Goal: Task Accomplishment & Management: Complete application form

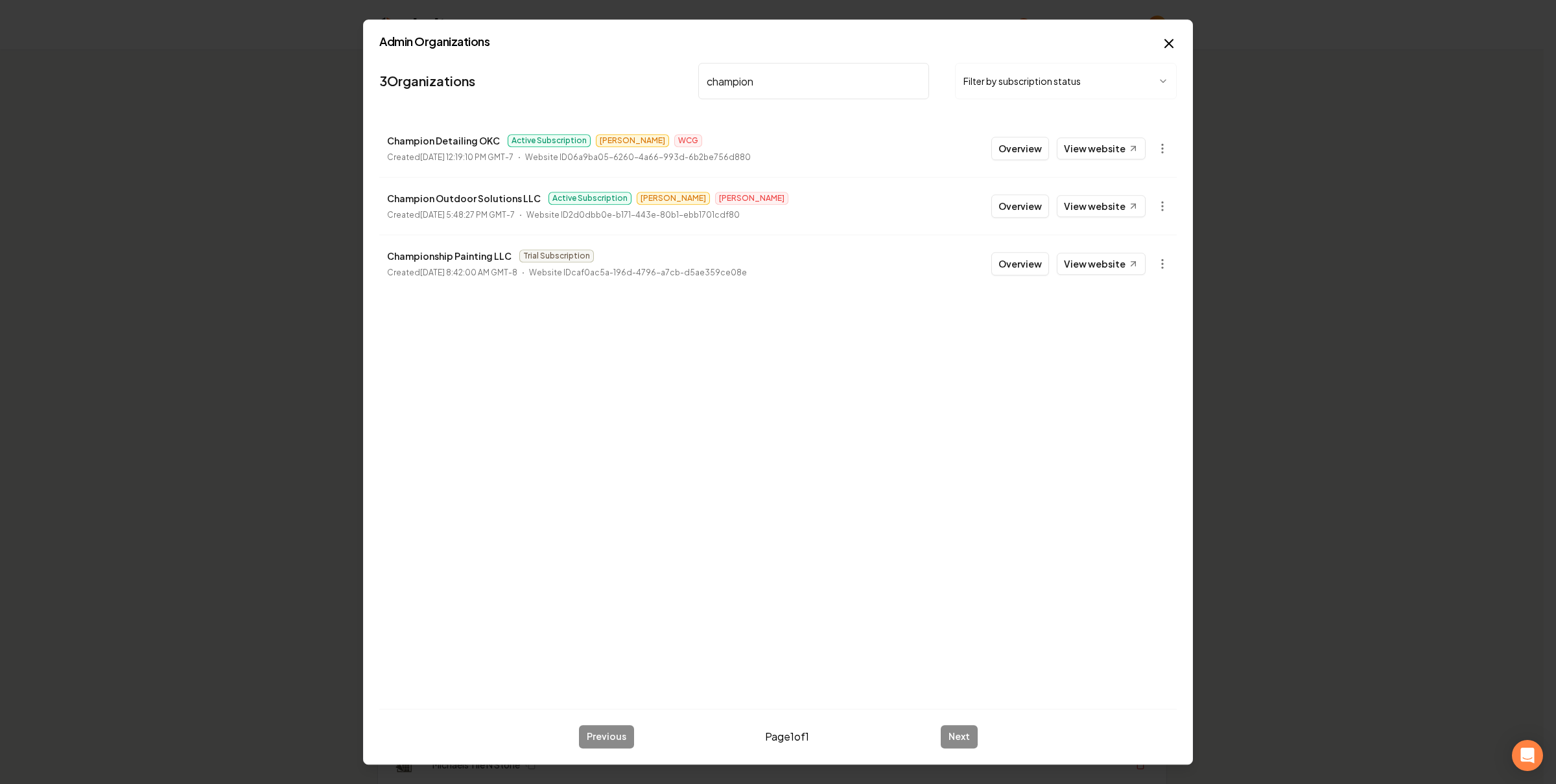
click at [1160, 202] on body "Organization Rebolt Site Builder 2656 companies Add New Business Logo Company N…" at bounding box center [772, 392] width 1544 height 784
click at [1149, 299] on link "View in Clerk" at bounding box center [1130, 298] width 83 height 21
click at [398, 33] on div at bounding box center [778, 392] width 1556 height 784
click at [783, 85] on input "champion" at bounding box center [813, 81] width 230 height 36
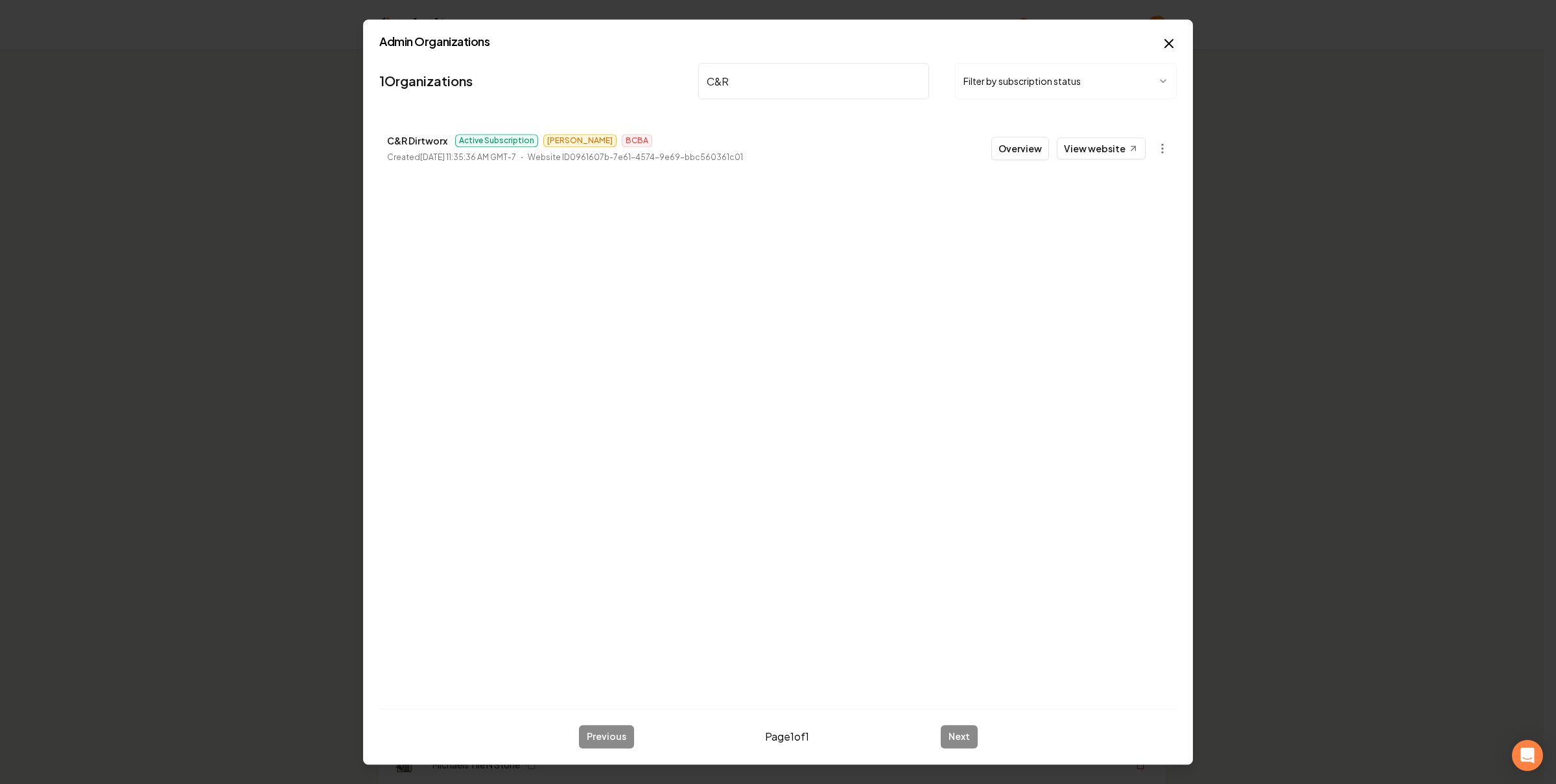
type input "C&R"
click at [1023, 153] on button "Overview" at bounding box center [1021, 148] width 58 height 23
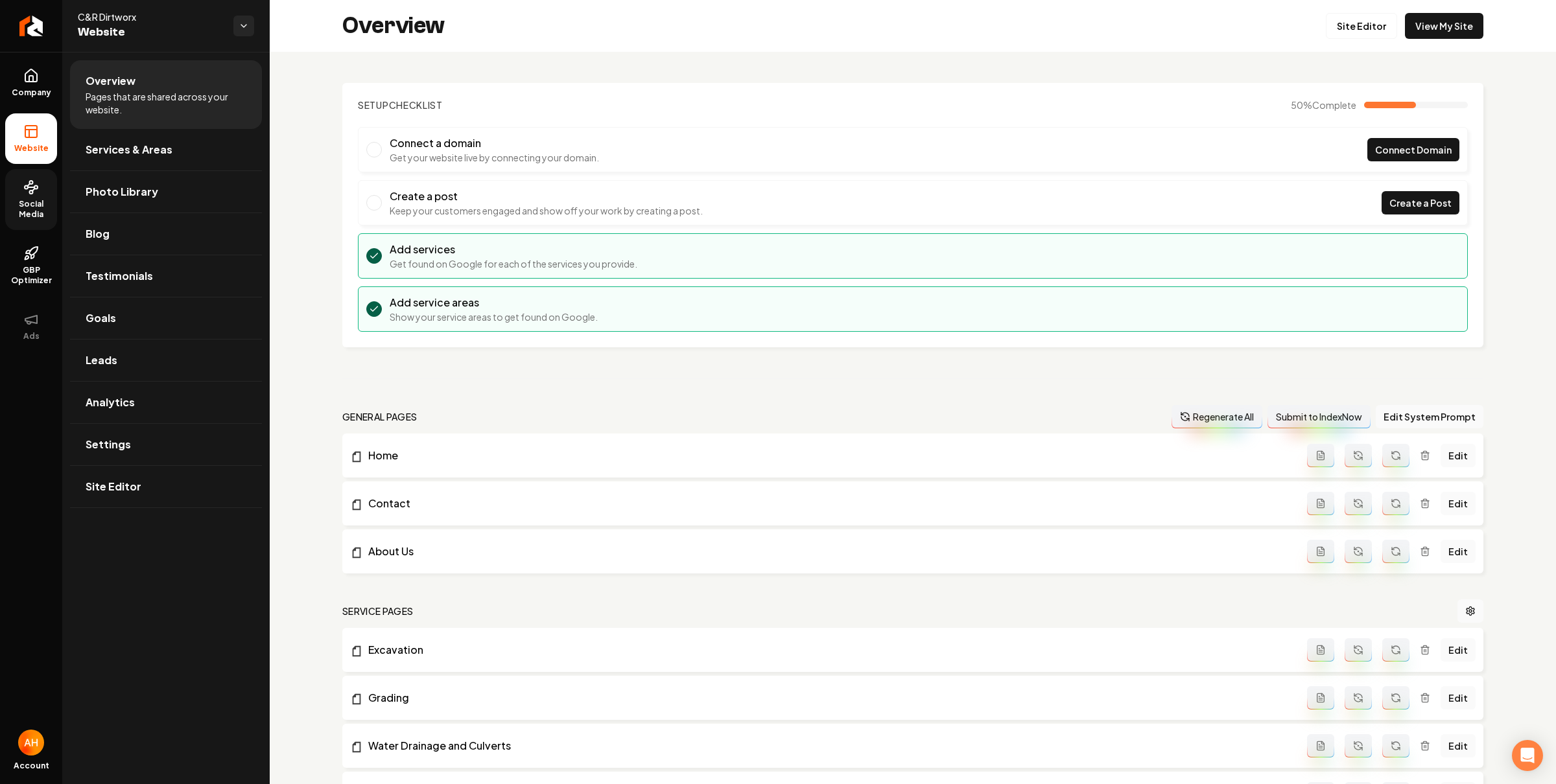
click at [42, 204] on span "Social Media" at bounding box center [31, 210] width 52 height 21
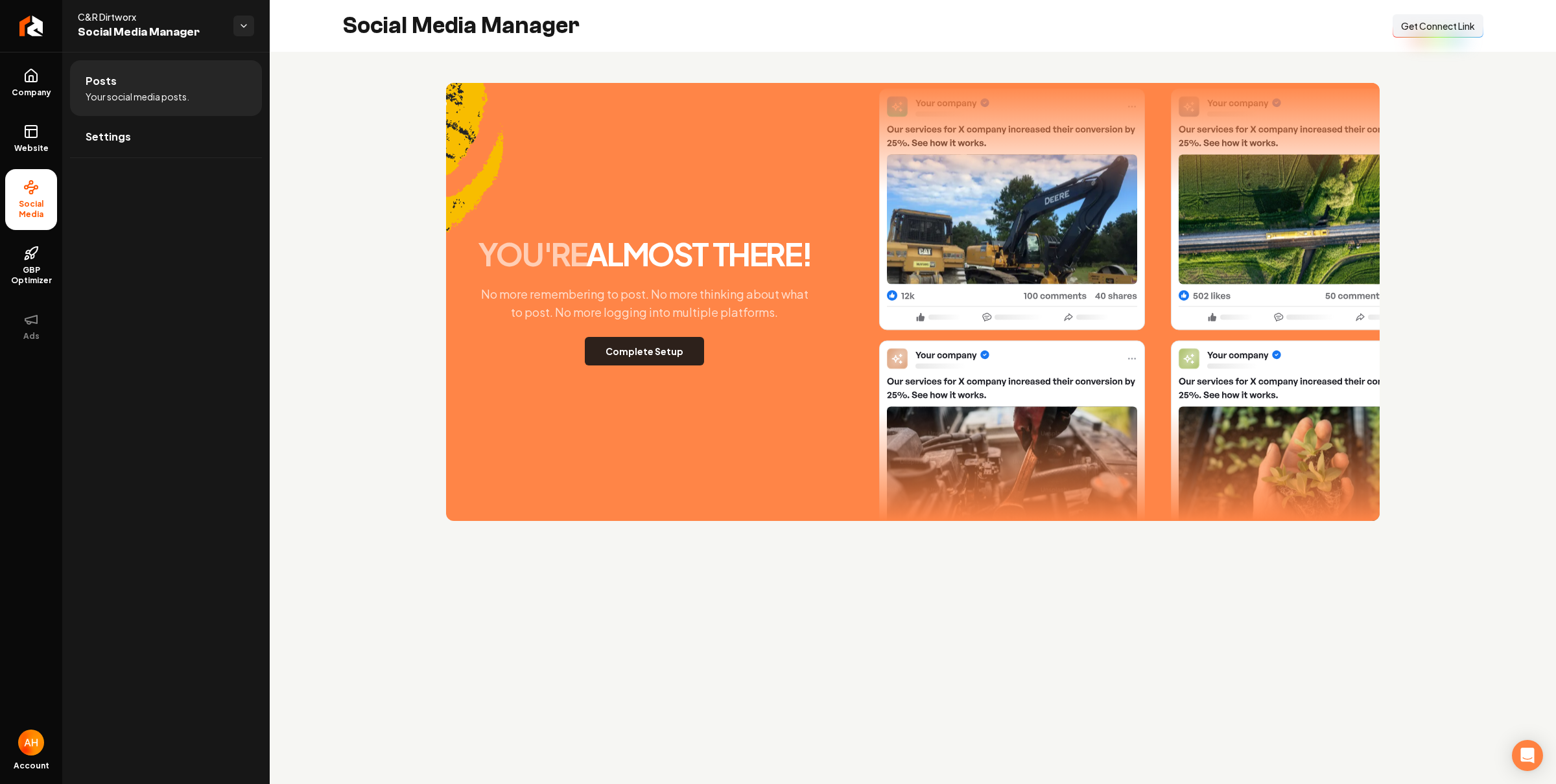
click at [644, 354] on button "Complete Setup" at bounding box center [645, 351] width 119 height 28
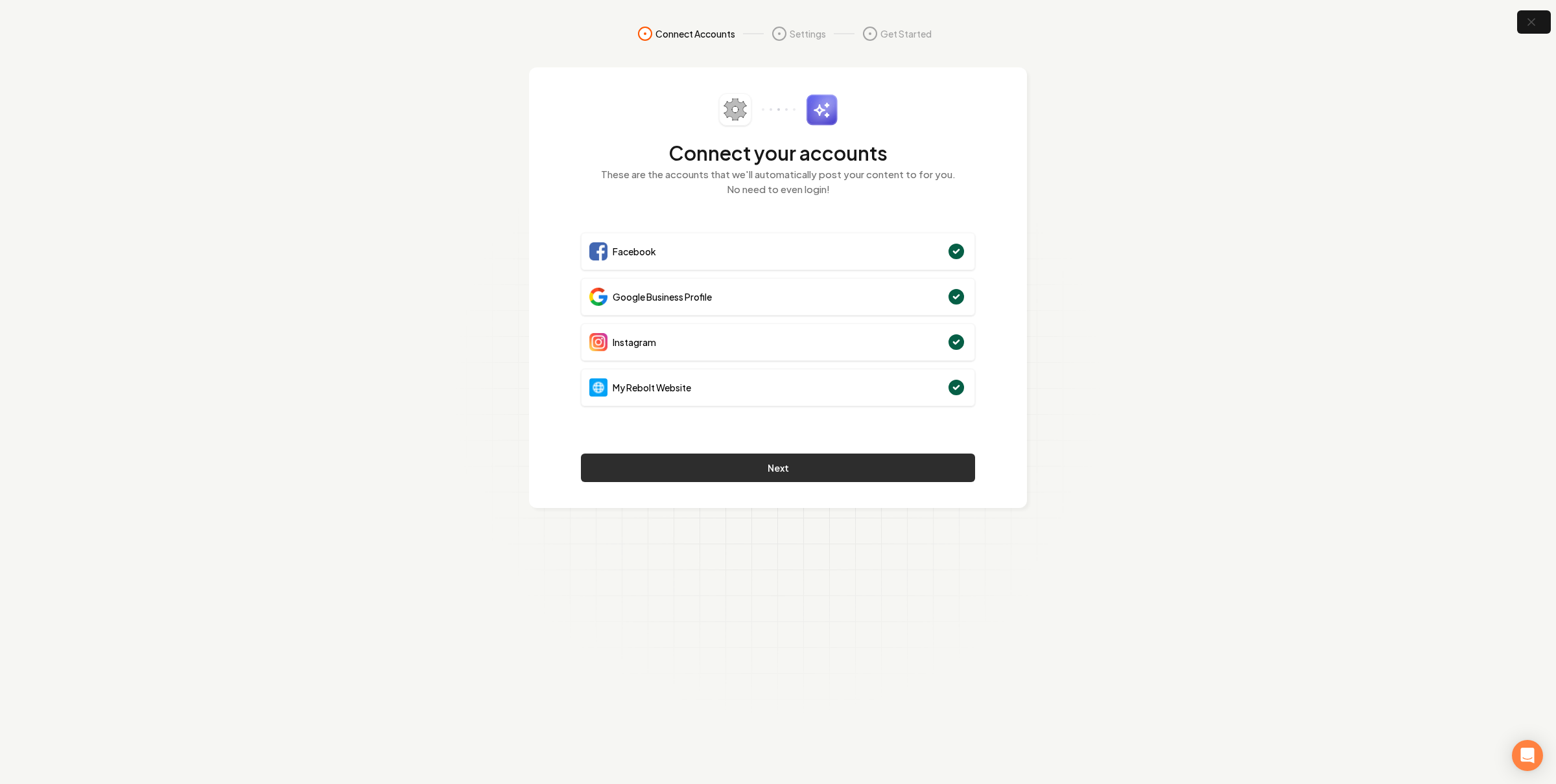
click at [775, 455] on button "Next" at bounding box center [778, 468] width 394 height 28
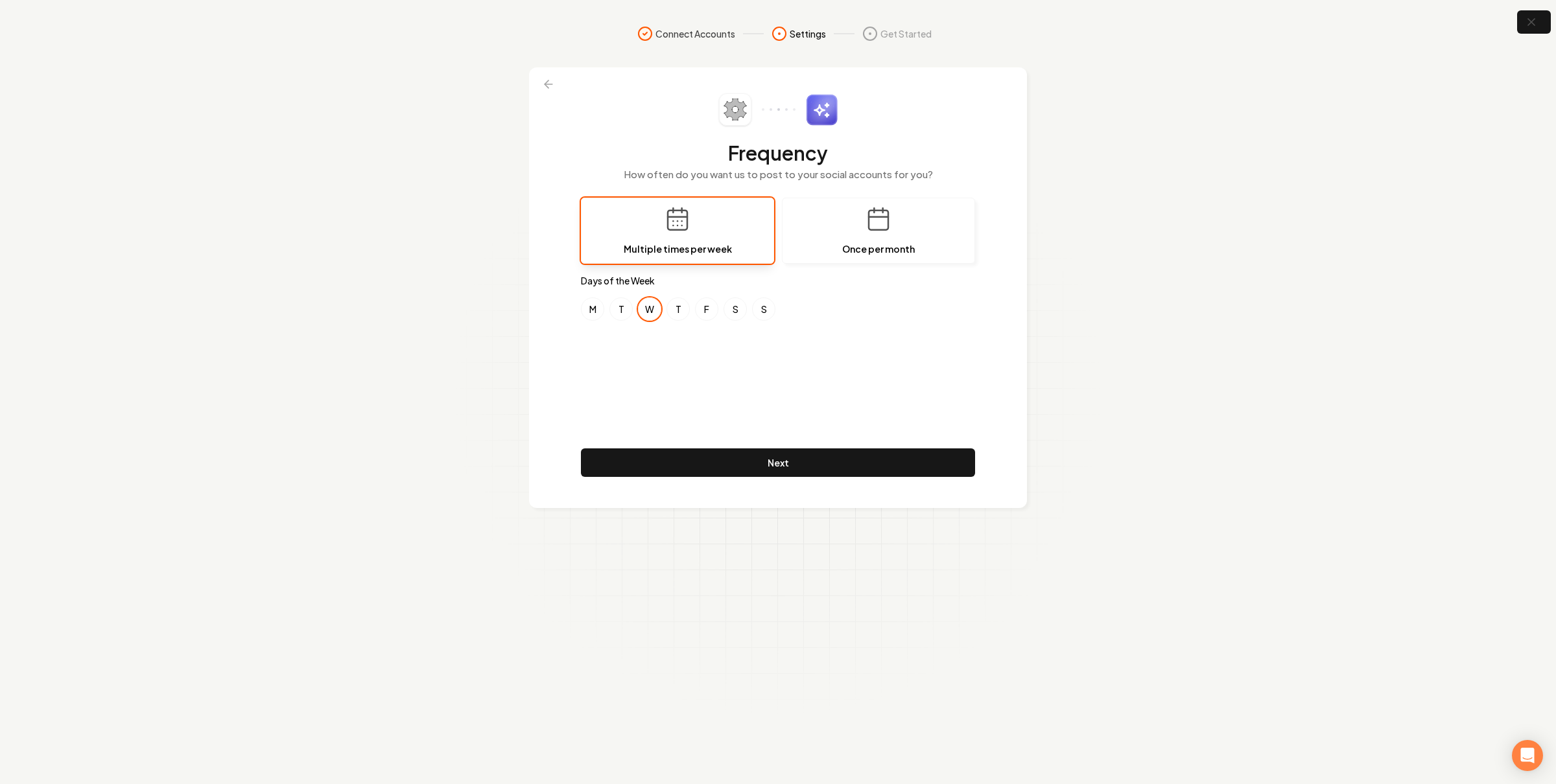
click at [652, 308] on button "W" at bounding box center [649, 308] width 23 height 23
click at [627, 314] on button "T" at bounding box center [621, 308] width 23 height 23
click at [703, 304] on button "F" at bounding box center [706, 308] width 23 height 23
click at [650, 308] on button "W" at bounding box center [649, 308] width 23 height 23
click at [730, 466] on button "Next" at bounding box center [778, 463] width 394 height 28
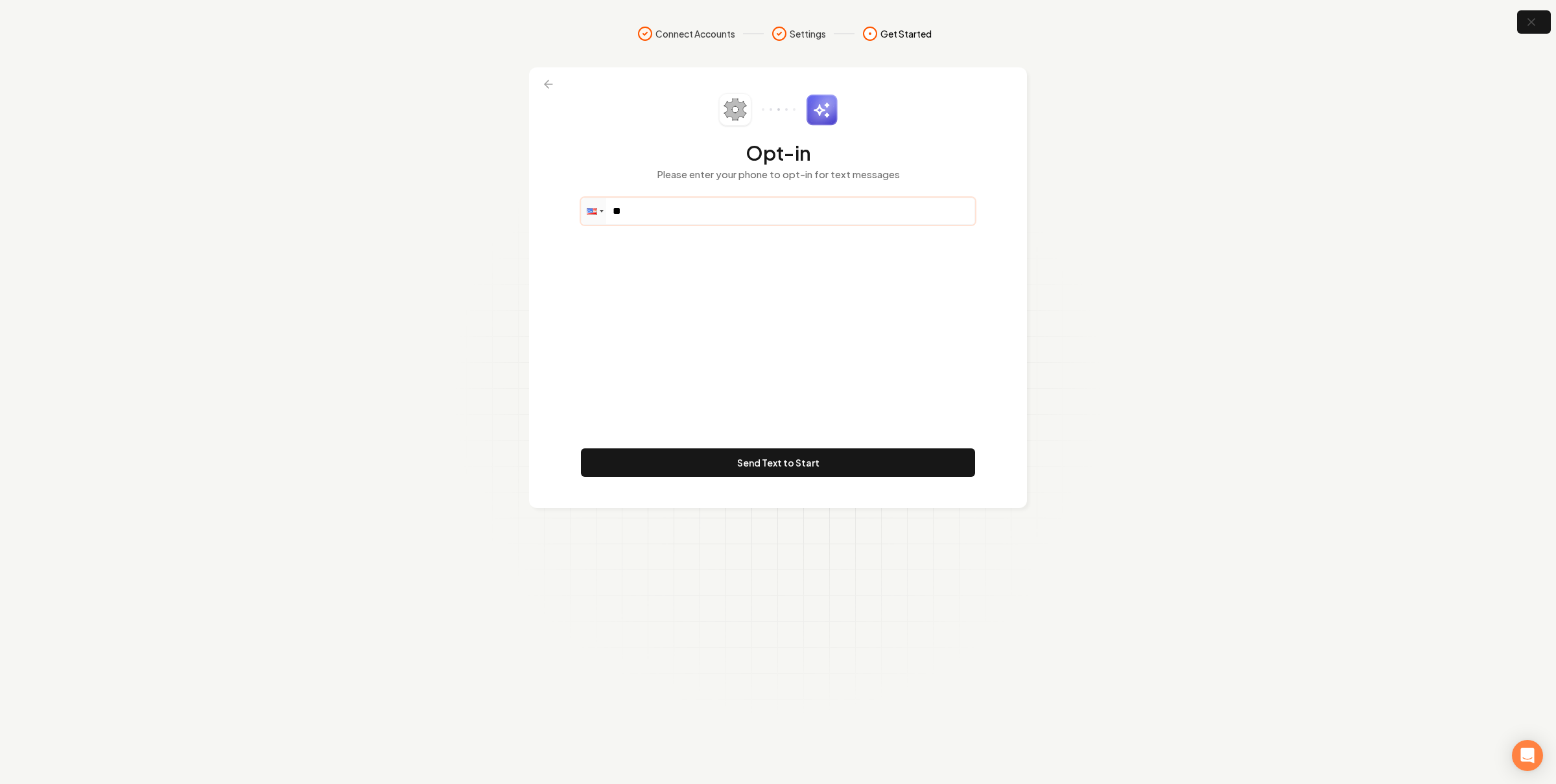
click at [802, 216] on input "**" at bounding box center [778, 211] width 393 height 26
paste input "**********"
type input "**********"
click at [1118, 324] on section "**********" at bounding box center [778, 392] width 1556 height 784
click at [766, 459] on button "Send Text to Start" at bounding box center [778, 463] width 394 height 28
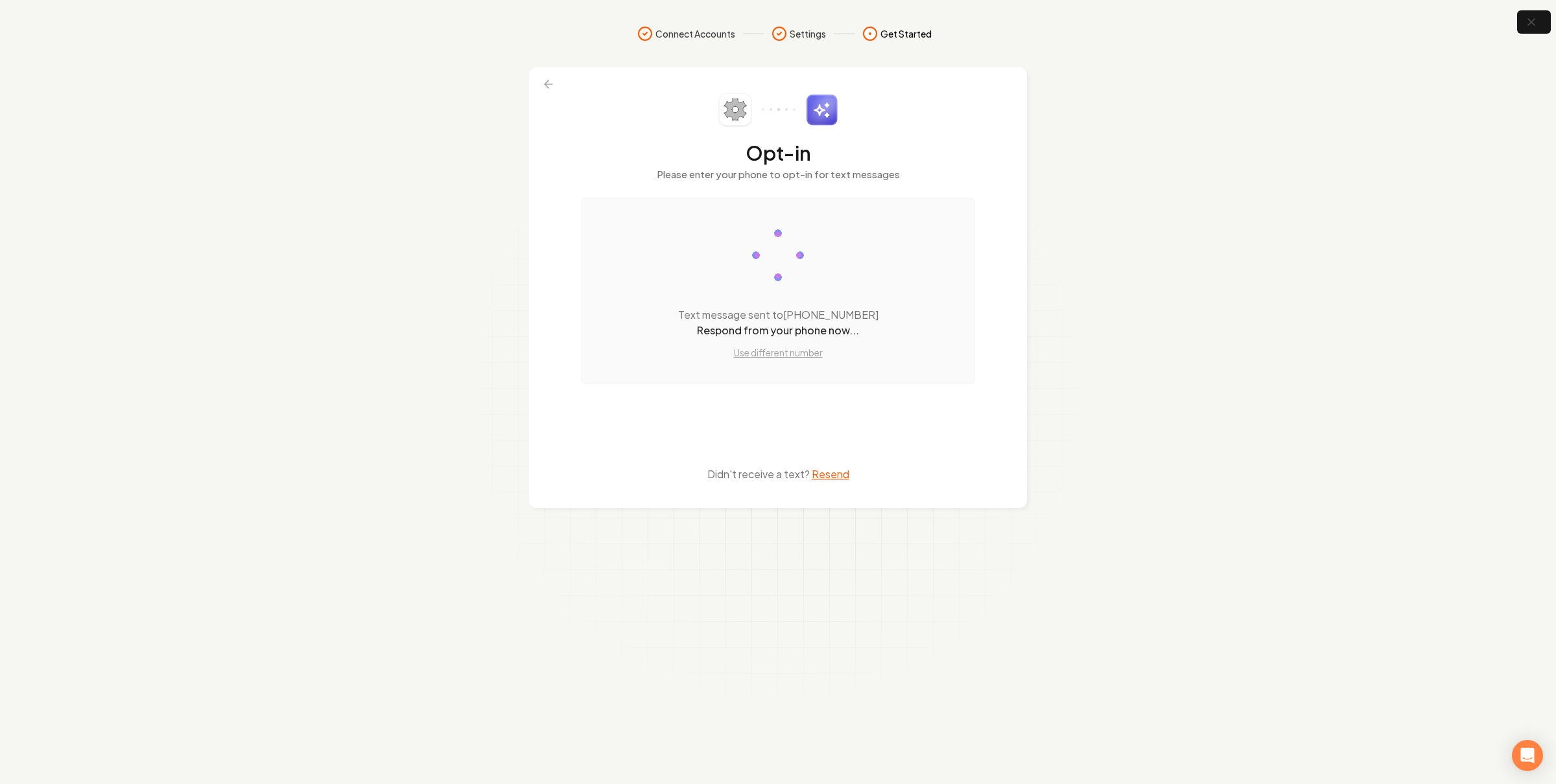
drag, startPoint x: 1196, startPoint y: 122, endPoint x: 933, endPoint y: 78, distance: 266.7
click at [1194, 120] on section "Connect Accounts Settings Get Started Opt-in Please enter your phone to opt-in …" at bounding box center [778, 392] width 1556 height 784
click at [1539, 24] on button "button" at bounding box center [1534, 22] width 42 height 29
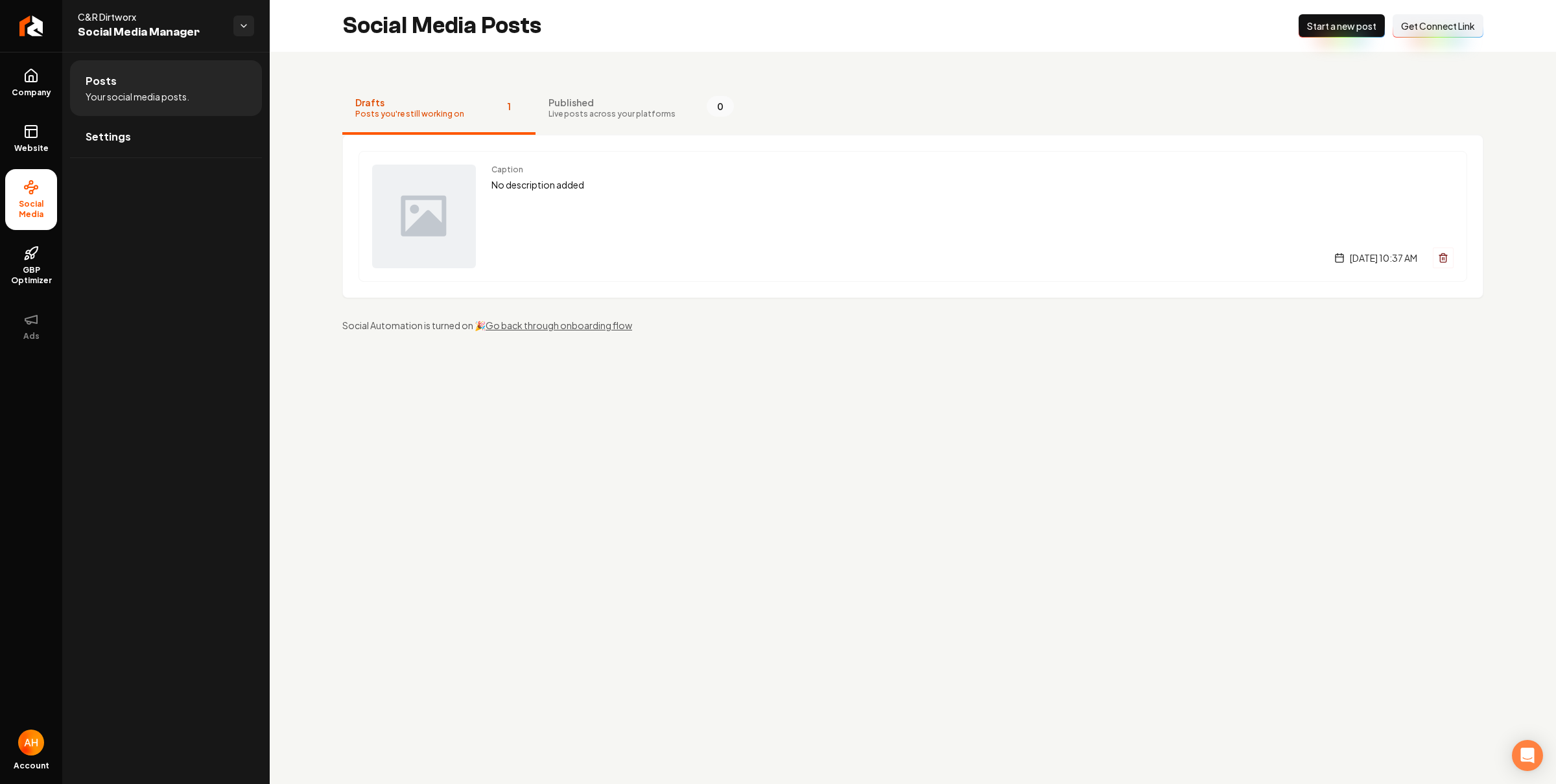
click at [933, 22] on div "Social Media Posts New Post Start a new post Connect Link Get Connect Link" at bounding box center [913, 26] width 1286 height 52
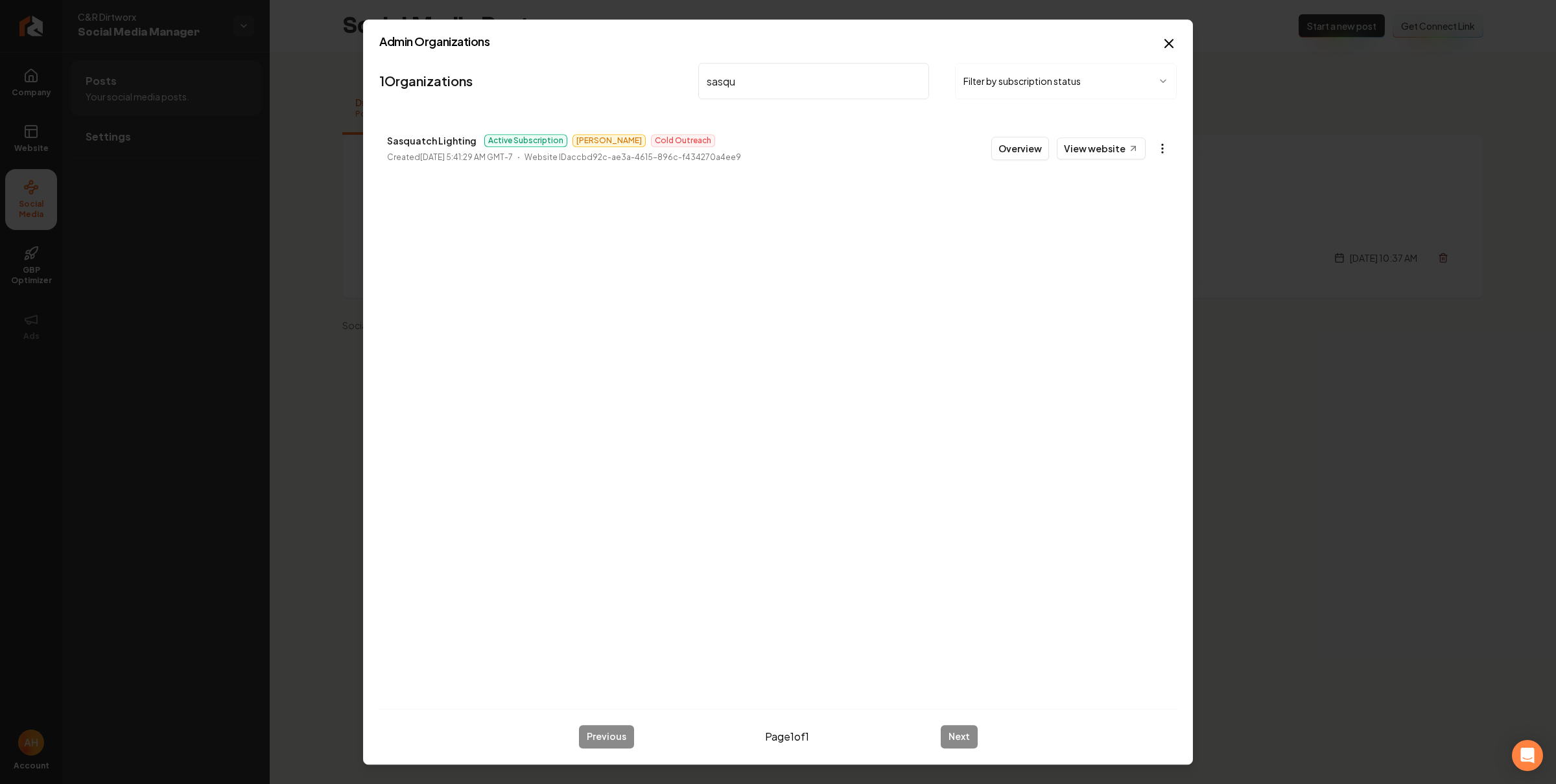
click at [1172, 143] on body "Company Website Social Media GBP Optimizer Ads Account C&R Dirtworx Social Medi…" at bounding box center [778, 392] width 1556 height 784
click at [1137, 262] on link "View in Stripe" at bounding box center [1130, 262] width 83 height 21
click at [784, 91] on input "sasqu" at bounding box center [813, 81] width 230 height 36
type input "long haul"
click at [1147, 146] on div "Overview View website" at bounding box center [1080, 148] width 178 height 23
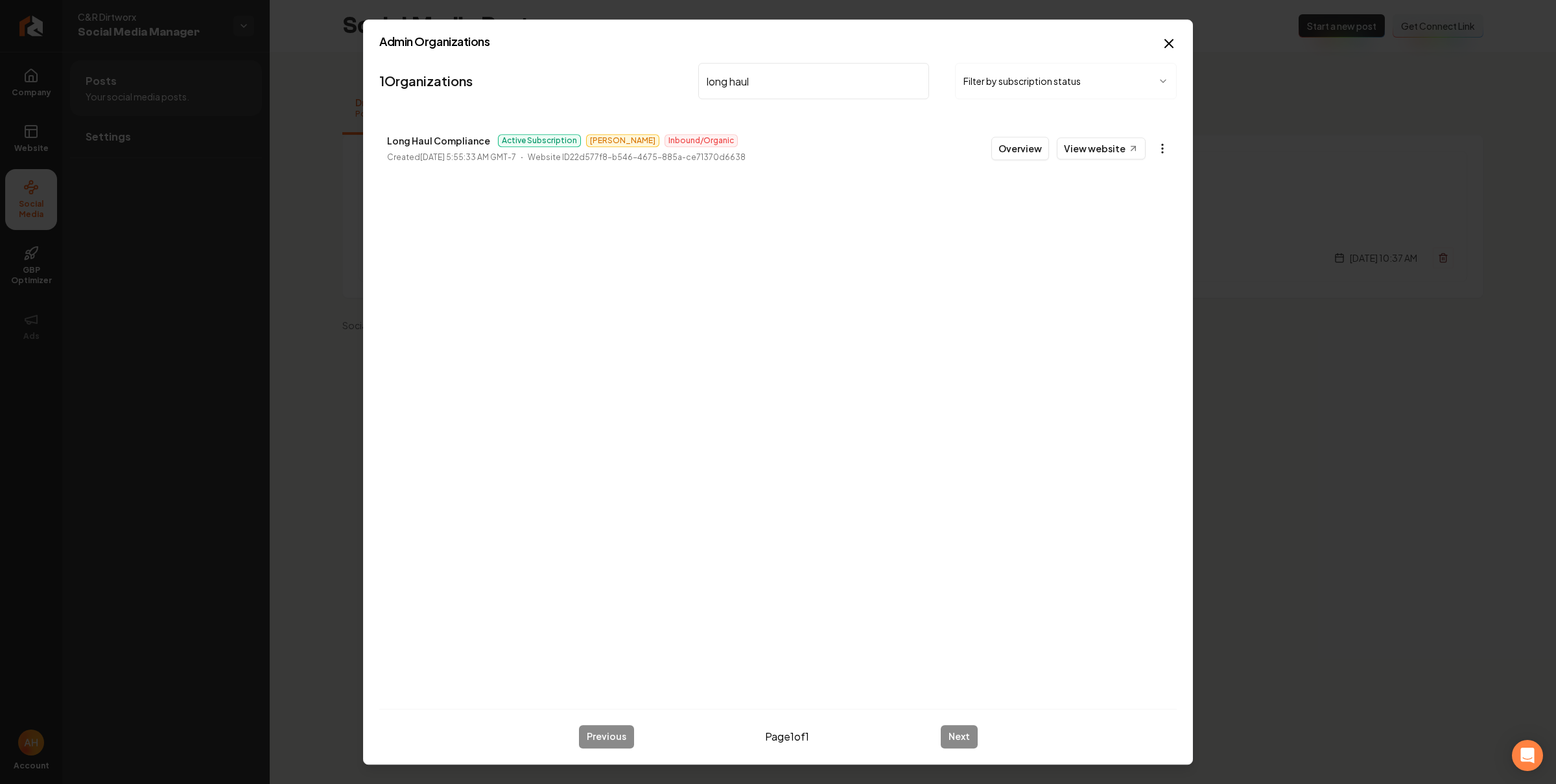
click at [1156, 146] on body "Company Website Social Media GBP Optimizer Ads Account C&R Dirtworx Social Medi…" at bounding box center [778, 392] width 1556 height 784
click at [1135, 261] on link "View in Stripe" at bounding box center [1130, 262] width 83 height 21
click at [964, 238] on div "1 Organizations long haul Filter by subscription status Long Haul Compliance Ac…" at bounding box center [778, 378] width 798 height 641
click at [1168, 44] on icon "button" at bounding box center [1169, 43] width 7 height 7
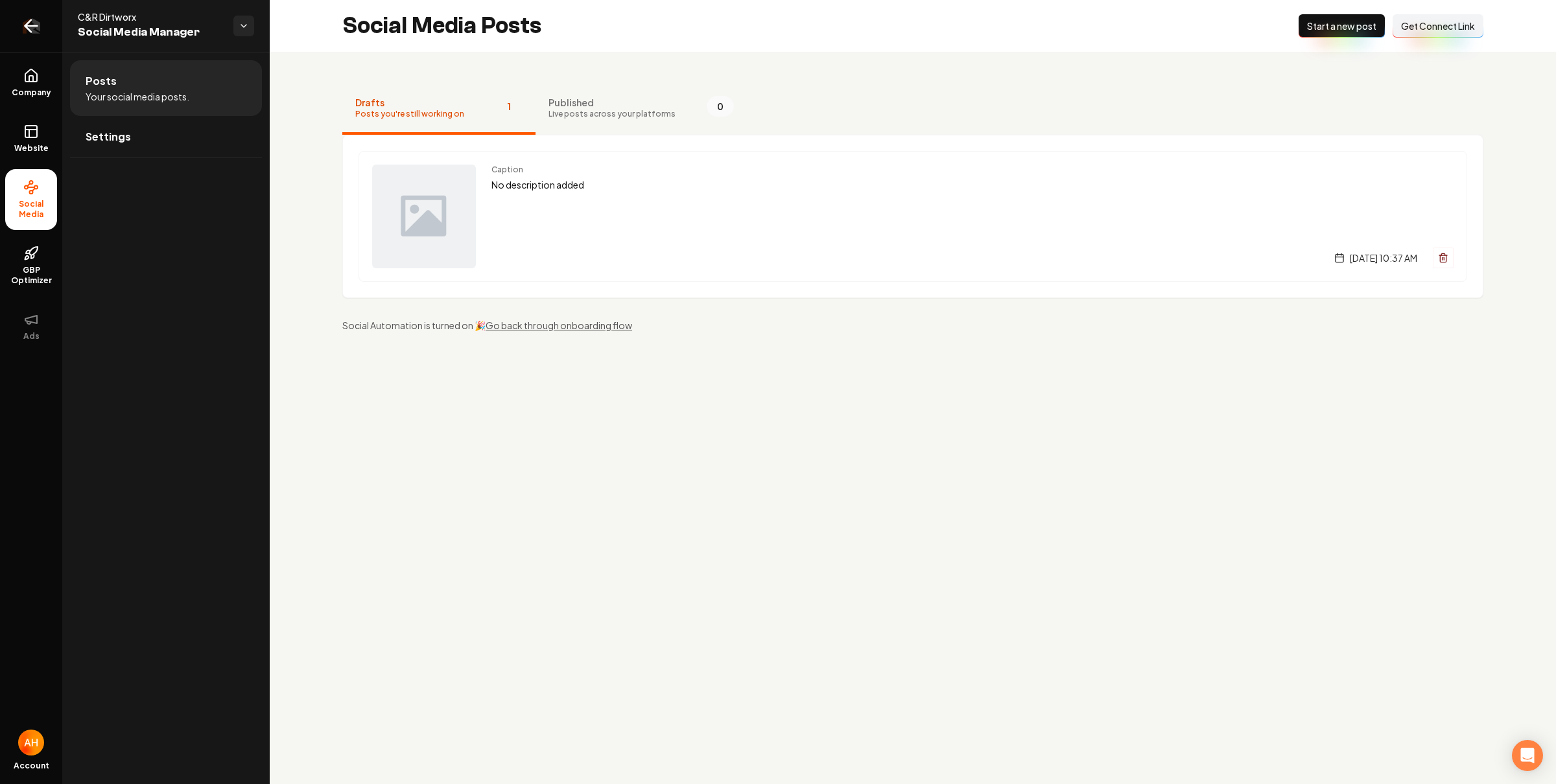
click at [47, 22] on link "Return to dashboard" at bounding box center [31, 26] width 62 height 52
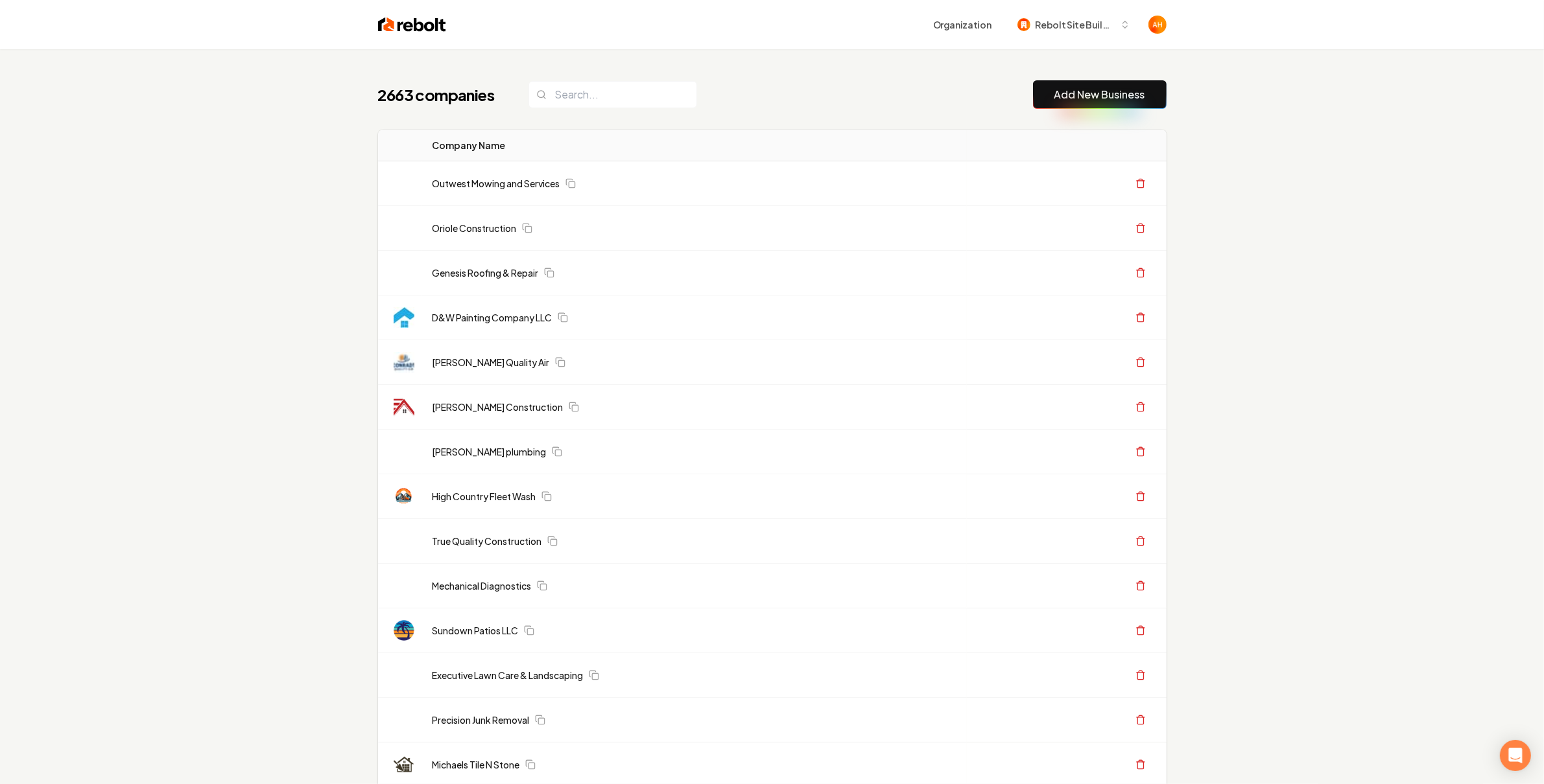
click at [923, 101] on div "2663 companies Add New Business" at bounding box center [772, 94] width 789 height 28
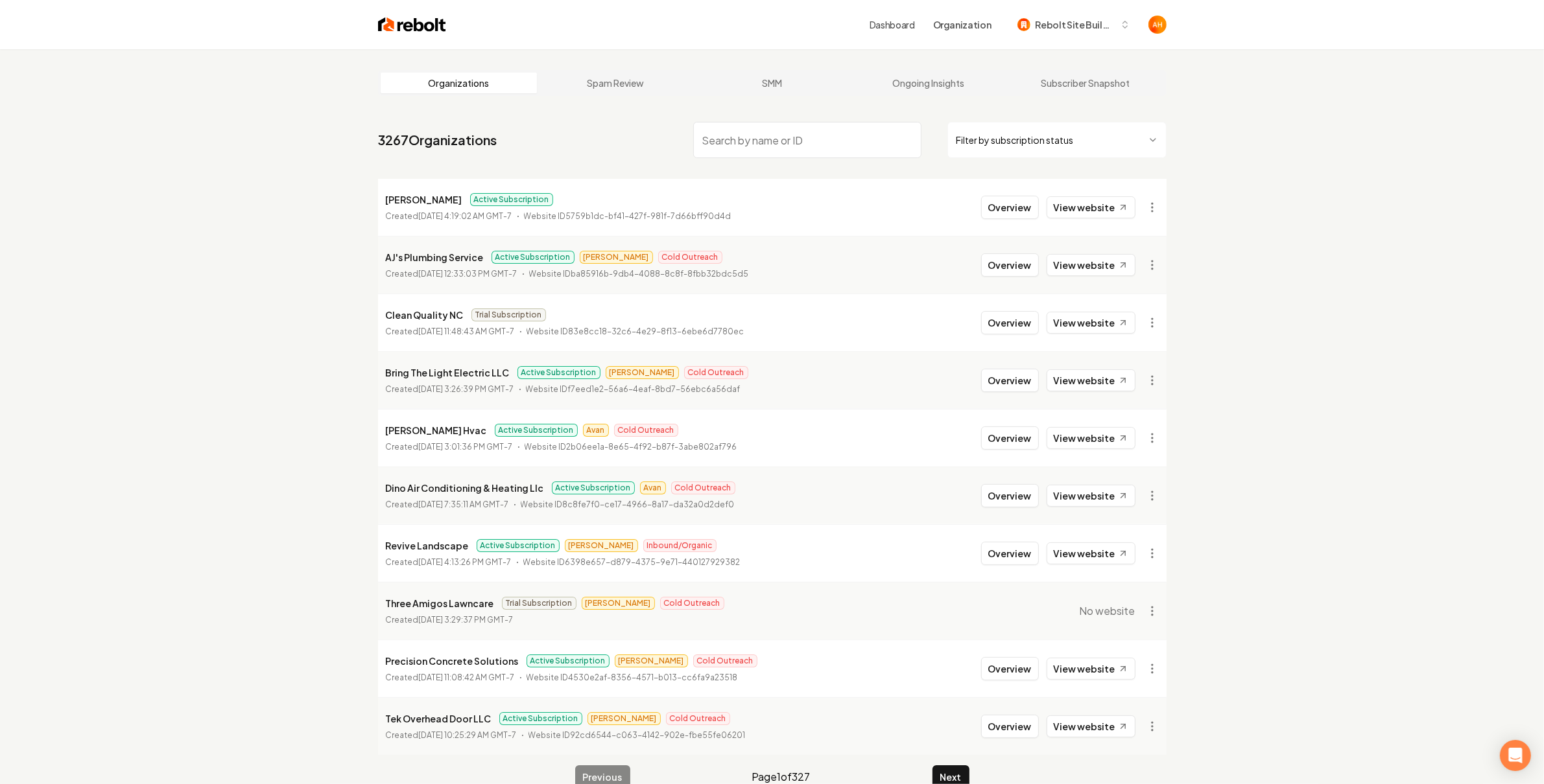
click at [785, 27] on div "Dashboard Organization Rebolt Site Builder" at bounding box center [806, 24] width 720 height 23
click at [1084, 23] on span "Rebolt Site Builder" at bounding box center [1075, 25] width 79 height 13
click at [894, 25] on link "Dashboard" at bounding box center [892, 24] width 45 height 13
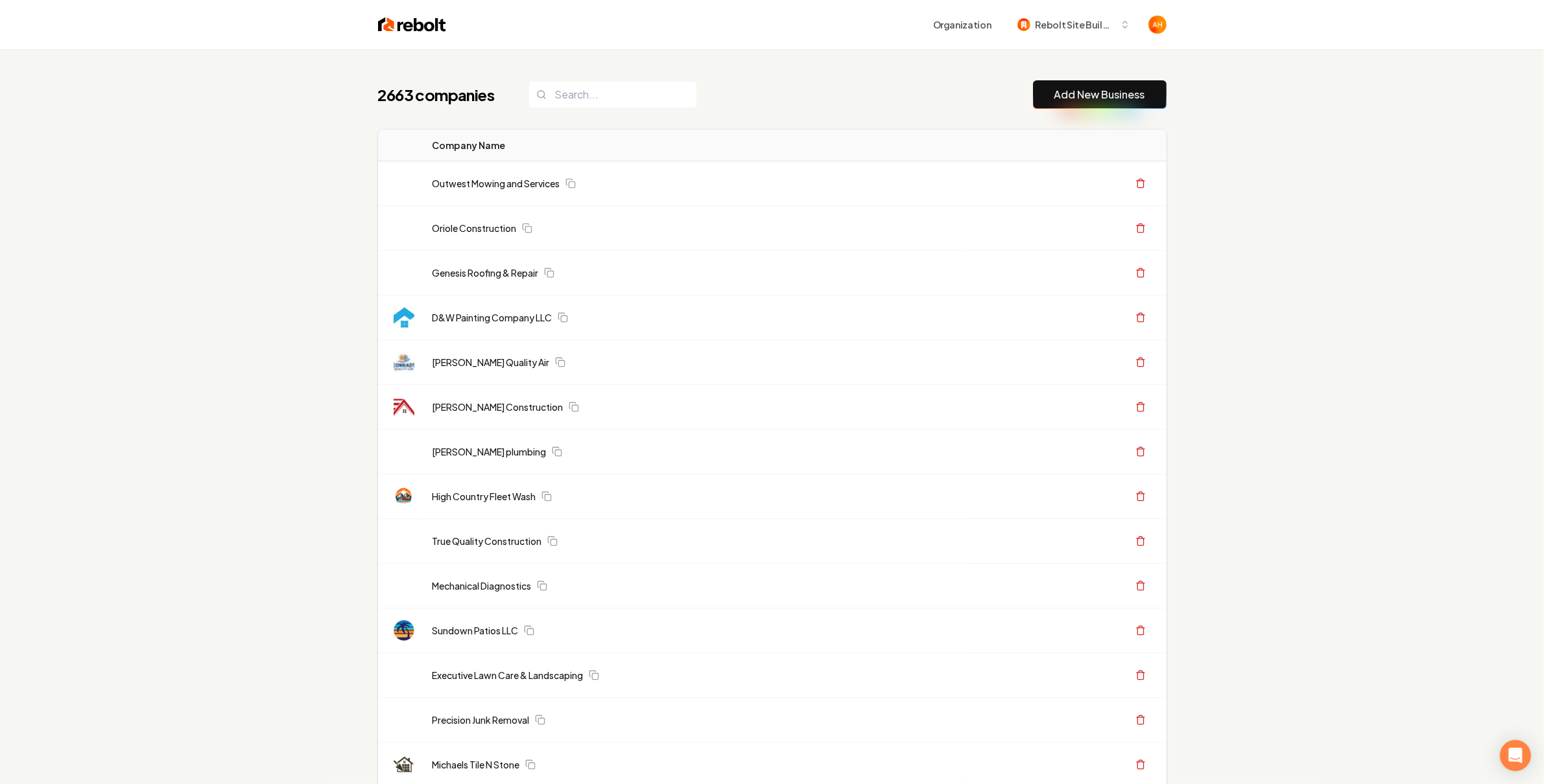
click at [1070, 92] on link "Add New Business" at bounding box center [1099, 94] width 91 height 16
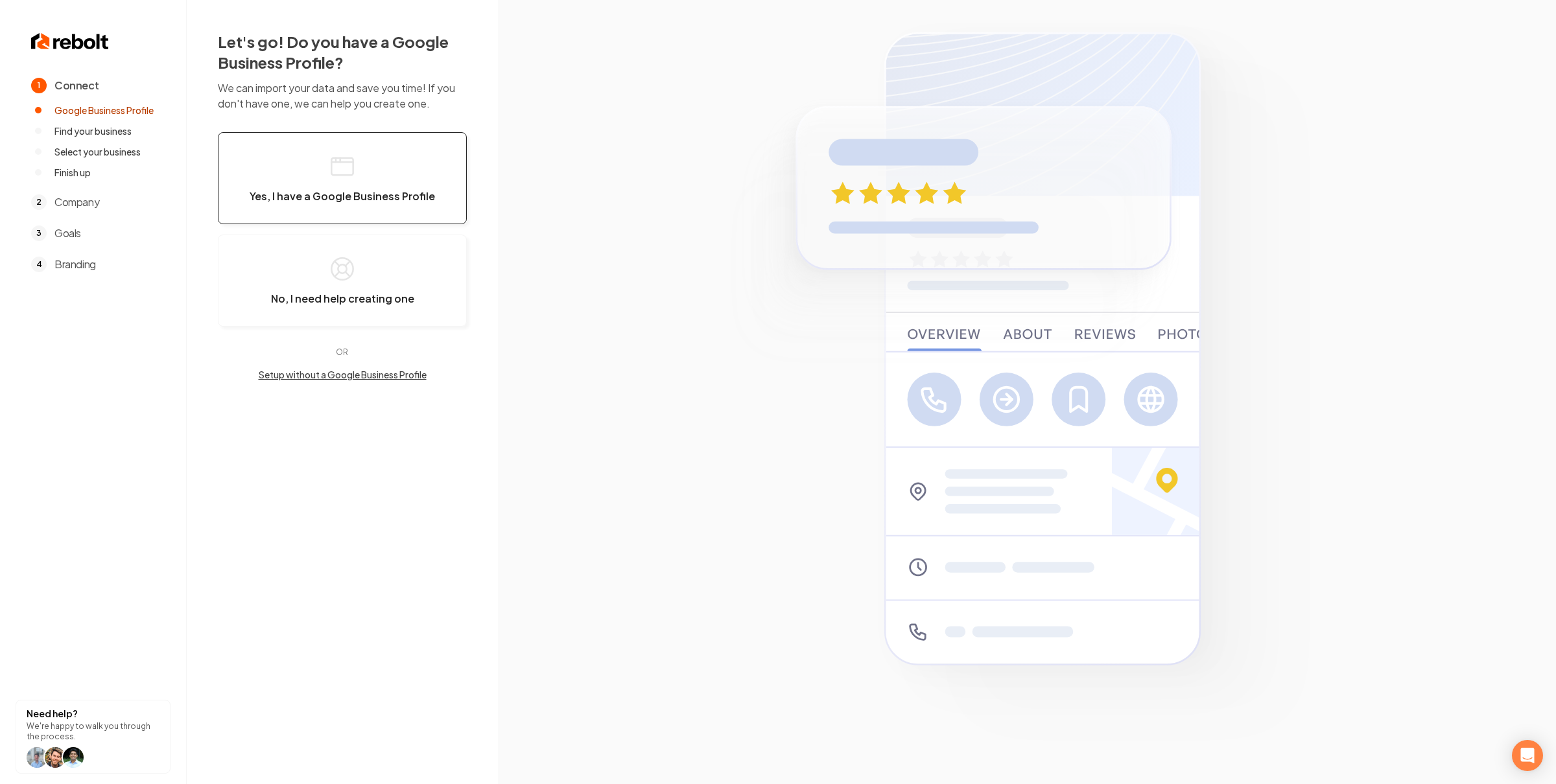
click at [341, 196] on span "Yes, I have a Google Business Profile" at bounding box center [342, 196] width 185 height 13
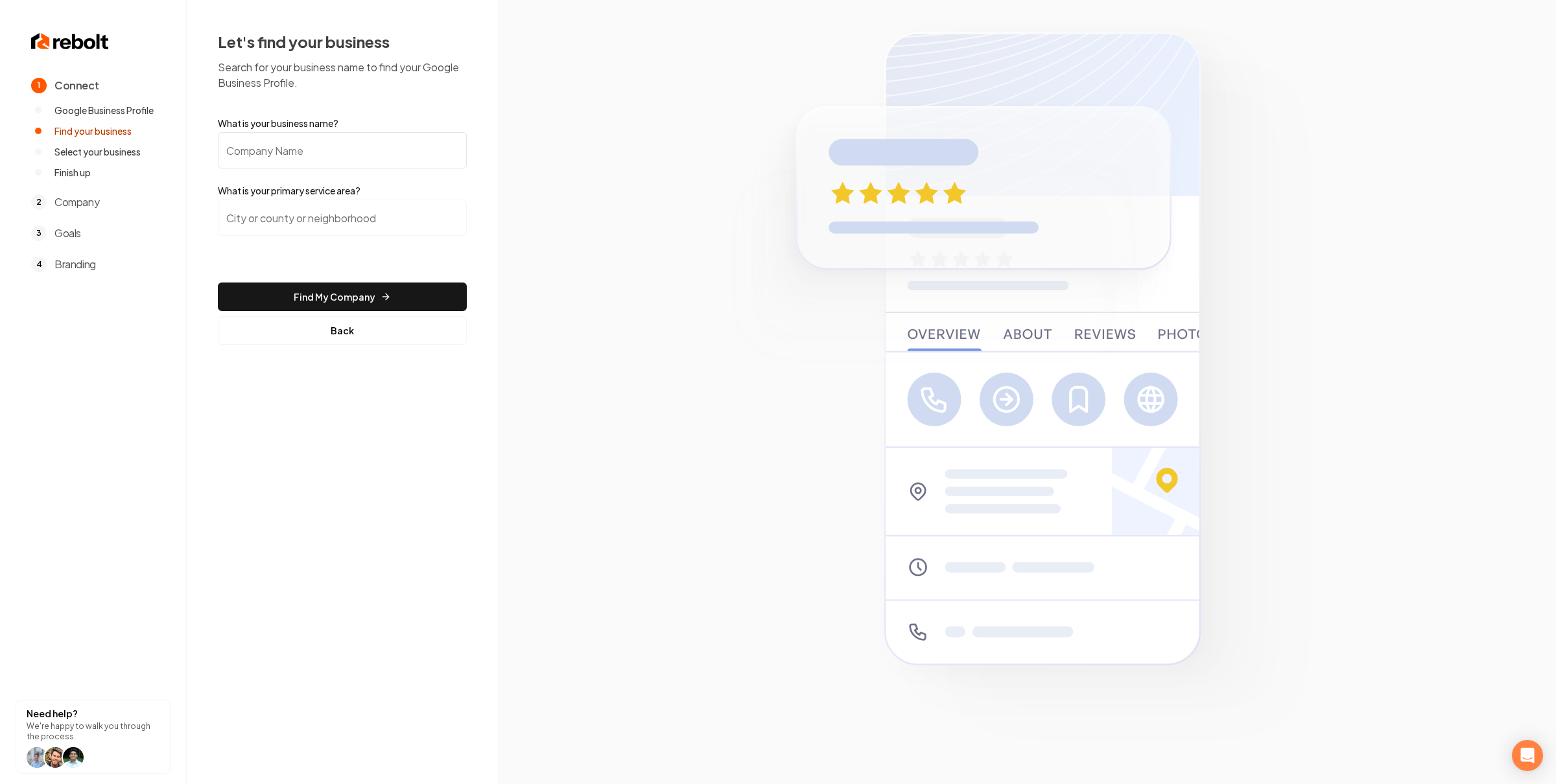
click at [377, 138] on input "What is your business name?" at bounding box center [342, 150] width 249 height 36
paste input "Two Gen Vets"
type input "Two Gen Vets"
click at [375, 213] on input "search" at bounding box center [342, 218] width 249 height 36
paste input "Blount County"
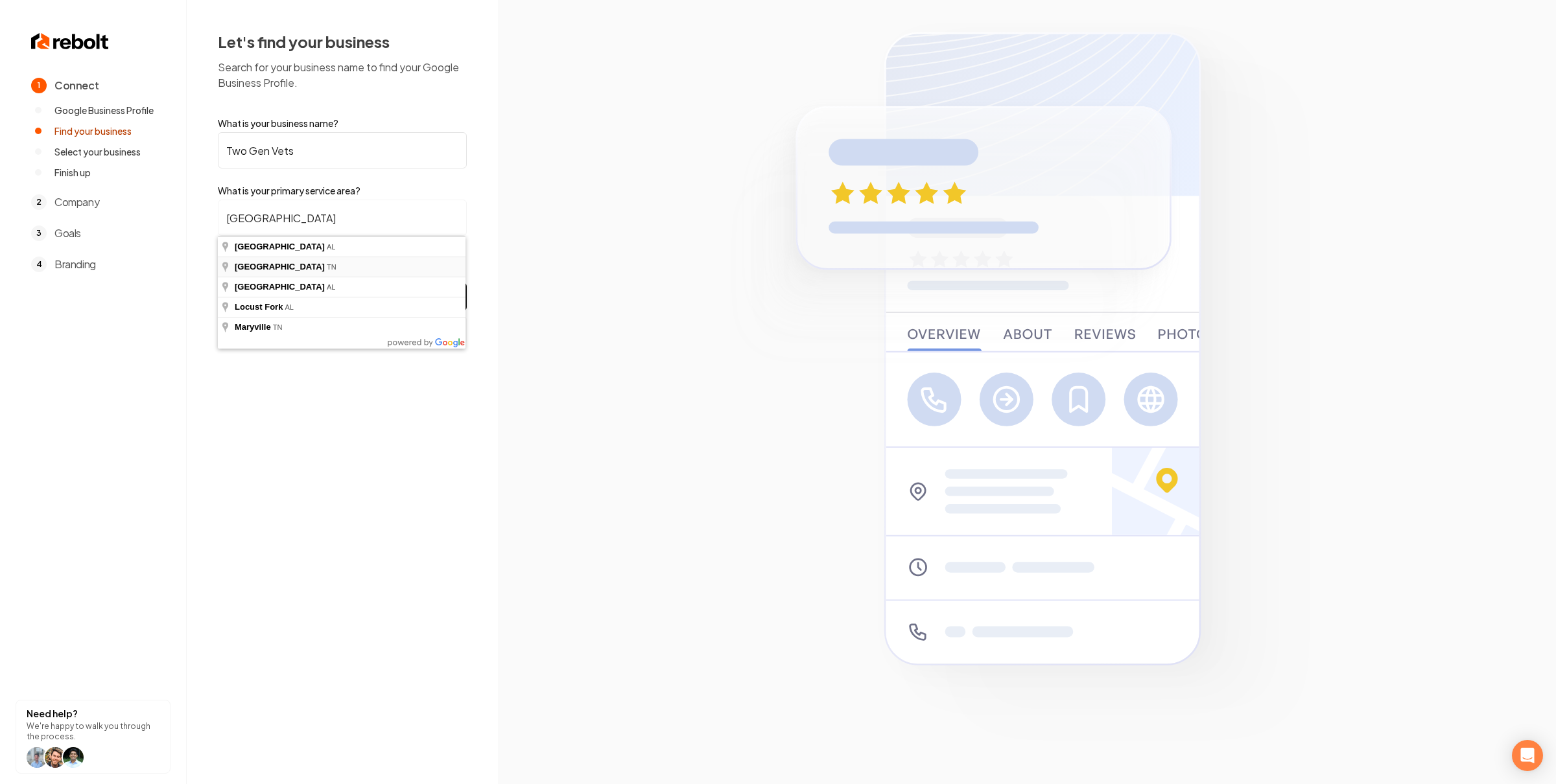
type input "Blount County, TN"
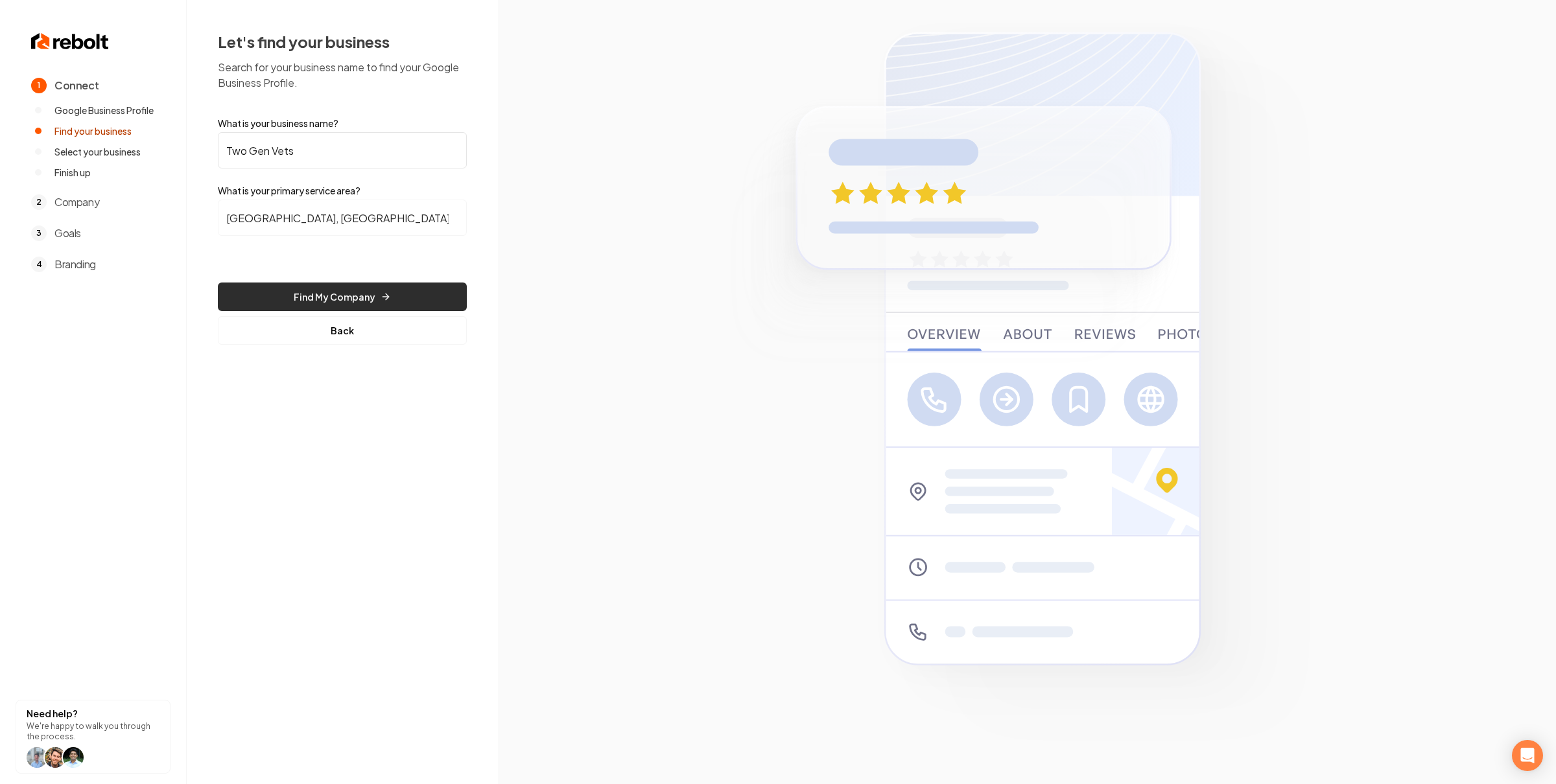
click at [335, 299] on button "Find My Company" at bounding box center [342, 297] width 249 height 28
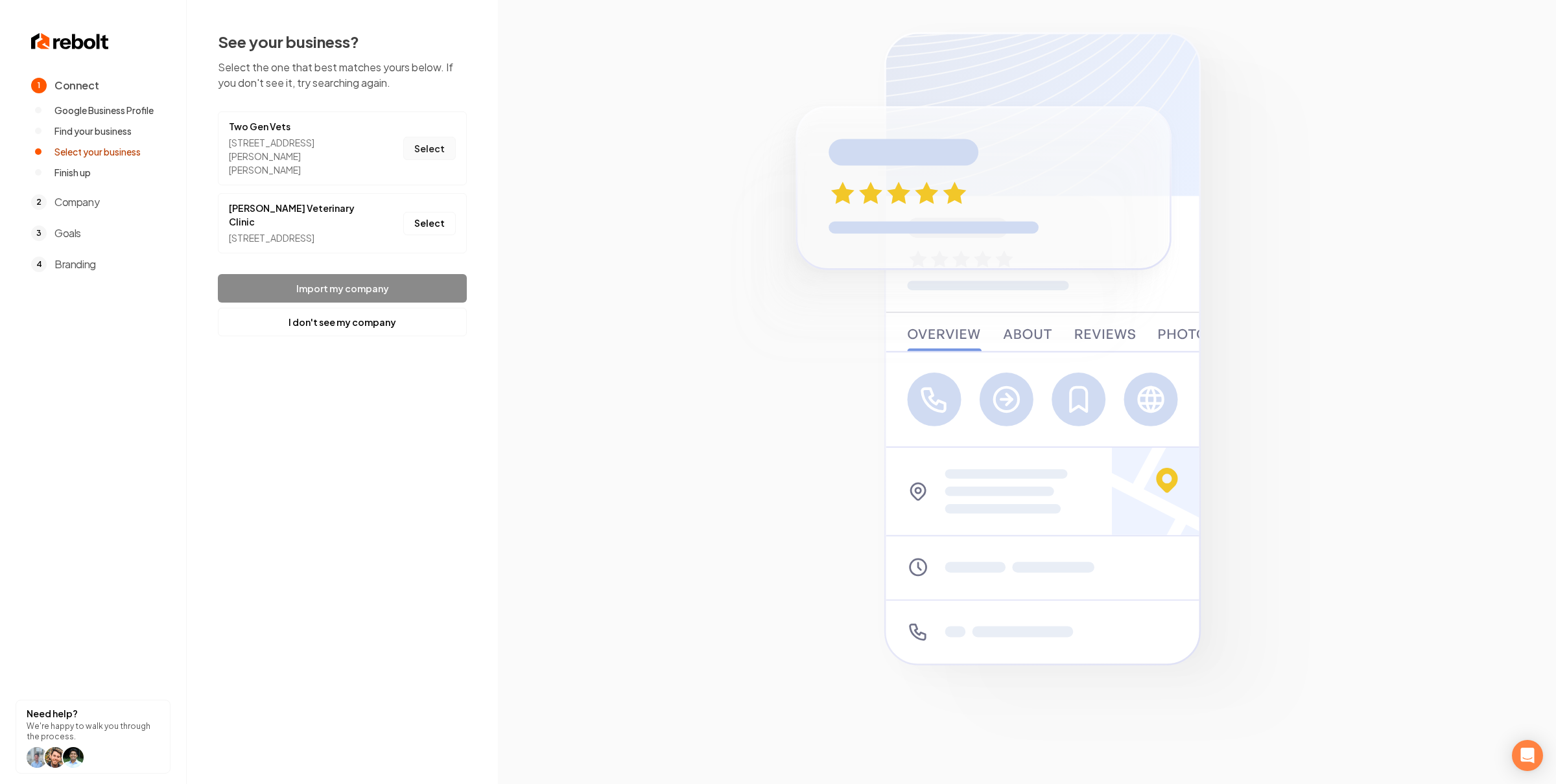
click at [433, 140] on button "Select" at bounding box center [429, 148] width 53 height 23
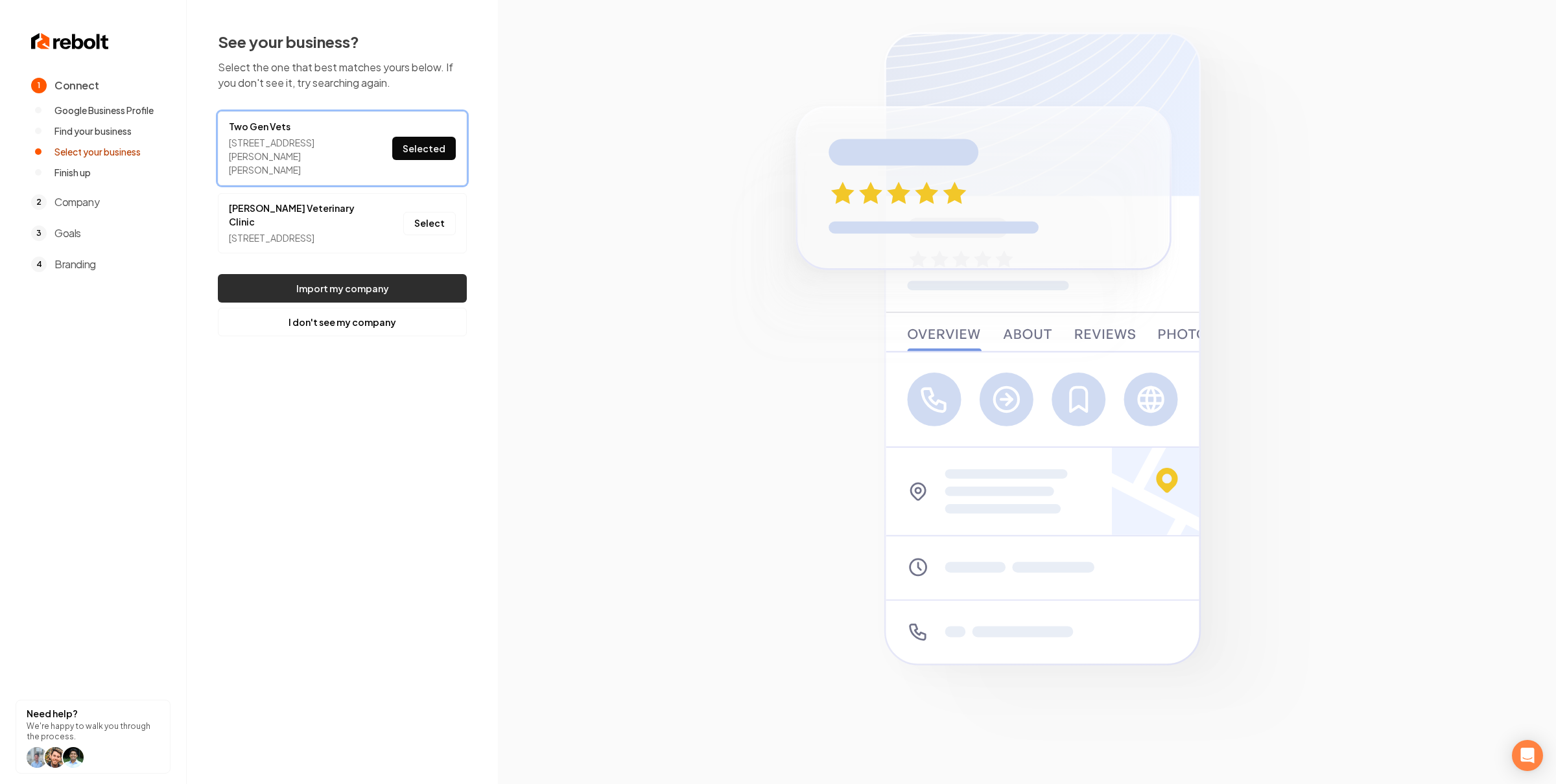
click at [372, 288] on button "Import my company" at bounding box center [342, 288] width 249 height 28
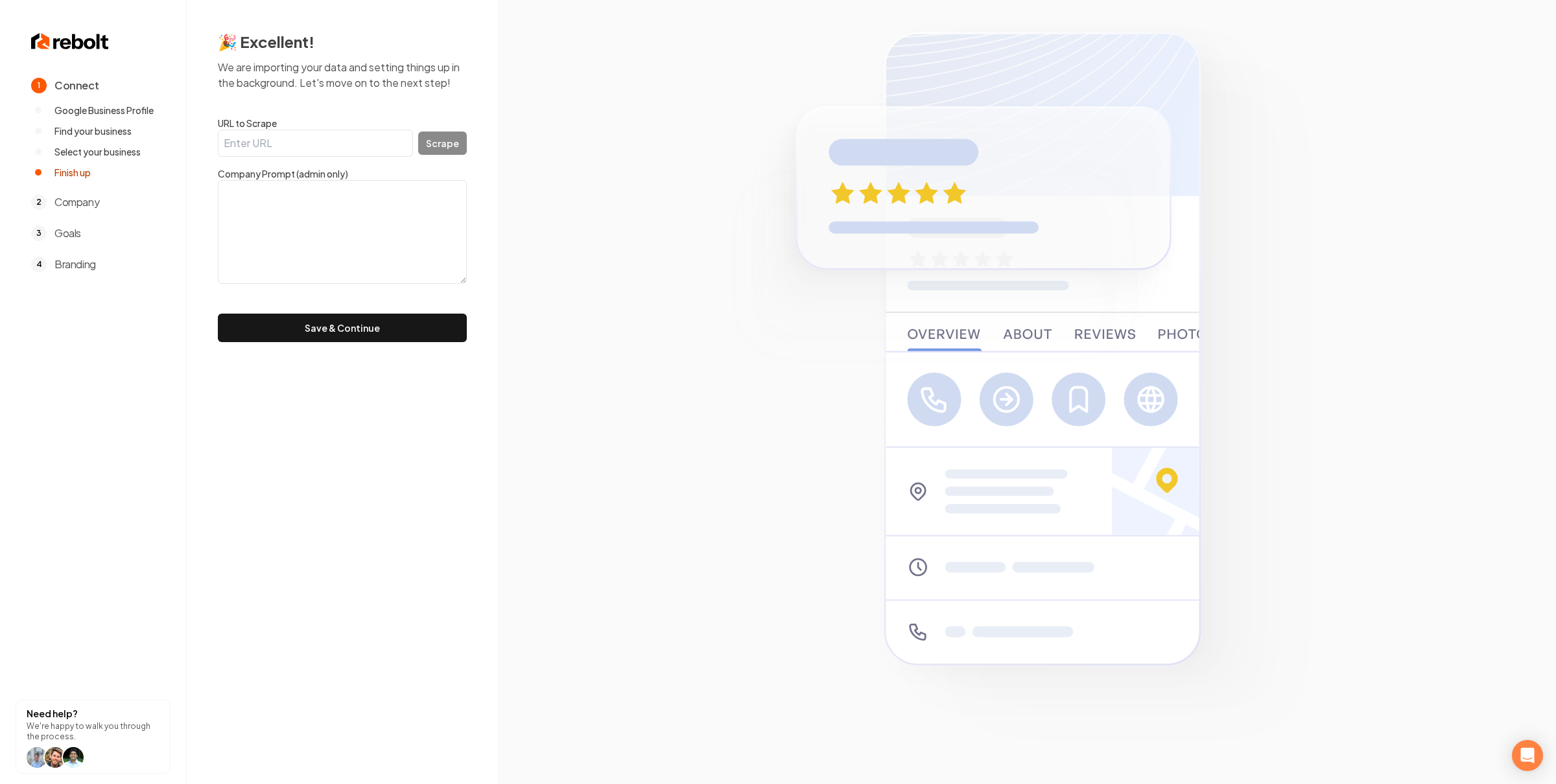
click at [298, 158] on form "URL to Scrape Scrape Company Prompt (admin only) Save & Continue" at bounding box center [342, 230] width 249 height 226
click at [309, 146] on input "URL to Scrape" at bounding box center [315, 143] width 196 height 27
paste input "https://twogenvets.com/"
type input "https://twogenvets.com/"
click at [445, 140] on button "Scrape" at bounding box center [442, 143] width 48 height 23
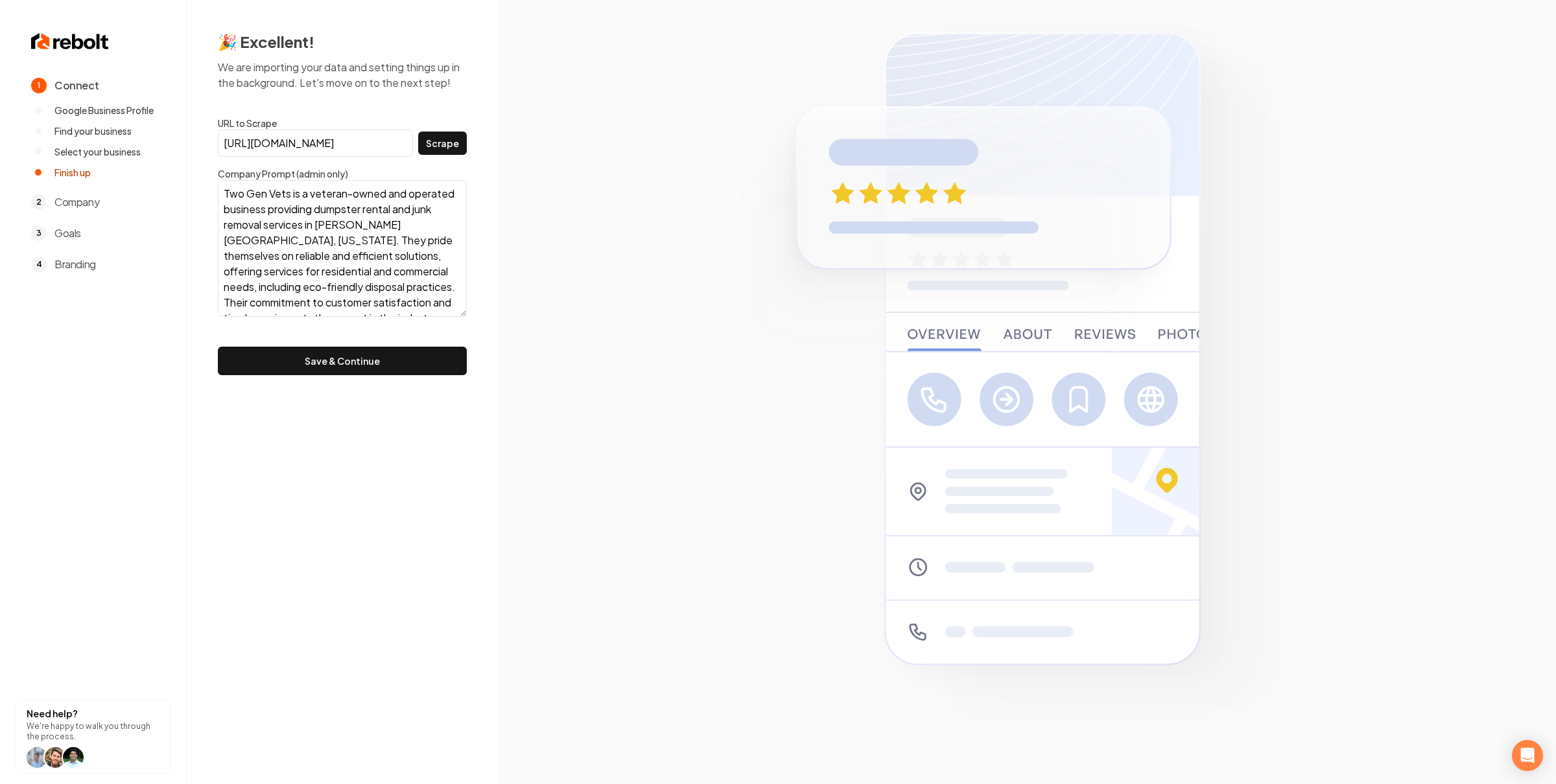
drag, startPoint x: 458, startPoint y: 276, endPoint x: 454, endPoint y: 309, distance: 33.2
click at [454, 309] on textarea "Two Gen Vets is a veteran-owned and operated business providing dumpster rental…" at bounding box center [342, 248] width 249 height 137
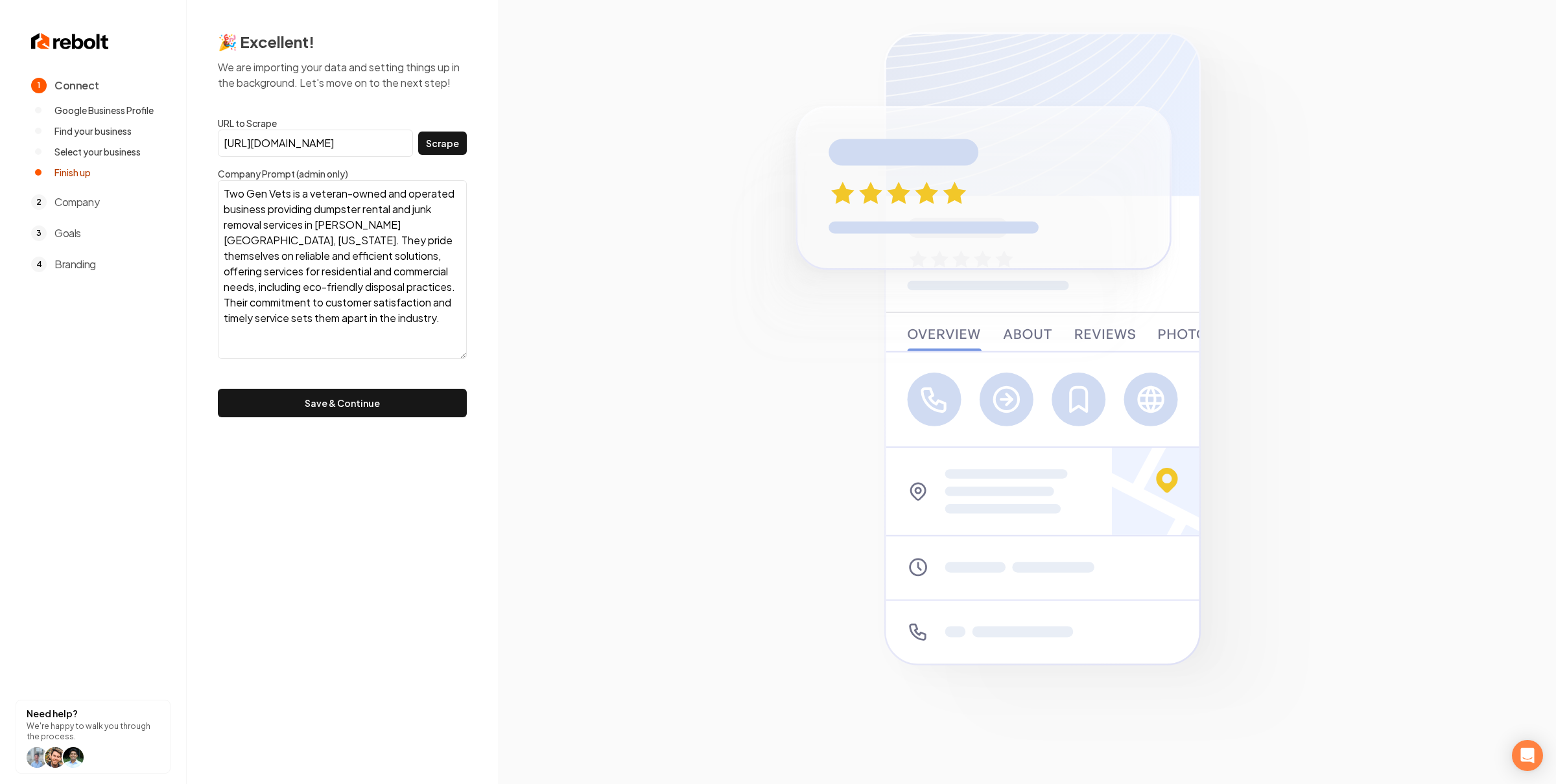
drag, startPoint x: 454, startPoint y: 308, endPoint x: 449, endPoint y: 351, distance: 43.3
click at [449, 351] on textarea "Two Gen Vets is a veteran-owned and operated business providing dumpster rental…" at bounding box center [342, 269] width 249 height 179
drag, startPoint x: 388, startPoint y: 271, endPoint x: 381, endPoint y: 285, distance: 15.7
click at [381, 285] on textarea "Two Gen Vets is a veteran-owned and operated business providing dumpster rental…" at bounding box center [342, 270] width 249 height 180
type textarea "Two Gen Vets is a veteran-owned and operated business providing dumpster rental…"
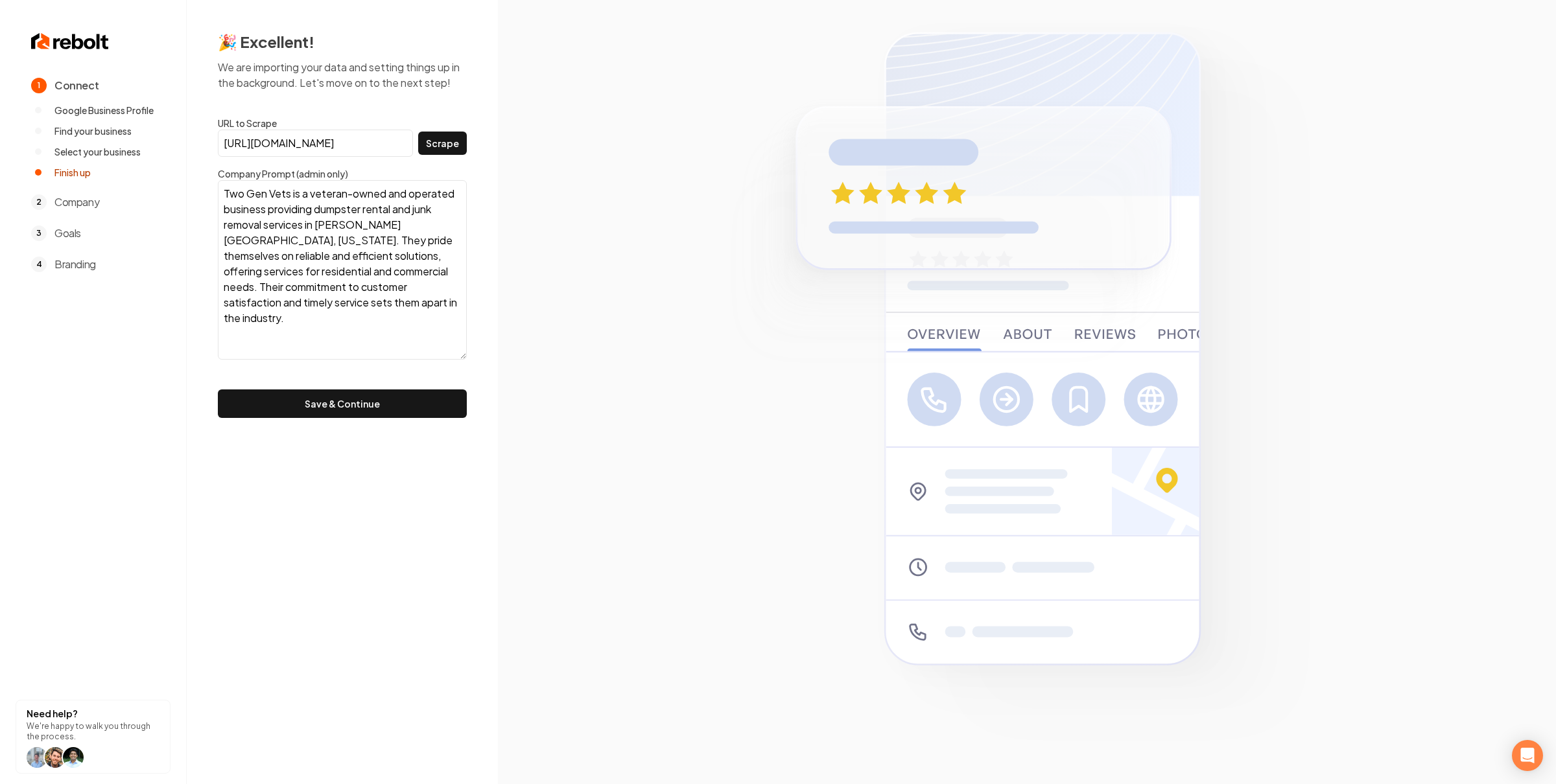
drag, startPoint x: 491, startPoint y: 351, endPoint x: 467, endPoint y: 340, distance: 26.4
click at [488, 349] on div "🎉 Excellent! We are importing your data and setting things up in the background…" at bounding box center [342, 224] width 311 height 449
click at [430, 398] on button "Save & Continue" at bounding box center [342, 404] width 249 height 28
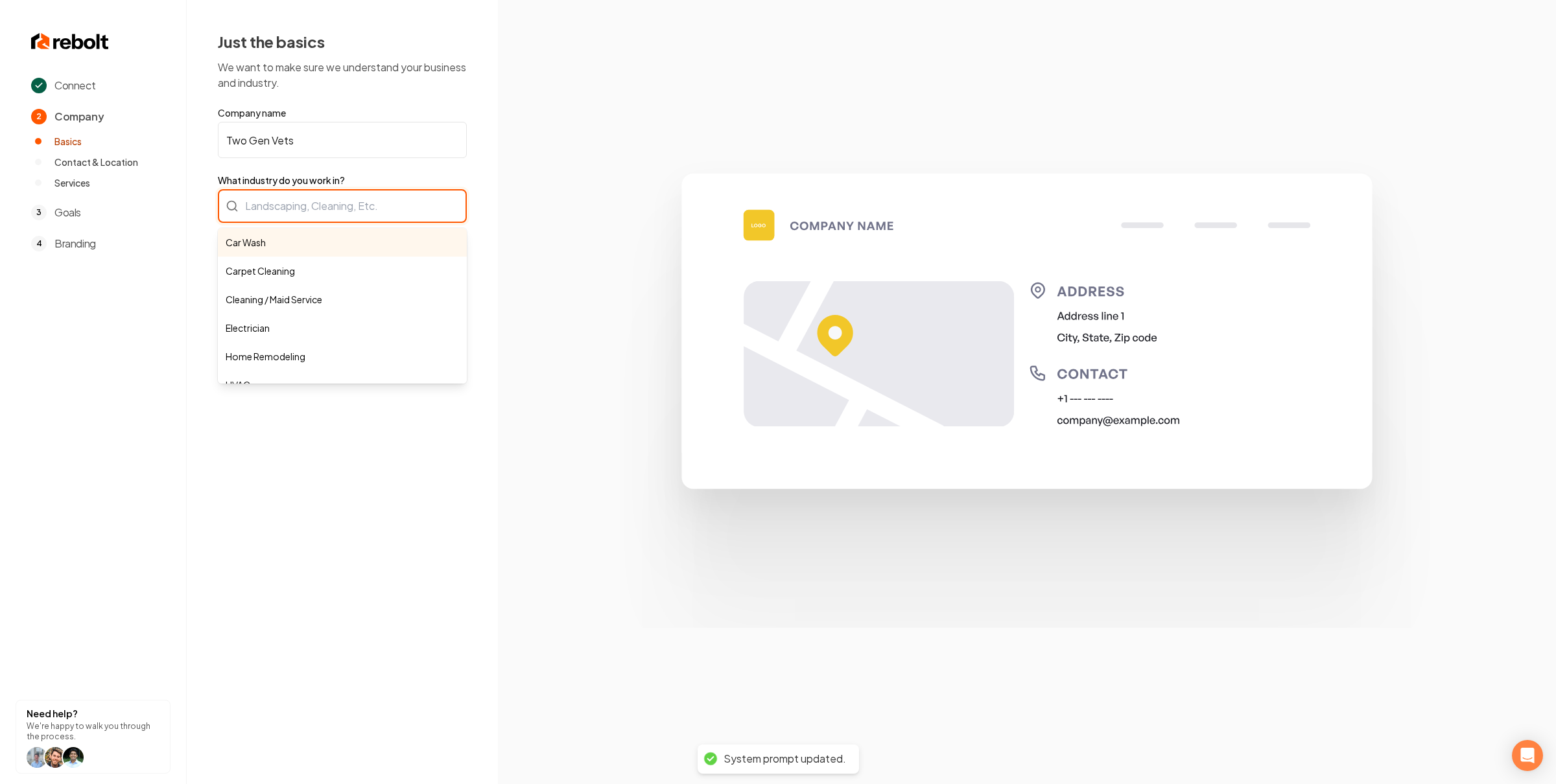
click at [343, 198] on div "Car Wash Carpet Cleaning Cleaning / Maid Service Electrician Home Remodeling HV…" at bounding box center [342, 206] width 249 height 33
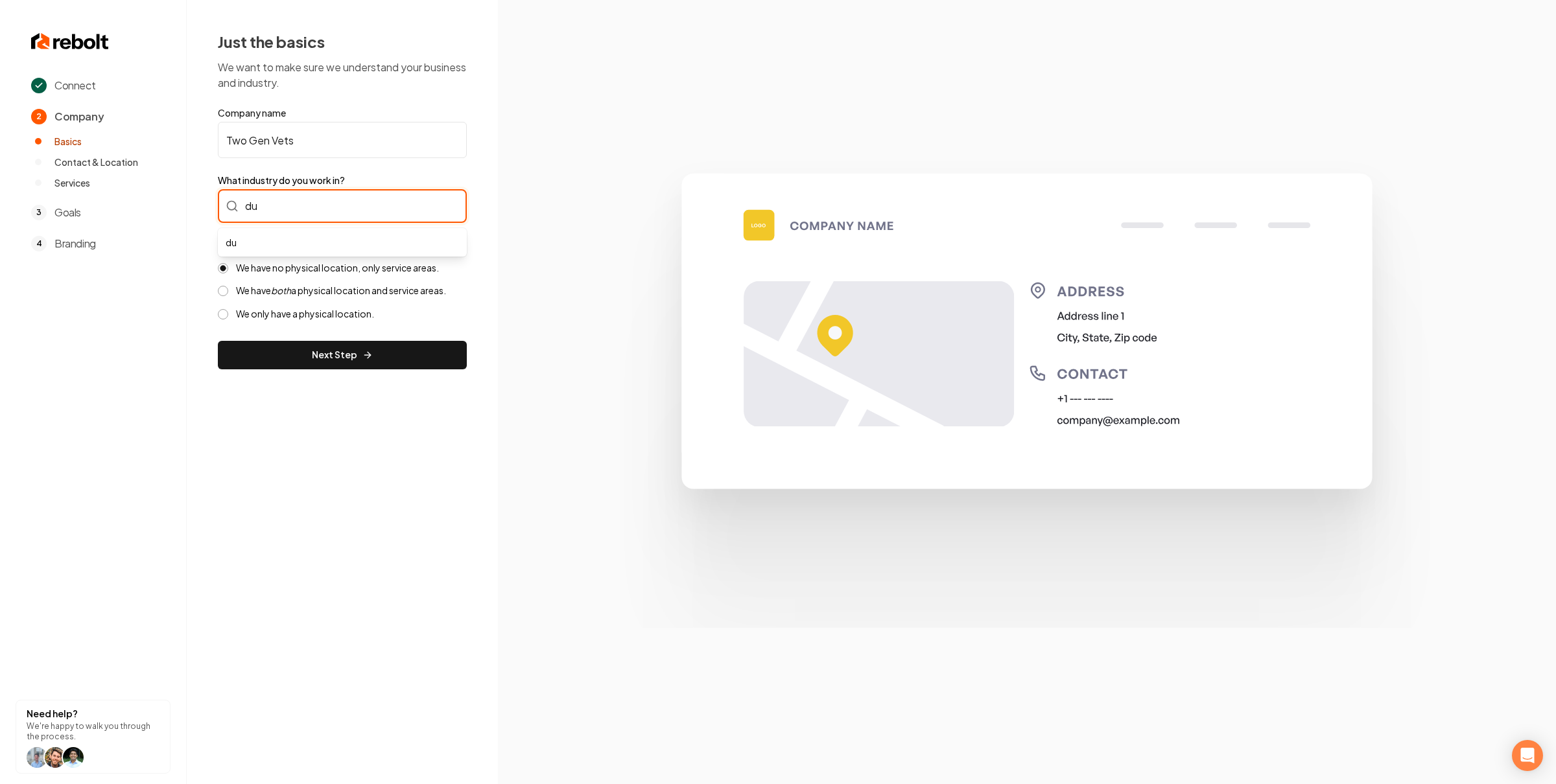
type input "d"
type input "Junk Removal"
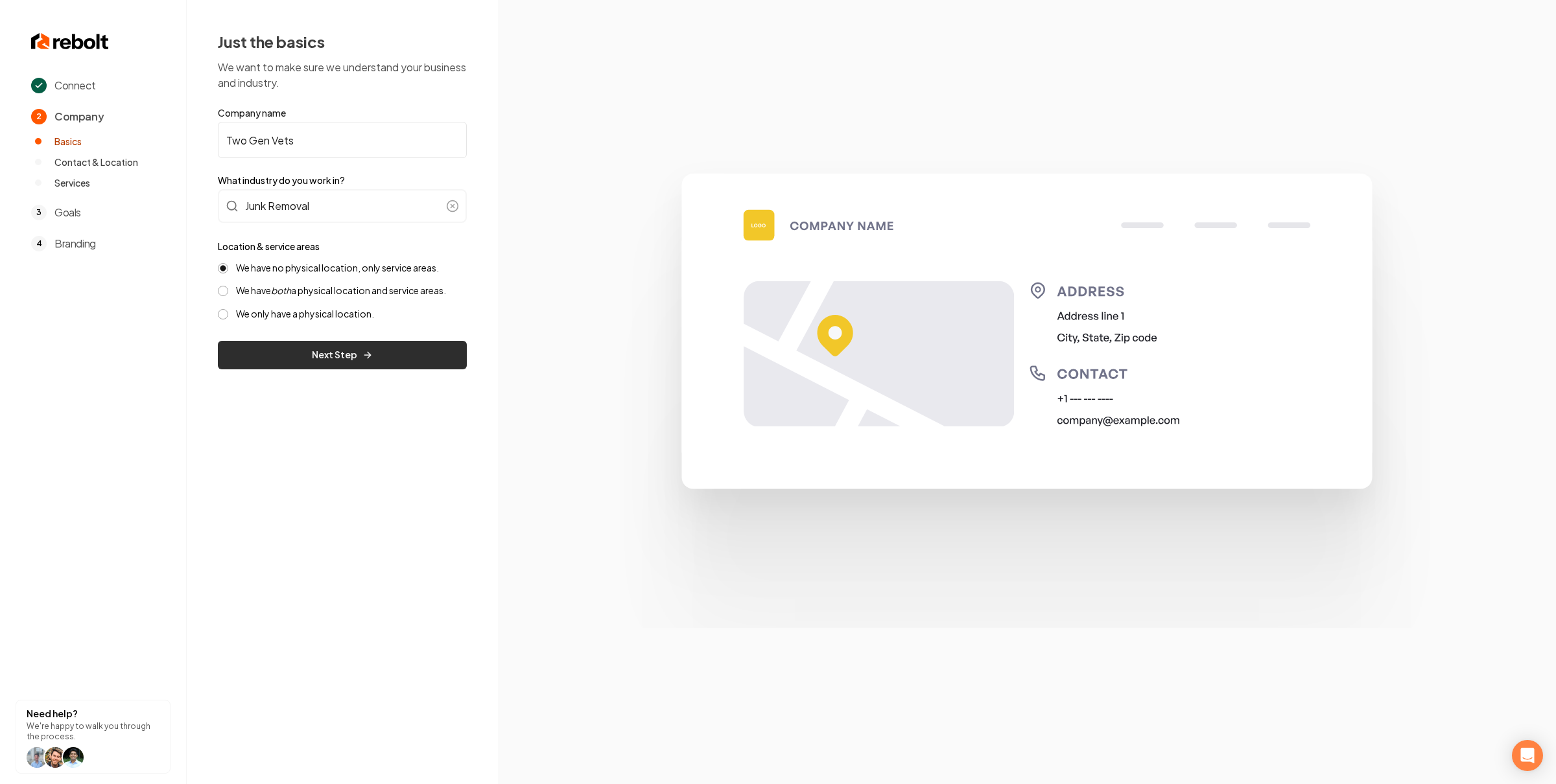
click at [365, 364] on button "Next Step" at bounding box center [342, 355] width 249 height 28
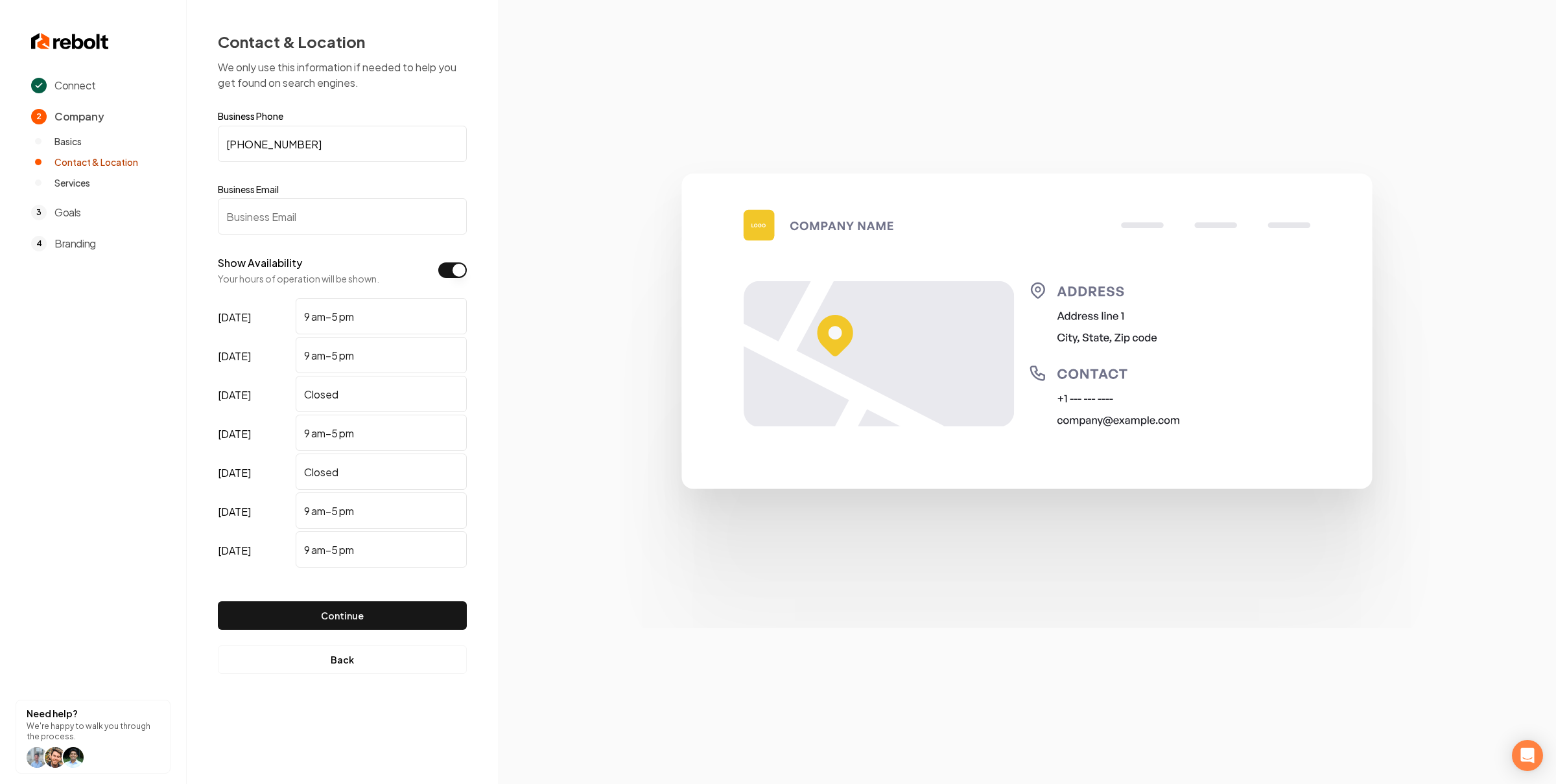
click at [387, 222] on input "Business Email" at bounding box center [342, 216] width 249 height 36
click at [1007, 134] on section at bounding box center [1027, 392] width 1058 height 784
click at [272, 224] on input "Business Email" at bounding box center [342, 216] width 249 height 36
paste input "nick@twogenvets.com"
type input "nick@twogenvets.com"
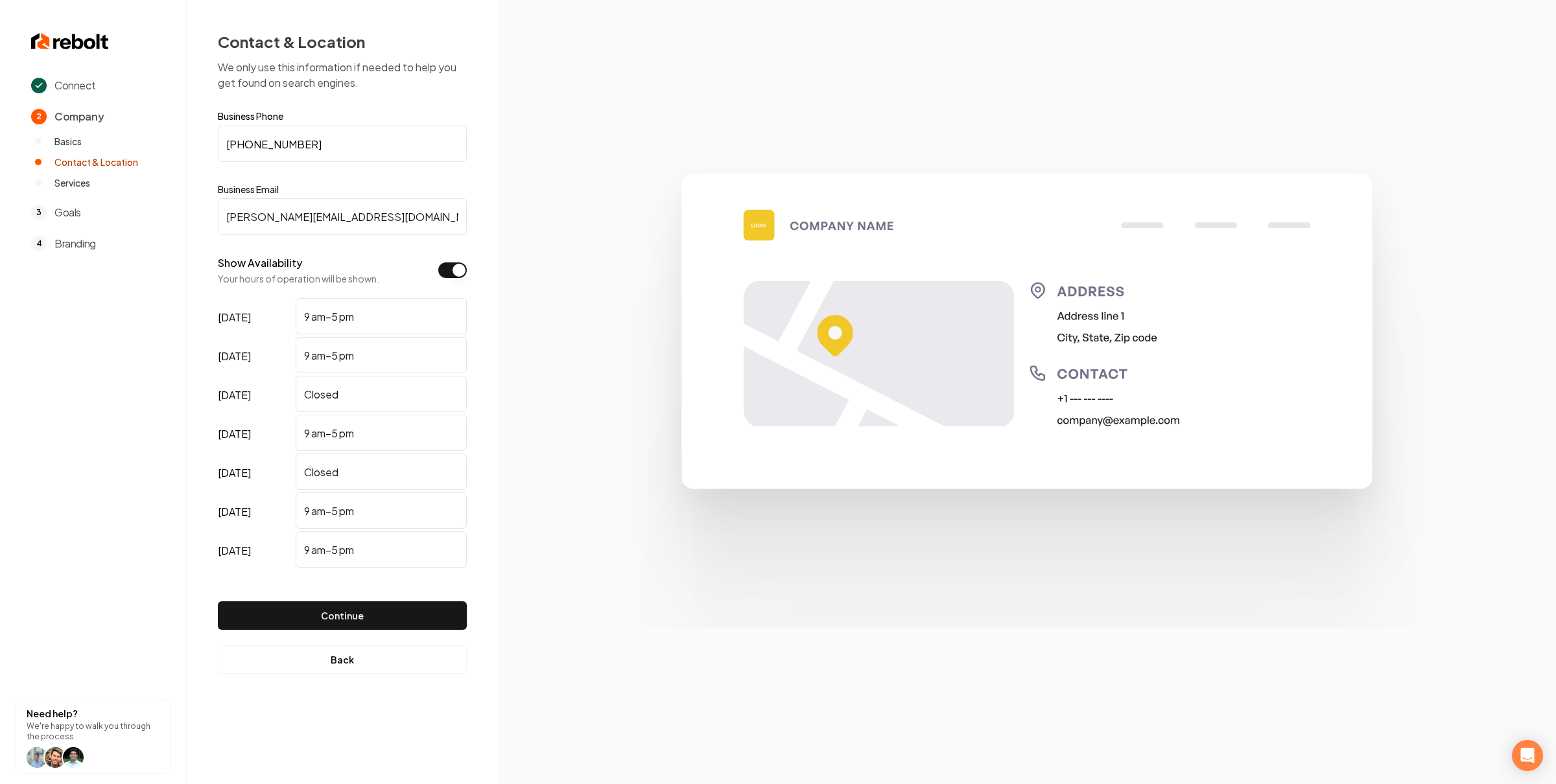
click at [415, 621] on button "Continue" at bounding box center [342, 615] width 249 height 28
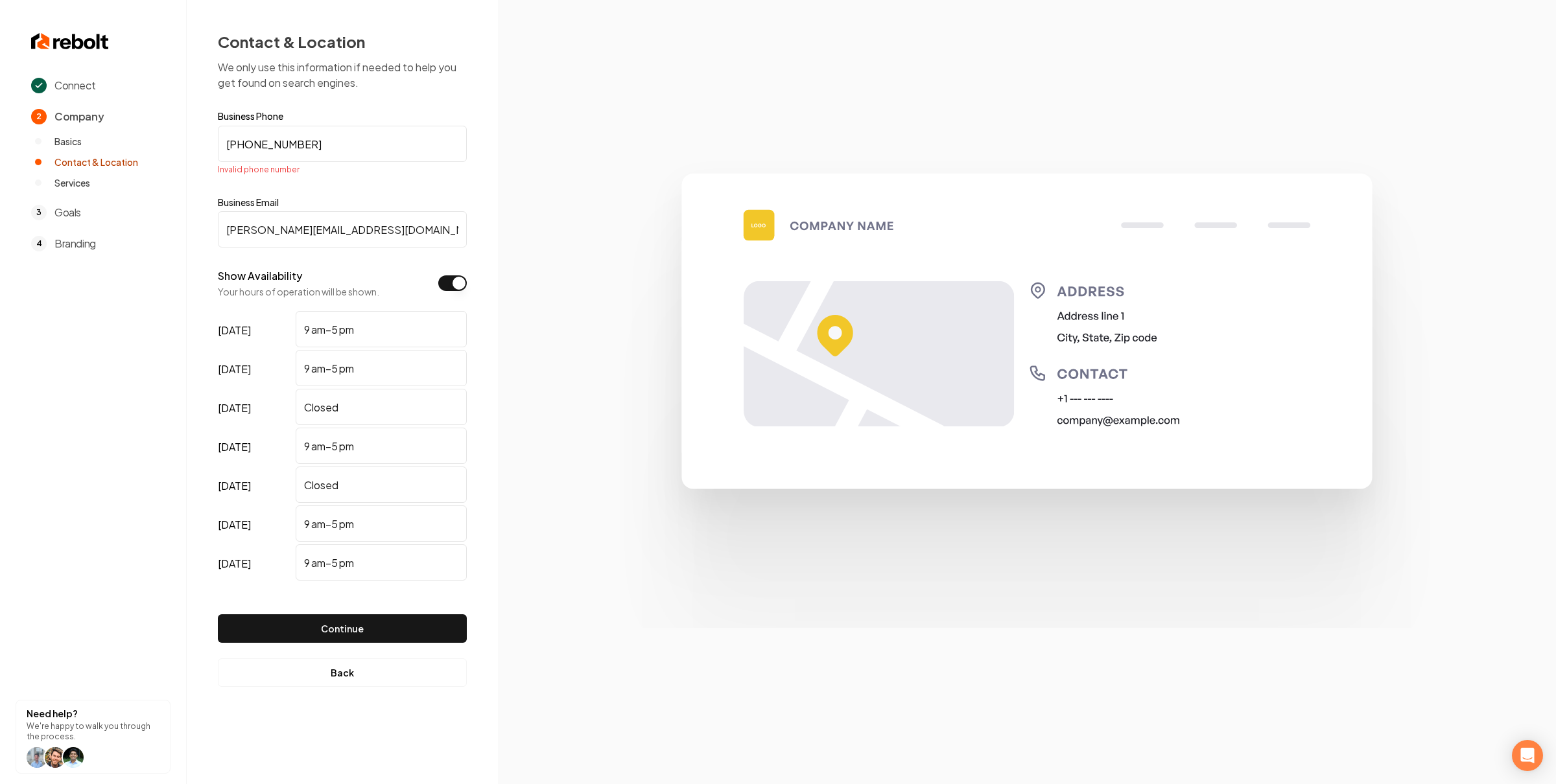
click at [238, 146] on input "+1 865-279-6740" at bounding box center [342, 143] width 249 height 36
click at [338, 145] on input "(827) 674-____" at bounding box center [342, 143] width 249 height 36
paste input "65) 279-6740"
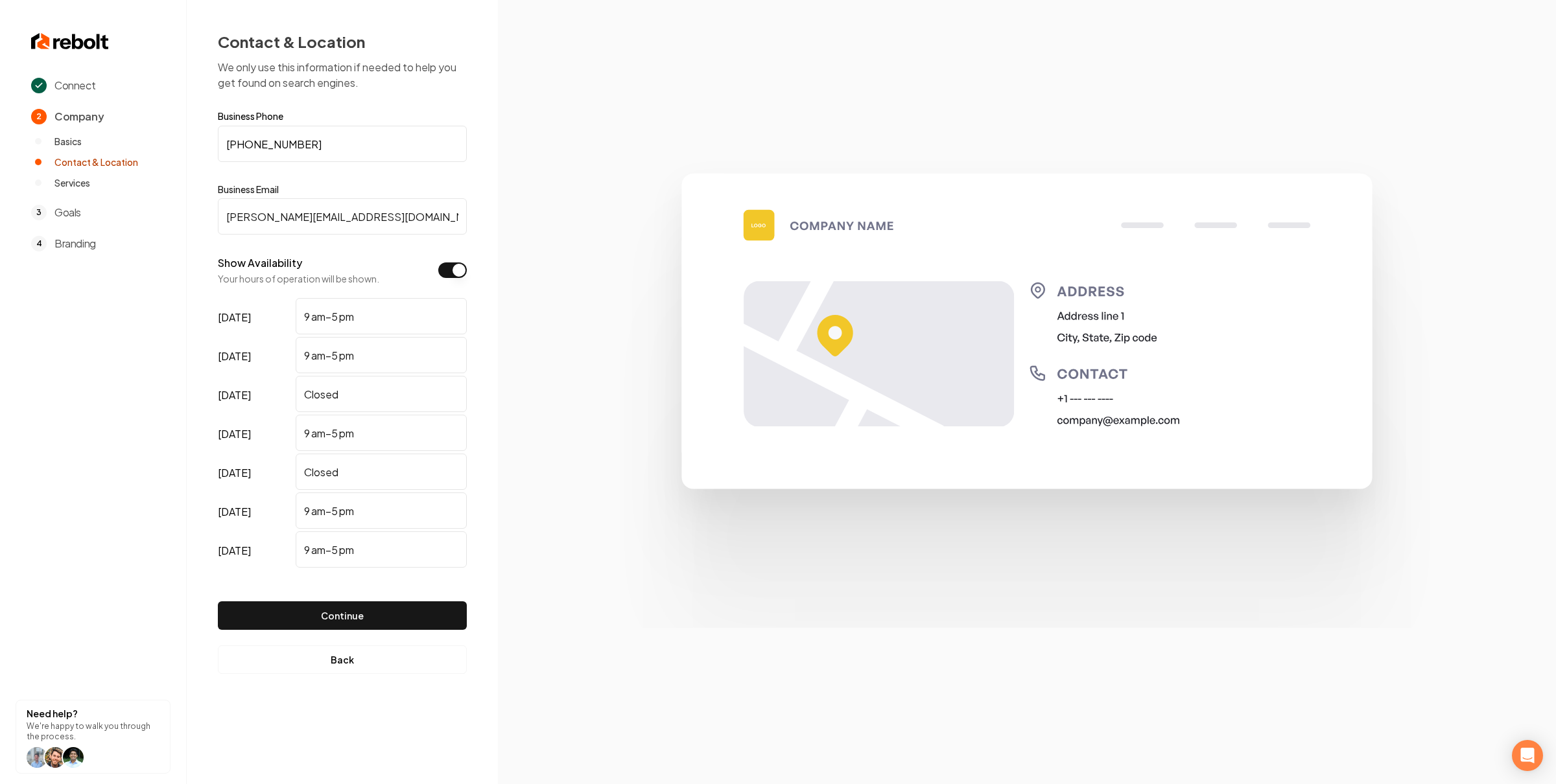
type input "(865) 279-6740"
click at [509, 194] on section at bounding box center [1027, 392] width 1058 height 784
click at [427, 612] on button "Continue" at bounding box center [342, 615] width 249 height 28
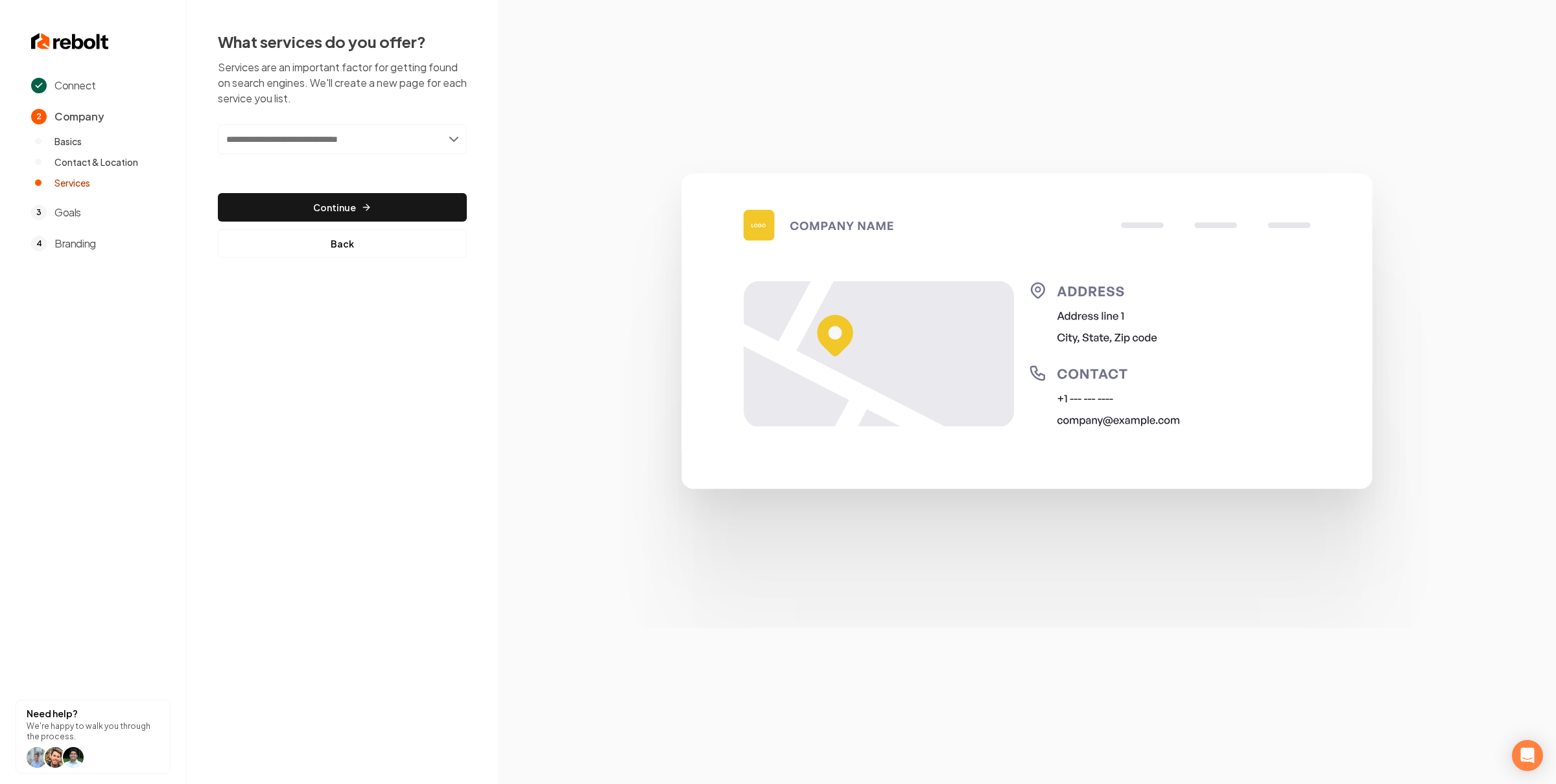
click at [278, 140] on input "text" at bounding box center [342, 139] width 249 height 30
click at [387, 154] on input "**********" at bounding box center [342, 139] width 249 height 30
type input "**********"
click at [383, 162] on div "Add Dumpster Rental" at bounding box center [343, 168] width 246 height 21
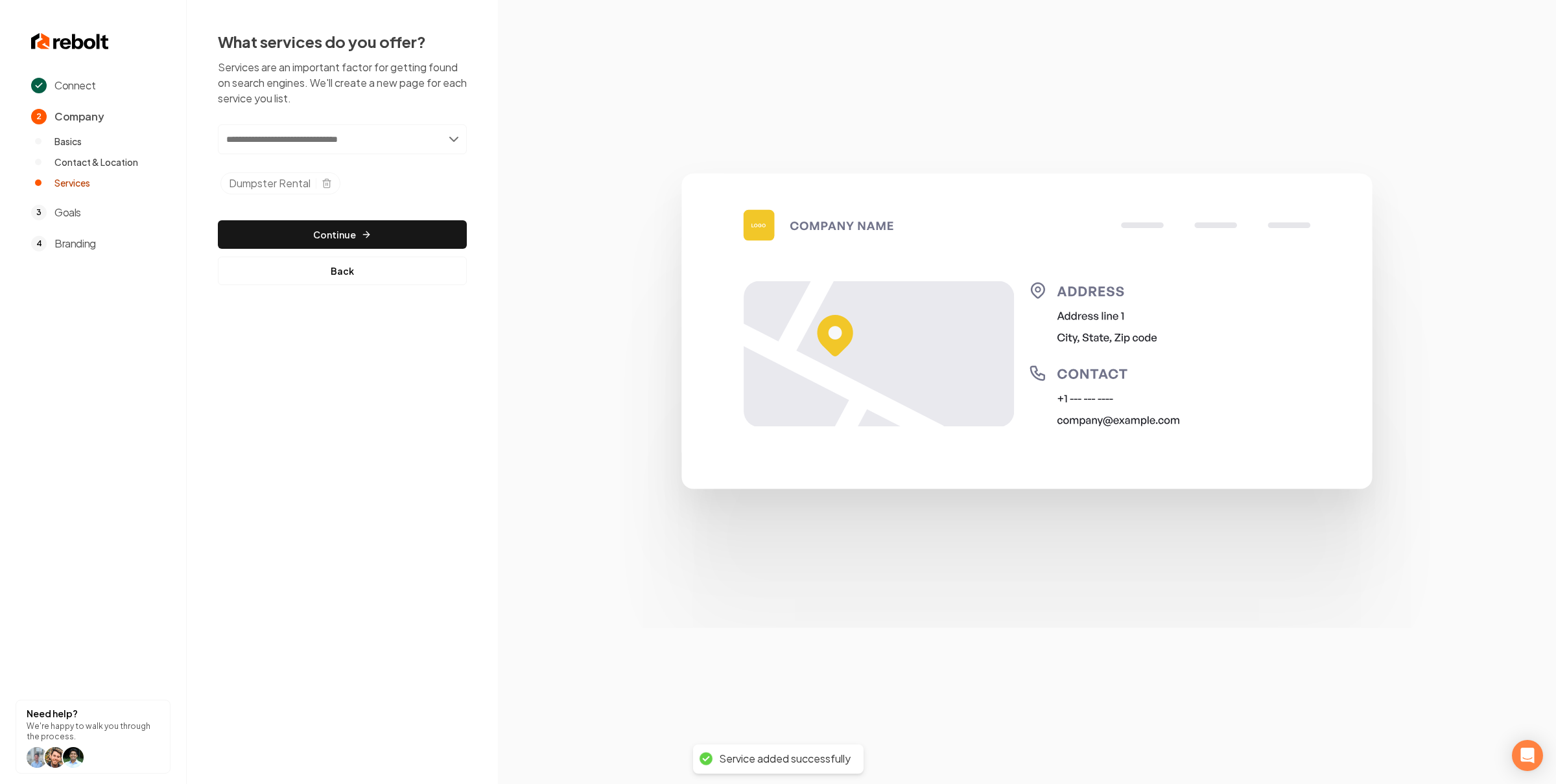
click at [369, 143] on input "text" at bounding box center [342, 139] width 249 height 30
type input "**********"
click at [358, 161] on div "Add Demolition Services" at bounding box center [343, 168] width 246 height 21
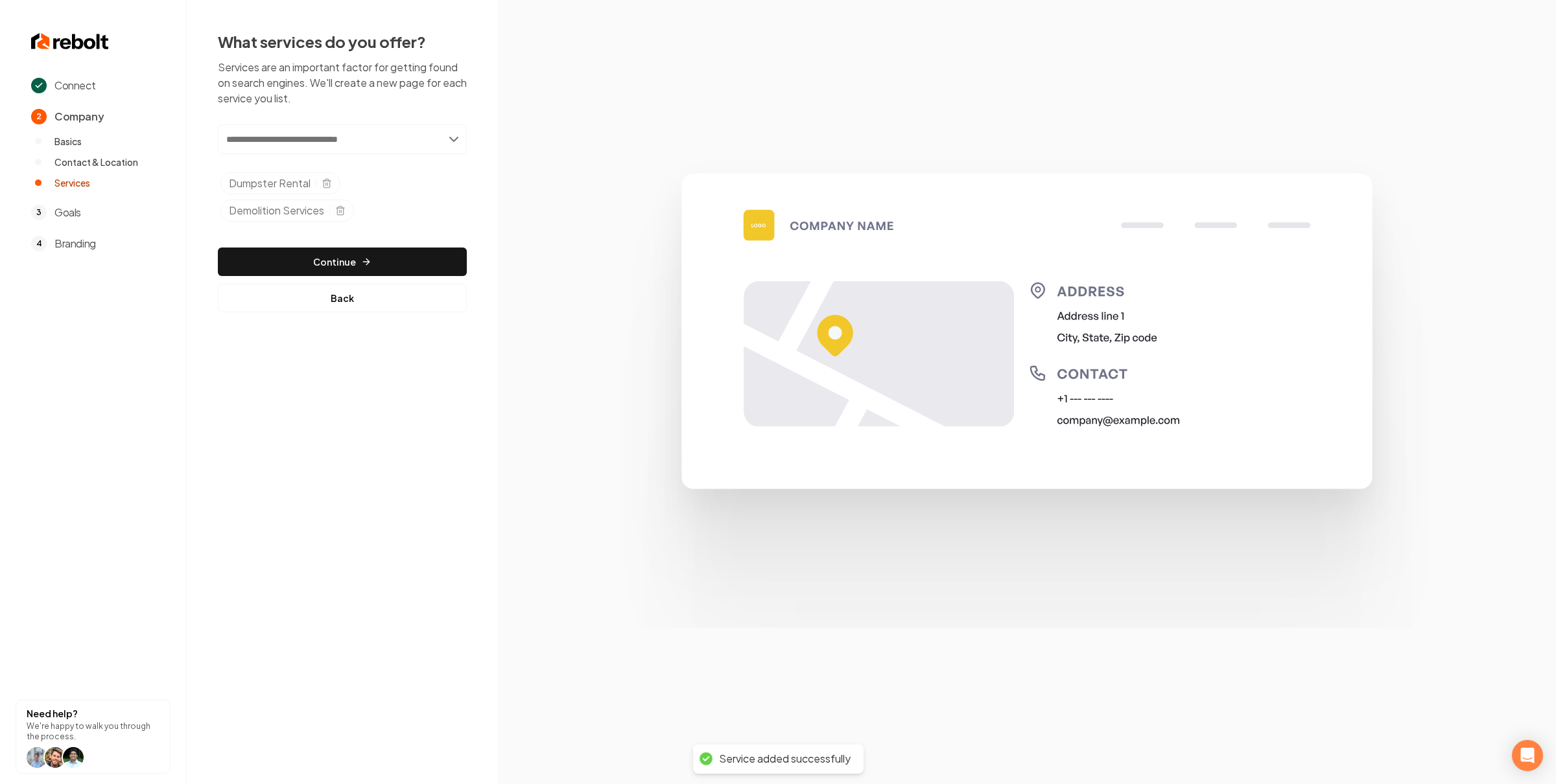
click at [352, 137] on input "text" at bounding box center [342, 139] width 249 height 30
type input "**********"
click at [352, 163] on div "Add Junk Removal" at bounding box center [343, 168] width 246 height 21
click at [375, 276] on button "Continue" at bounding box center [342, 262] width 249 height 28
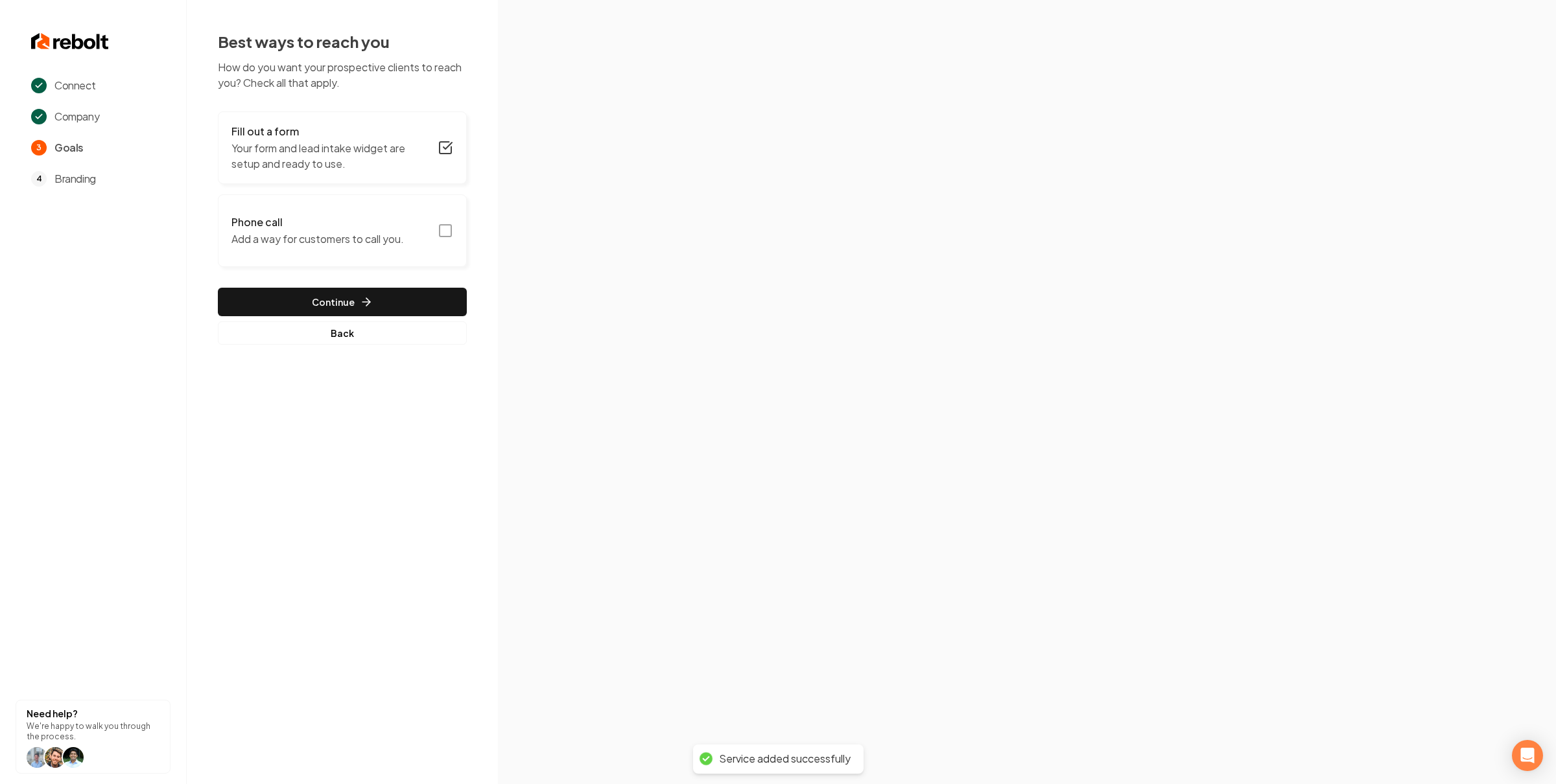
click at [447, 240] on button "Phone call Add a way for customers to call you." at bounding box center [342, 231] width 249 height 73
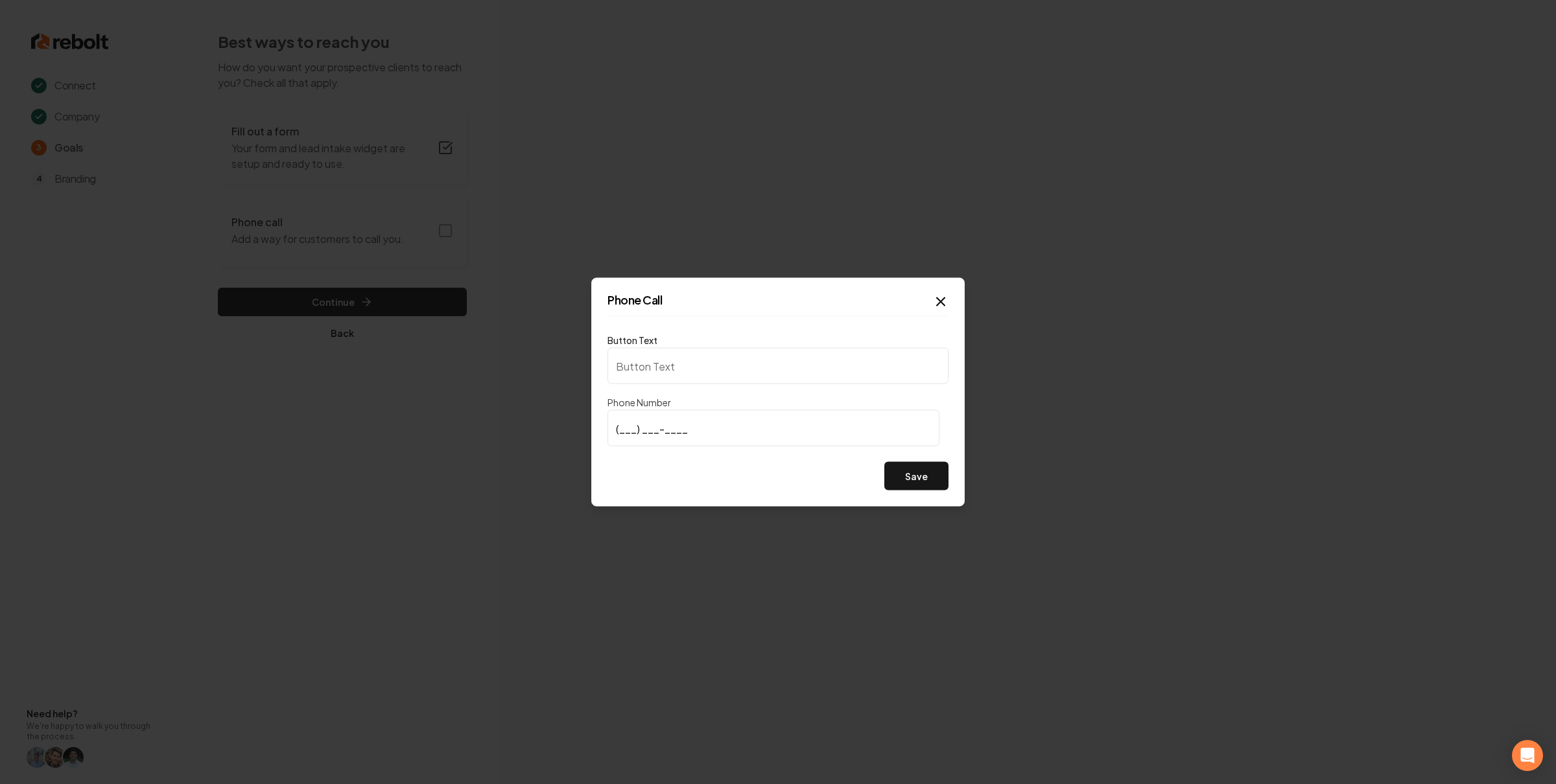
type input "Call us"
type input "(865) 279-6740"
click at [896, 470] on button "Save" at bounding box center [917, 476] width 64 height 28
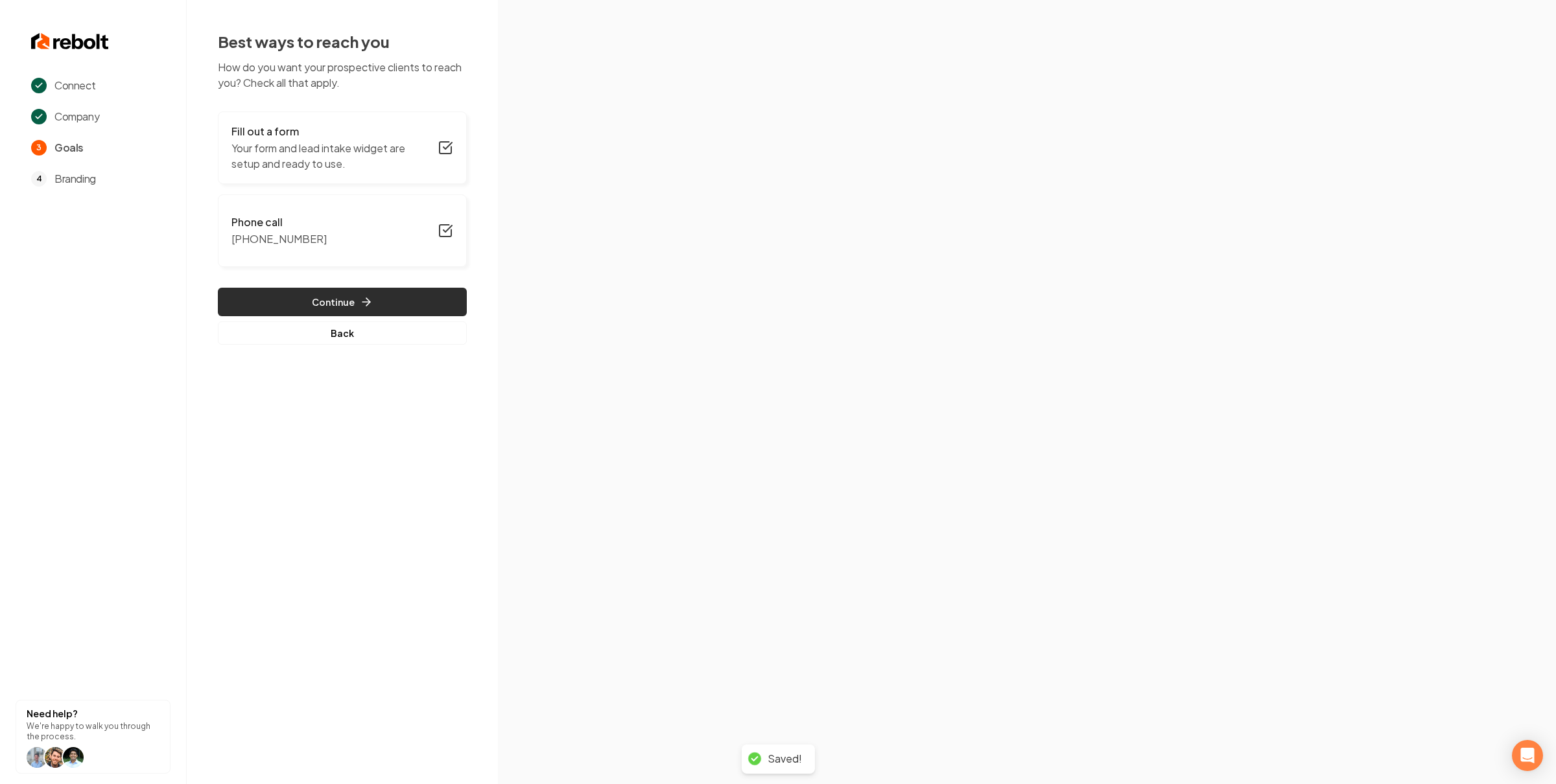
click at [299, 300] on button "Continue" at bounding box center [342, 302] width 249 height 28
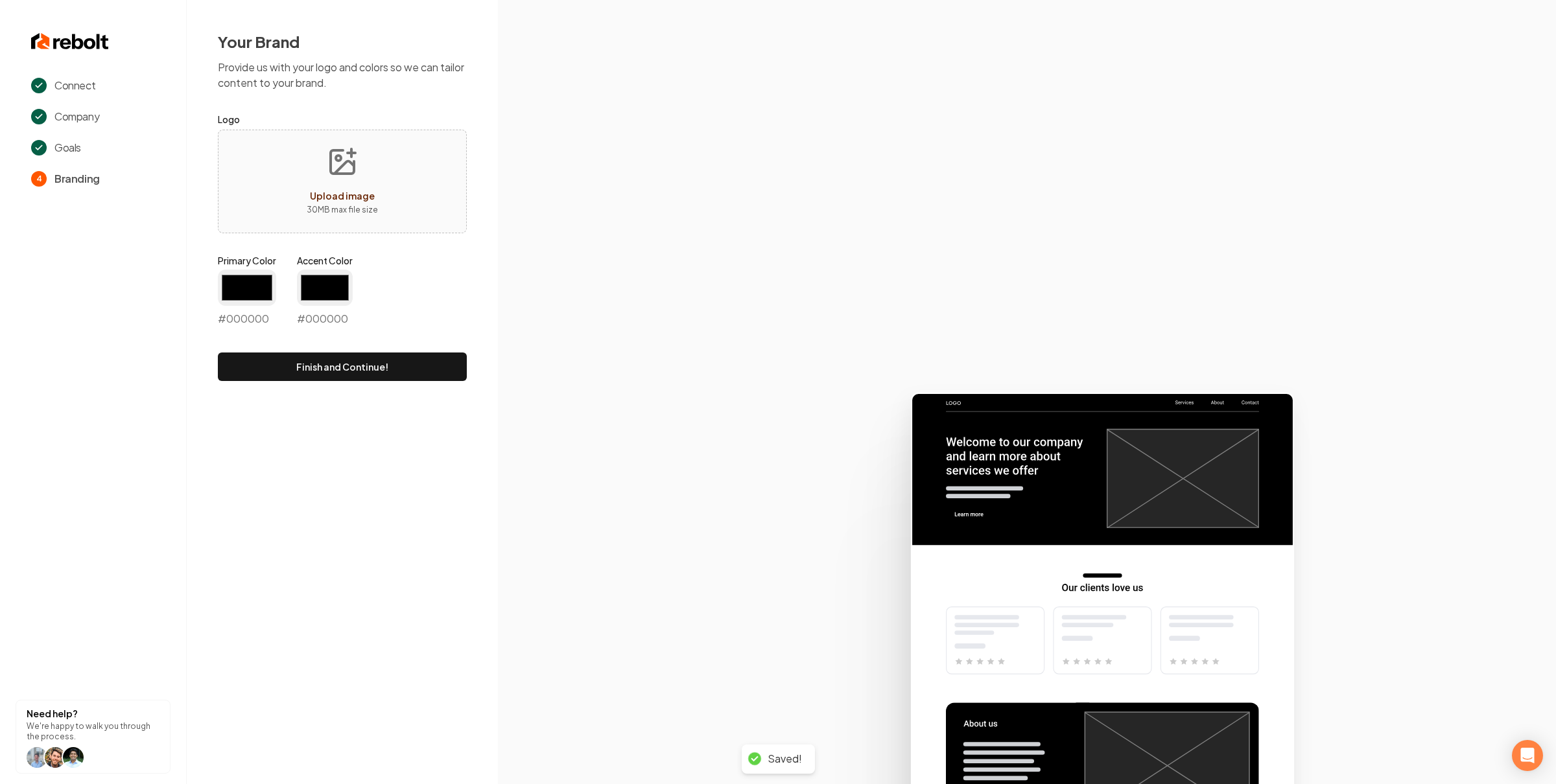
type input "#194d33"
type input "#70be00"
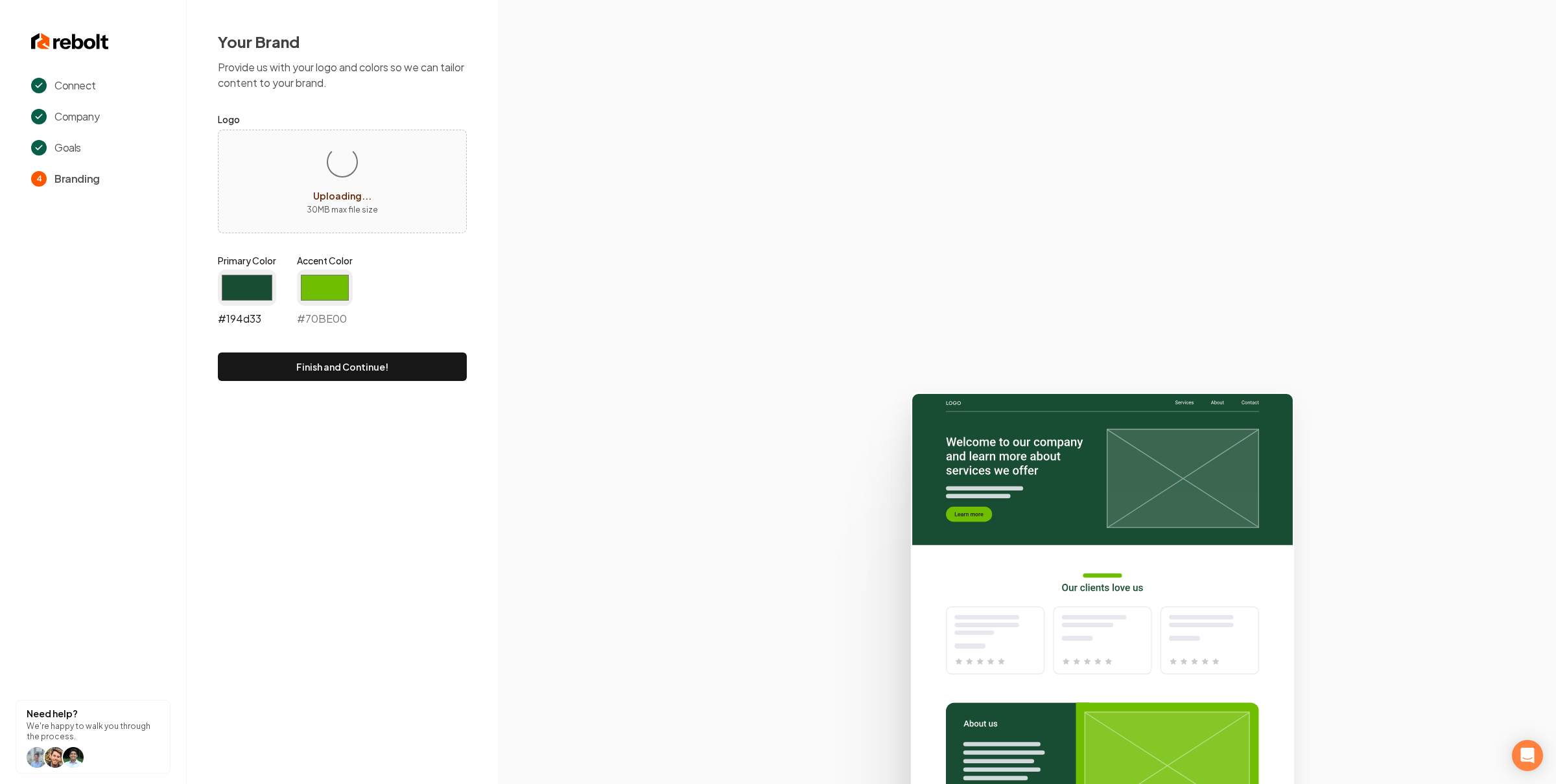
click at [245, 294] on input "#194d33" at bounding box center [247, 288] width 58 height 36
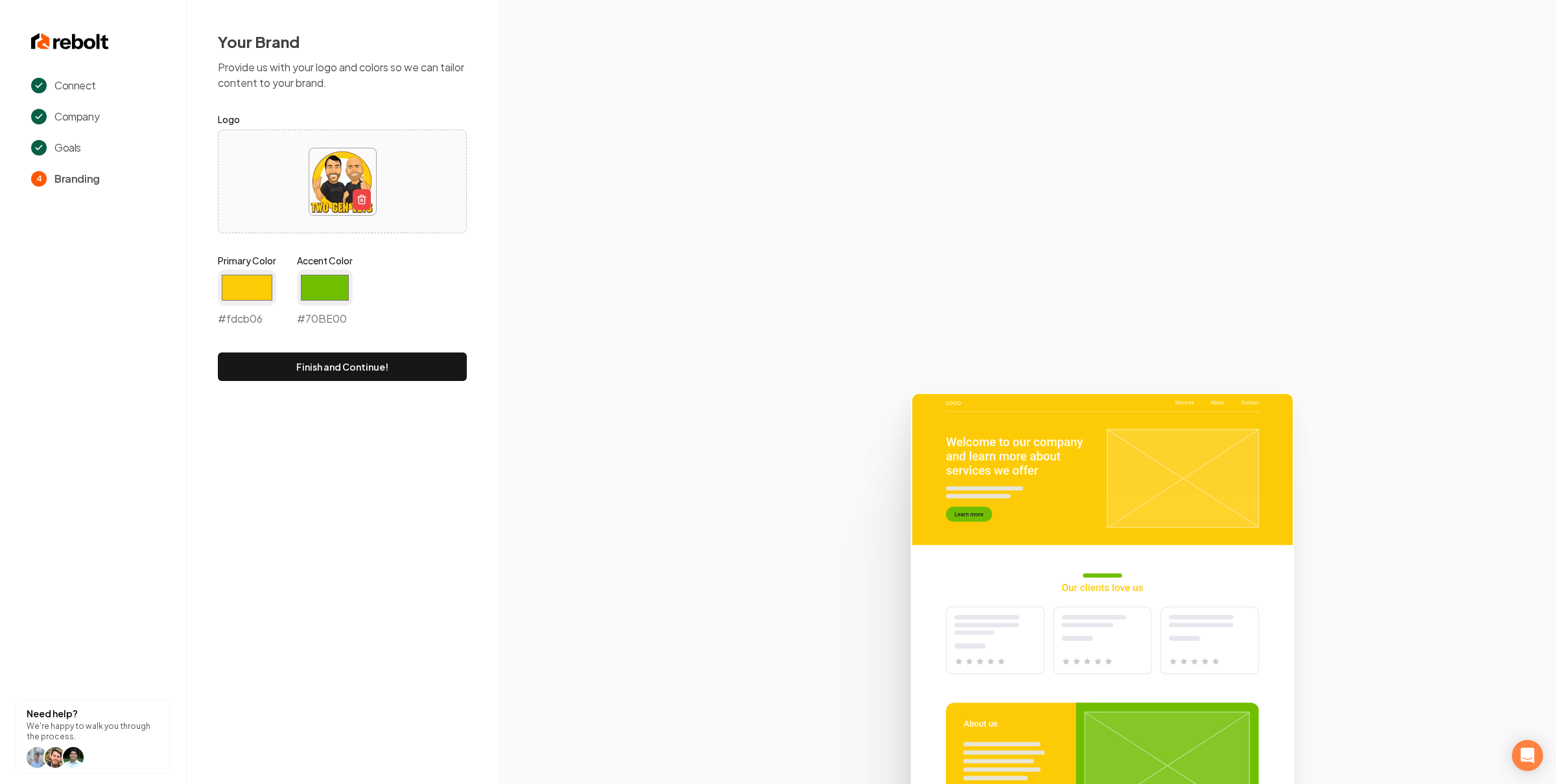
click at [561, 180] on section at bounding box center [1027, 392] width 1058 height 784
click at [333, 282] on input "#70be00" at bounding box center [324, 288] width 56 height 36
click at [254, 288] on input "#fdcb06" at bounding box center [247, 288] width 58 height 36
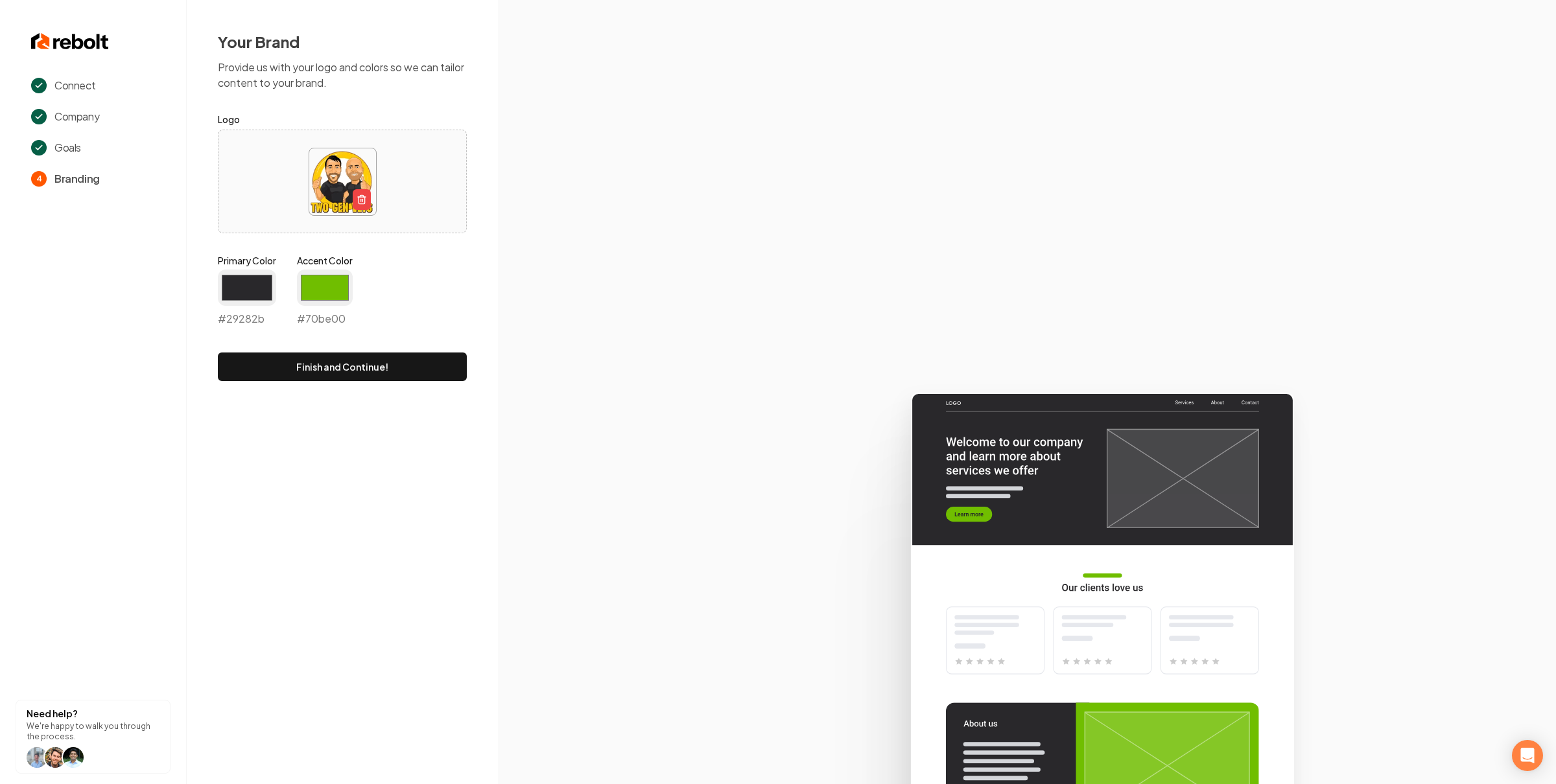
type input "#29282b"
click at [557, 237] on section at bounding box center [1027, 392] width 1058 height 784
click at [339, 284] on input "#70be00" at bounding box center [324, 288] width 56 height 36
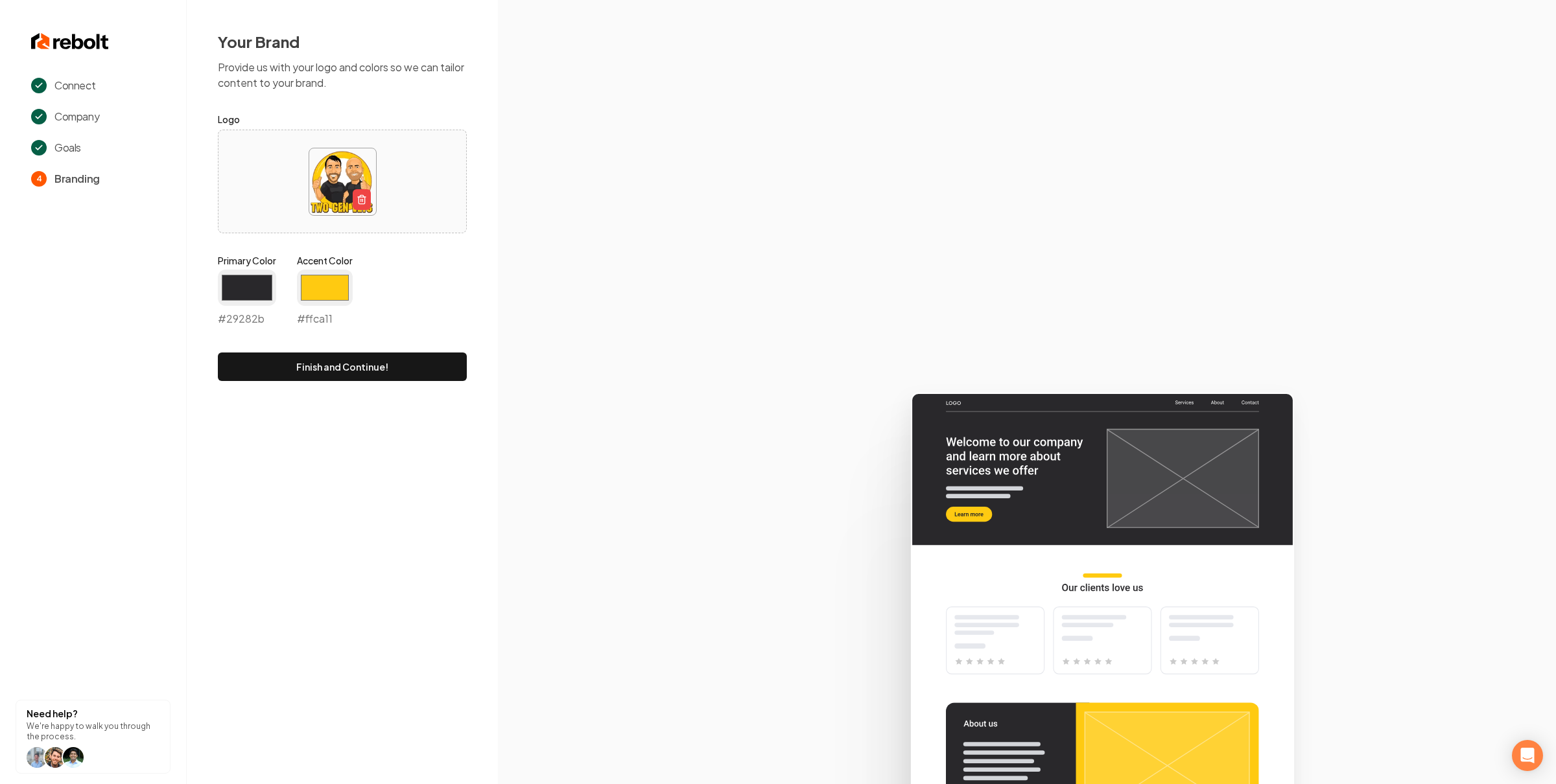
type input "#ffca11"
click at [525, 189] on section at bounding box center [1027, 392] width 1058 height 784
click at [398, 359] on button "Finish and Continue!" at bounding box center [342, 366] width 249 height 28
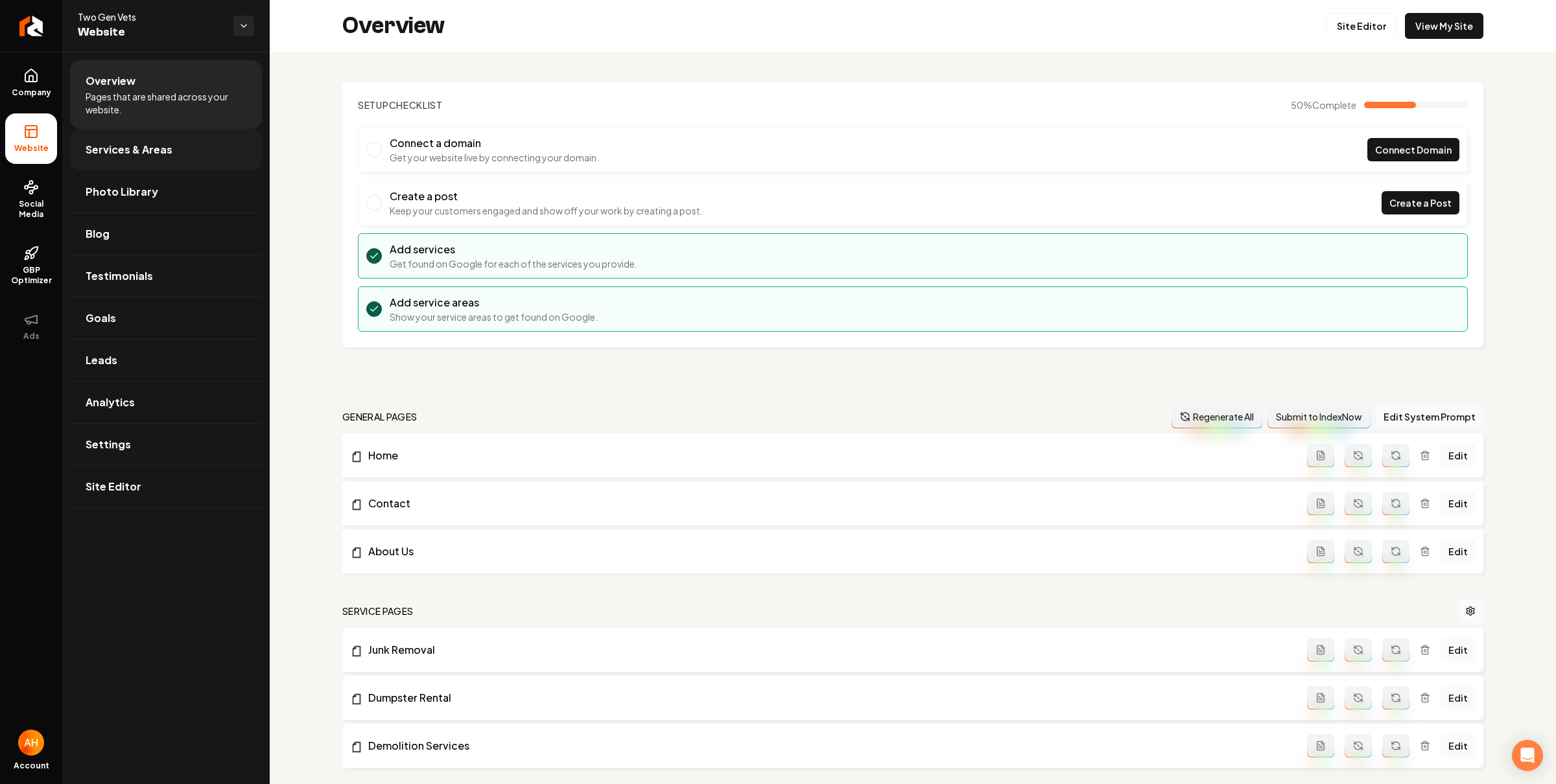
click at [175, 146] on link "Services & Areas" at bounding box center [166, 150] width 192 height 42
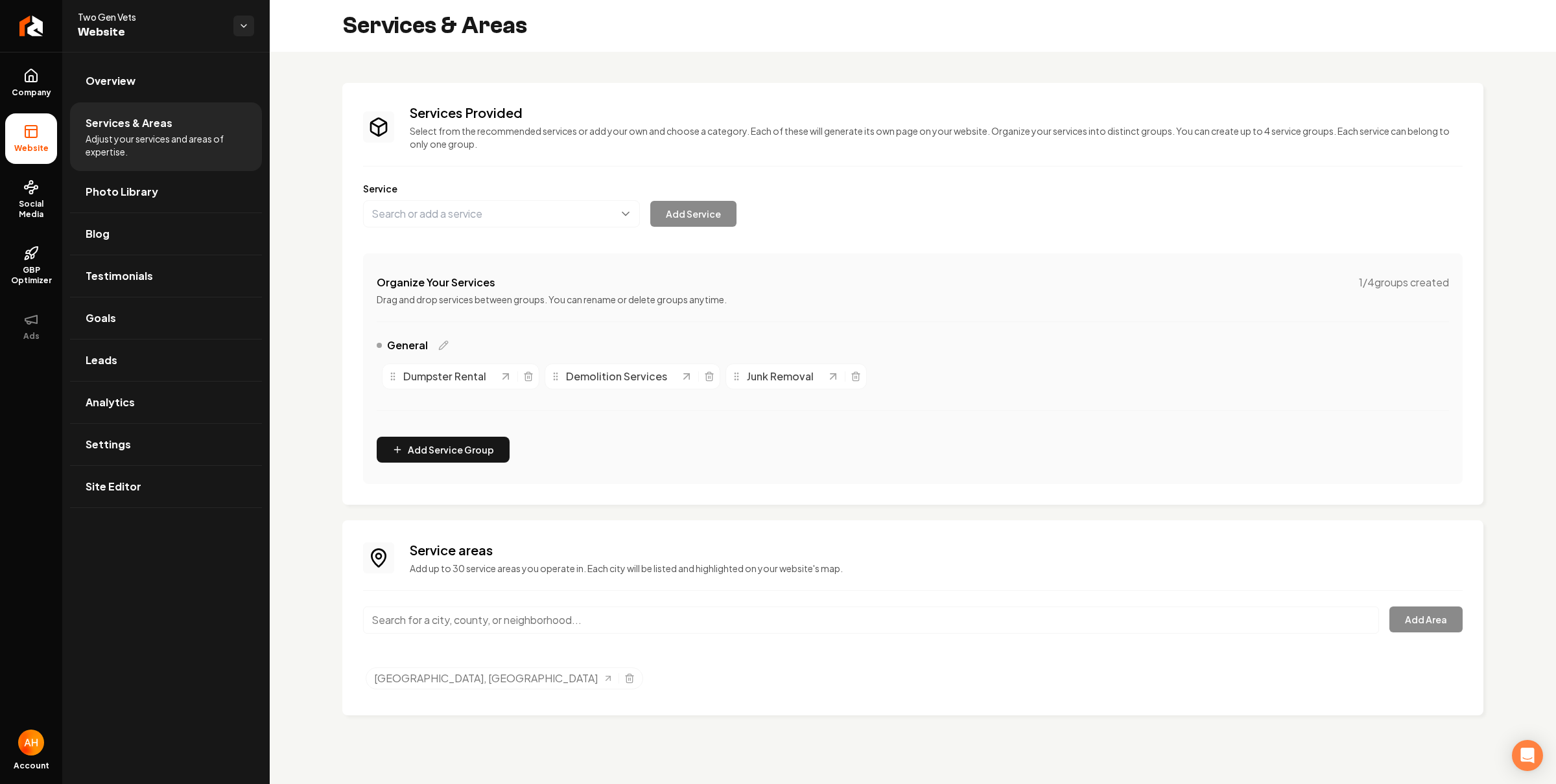
click at [523, 618] on input "Main content area" at bounding box center [871, 620] width 1016 height 27
click at [624, 676] on icon "Selected tags" at bounding box center [630, 678] width 10 height 10
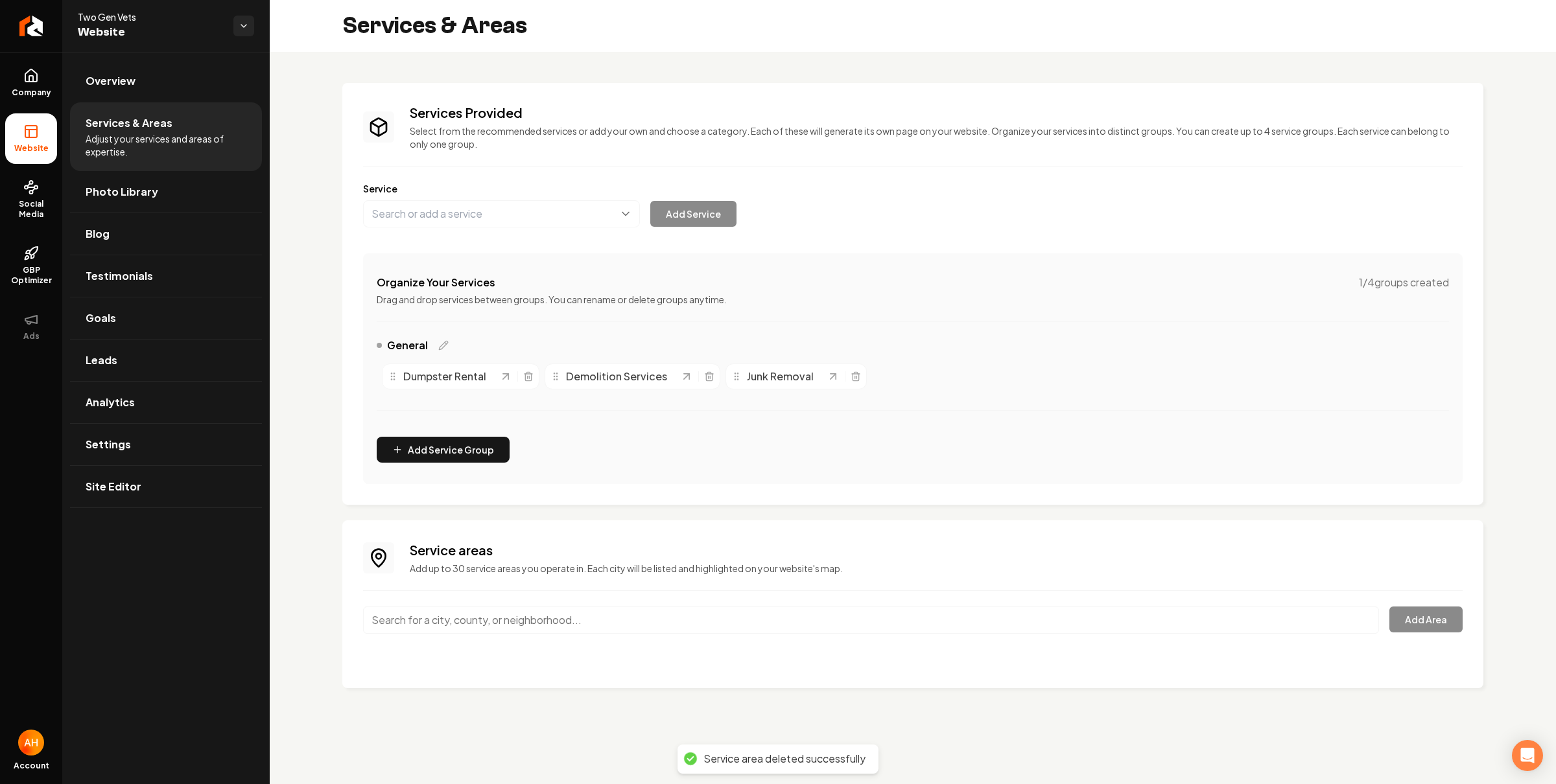
click at [638, 597] on div "Service areas Add up to 30 service areas you operate in. Each city will be list…" at bounding box center [912, 604] width 1100 height 126
click at [537, 629] on input "Main content area" at bounding box center [871, 620] width 1016 height 27
paste input "Sevierville"
type input "Sevierville, TN"
click at [1440, 629] on button "Add Area" at bounding box center [1426, 619] width 74 height 26
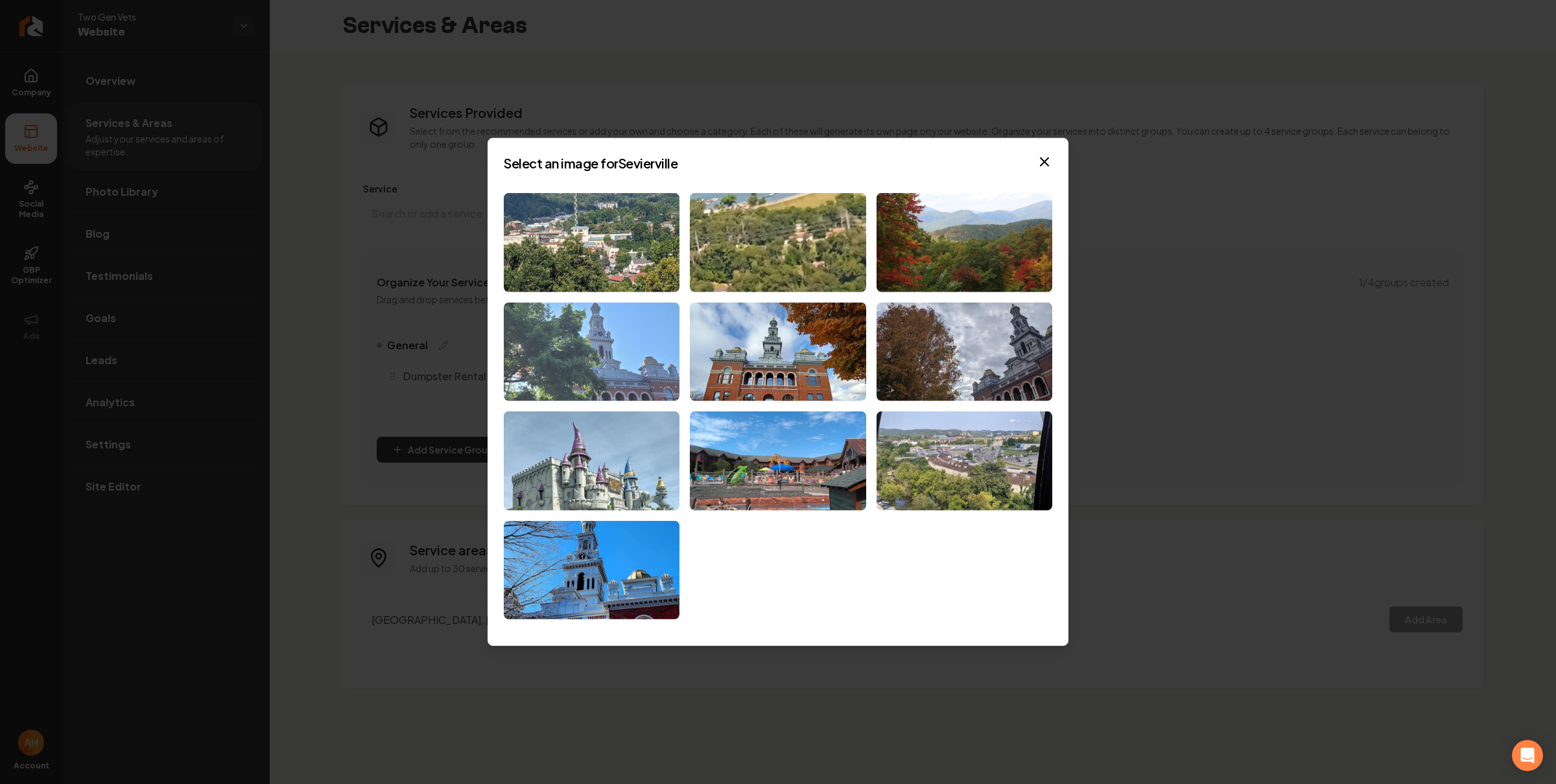
click at [628, 343] on img at bounding box center [592, 351] width 175 height 99
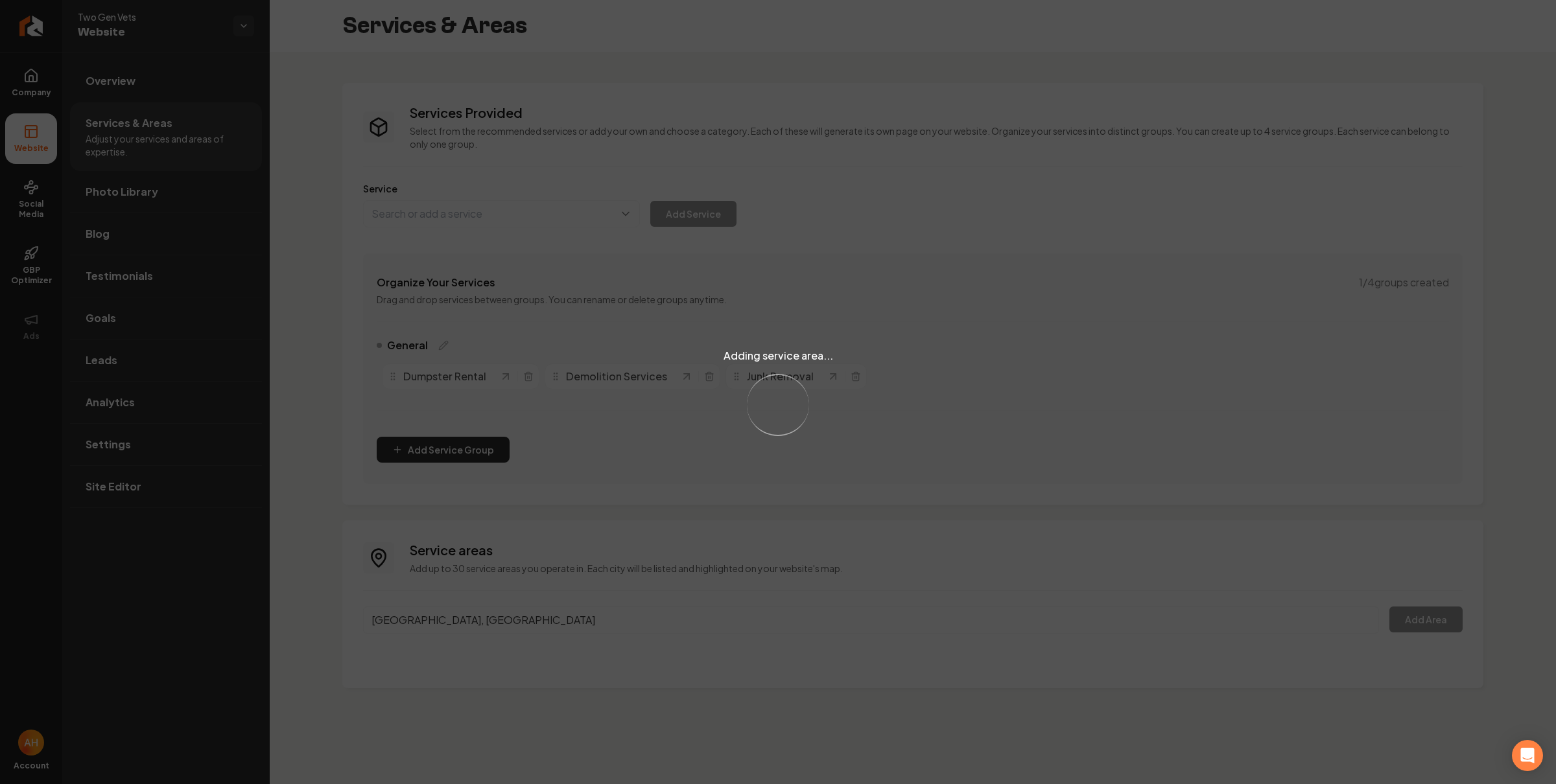
click at [523, 631] on div "Adding service area... Loading..." at bounding box center [778, 392] width 1556 height 784
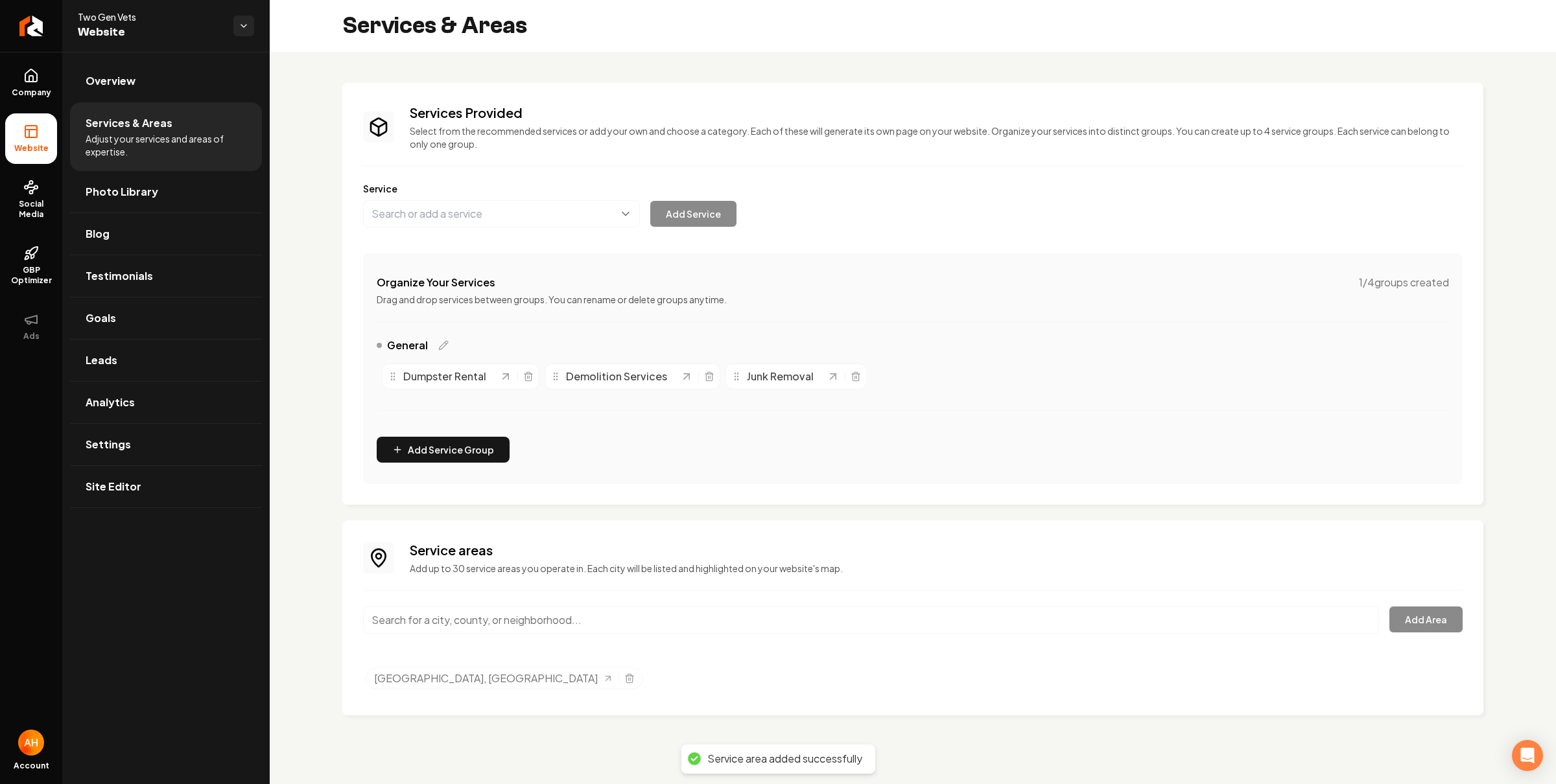
click at [468, 621] on input "Main content area" at bounding box center [871, 620] width 1016 height 27
paste input "Pigeon Forge"
type input "Pigeon Forge, TN"
click at [1428, 623] on button "Add Area" at bounding box center [1426, 619] width 74 height 26
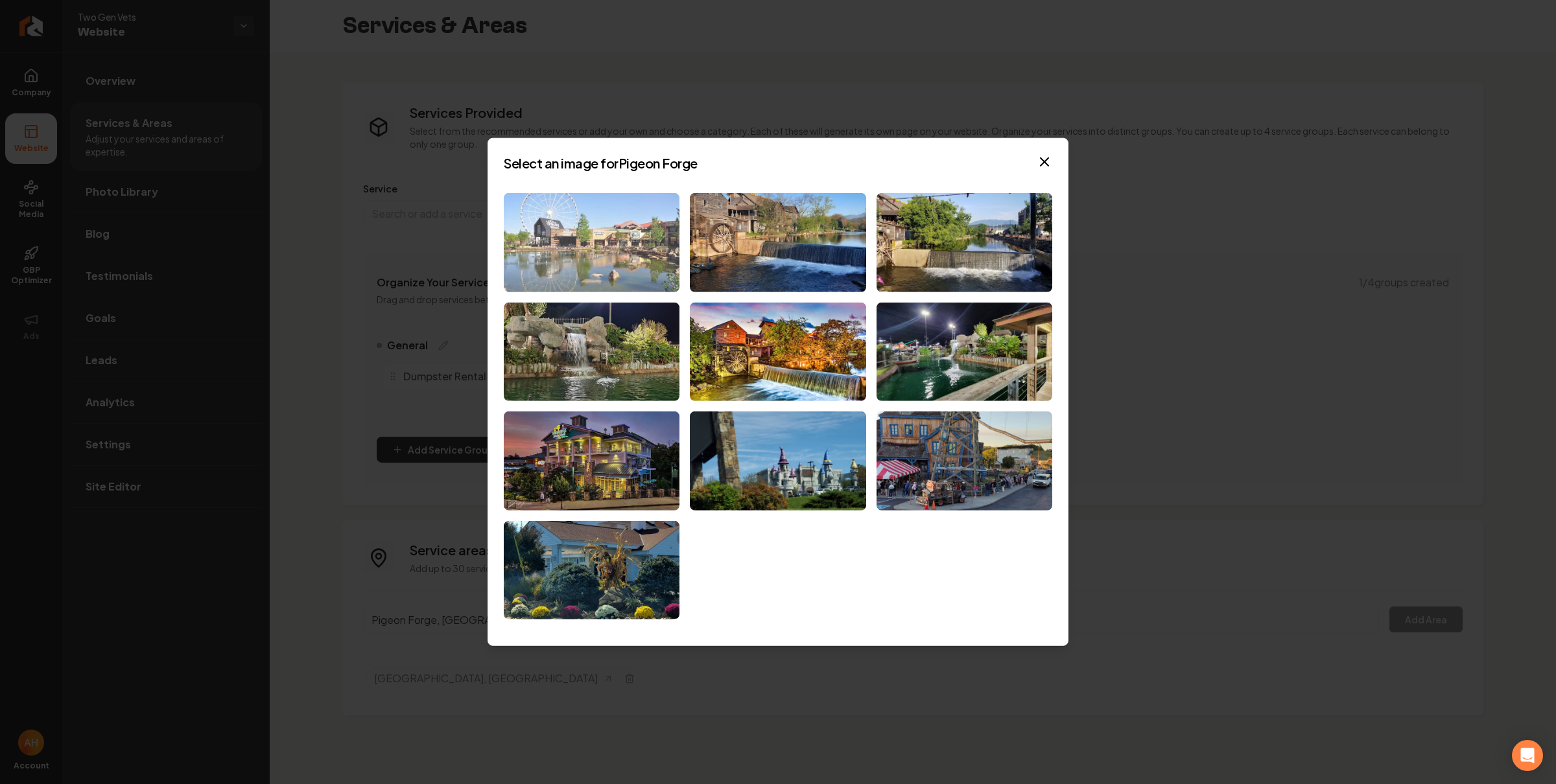
click at [595, 225] on img at bounding box center [592, 242] width 175 height 99
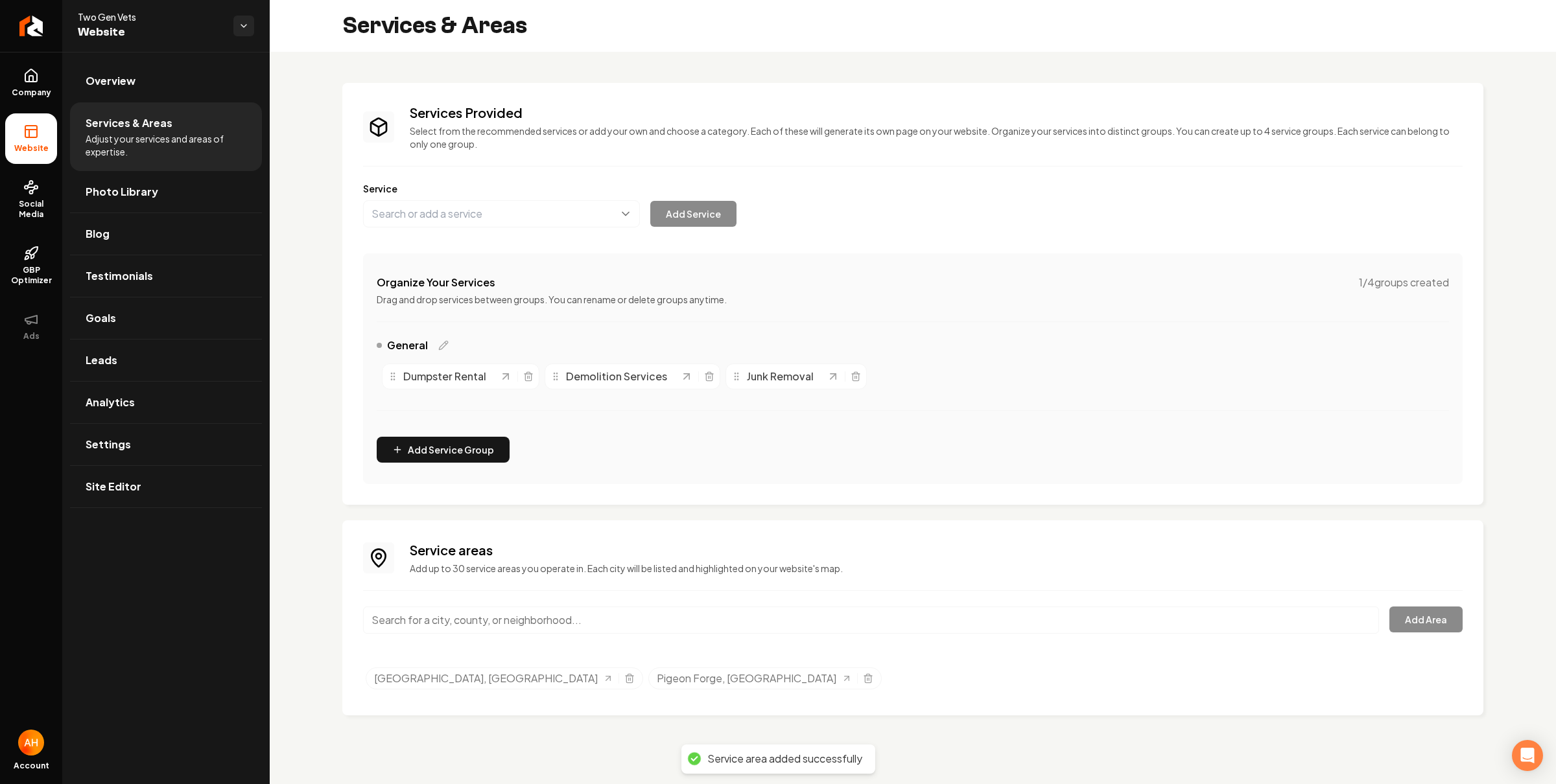
click at [505, 611] on input "Main content area" at bounding box center [871, 620] width 1016 height 27
paste input "Gatlinburg"
type input "Gatlinburg, TN"
click at [1432, 618] on button "Add Area" at bounding box center [1426, 619] width 74 height 26
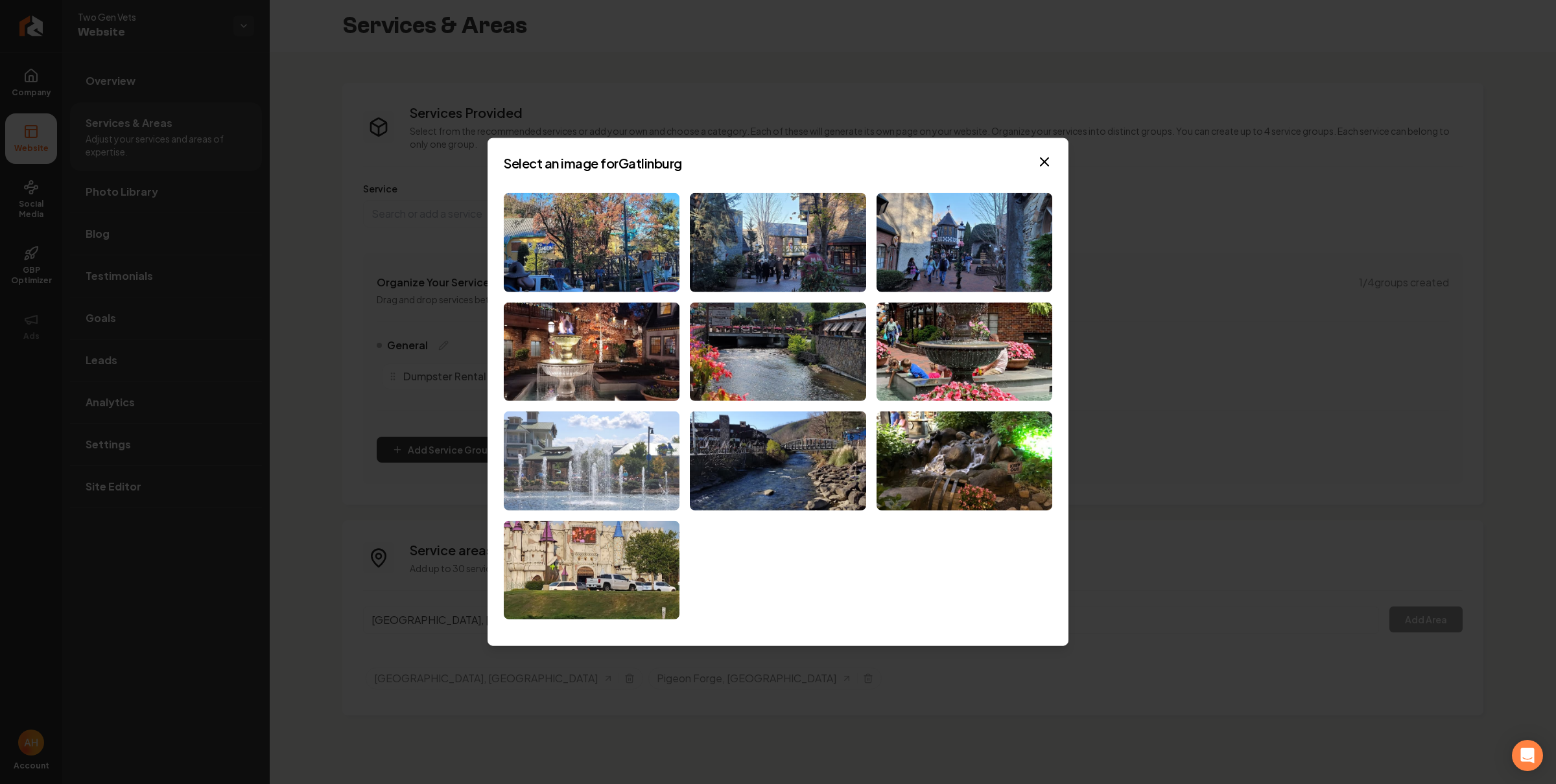
click at [584, 443] on img at bounding box center [592, 461] width 175 height 99
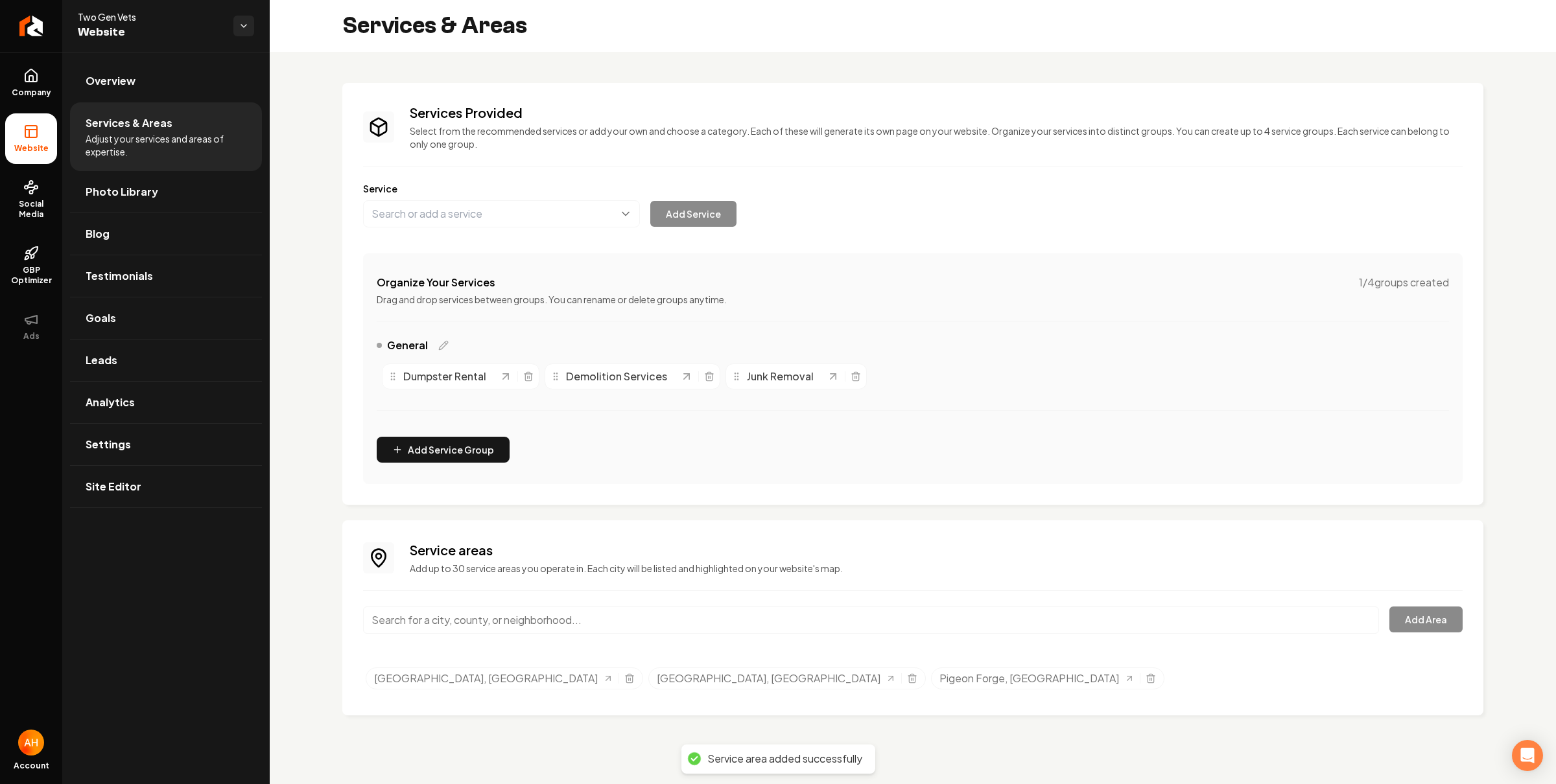
click at [566, 611] on input "Main content area" at bounding box center [871, 620] width 1016 height 27
paste input "Kodak"
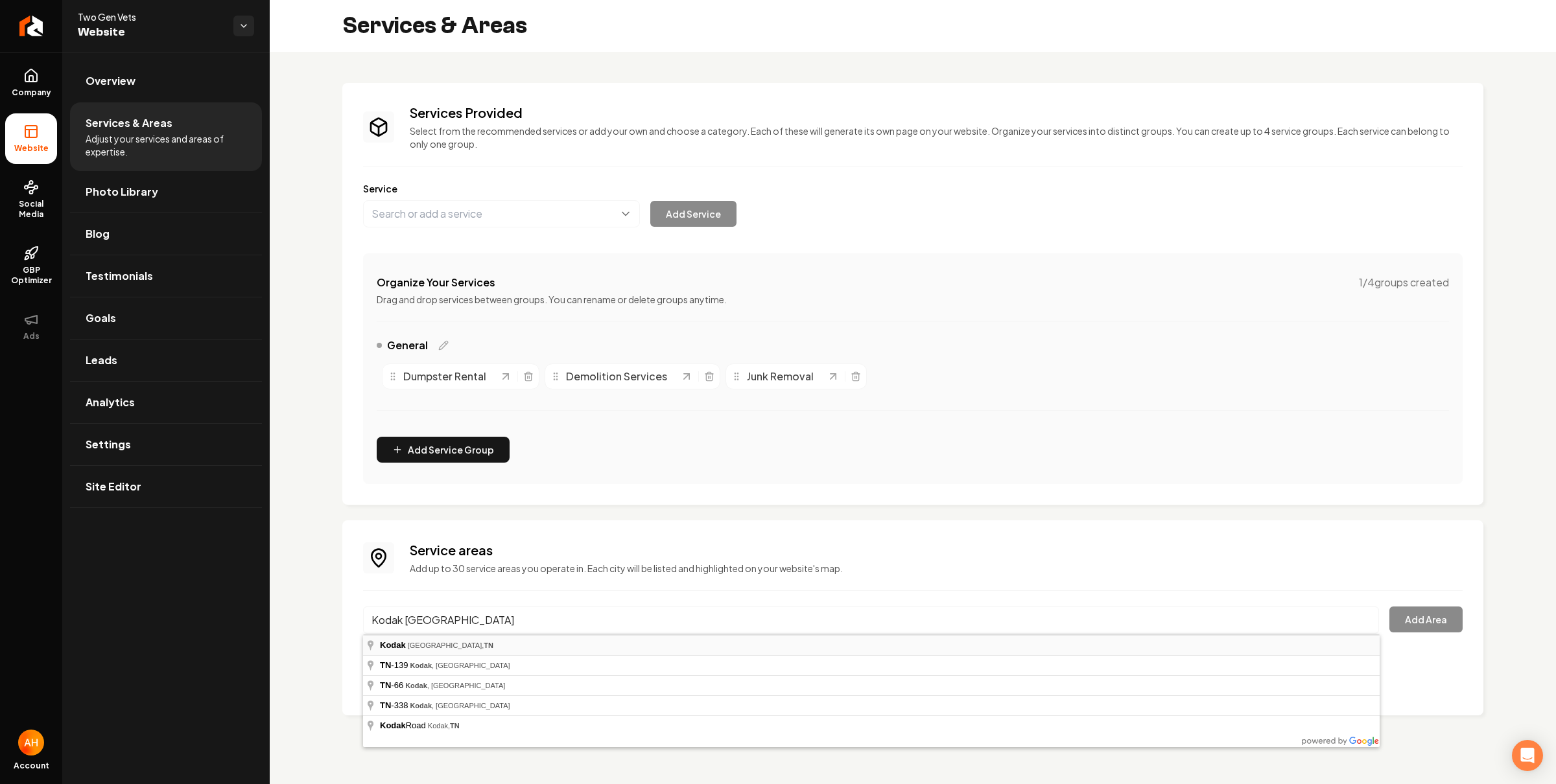
type input "Kodak, Sevierville, TN"
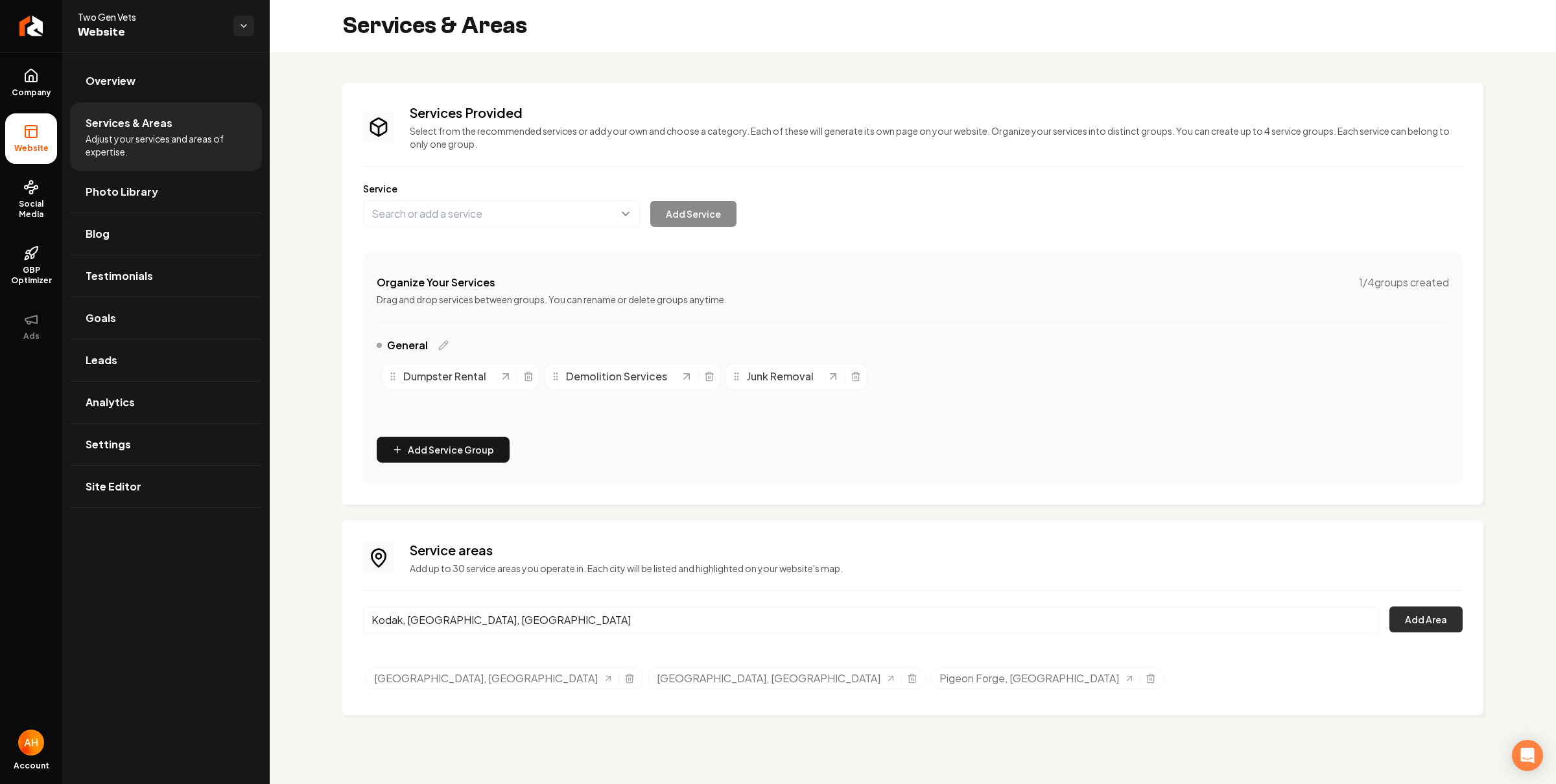
click at [1444, 630] on button "Add Area" at bounding box center [1426, 619] width 74 height 26
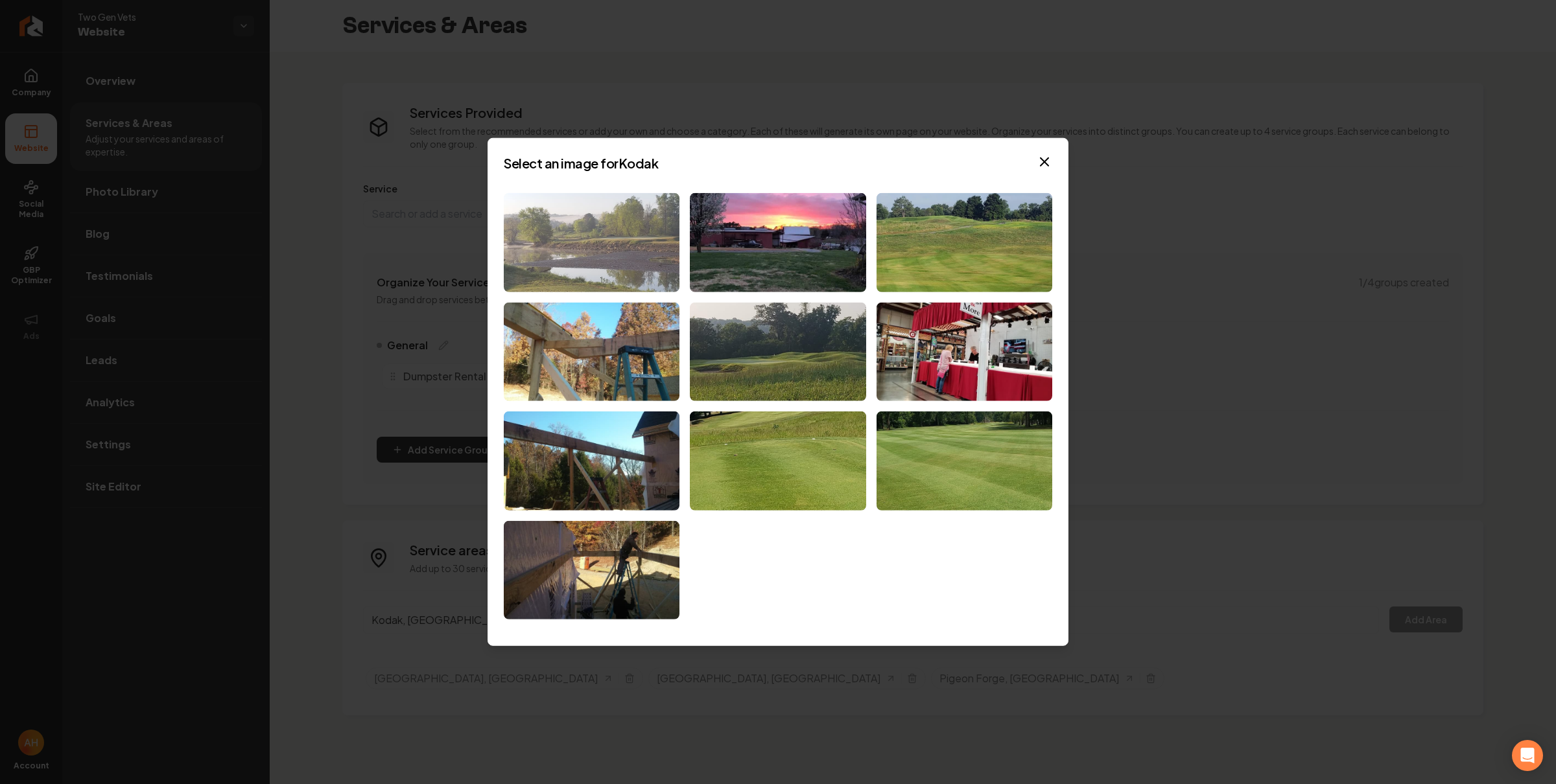
click at [584, 242] on img at bounding box center [592, 242] width 175 height 99
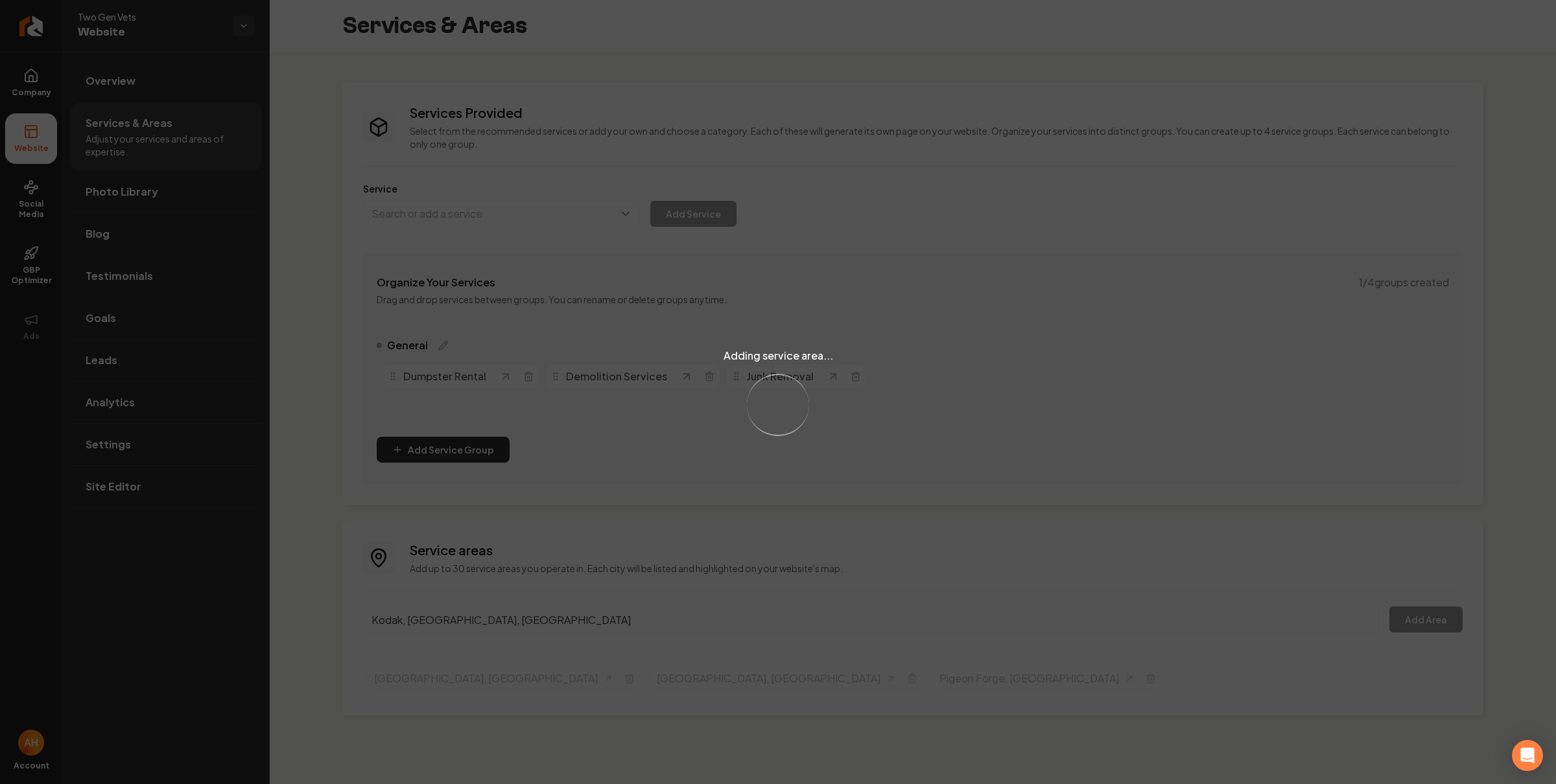
click at [570, 626] on div "Adding service area... Loading..." at bounding box center [778, 392] width 1556 height 784
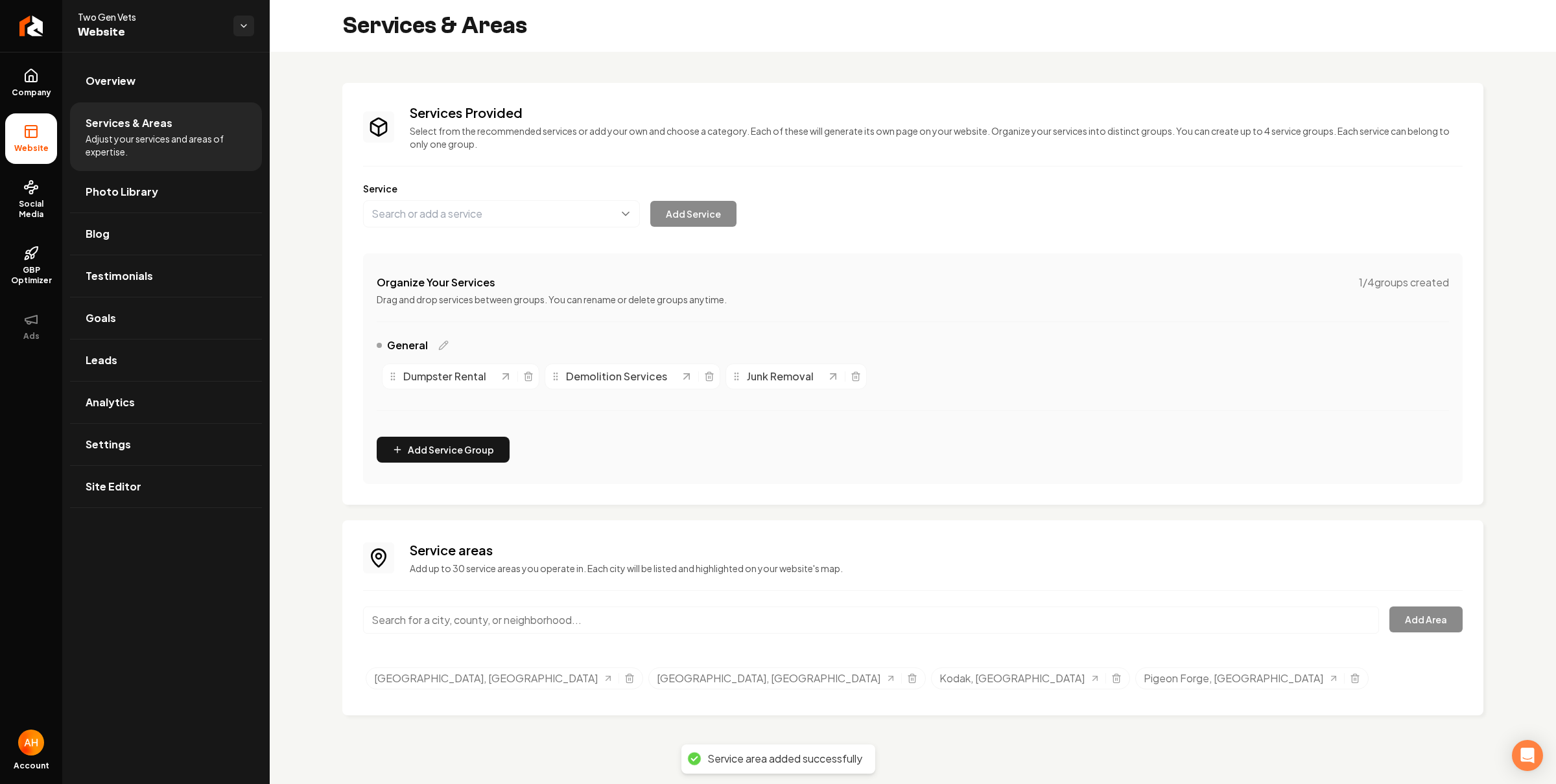
click at [542, 618] on input "Main content area" at bounding box center [871, 620] width 1016 height 27
paste input "Seymour"
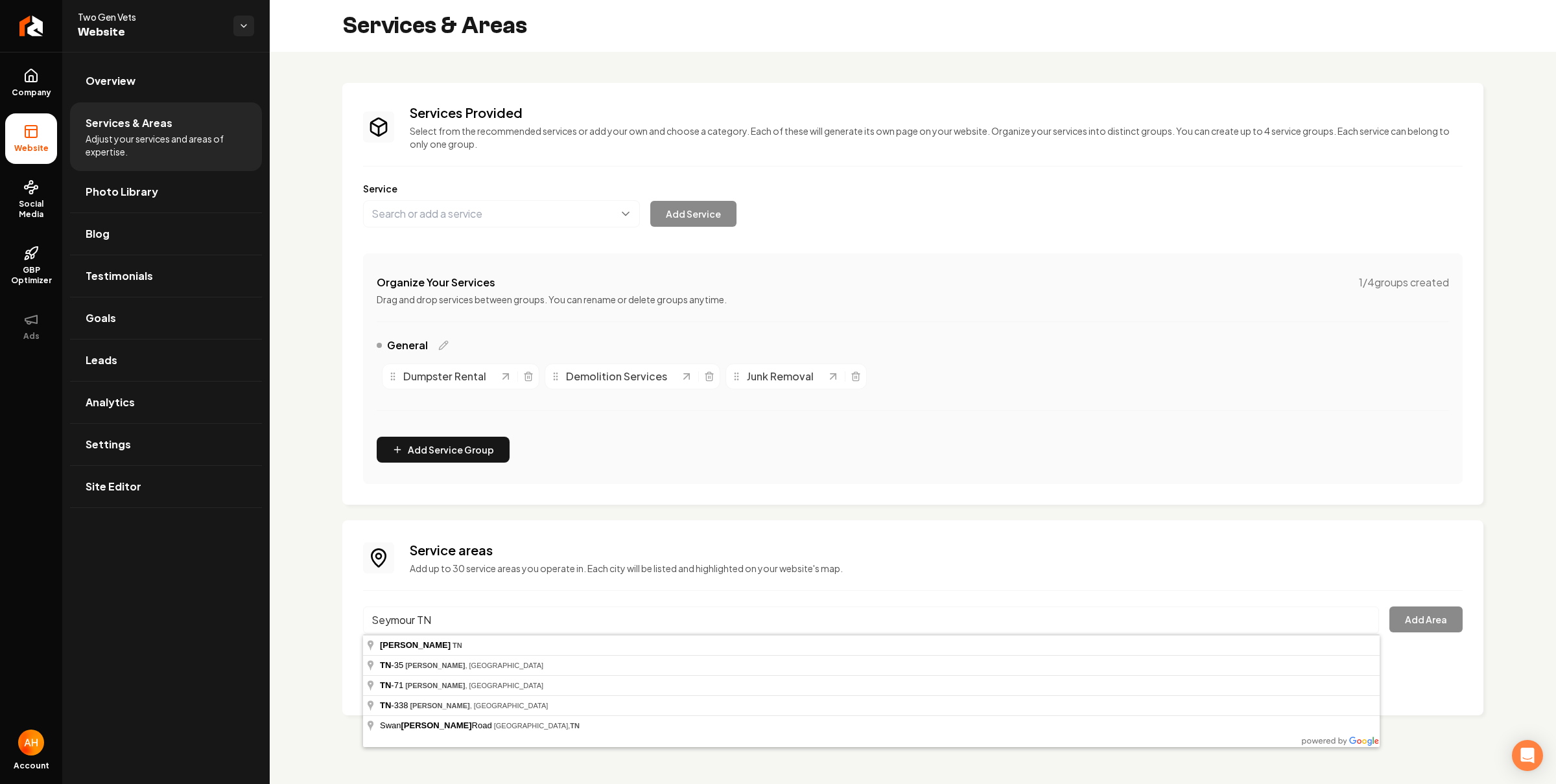
type input "Seymour, TN"
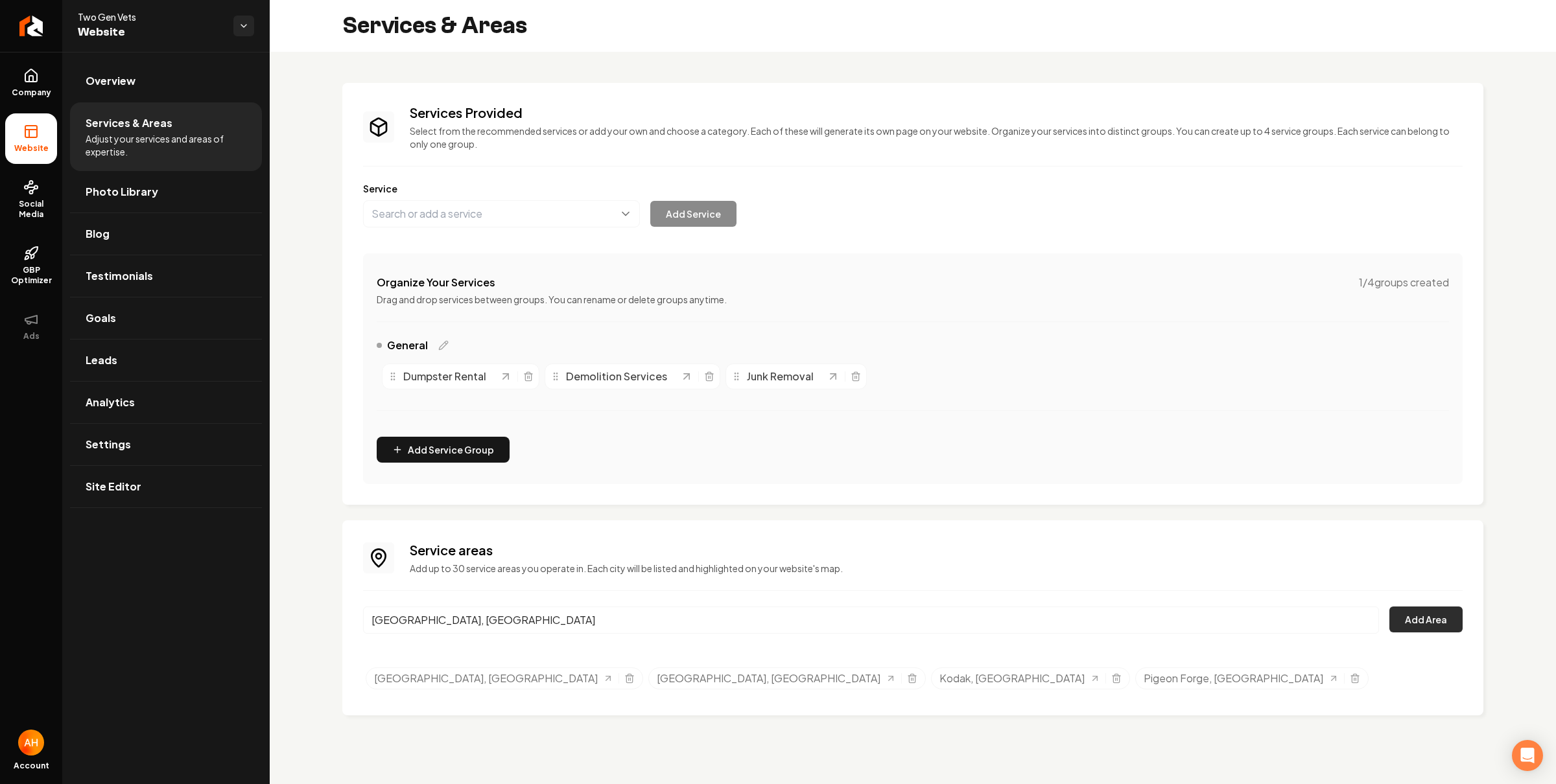
click at [1418, 608] on button "Add Area" at bounding box center [1426, 619] width 74 height 26
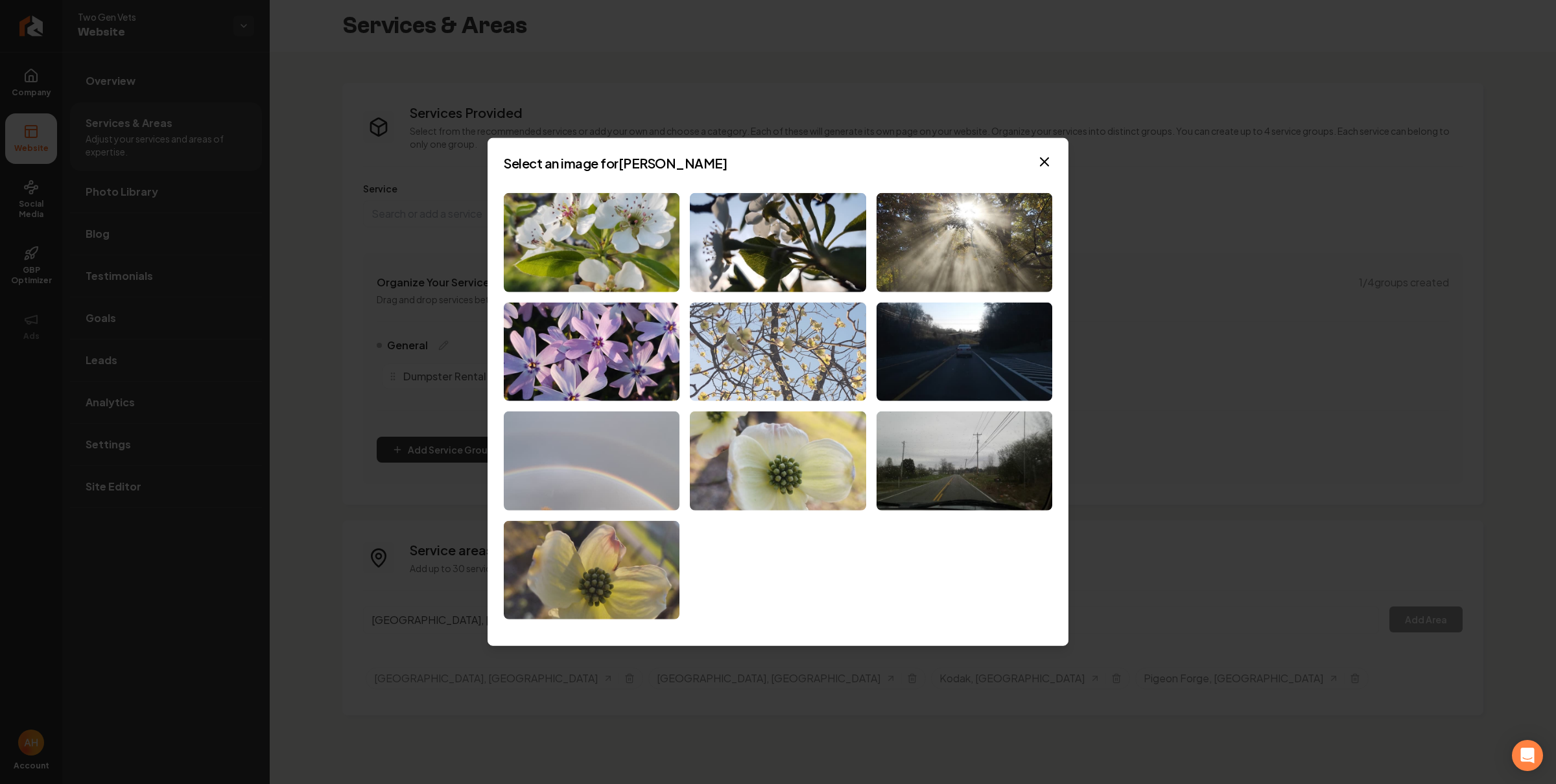
click at [812, 329] on img at bounding box center [778, 351] width 175 height 99
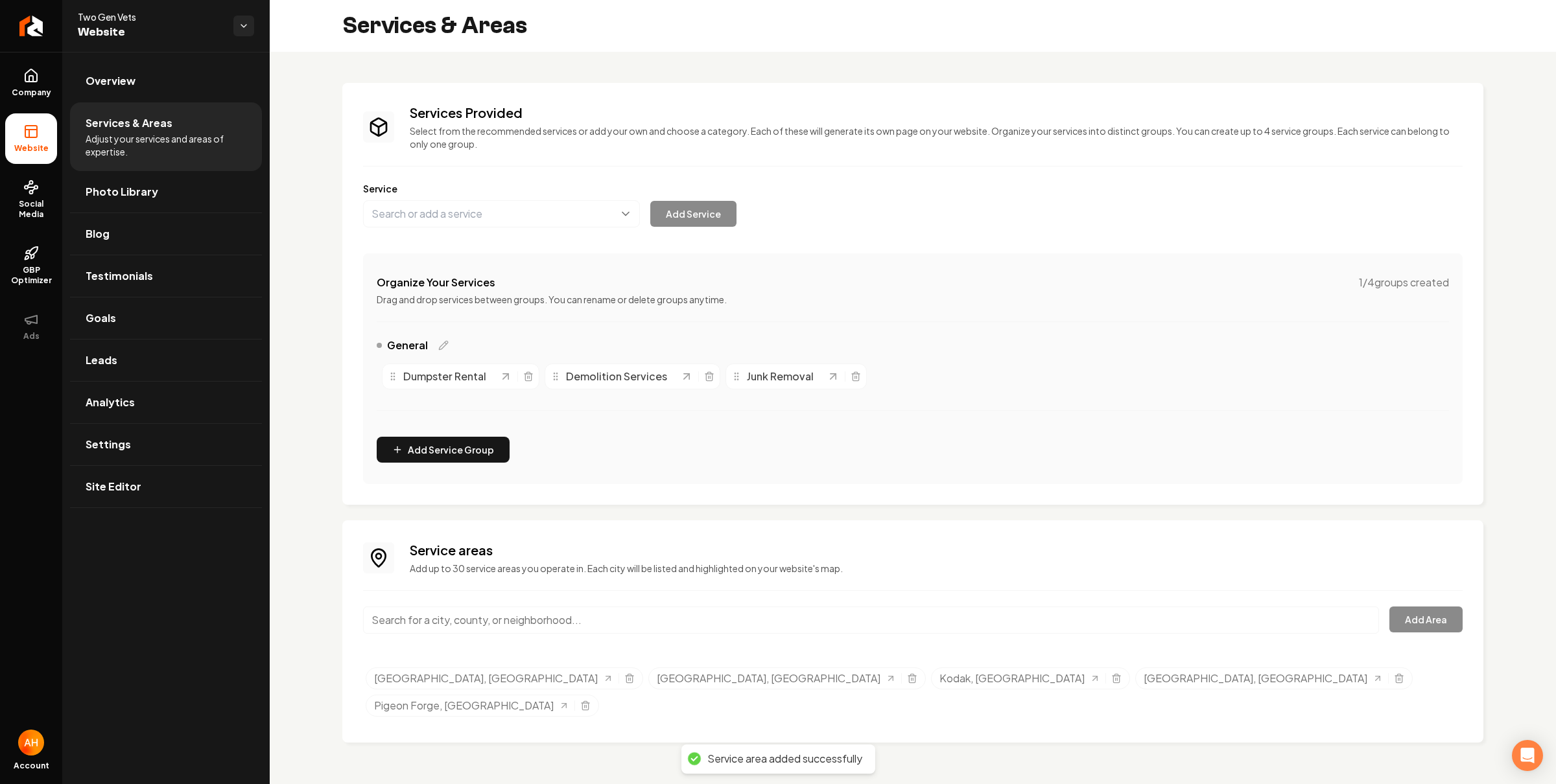
click at [568, 621] on input "Main content area" at bounding box center [871, 620] width 1016 height 27
paste input "Wears Valley"
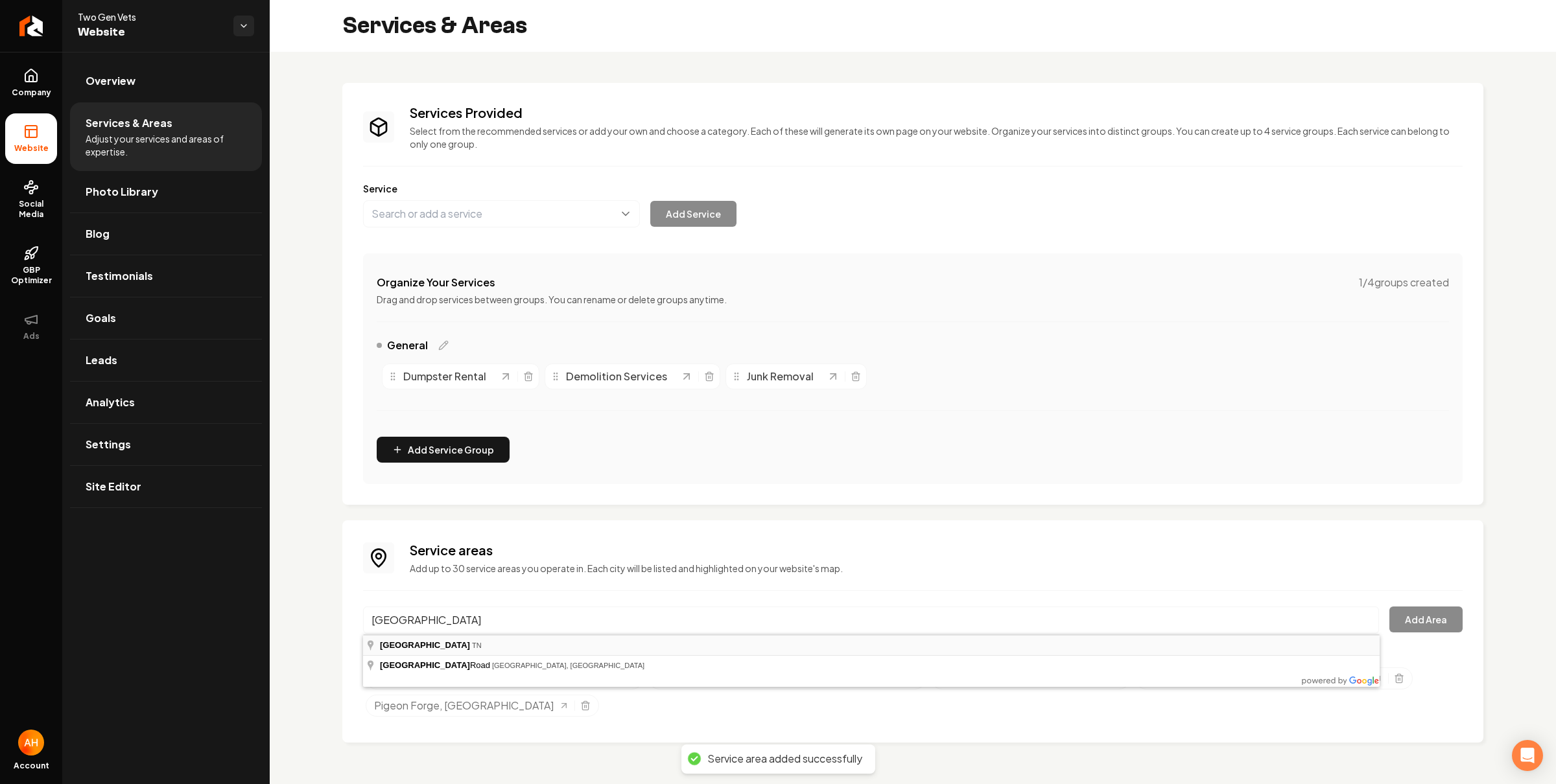
type input "Wears Valley, TN"
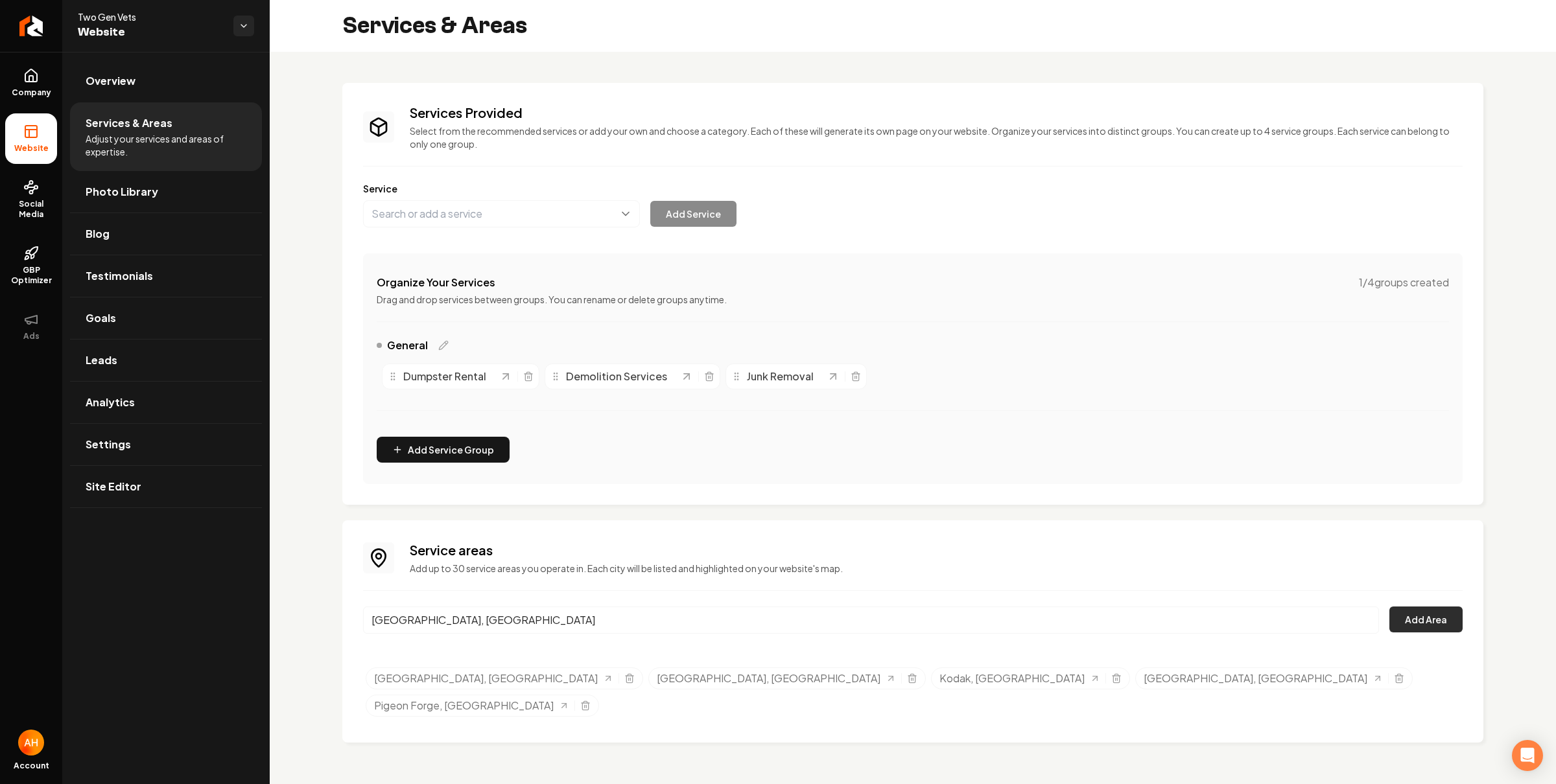
click at [1419, 618] on button "Add Area" at bounding box center [1426, 619] width 74 height 26
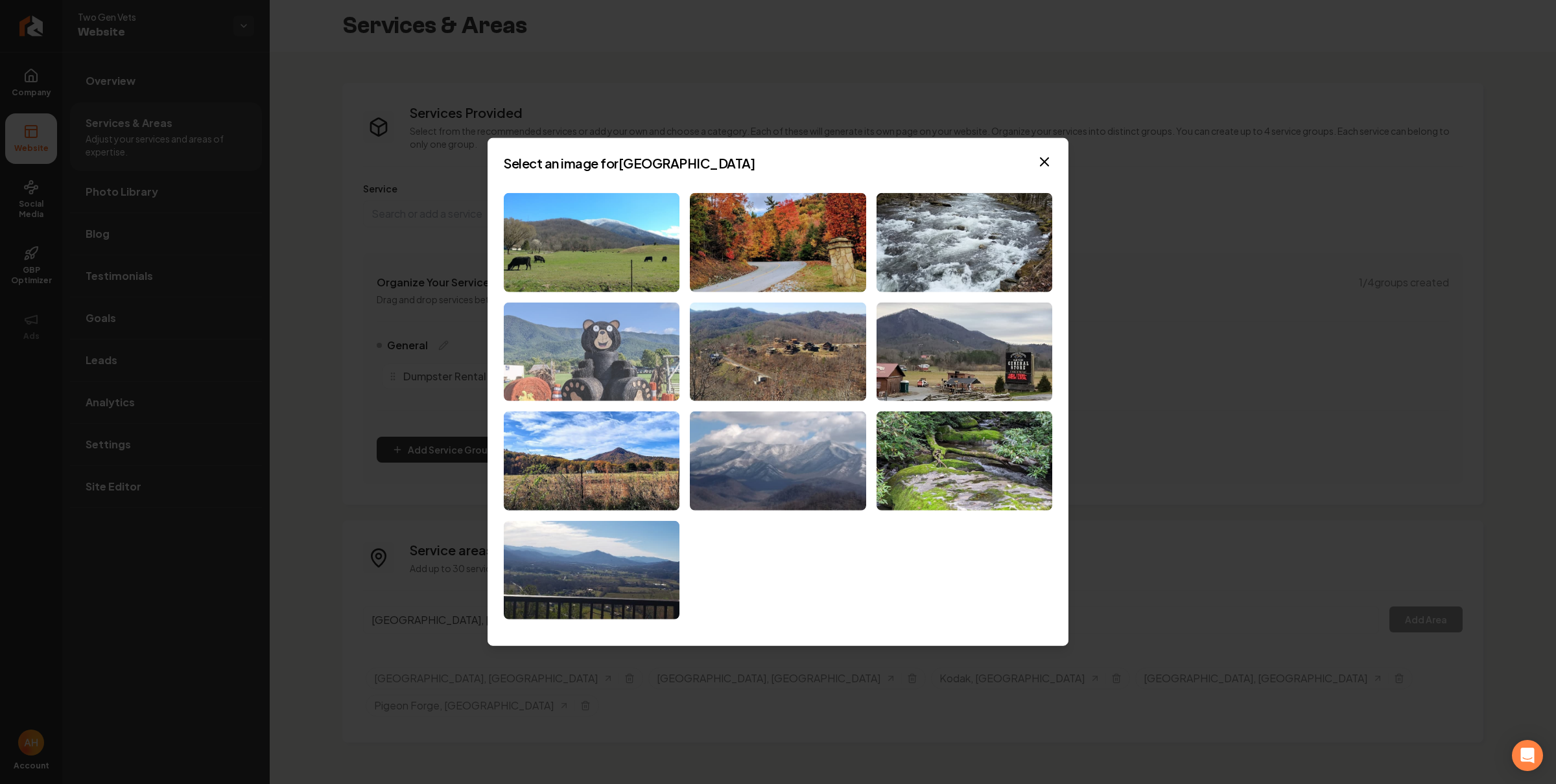
click at [619, 337] on img at bounding box center [592, 351] width 175 height 99
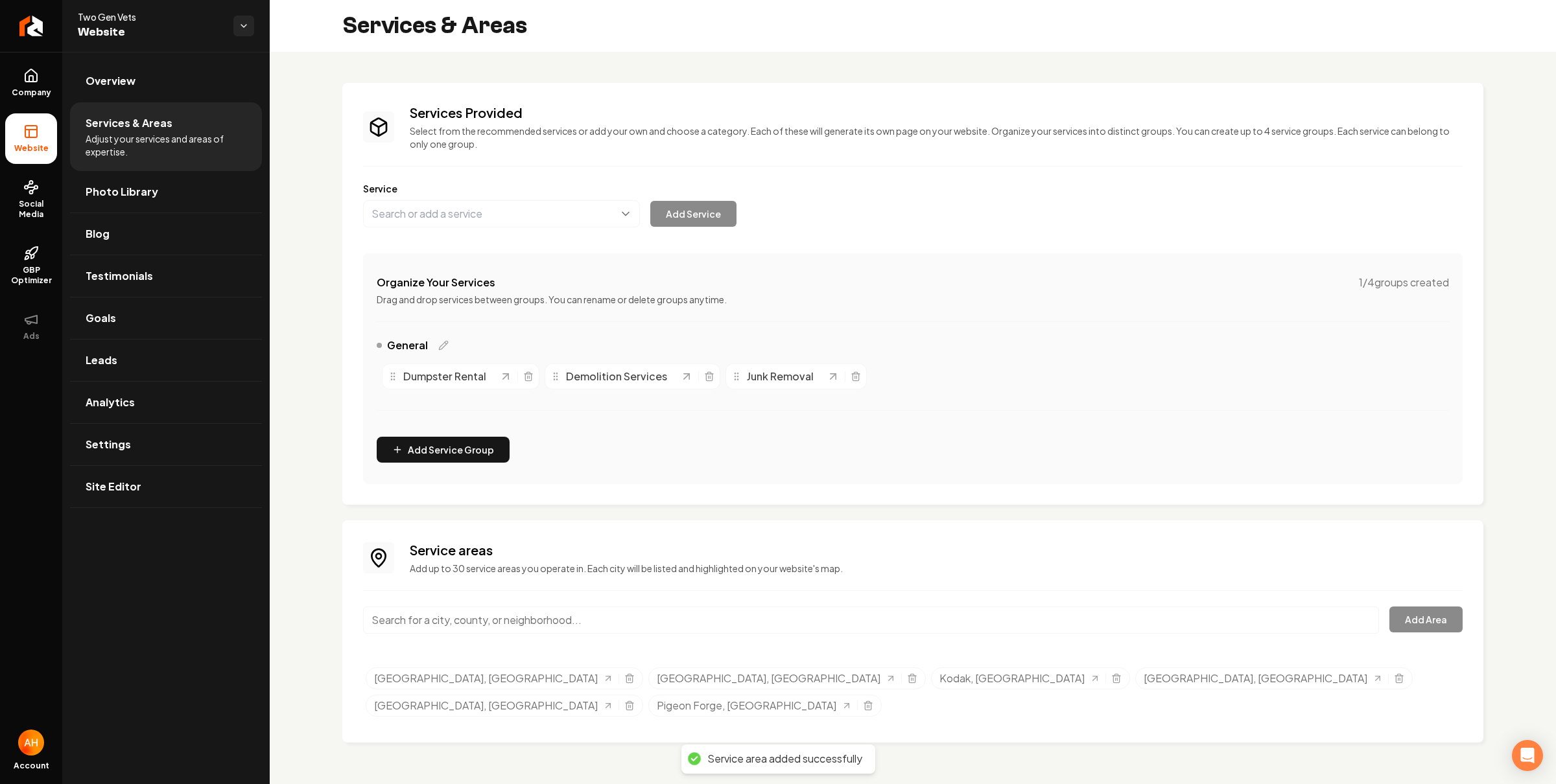
click at [562, 624] on input "Main content area" at bounding box center [871, 620] width 1016 height 27
paste input "Knoxville"
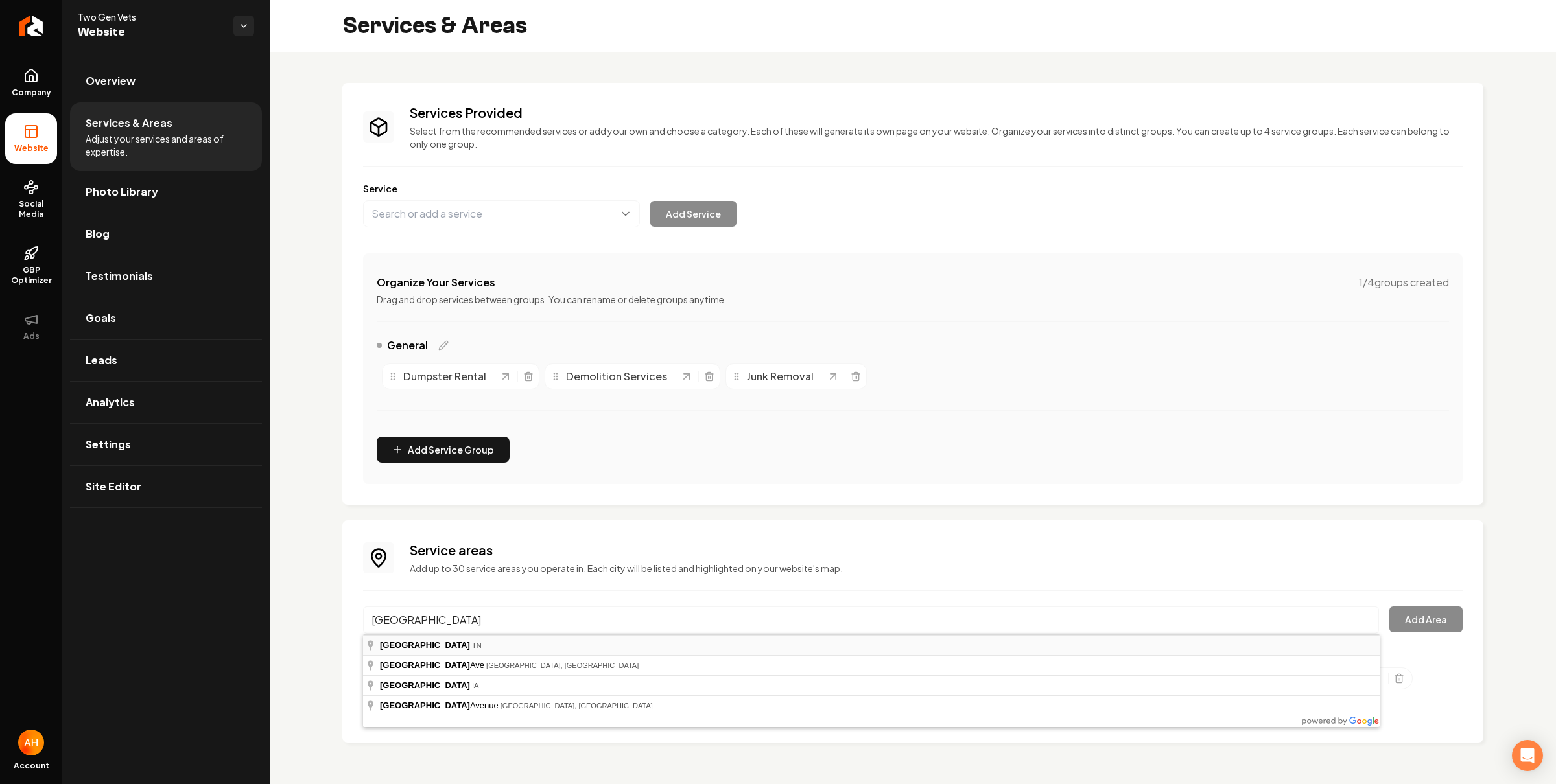
type input "Knoxville, TN"
drag, startPoint x: 439, startPoint y: 645, endPoint x: 932, endPoint y: 629, distance: 493.3
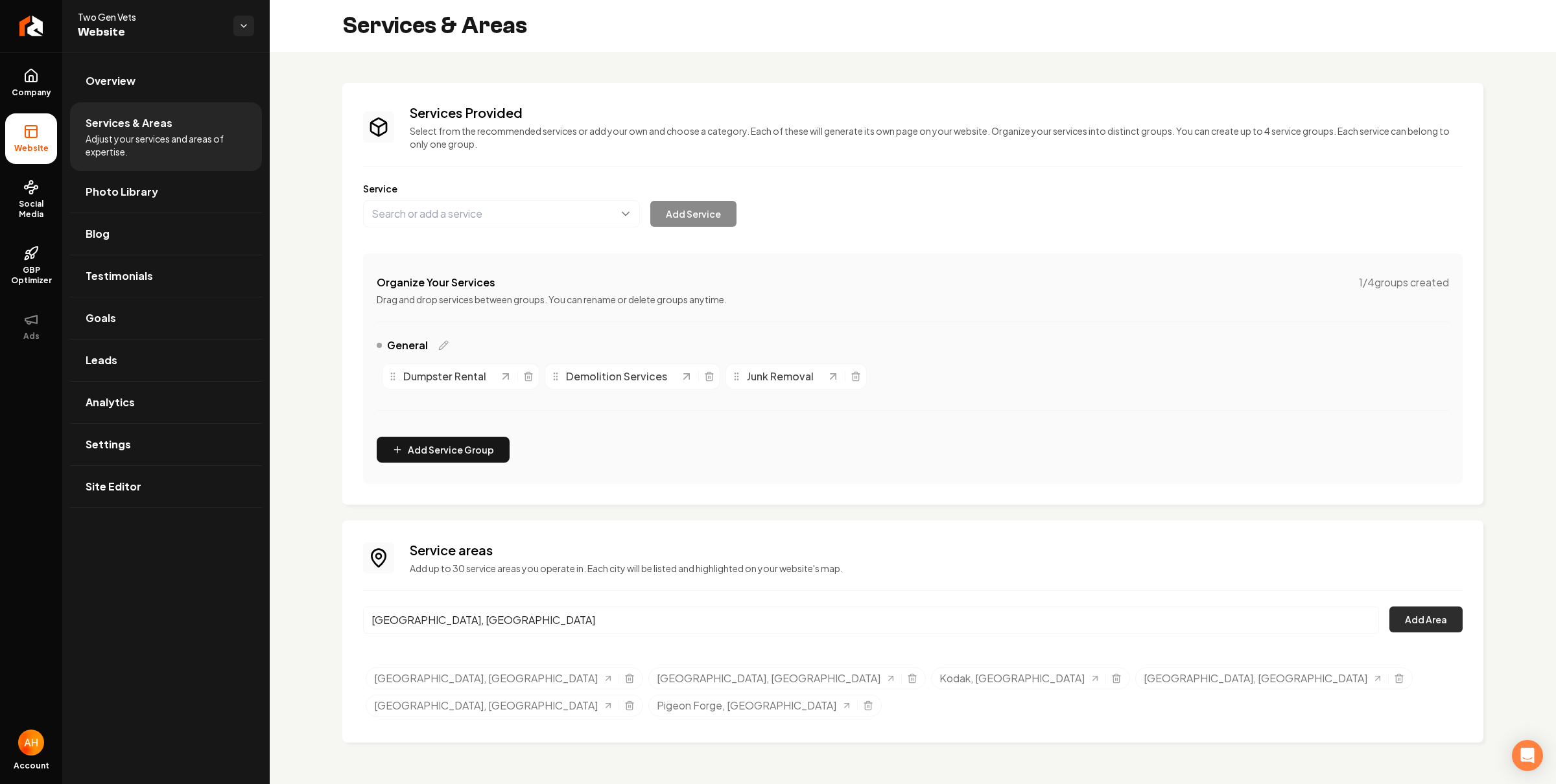
click at [1450, 618] on button "Add Area" at bounding box center [1426, 619] width 74 height 26
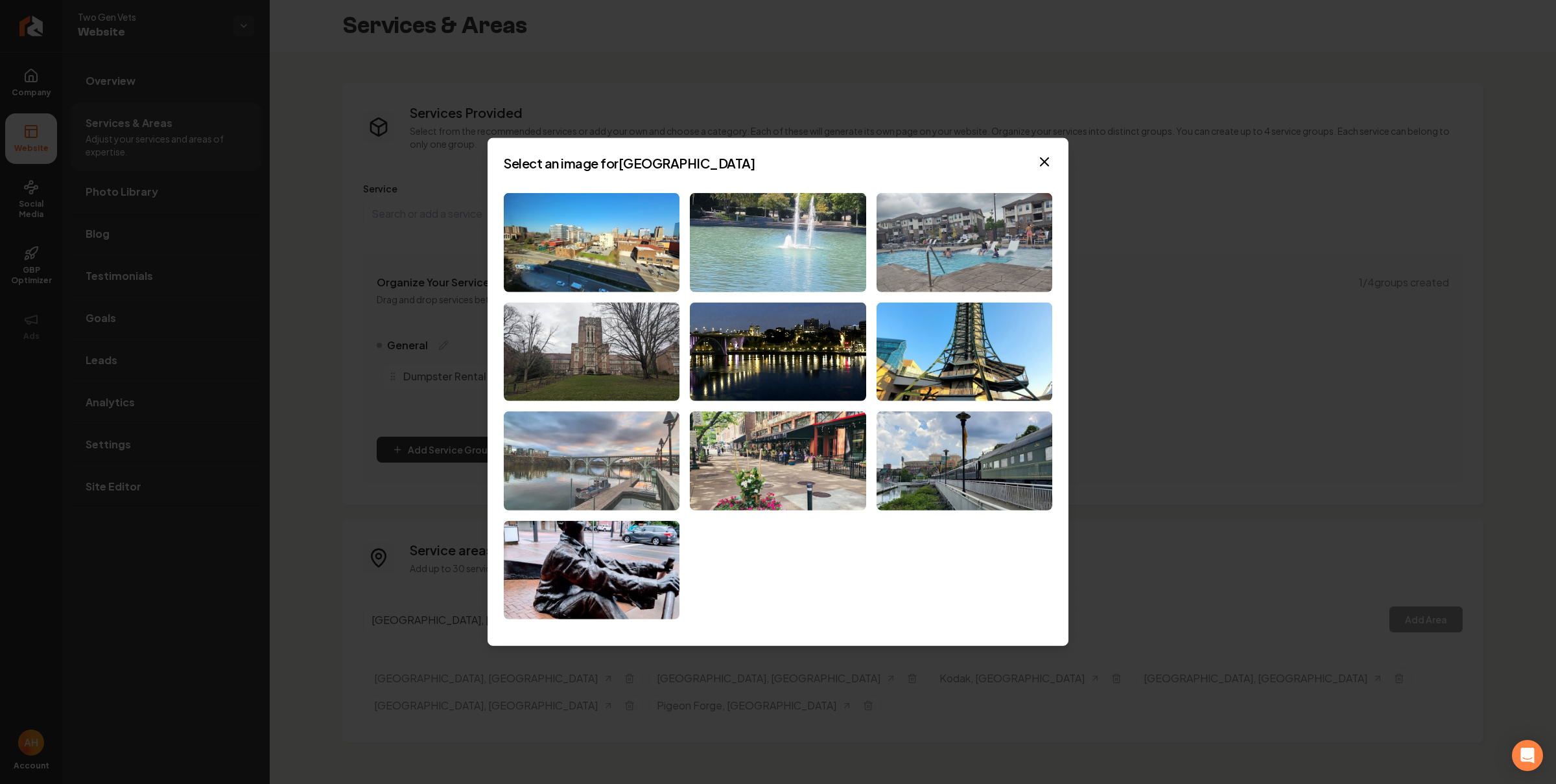
click at [584, 450] on img at bounding box center [592, 461] width 175 height 99
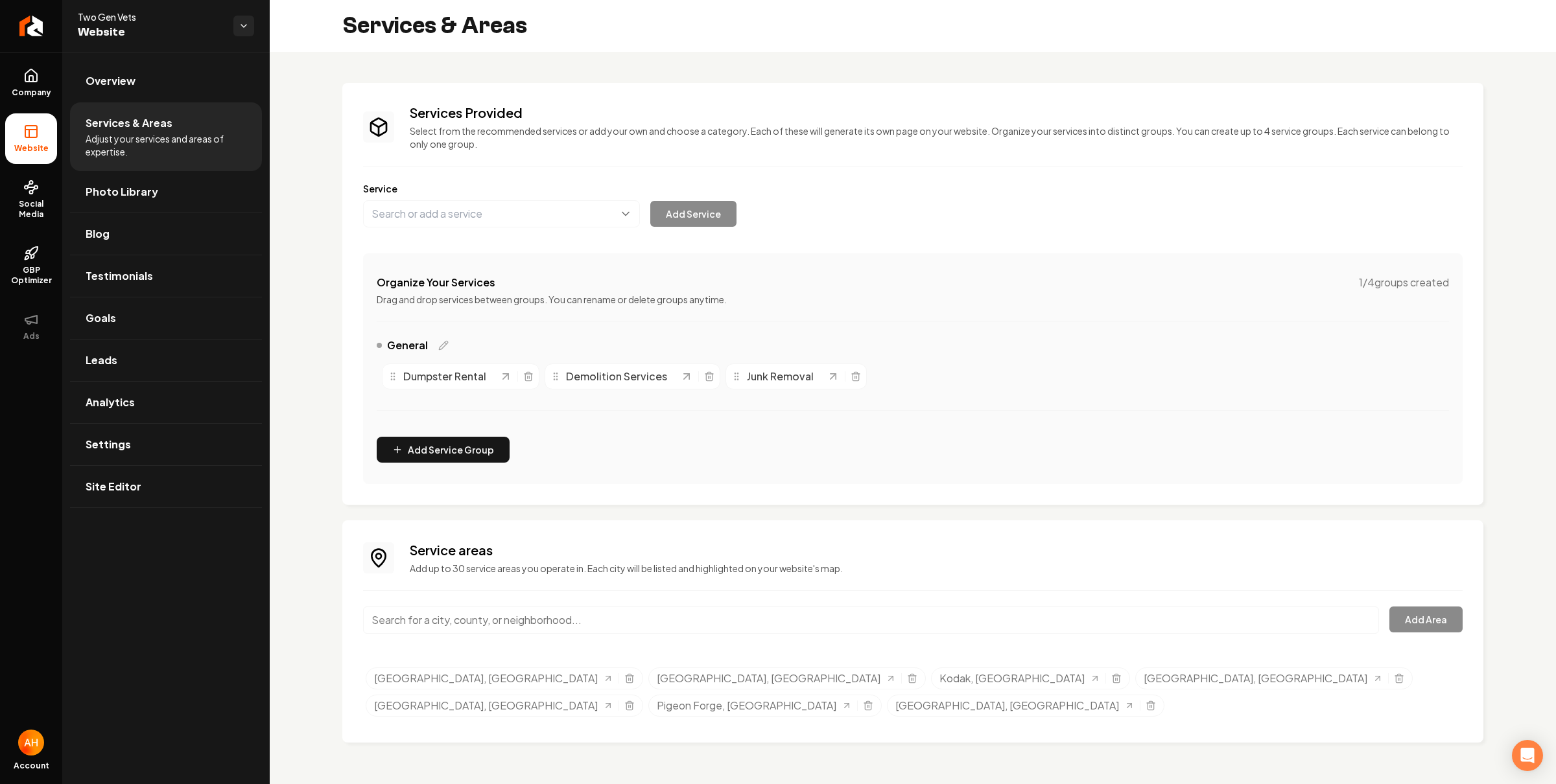
click at [613, 632] on input "Main content area" at bounding box center [871, 620] width 1016 height 27
paste input "Maryville"
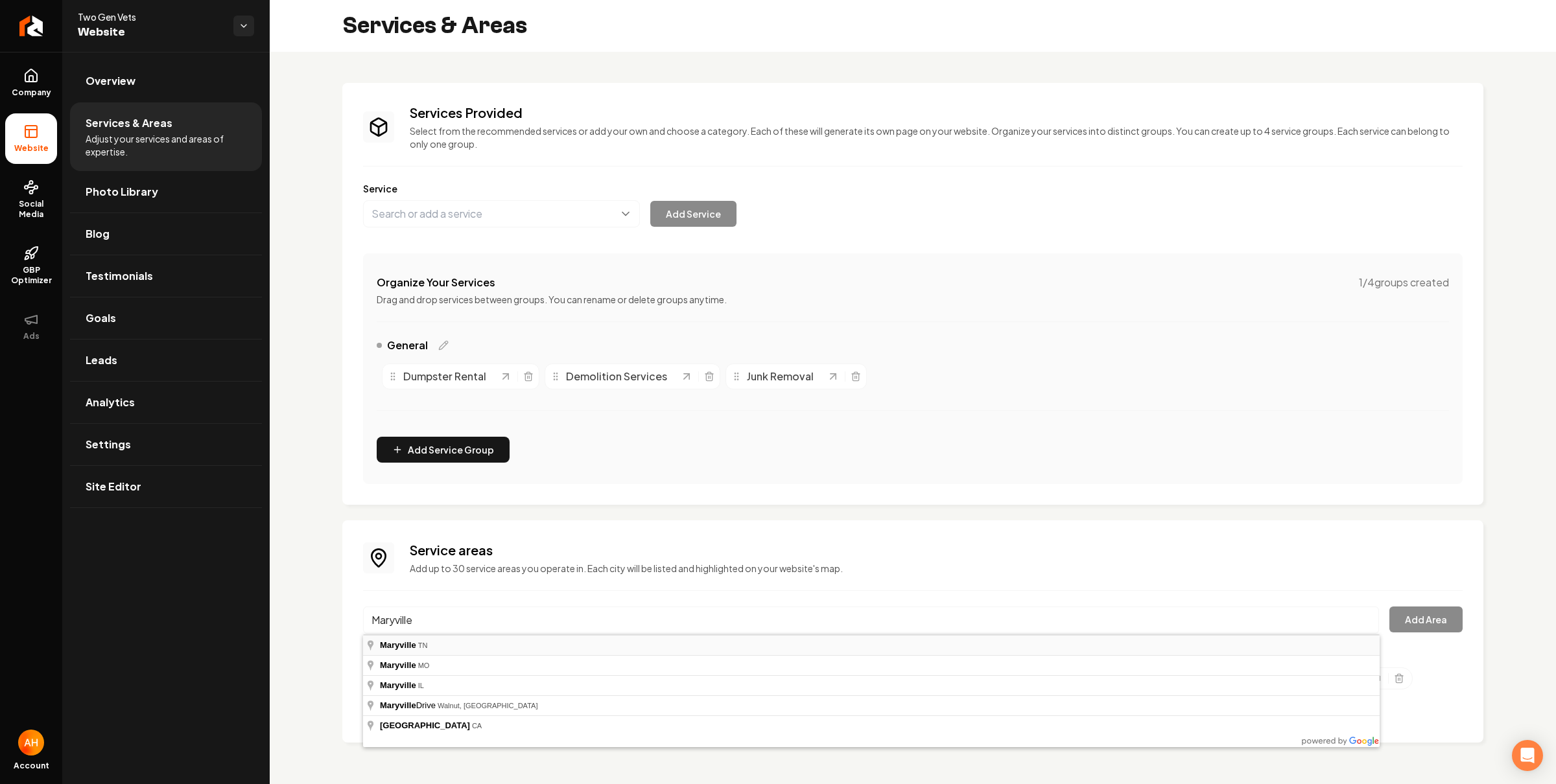
type input "Maryville, TN"
drag, startPoint x: 413, startPoint y: 647, endPoint x: 895, endPoint y: 609, distance: 483.5
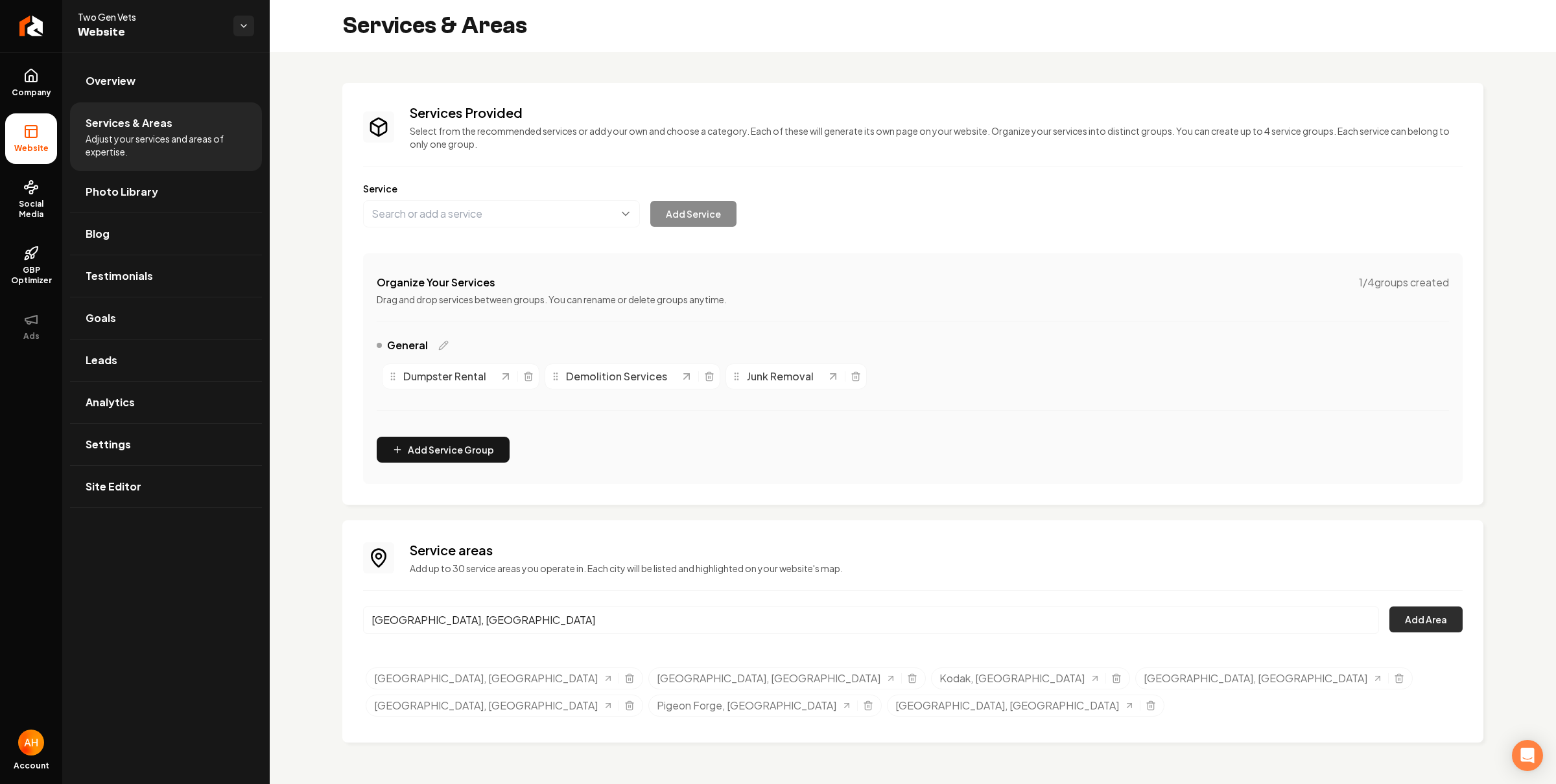
click at [1443, 618] on button "Add Area" at bounding box center [1426, 619] width 74 height 26
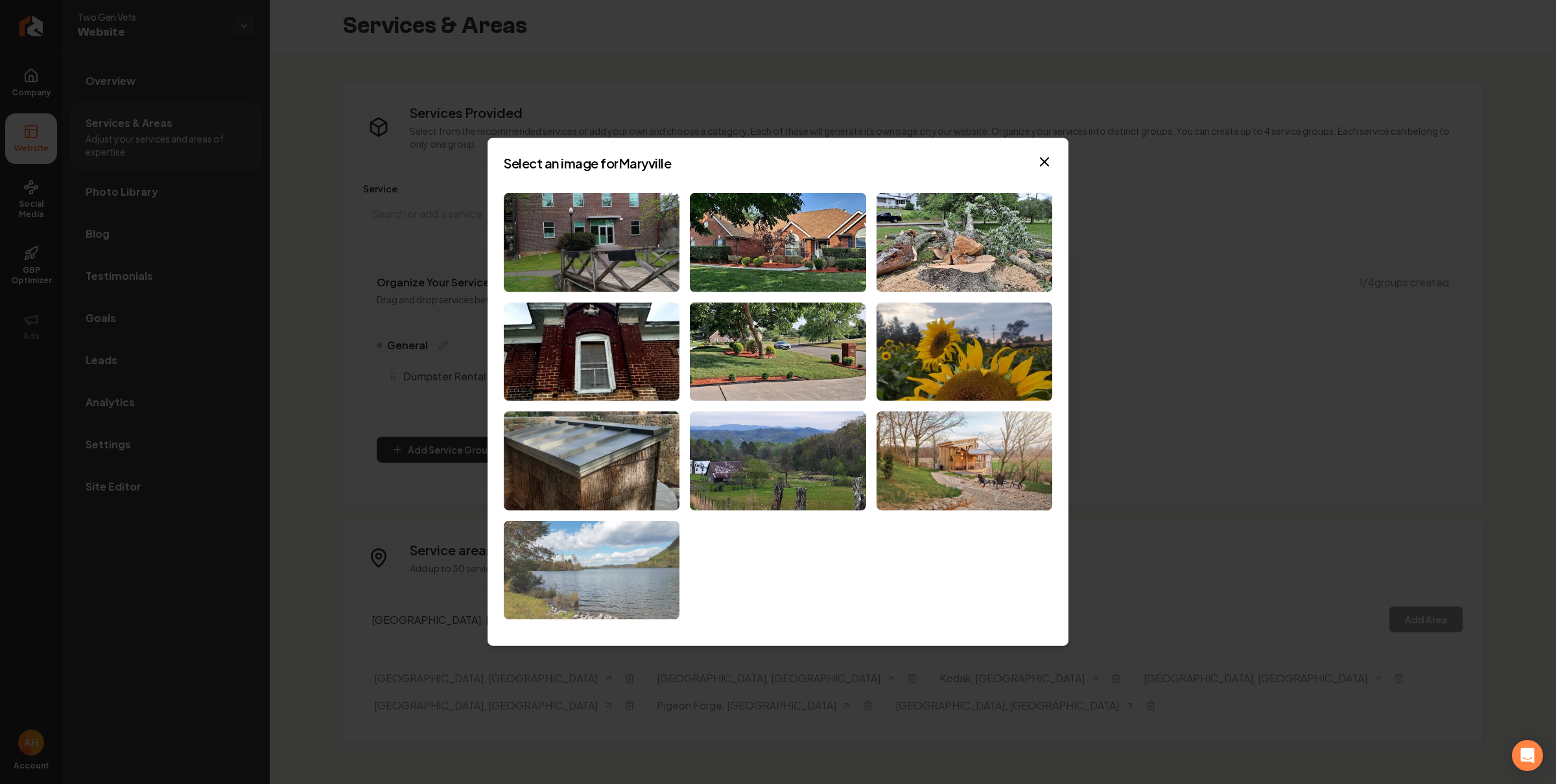
click at [642, 550] on img at bounding box center [592, 570] width 175 height 99
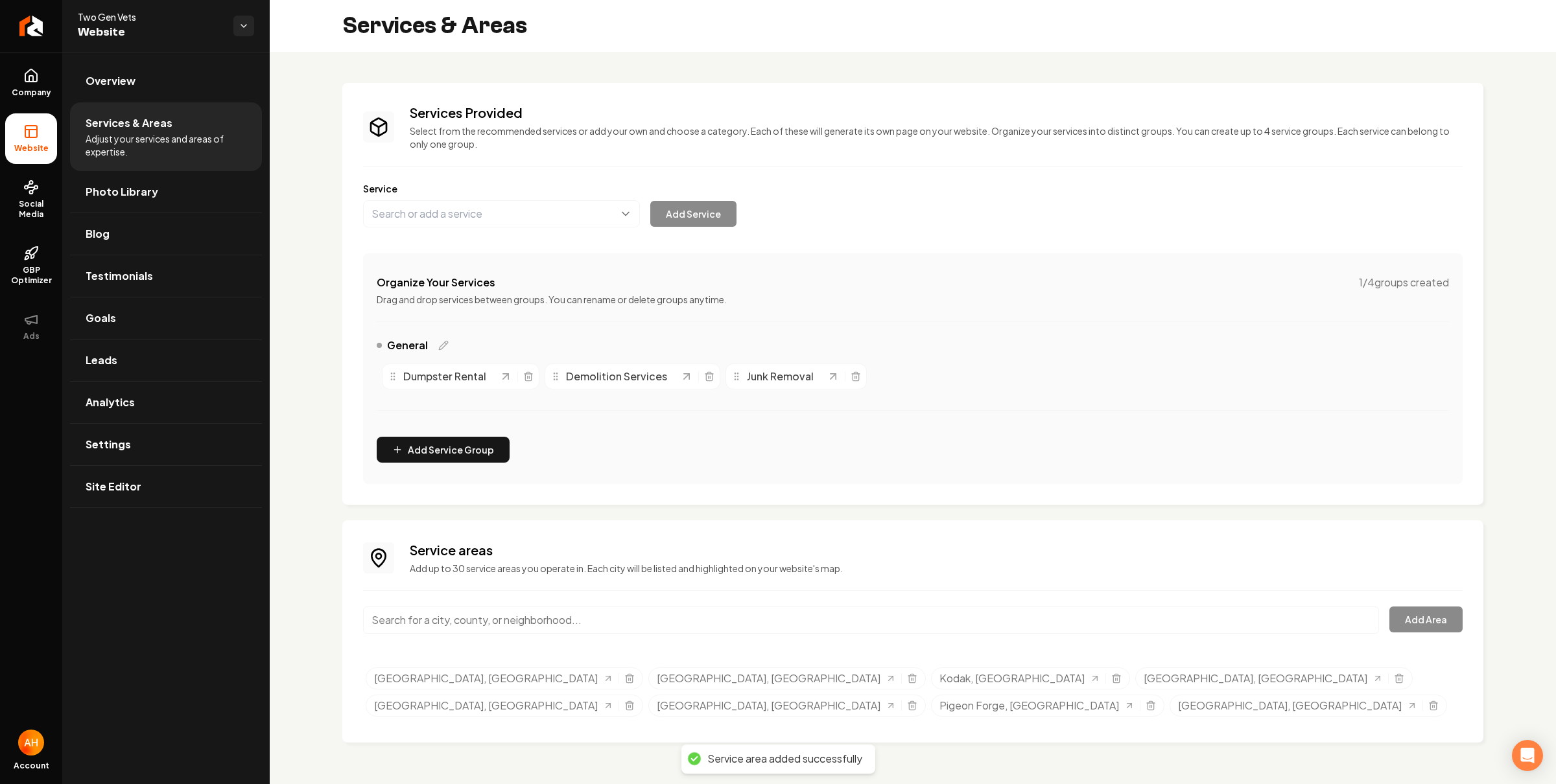
click at [474, 621] on input "Main content area" at bounding box center [871, 620] width 1016 height 27
paste input "Jefferson City"
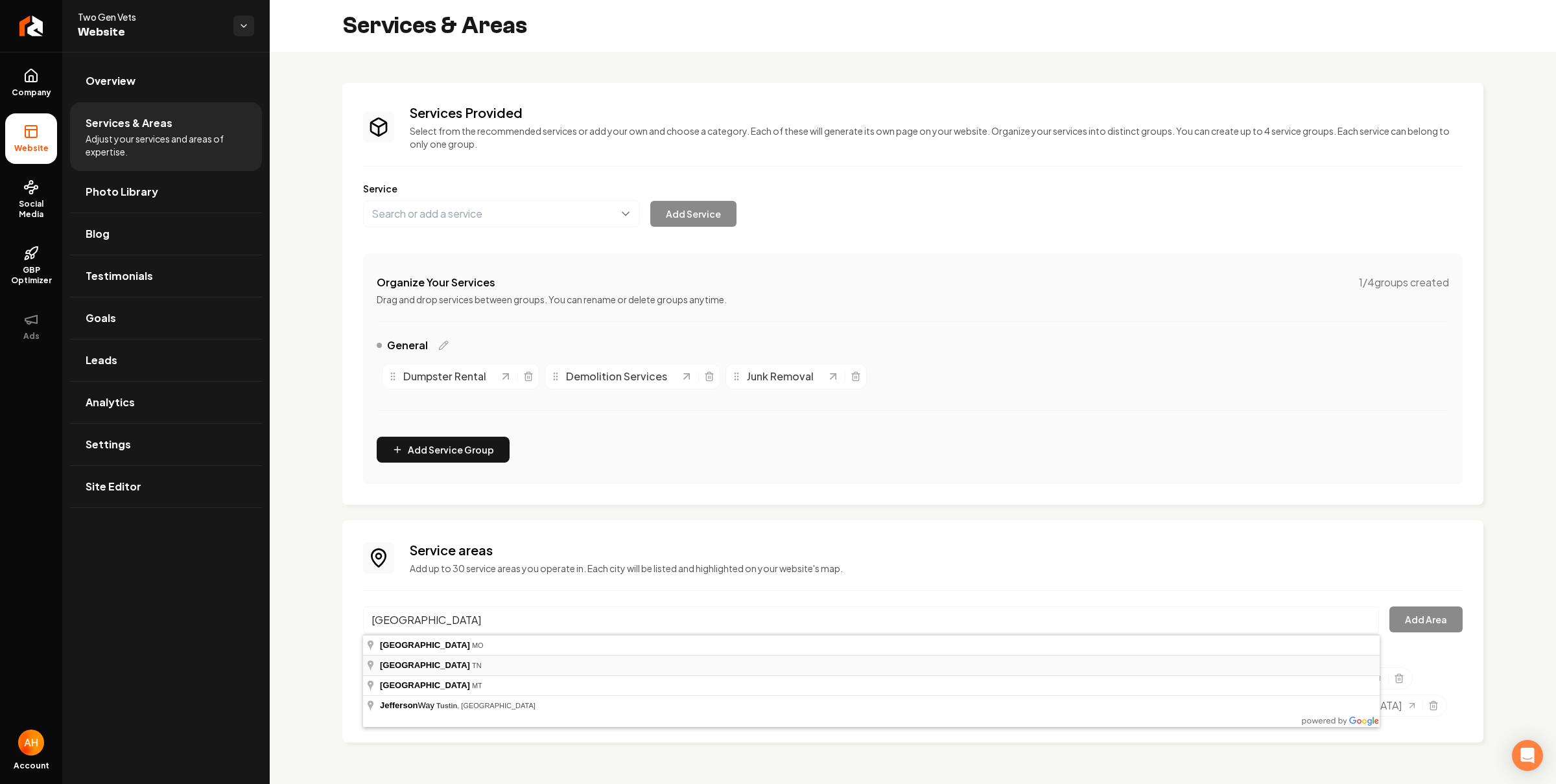
type input "Jefferson City, TN"
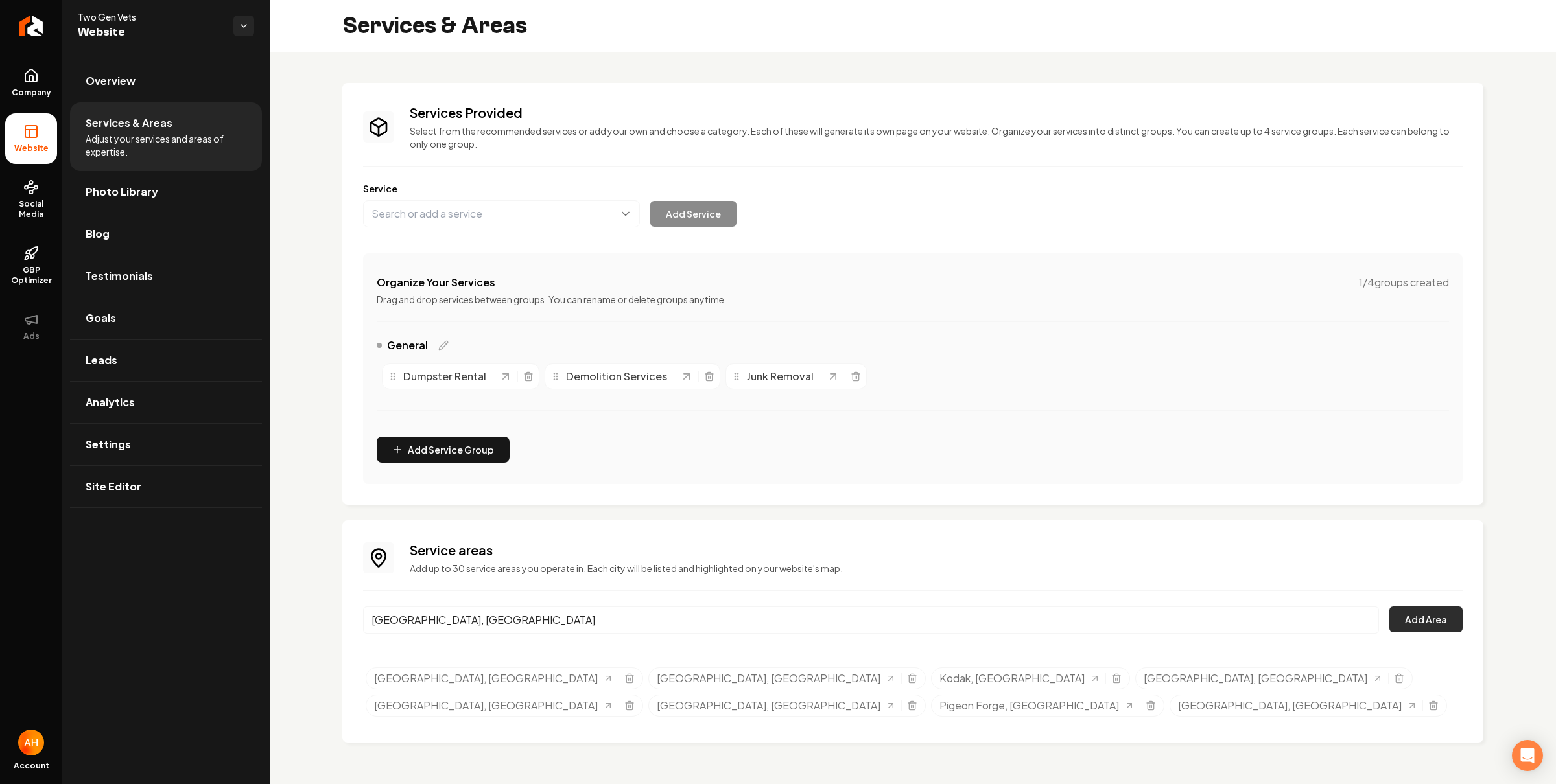
click at [1428, 621] on button "Add Area" at bounding box center [1426, 619] width 74 height 26
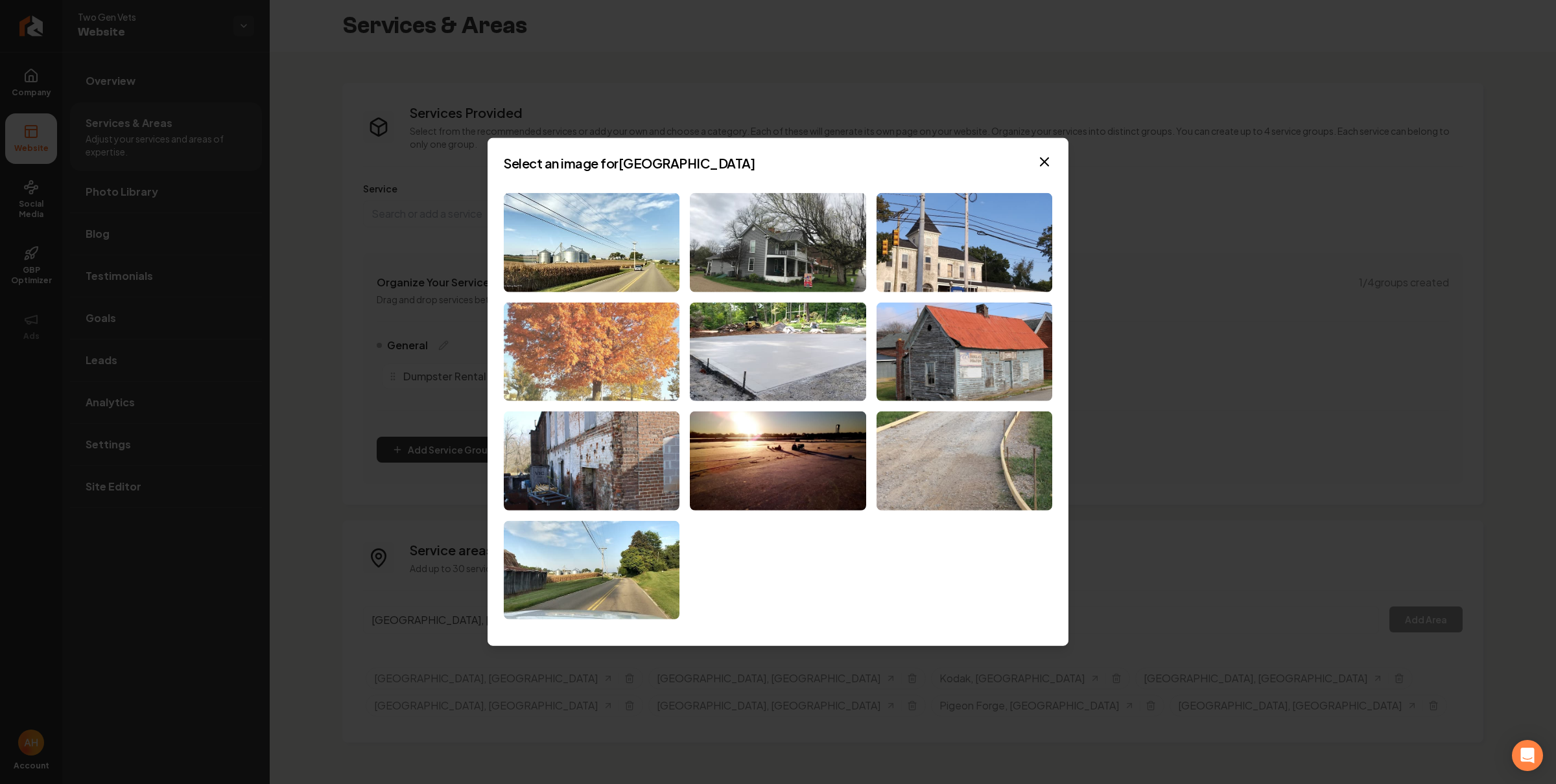
click at [597, 347] on img at bounding box center [592, 351] width 175 height 99
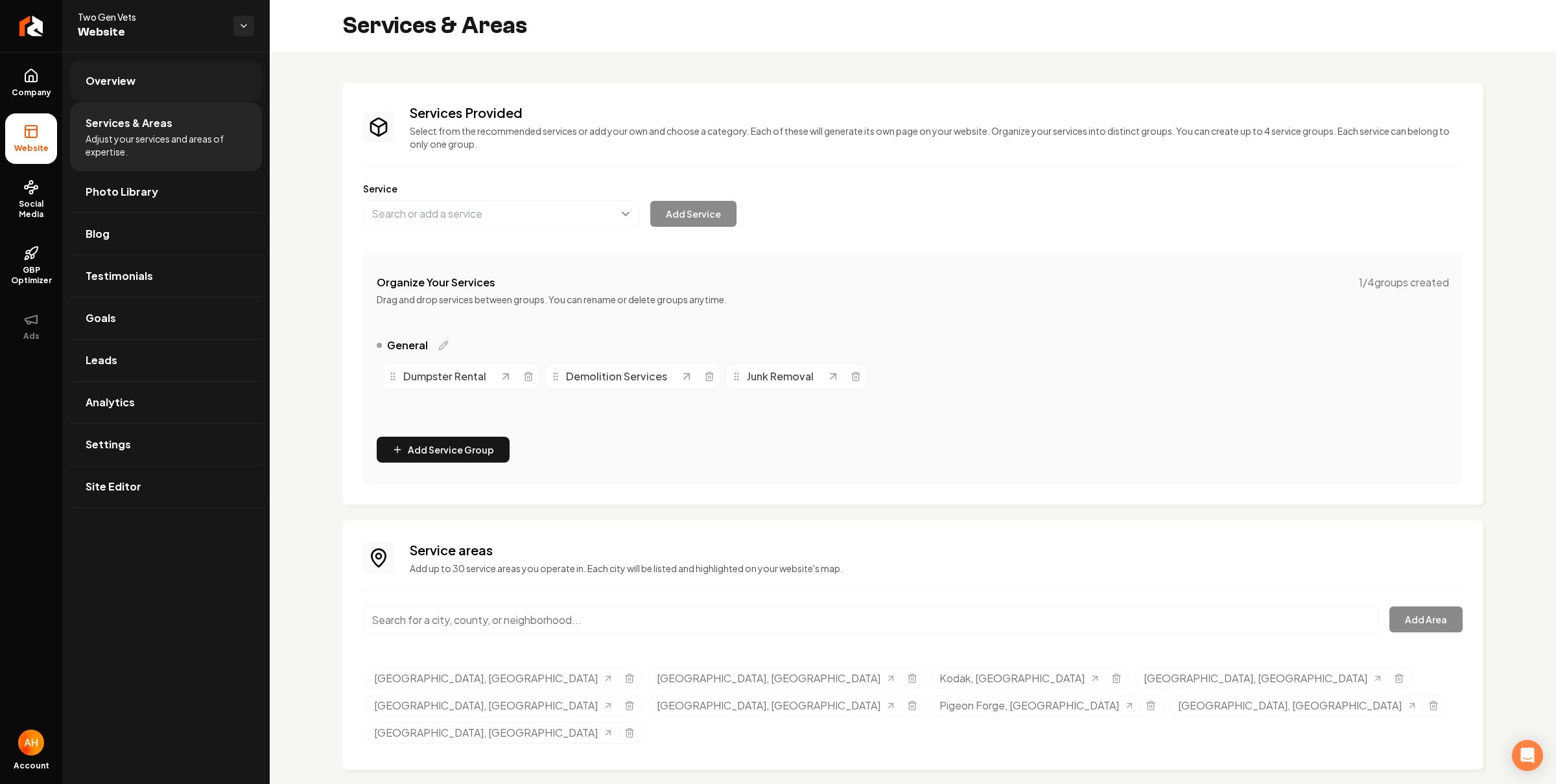
click at [158, 87] on link "Overview" at bounding box center [166, 81] width 192 height 42
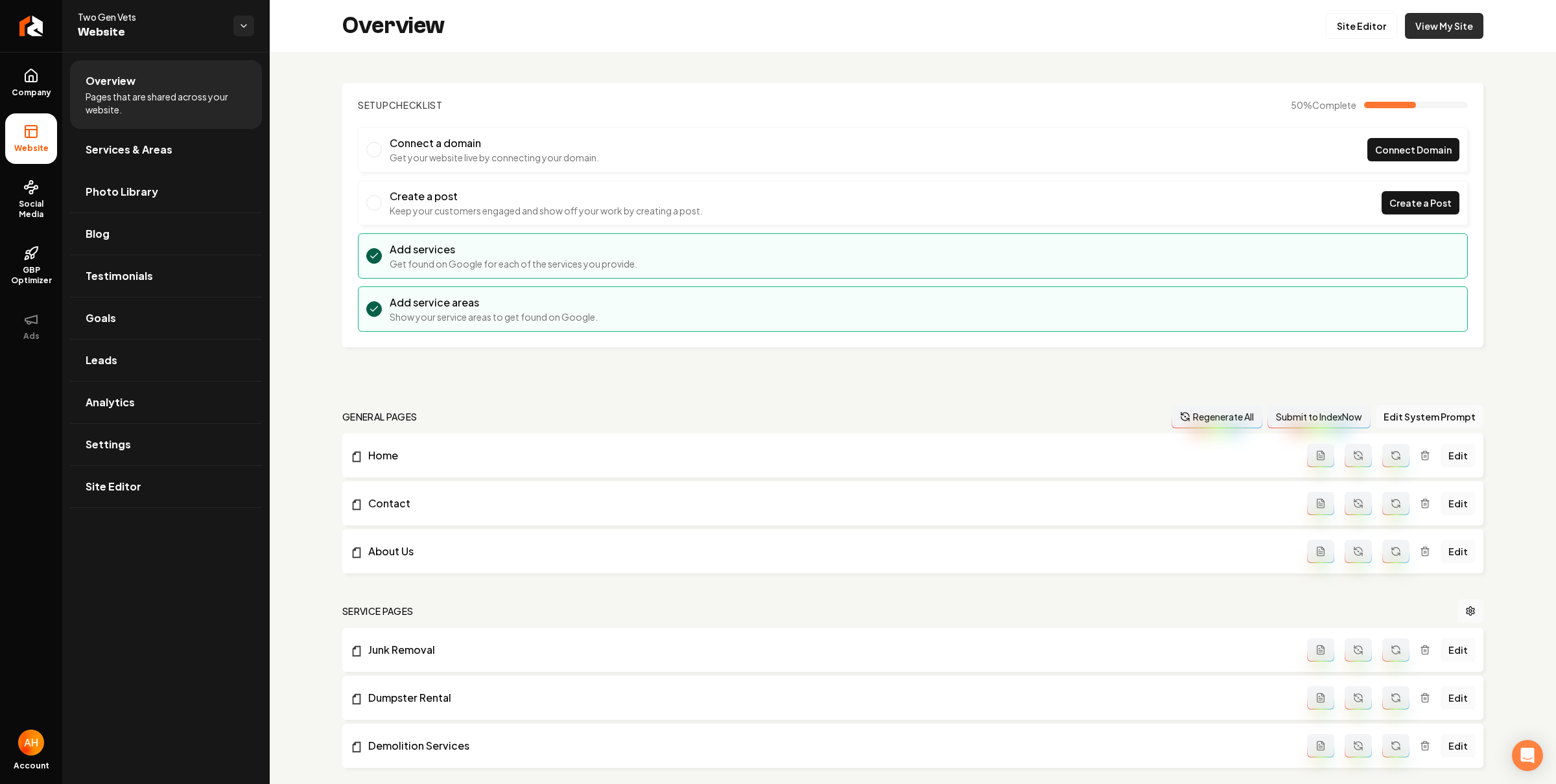
click at [1459, 22] on link "View My Site" at bounding box center [1444, 25] width 79 height 26
click at [1364, 29] on link "Site Editor" at bounding box center [1362, 25] width 71 height 26
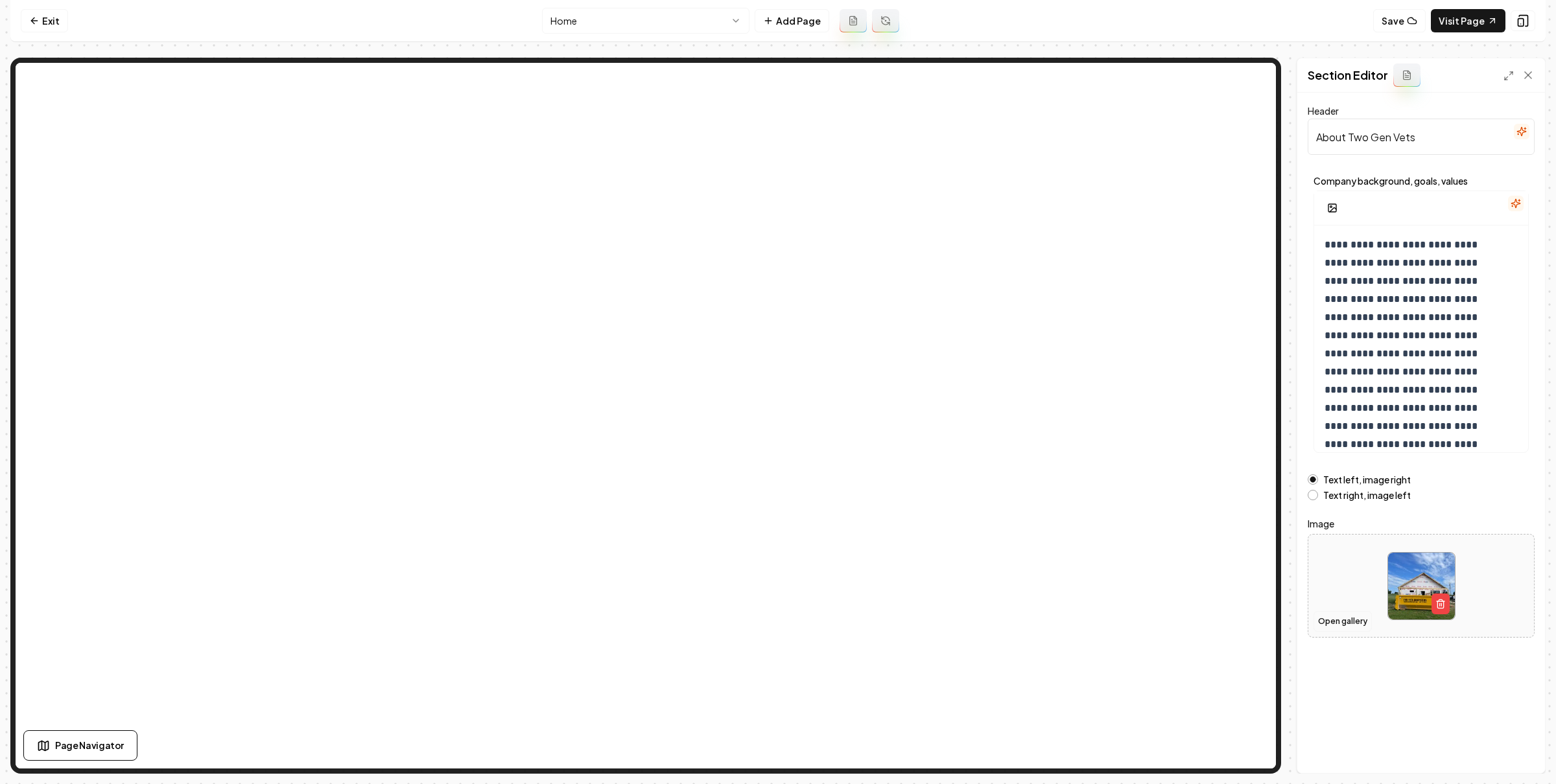
click at [1337, 621] on button "Open gallery" at bounding box center [1343, 621] width 58 height 21
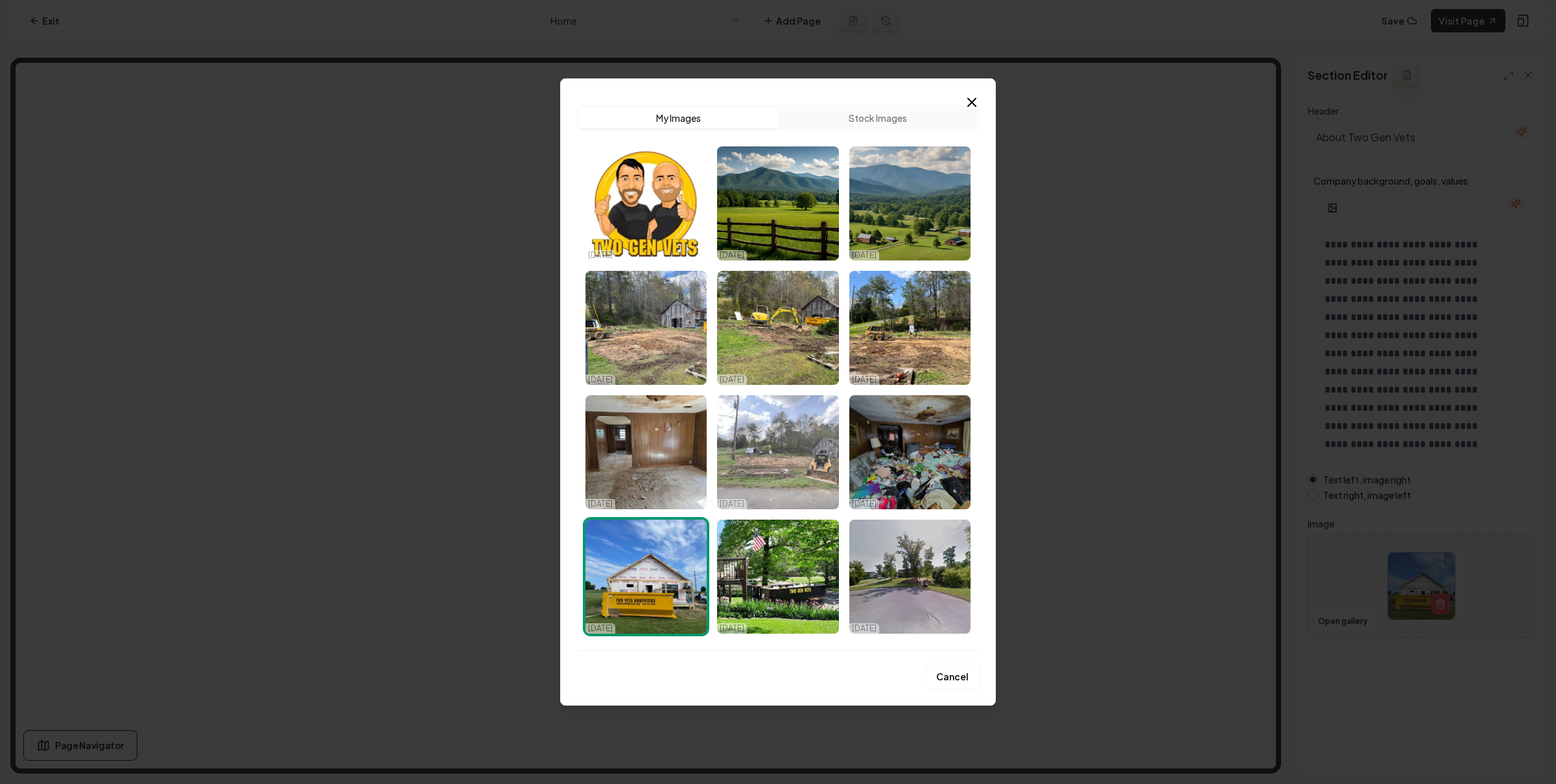
click at [760, 464] on img "Select image image_68ed427d5c7cd75eb88ee1c1.jpeg" at bounding box center [778, 453] width 121 height 114
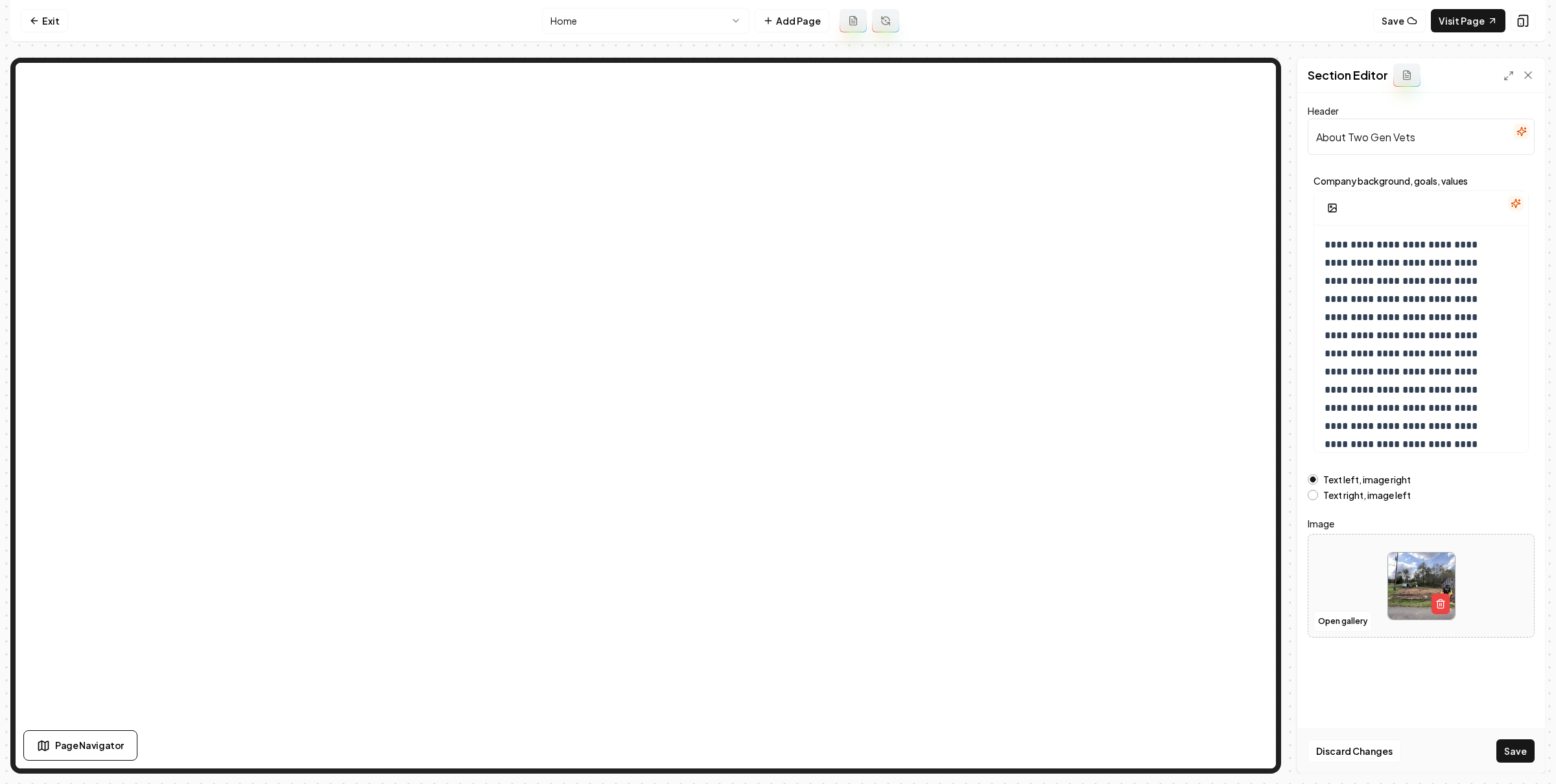
drag, startPoint x: 1519, startPoint y: 768, endPoint x: 1343, endPoint y: 709, distance: 185.6
click at [1518, 768] on div "Discard Changes Save" at bounding box center [1421, 751] width 248 height 45
drag, startPoint x: 1527, startPoint y: 747, endPoint x: 1515, endPoint y: 737, distance: 15.6
click at [1527, 746] on button "Save" at bounding box center [1515, 751] width 38 height 23
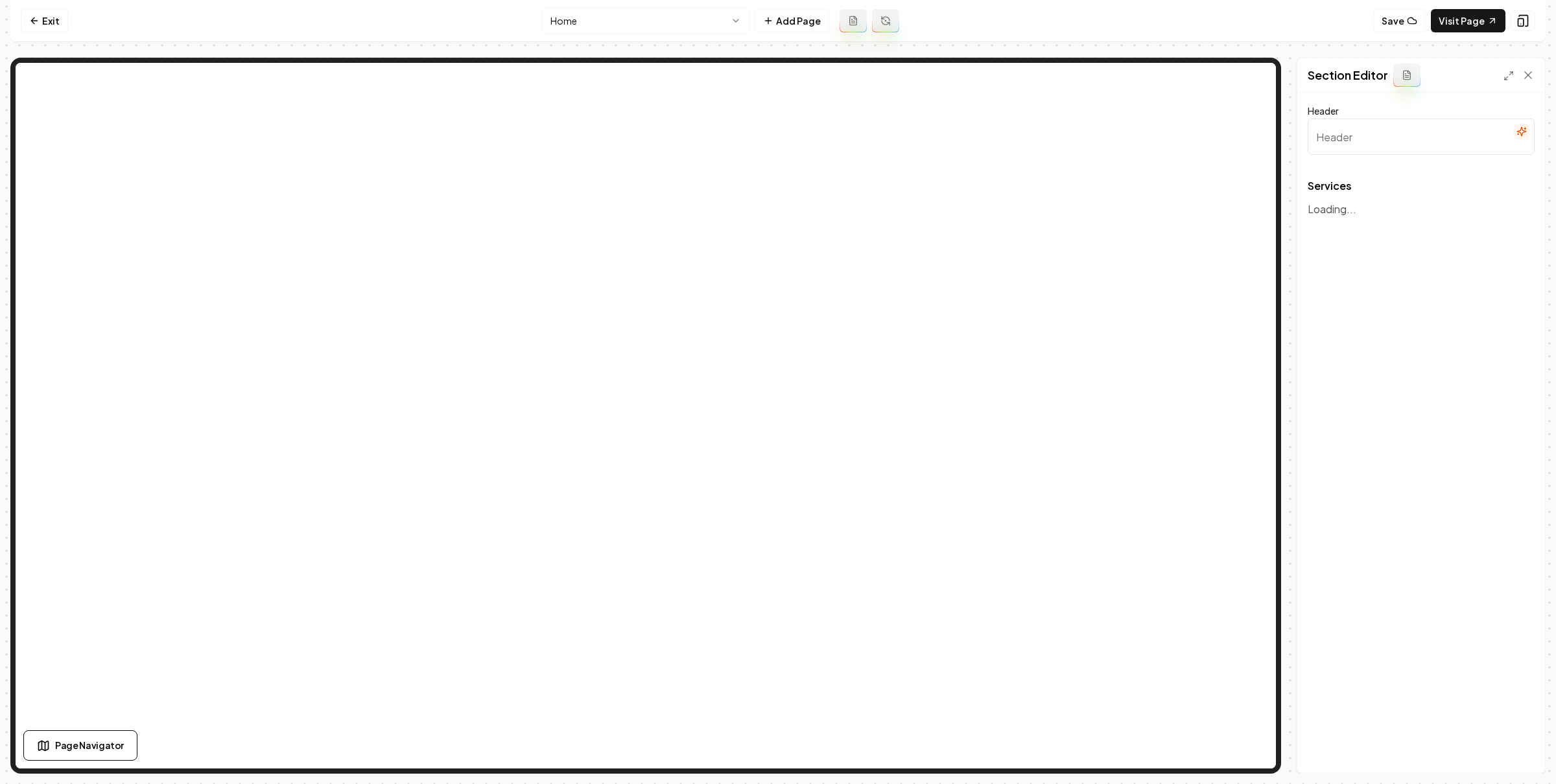
type input "Reliable Junk Removal & Dumpster Rentals"
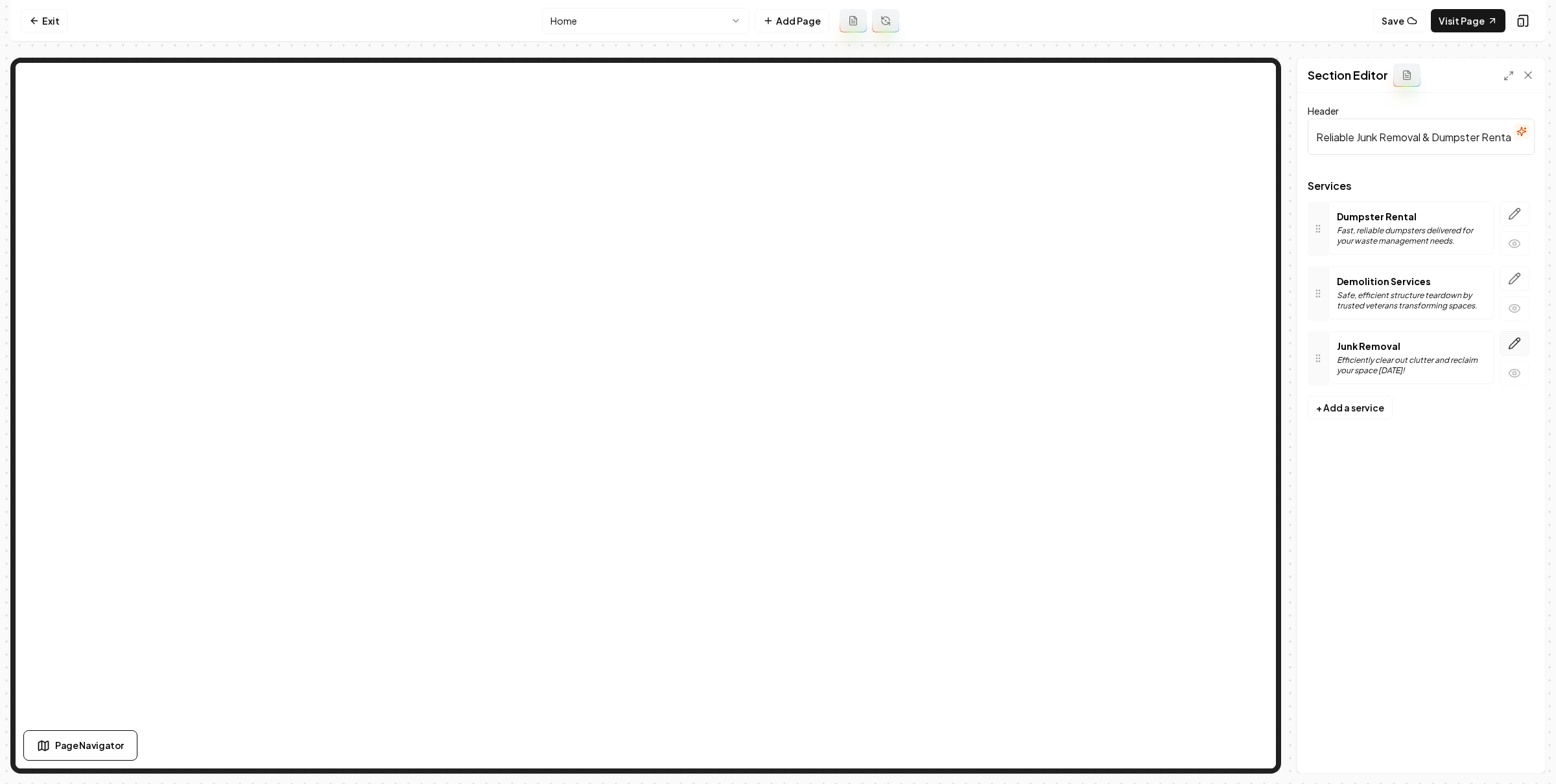
click at [1518, 339] on icon "button" at bounding box center [1514, 343] width 13 height 13
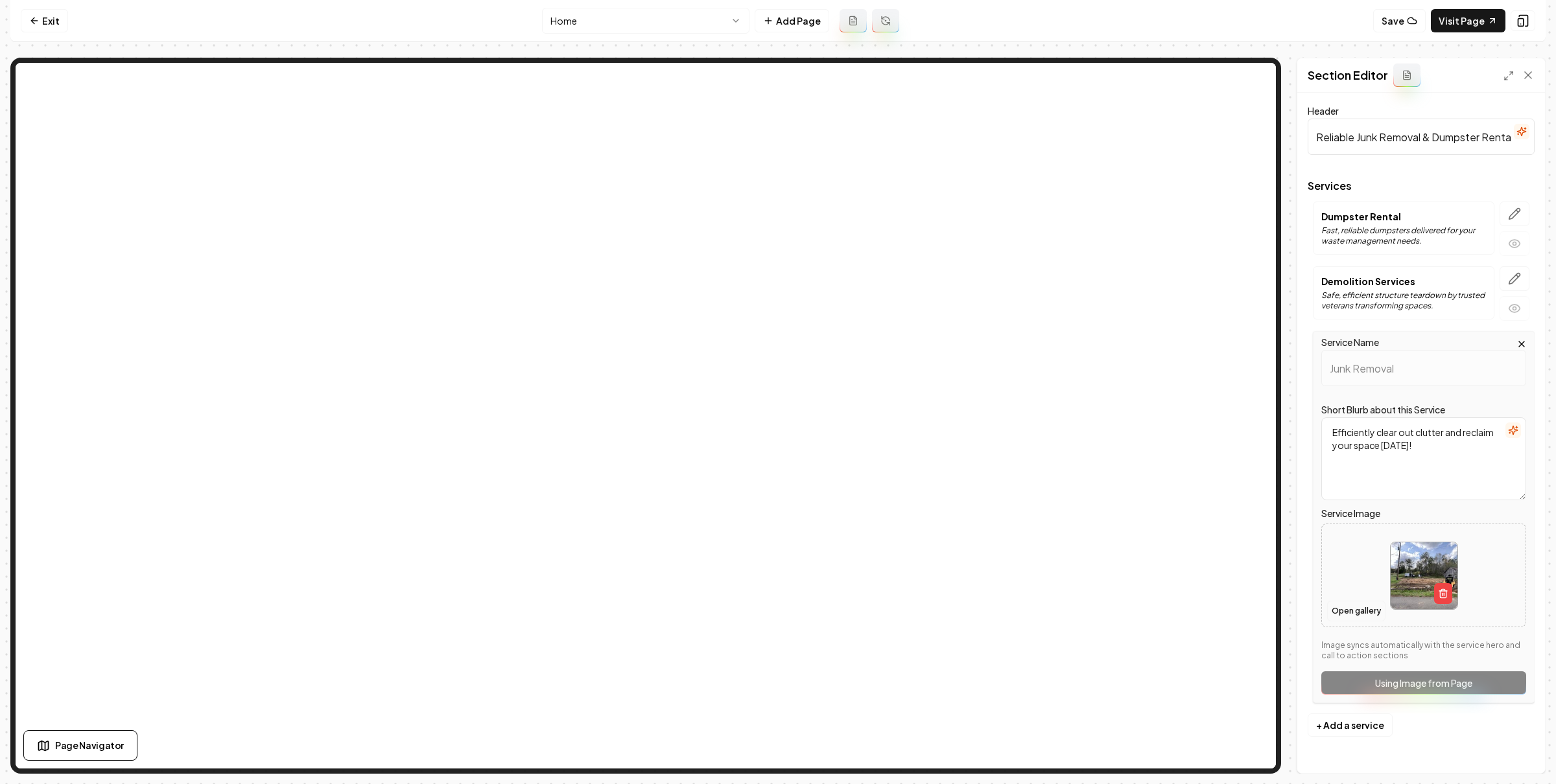
click at [1362, 618] on button "Open gallery" at bounding box center [1356, 612] width 58 height 21
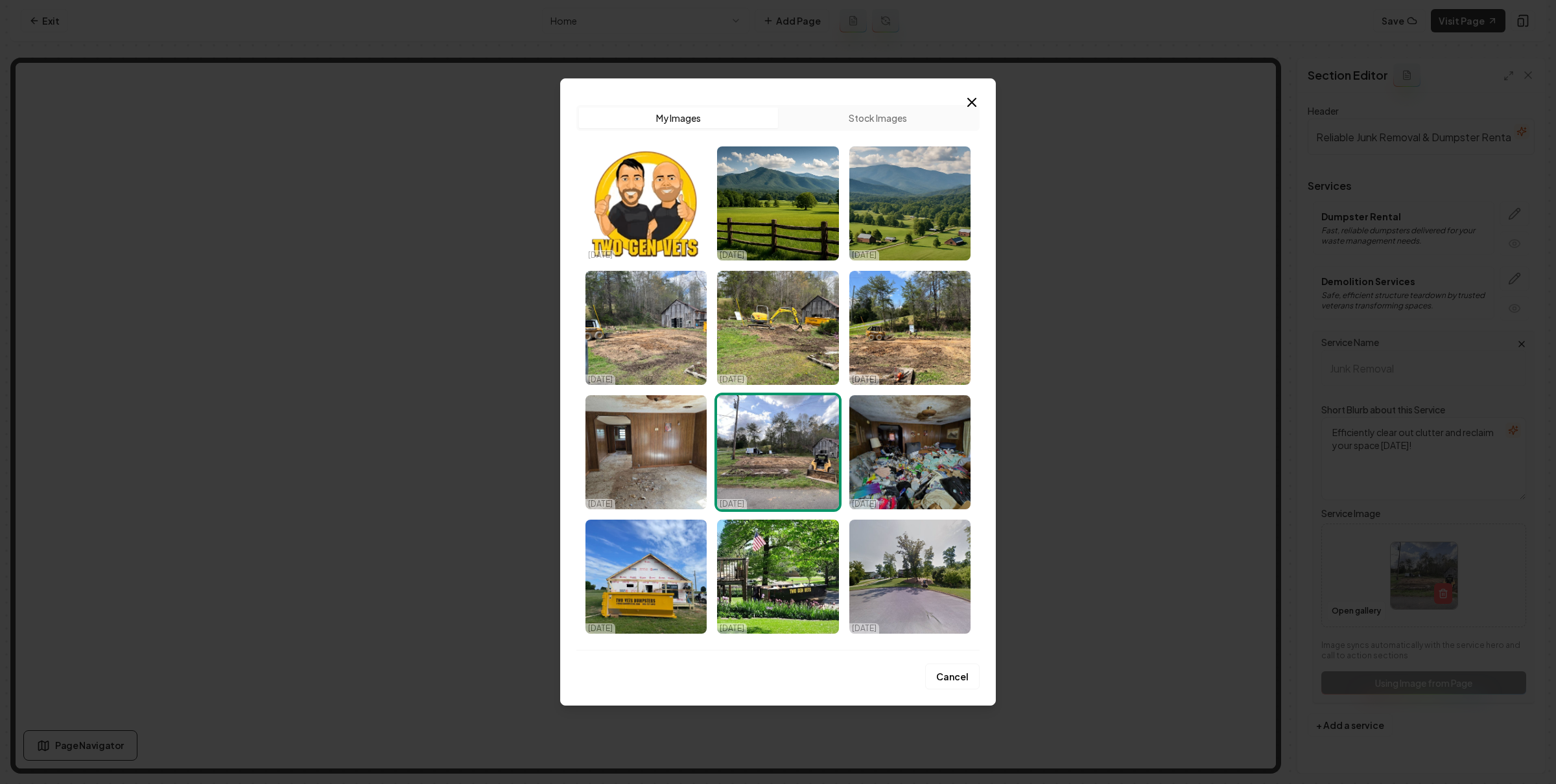
click at [665, 448] on img "Select image image_68ed427d5c7cd75eb88ee20e.jpeg" at bounding box center [646, 453] width 121 height 114
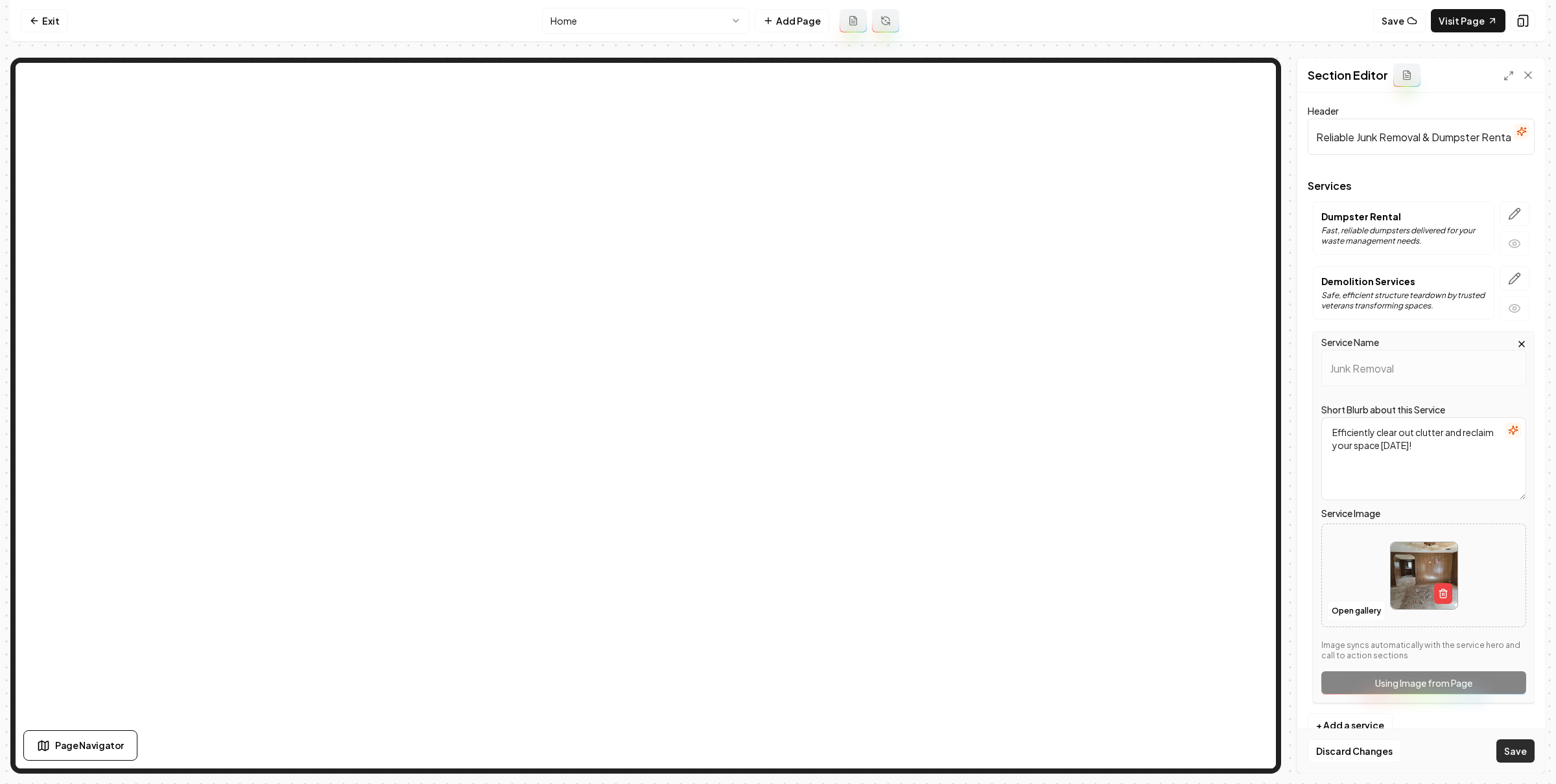
click at [1514, 747] on button "Save" at bounding box center [1515, 751] width 38 height 23
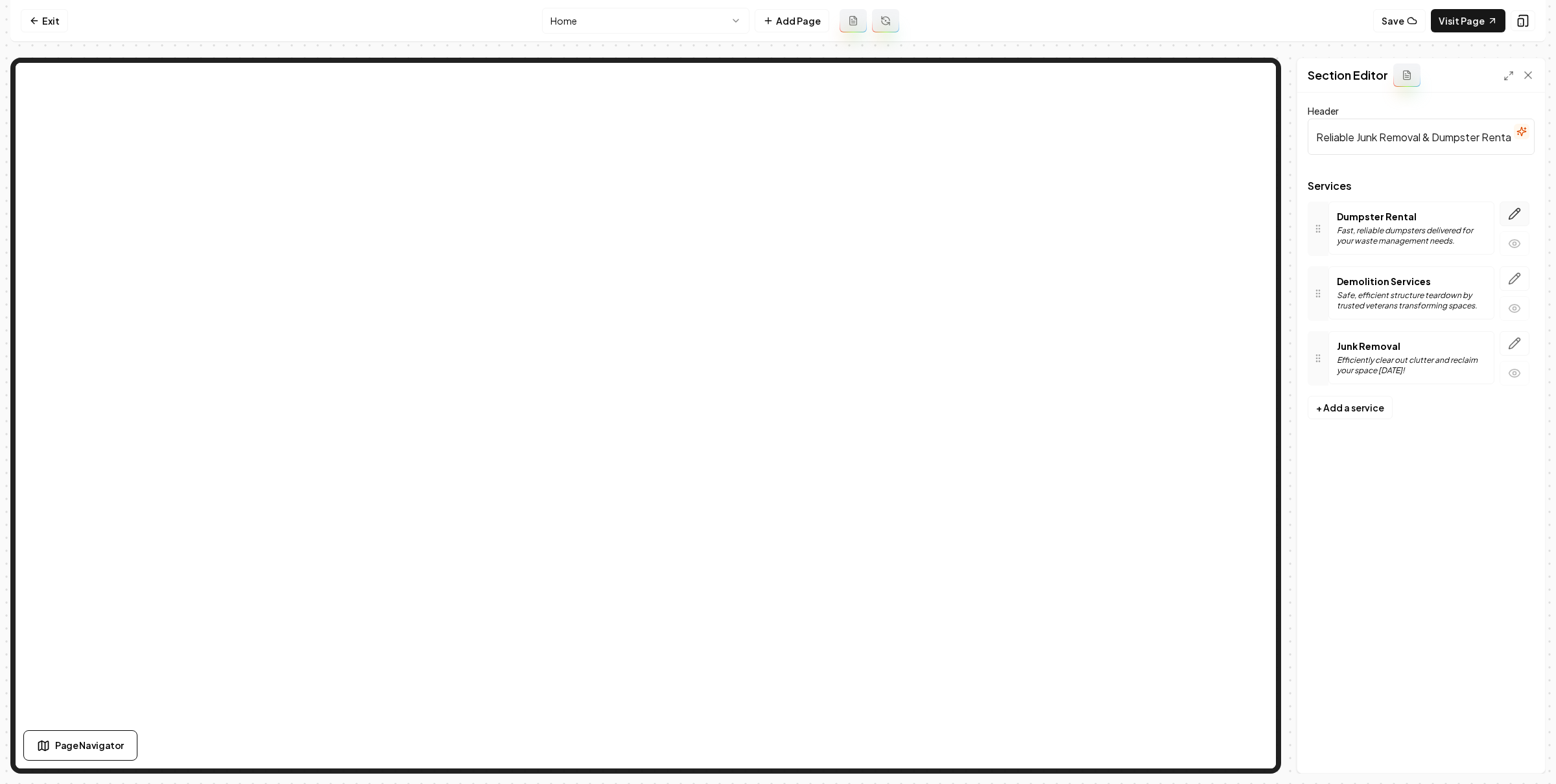
click at [1510, 213] on icon "button" at bounding box center [1514, 213] width 13 height 13
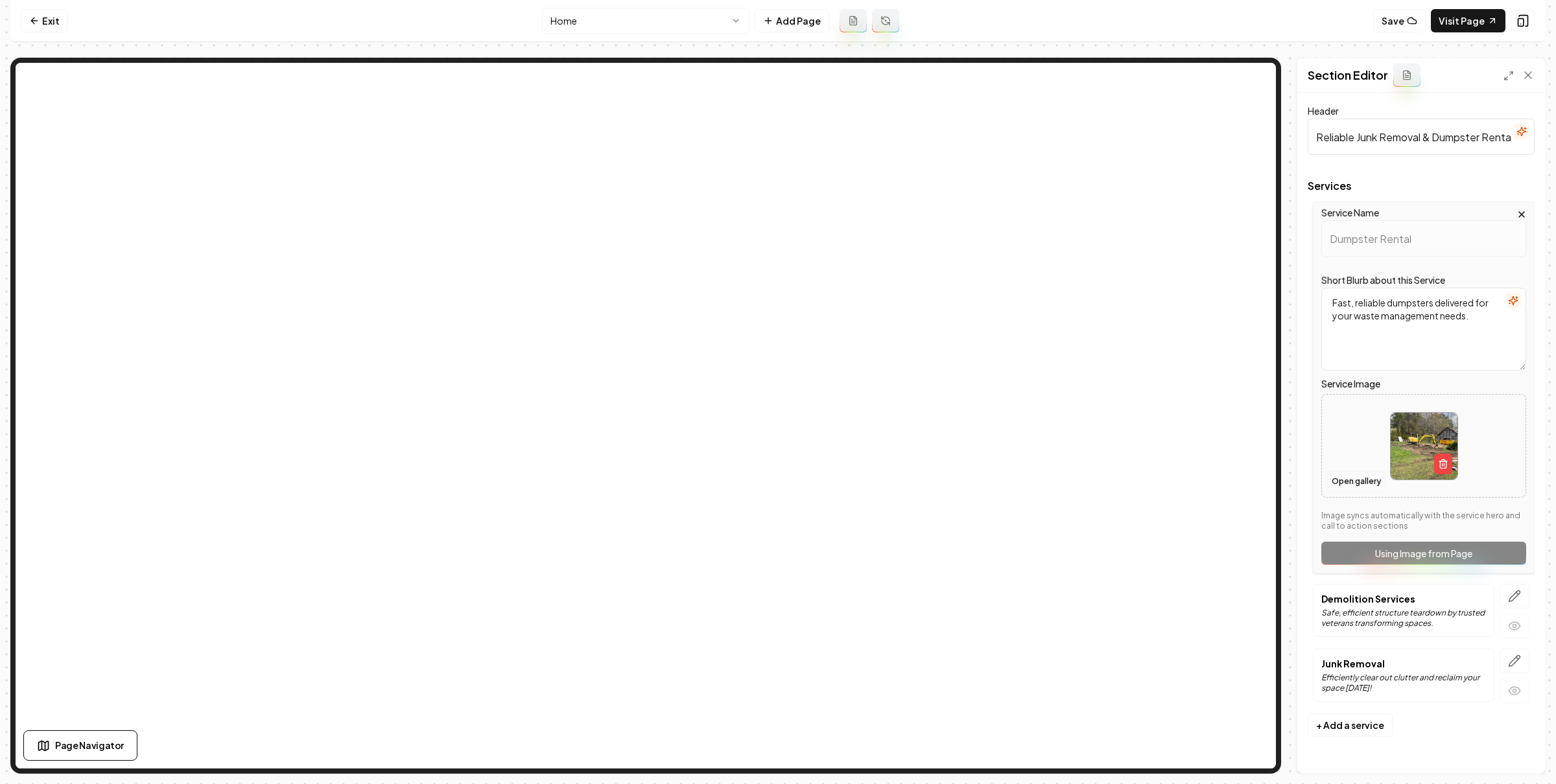
click at [1367, 479] on button "Open gallery" at bounding box center [1356, 482] width 58 height 21
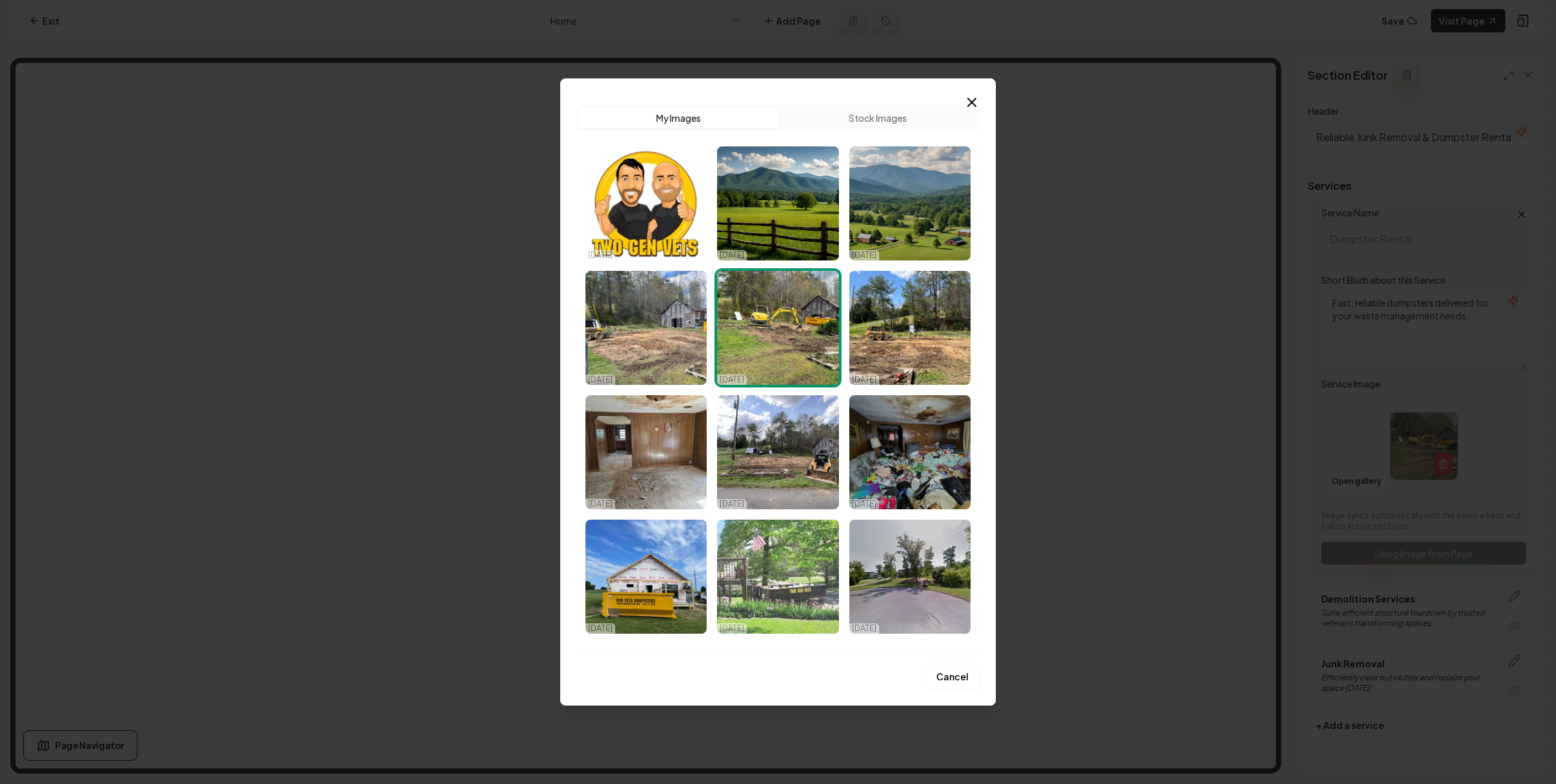
click at [801, 579] on img "Select image image_68ed427c5c7cd75eb88edd45.jpeg" at bounding box center [778, 577] width 121 height 114
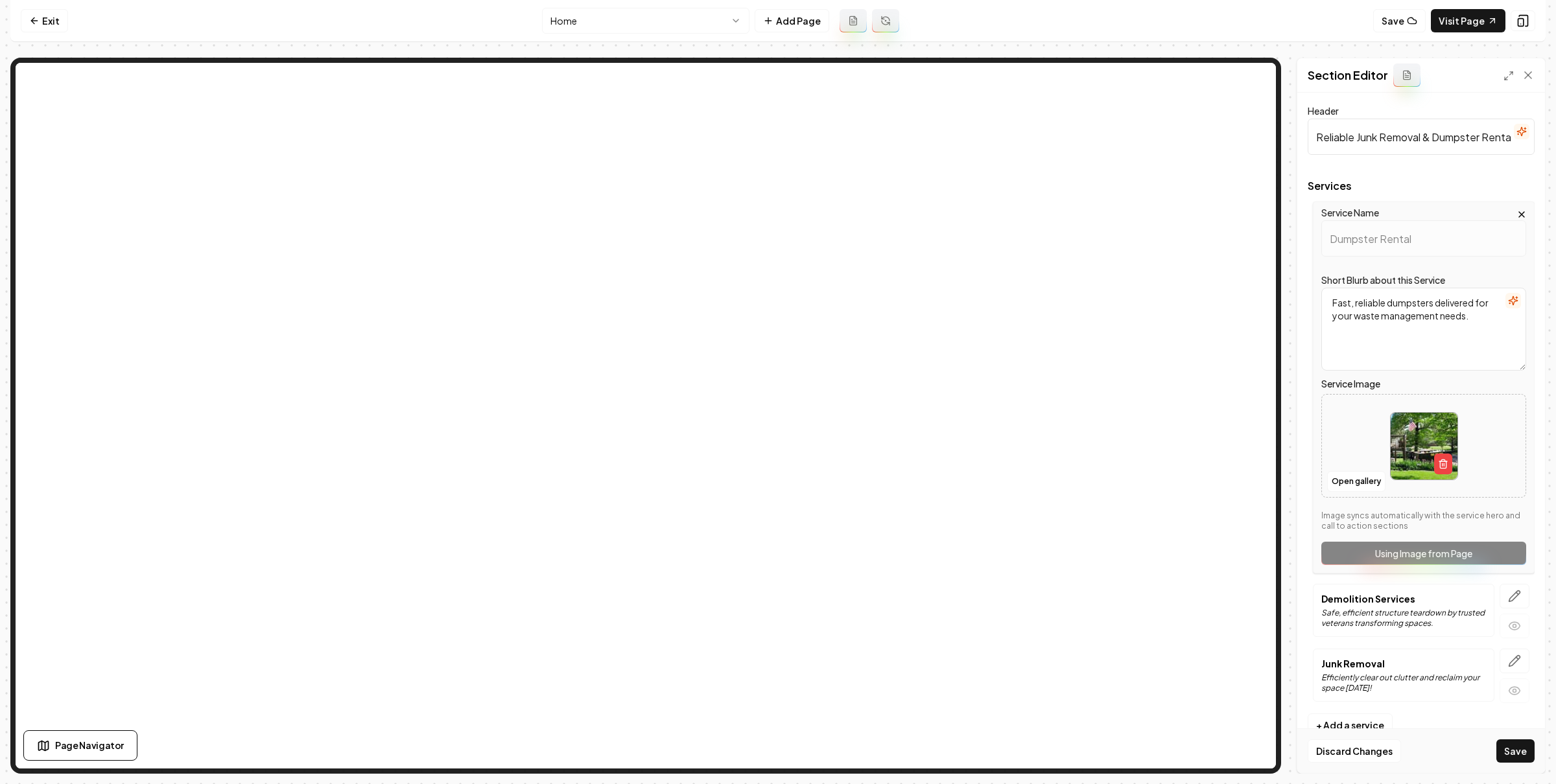
click at [1511, 760] on button "Save" at bounding box center [1515, 751] width 38 height 23
click at [1517, 592] on icon "button" at bounding box center [1514, 596] width 13 height 13
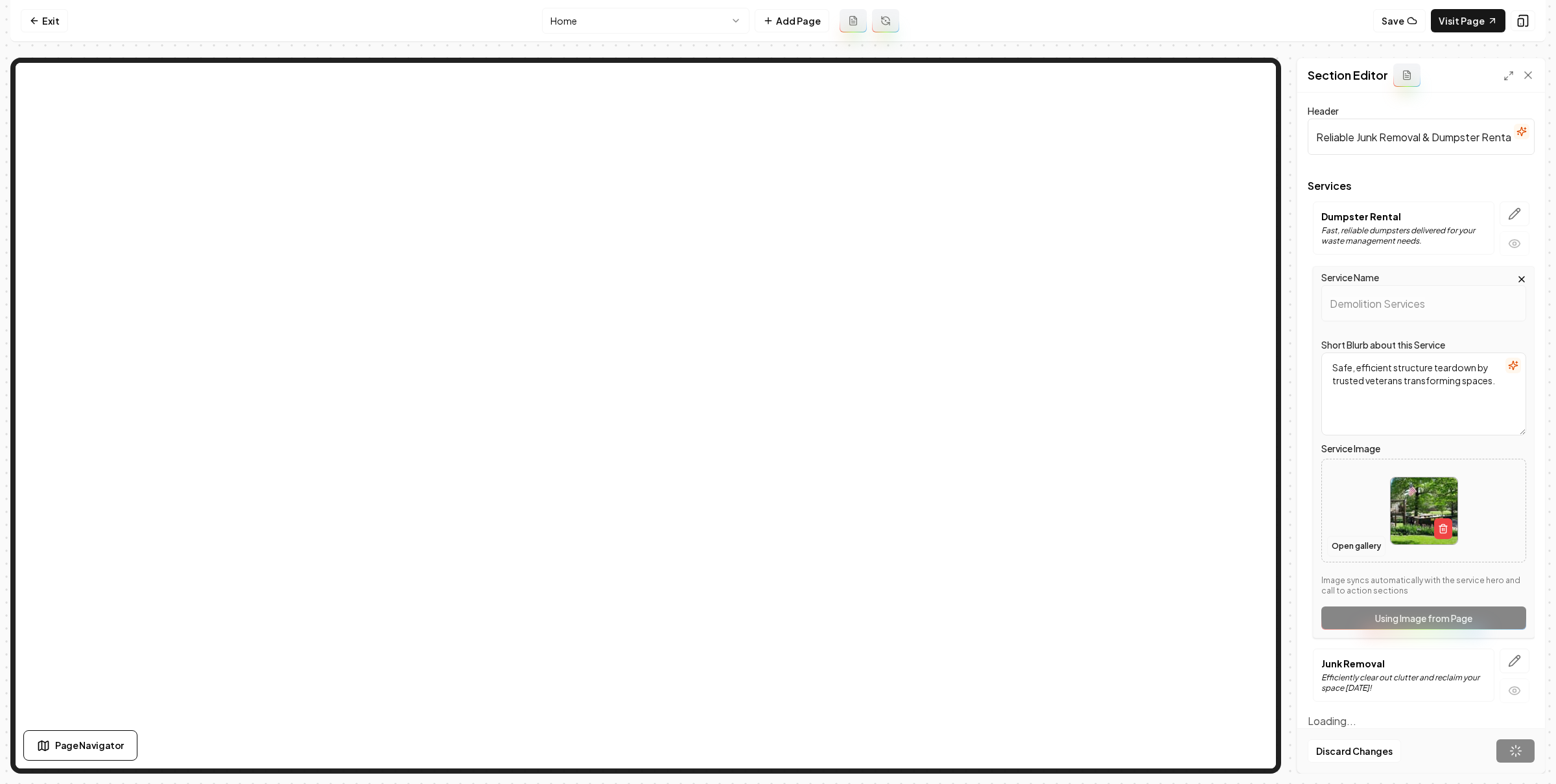
click at [1344, 542] on button "Open gallery" at bounding box center [1356, 546] width 58 height 21
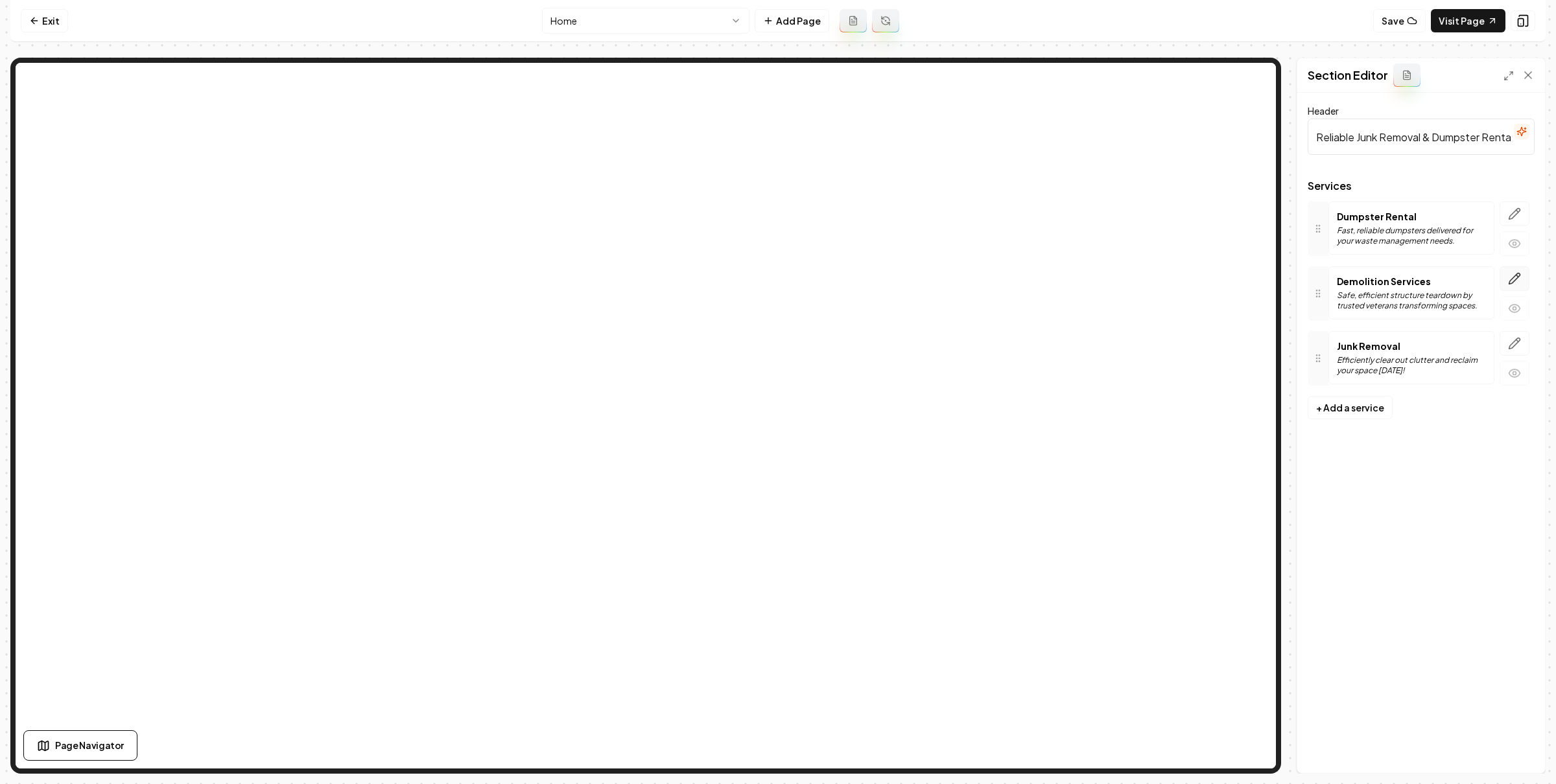
click at [1522, 282] on button "button" at bounding box center [1514, 278] width 30 height 25
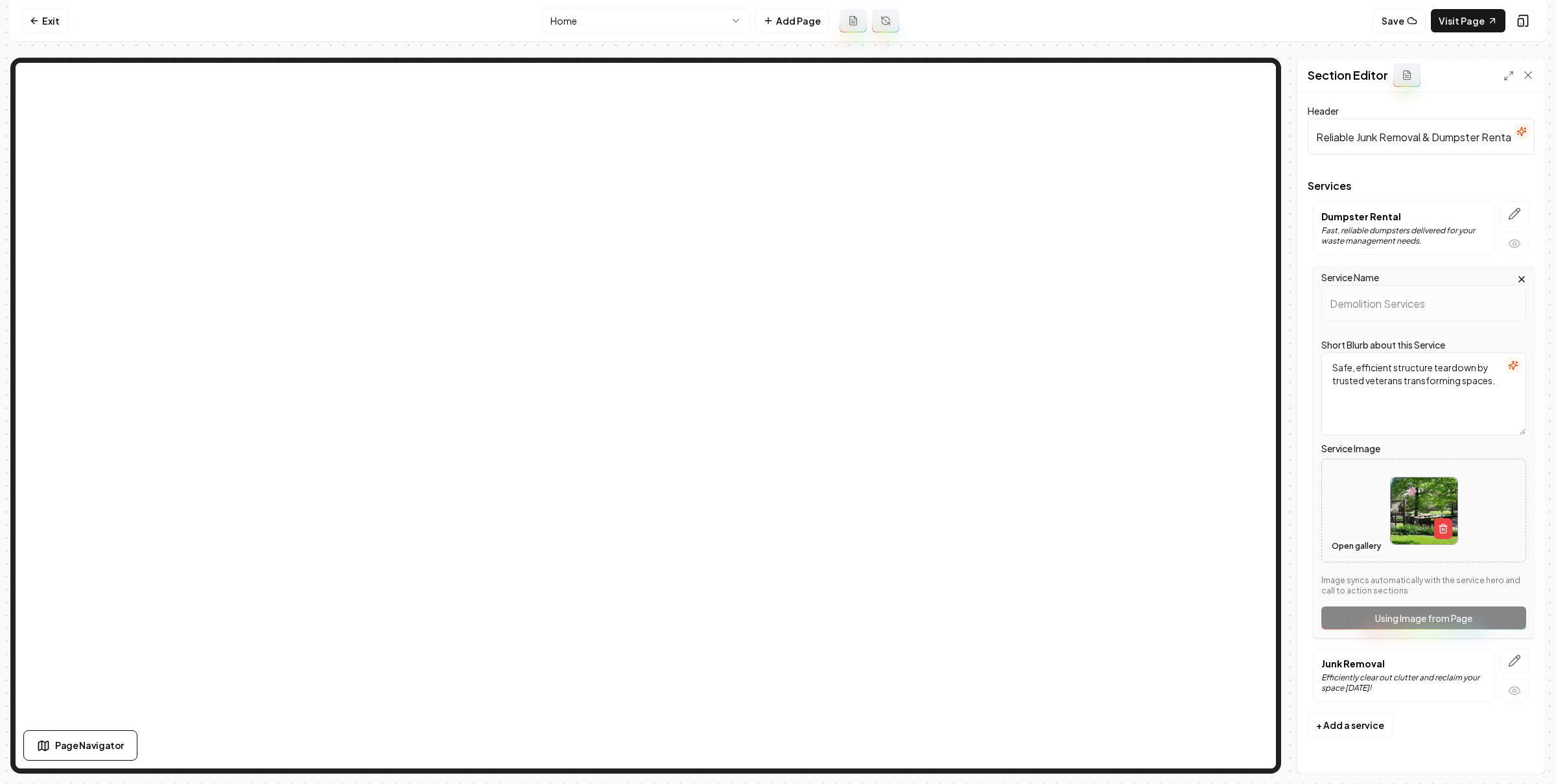
click at [1352, 545] on button "Open gallery" at bounding box center [1356, 546] width 58 height 21
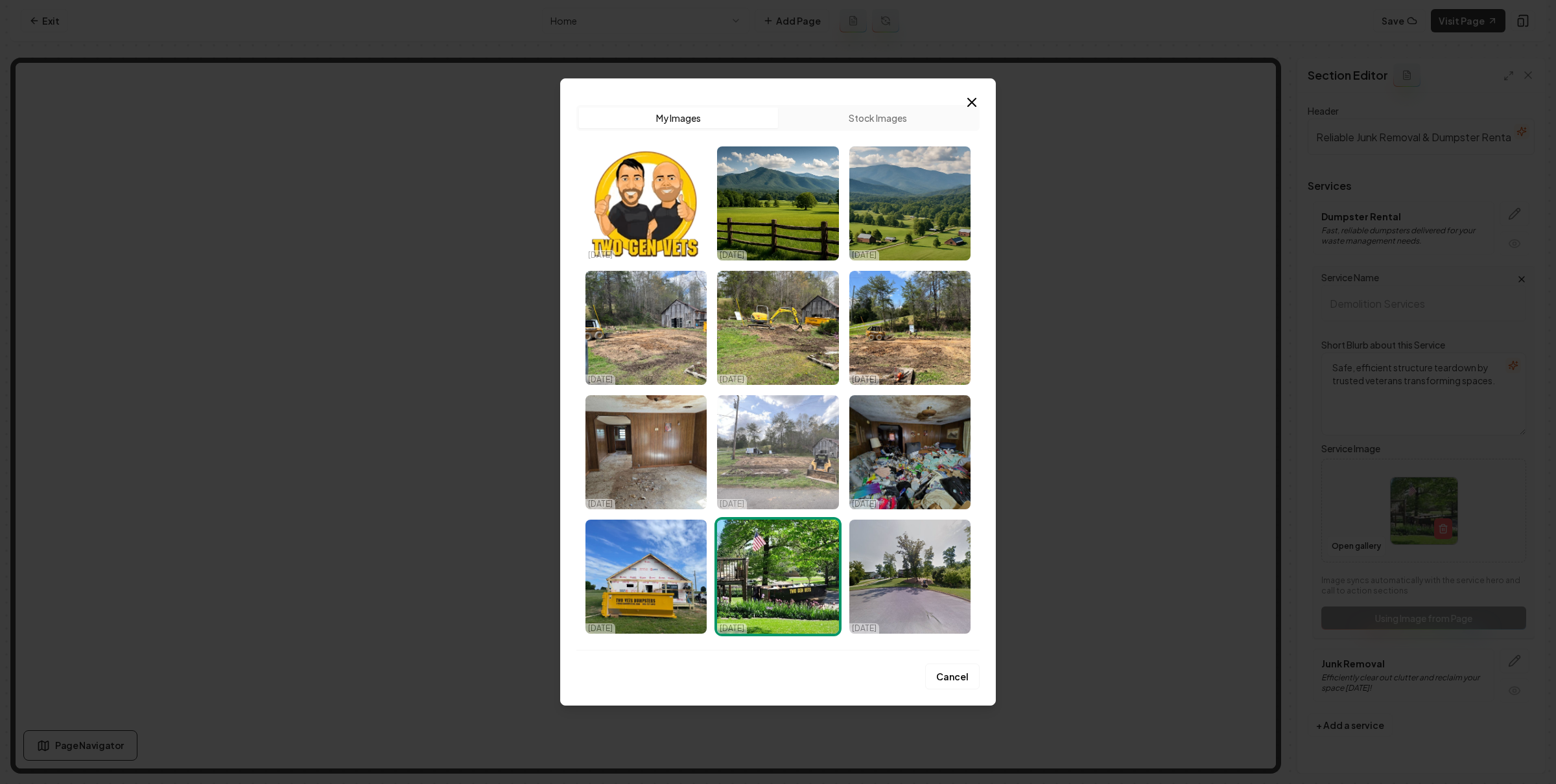
click at [771, 441] on img "Select image image_68ed427d5c7cd75eb88ee1c1.jpeg" at bounding box center [778, 453] width 121 height 114
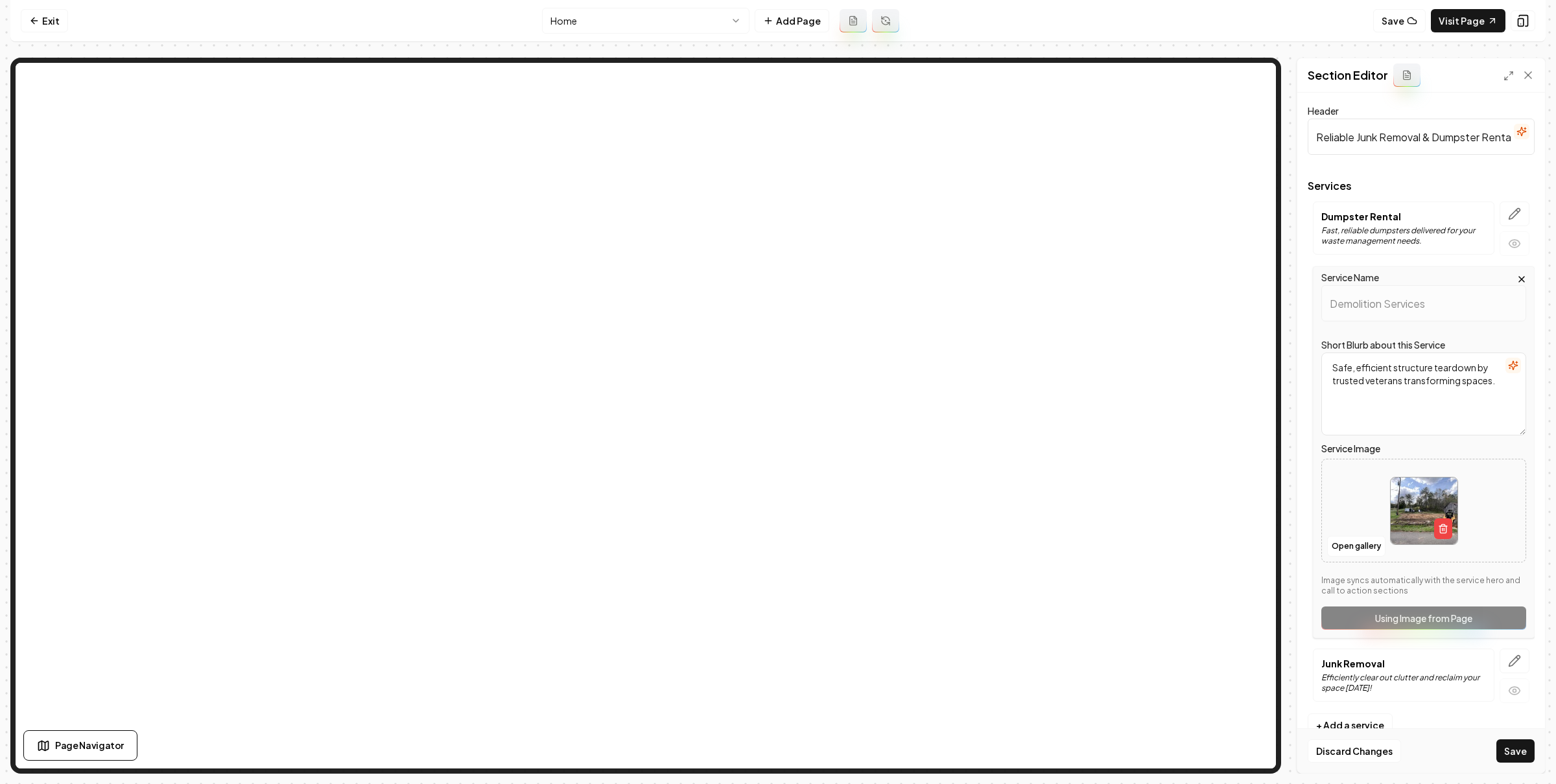
drag, startPoint x: 1528, startPoint y: 756, endPoint x: 1224, endPoint y: 651, distance: 321.6
click at [1528, 755] on button "Save" at bounding box center [1515, 751] width 38 height 23
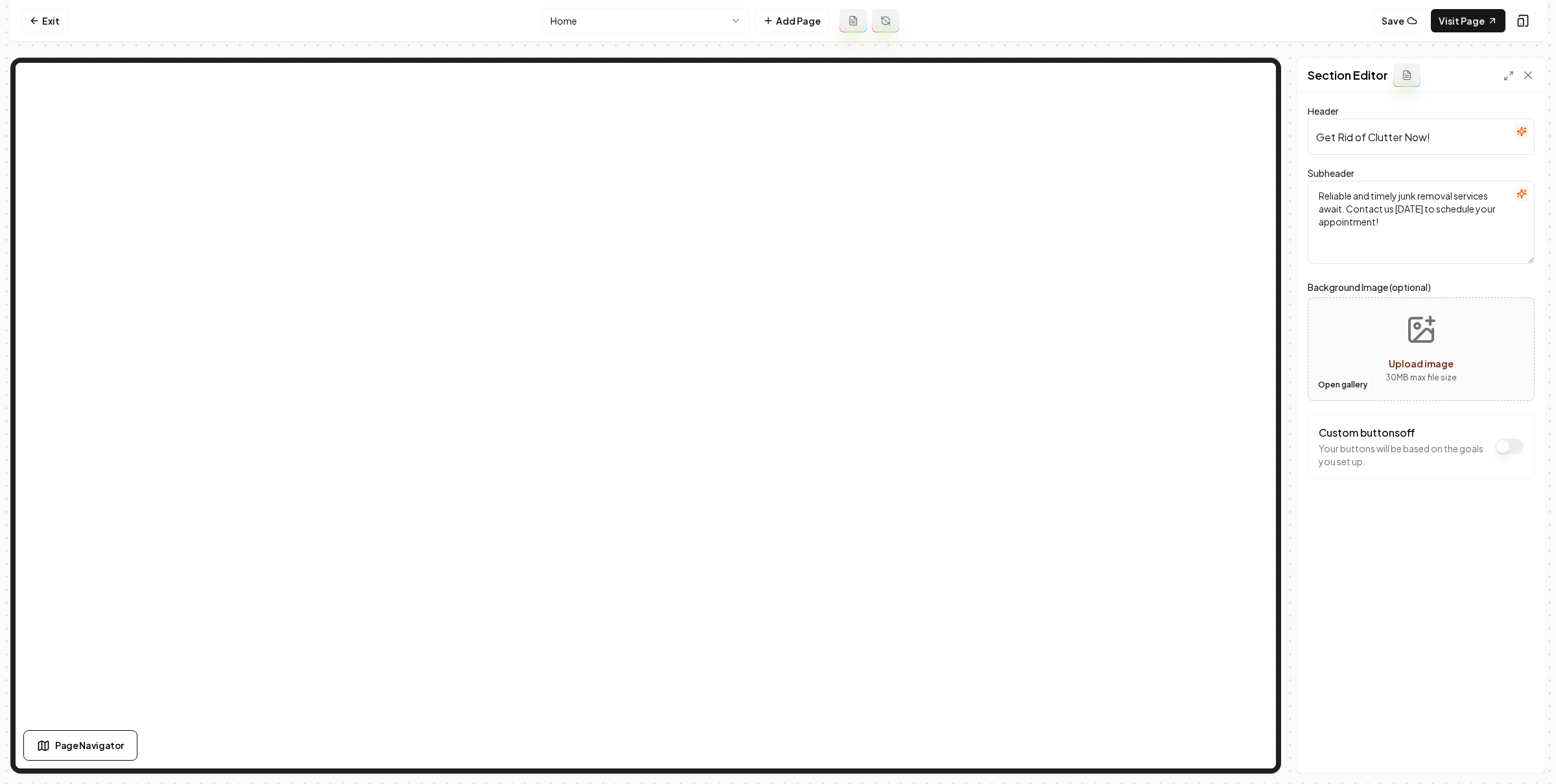
click at [1340, 384] on button "Open gallery" at bounding box center [1343, 385] width 58 height 21
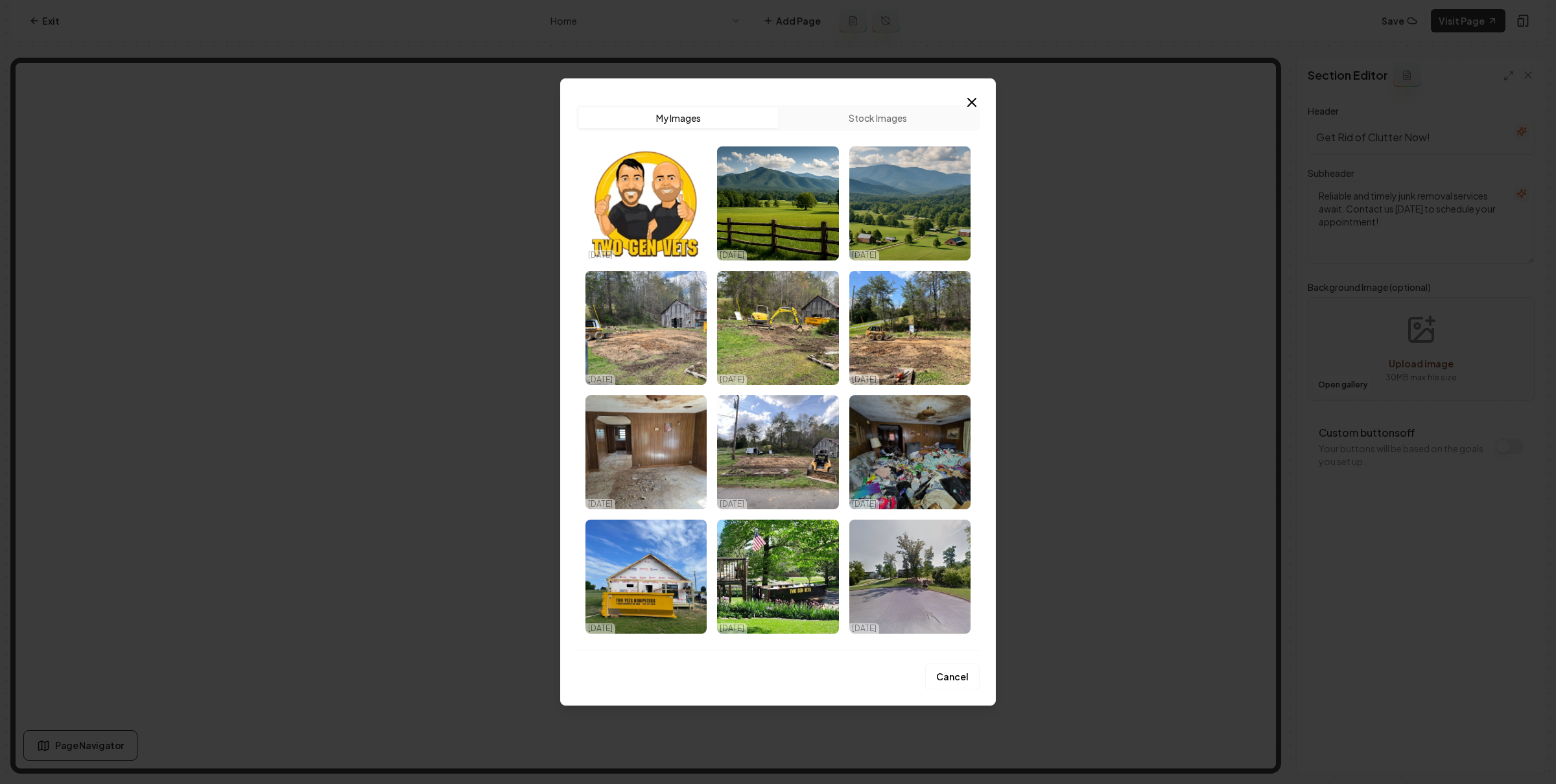
click at [642, 588] on img "Select image image_68ed427d5c7cd75eb88edf44.jpeg" at bounding box center [646, 577] width 121 height 114
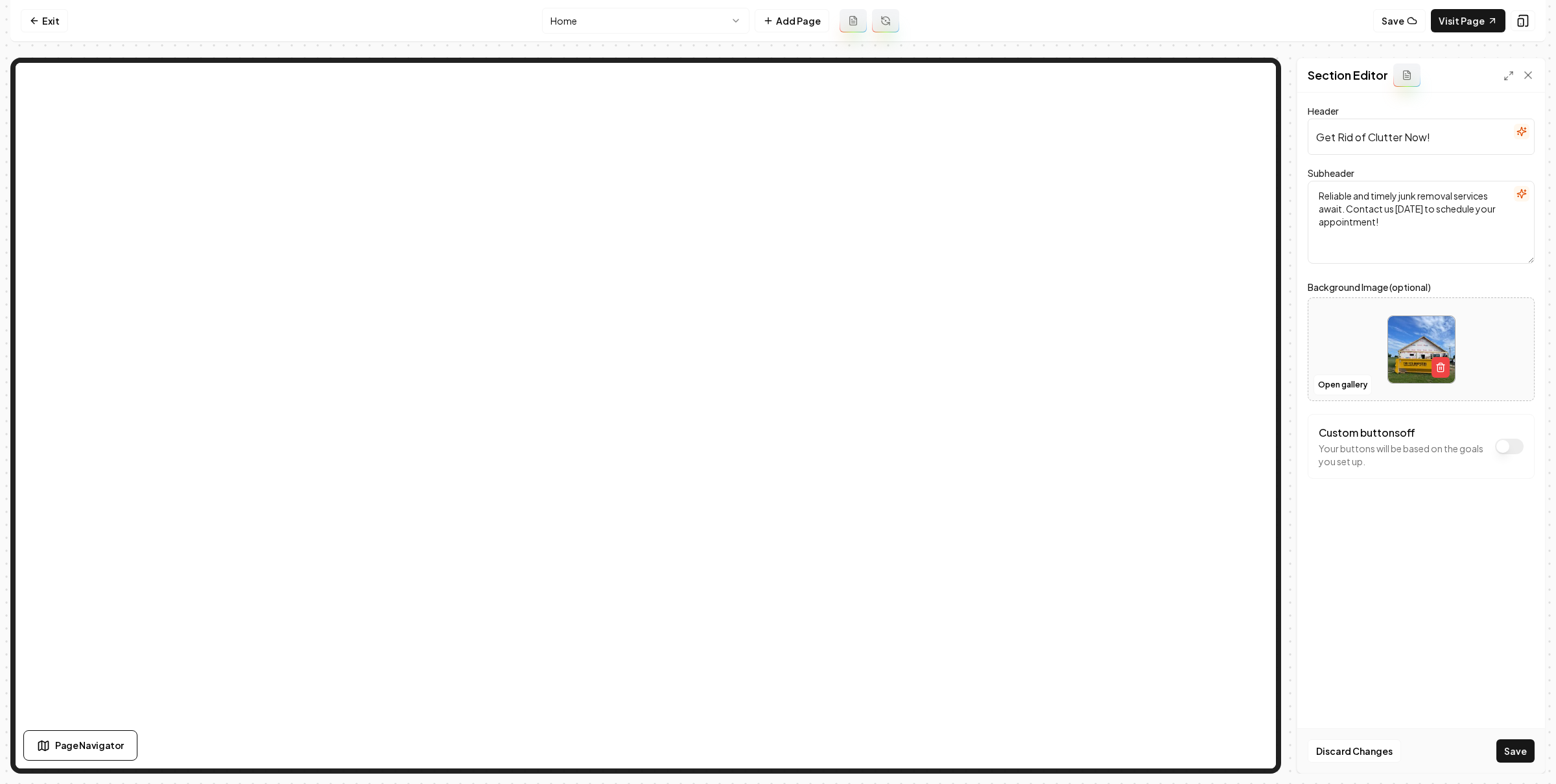
click at [1515, 743] on button "Save" at bounding box center [1515, 751] width 38 height 23
click at [1463, 18] on link "Visit Page" at bounding box center [1468, 20] width 74 height 23
click at [29, 23] on icon at bounding box center [34, 21] width 10 height 10
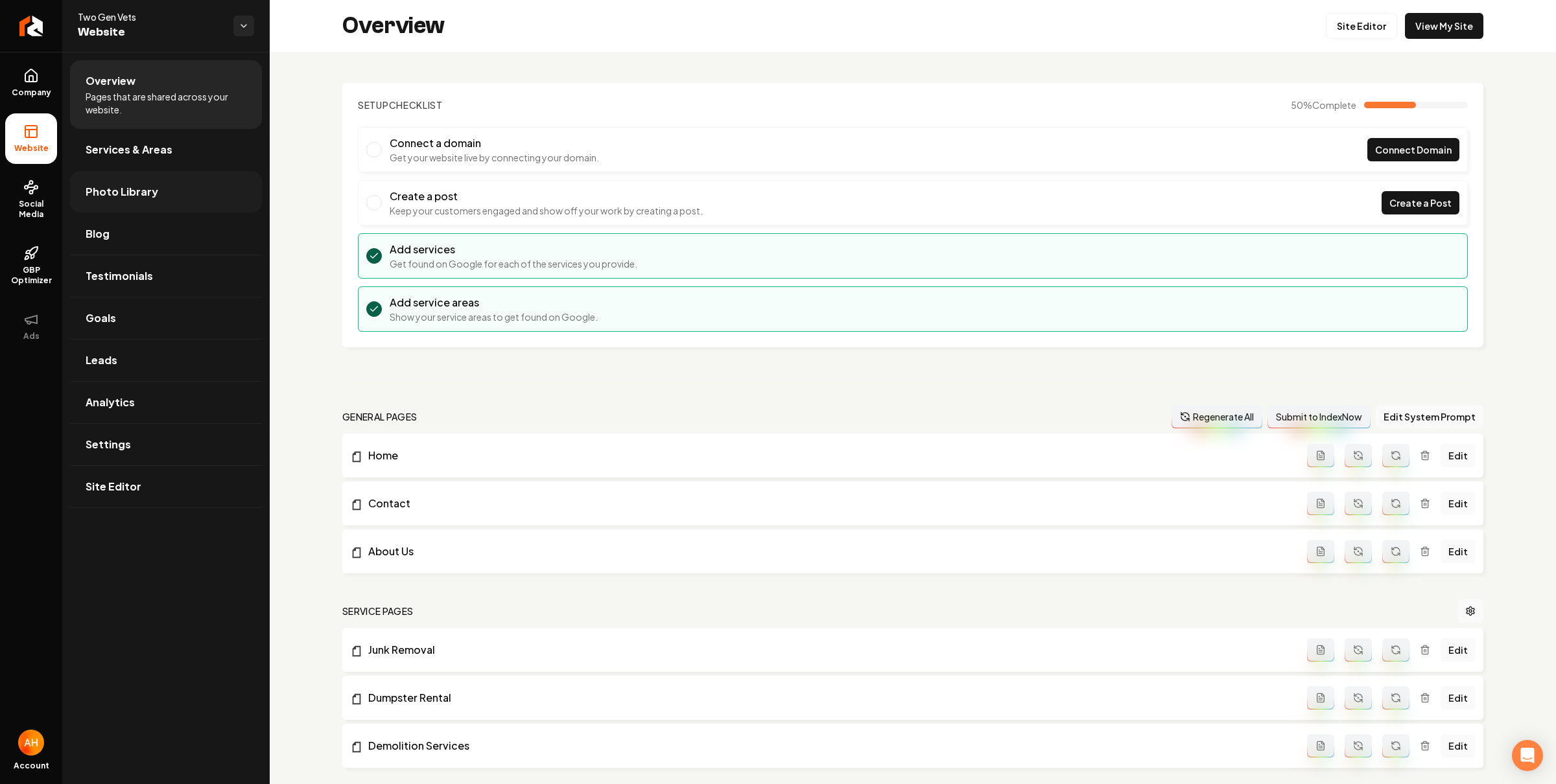
click at [154, 185] on link "Photo Library" at bounding box center [166, 192] width 192 height 42
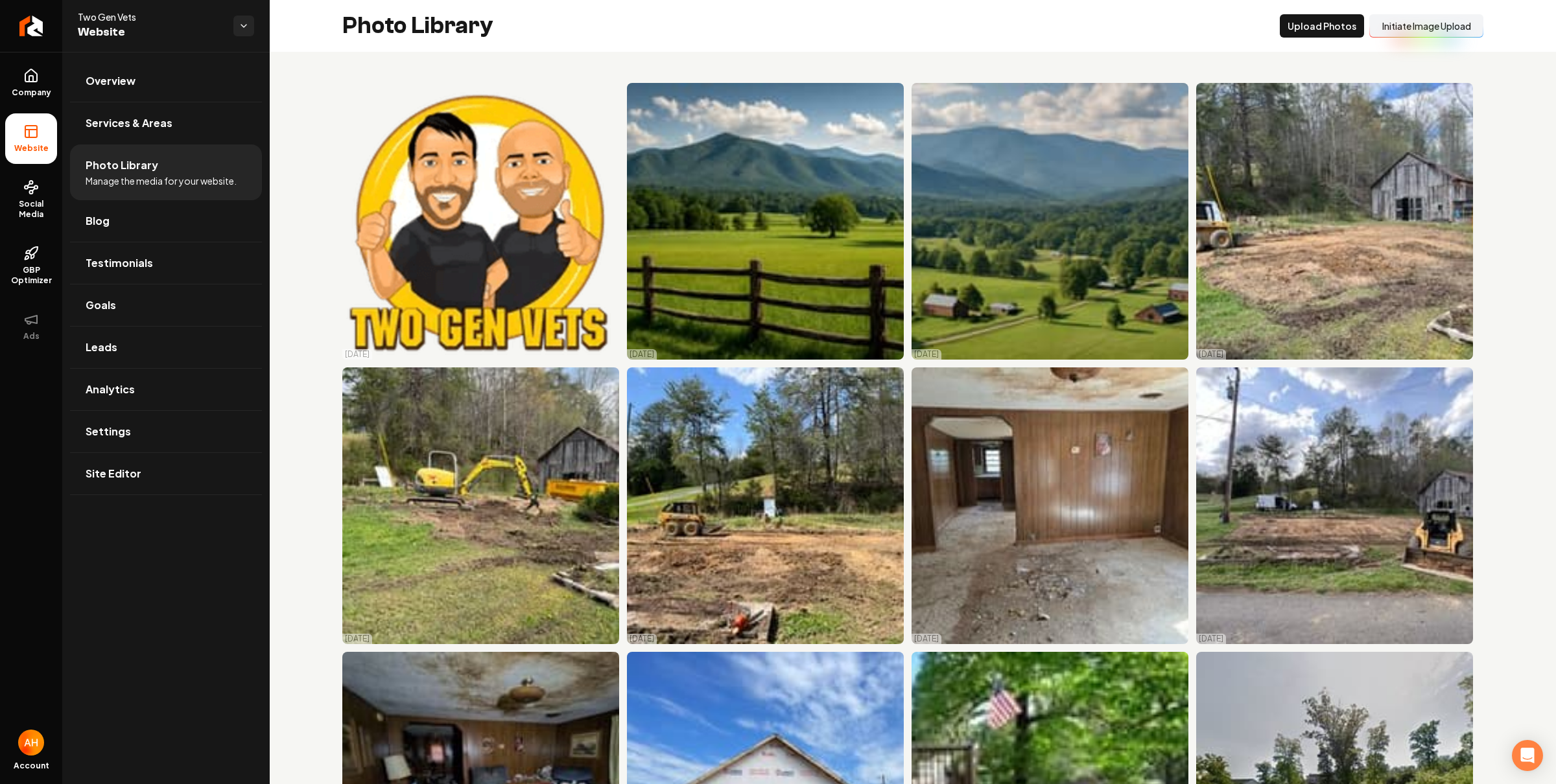
click at [1428, 31] on button "Initiate Image Upload" at bounding box center [1427, 25] width 114 height 23
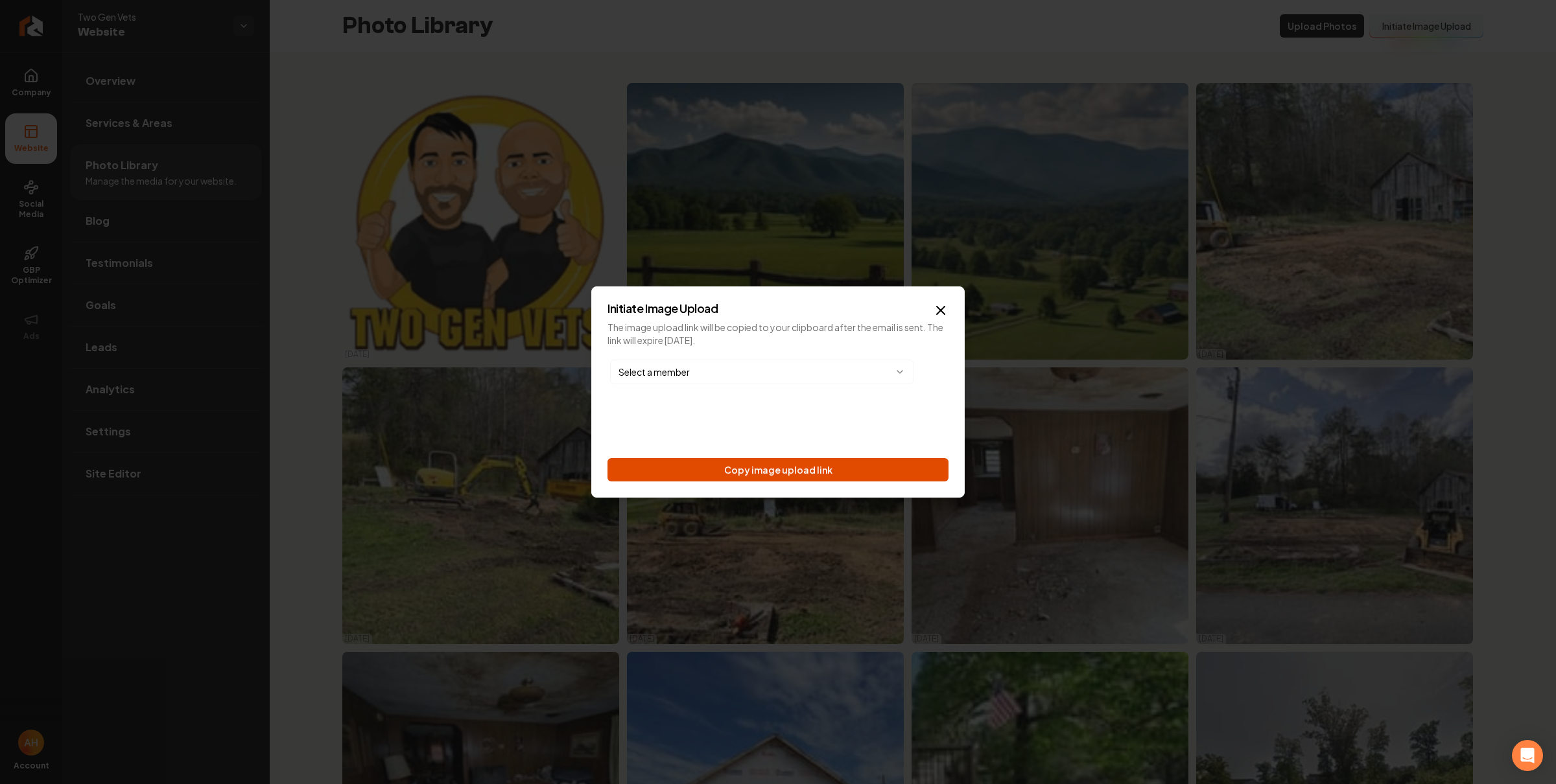
drag, startPoint x: 808, startPoint y: 476, endPoint x: 14, endPoint y: 505, distance: 794.5
click at [808, 476] on button "Copy image upload link" at bounding box center [778, 470] width 341 height 23
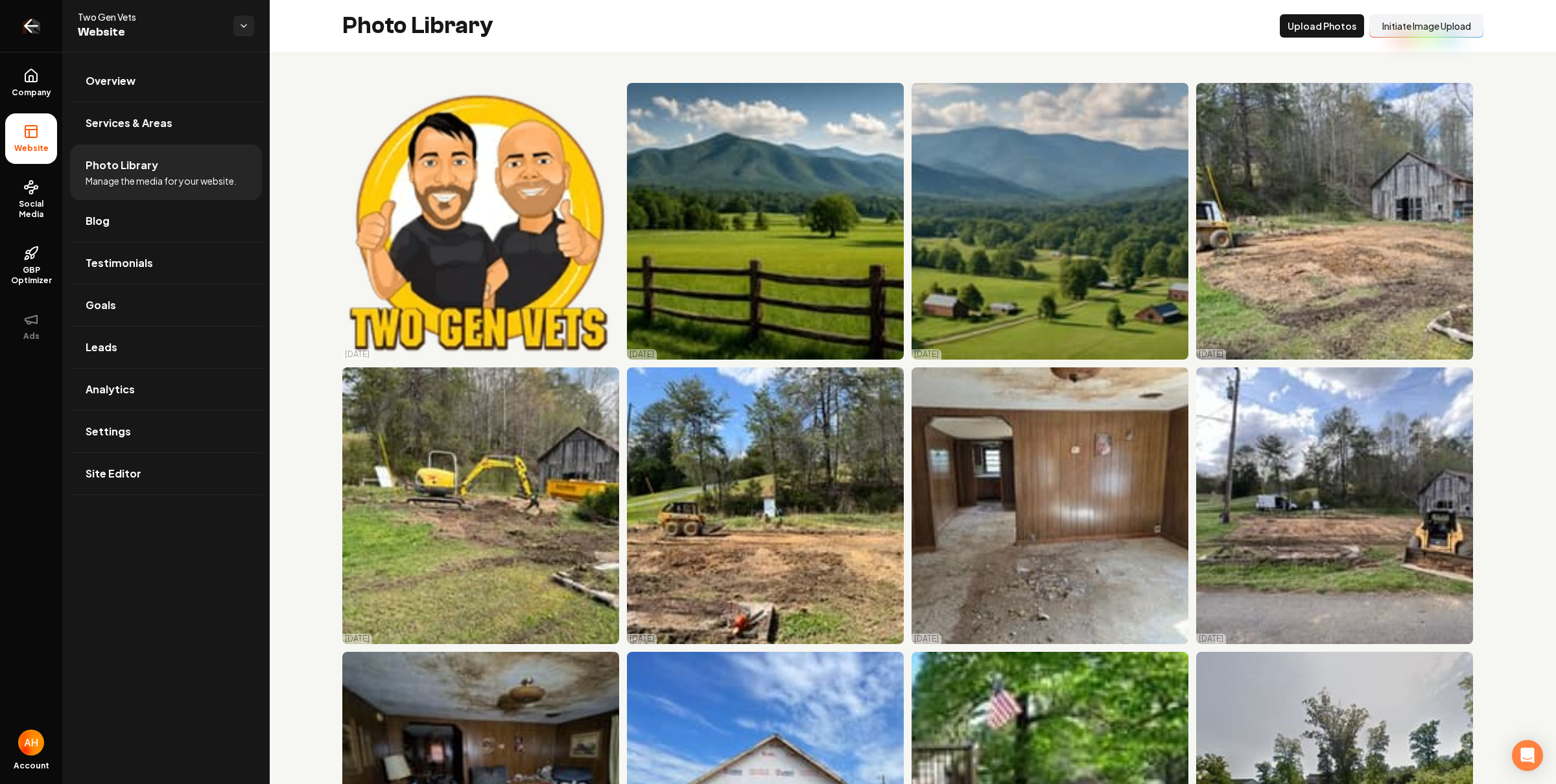
click at [32, 27] on icon "Return to dashboard" at bounding box center [31, 26] width 21 height 21
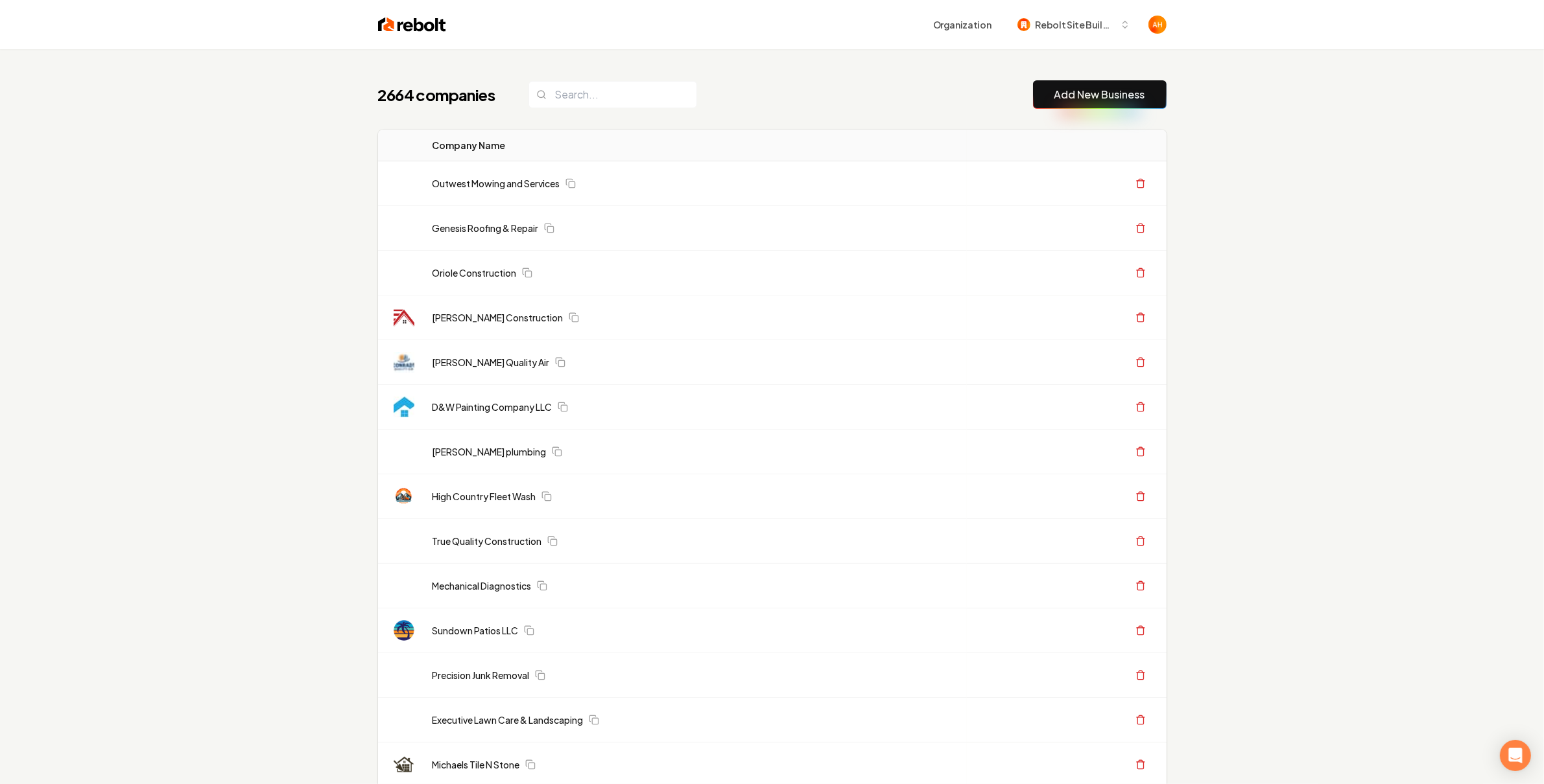
click at [804, 106] on div "2664 companies Add New Business" at bounding box center [772, 94] width 789 height 28
click at [629, 87] on input "search" at bounding box center [613, 94] width 169 height 27
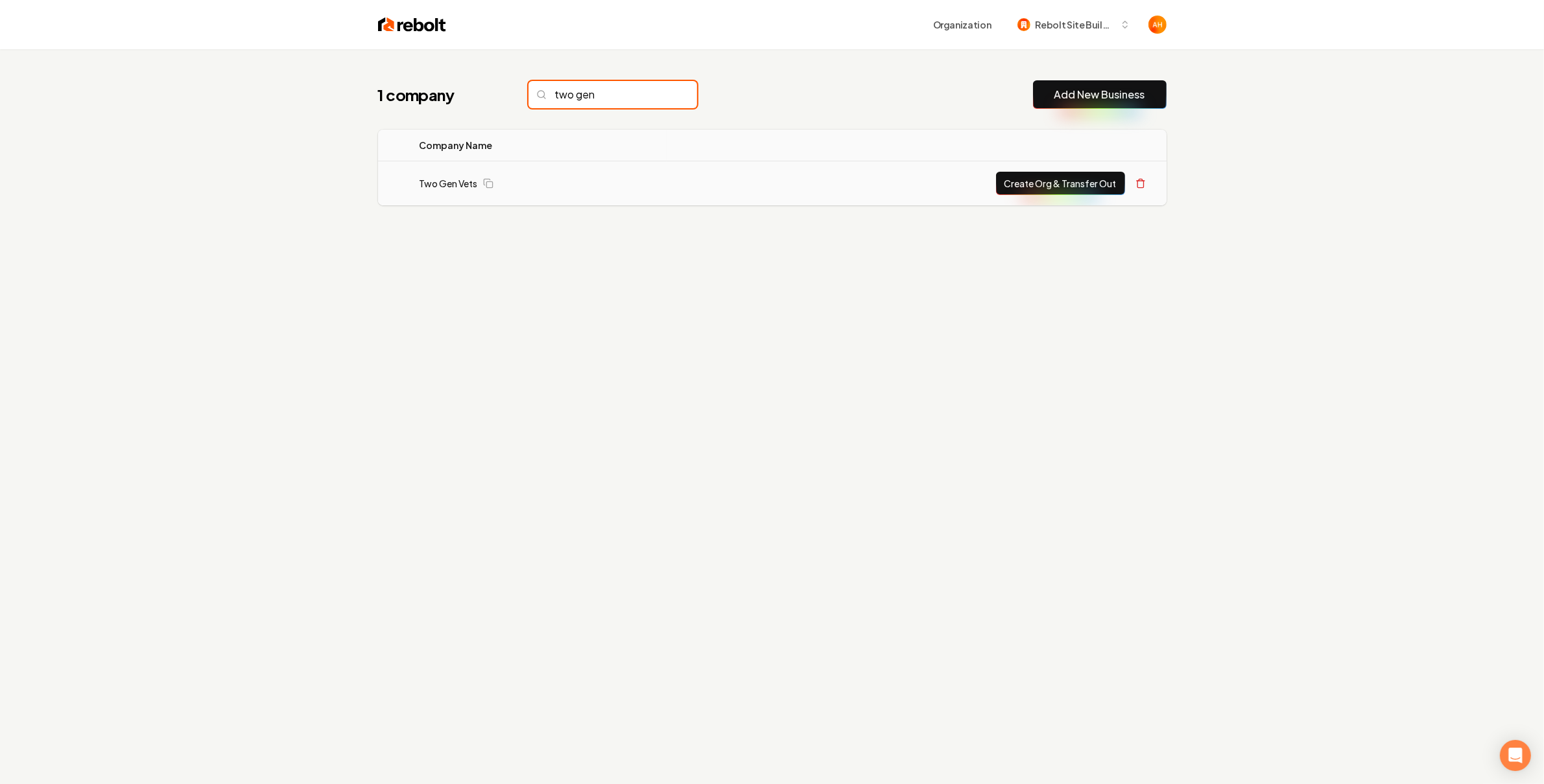
type input "two gen"
click at [1059, 180] on button "Create Org & Transfer Out" at bounding box center [1061, 183] width 129 height 23
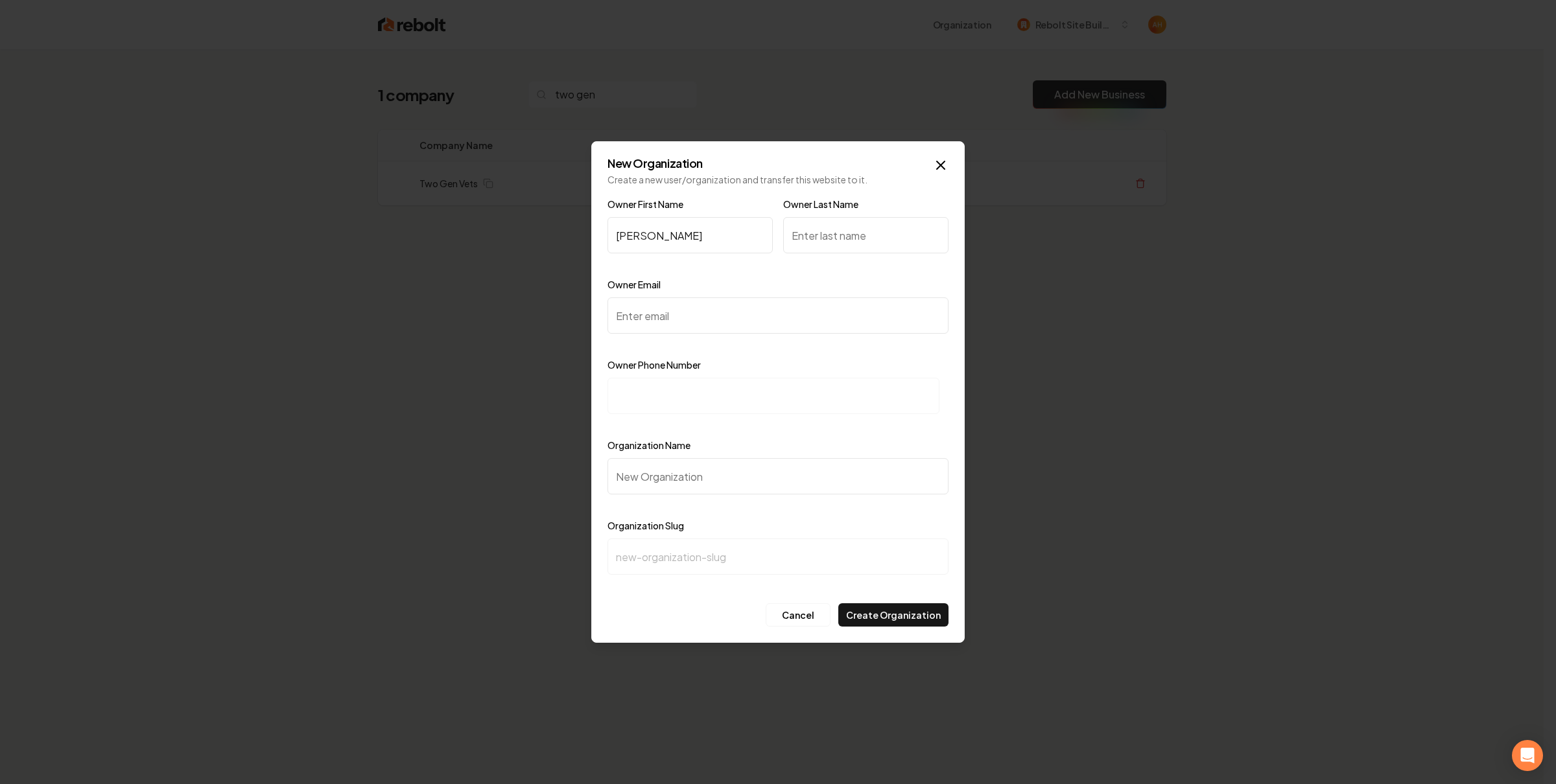
type input "Nick"
type input "Richards"
click at [691, 309] on input "Owner Email" at bounding box center [778, 315] width 341 height 36
paste input "nick@twogenvets.com"
type input "nick@twogenvets.com"
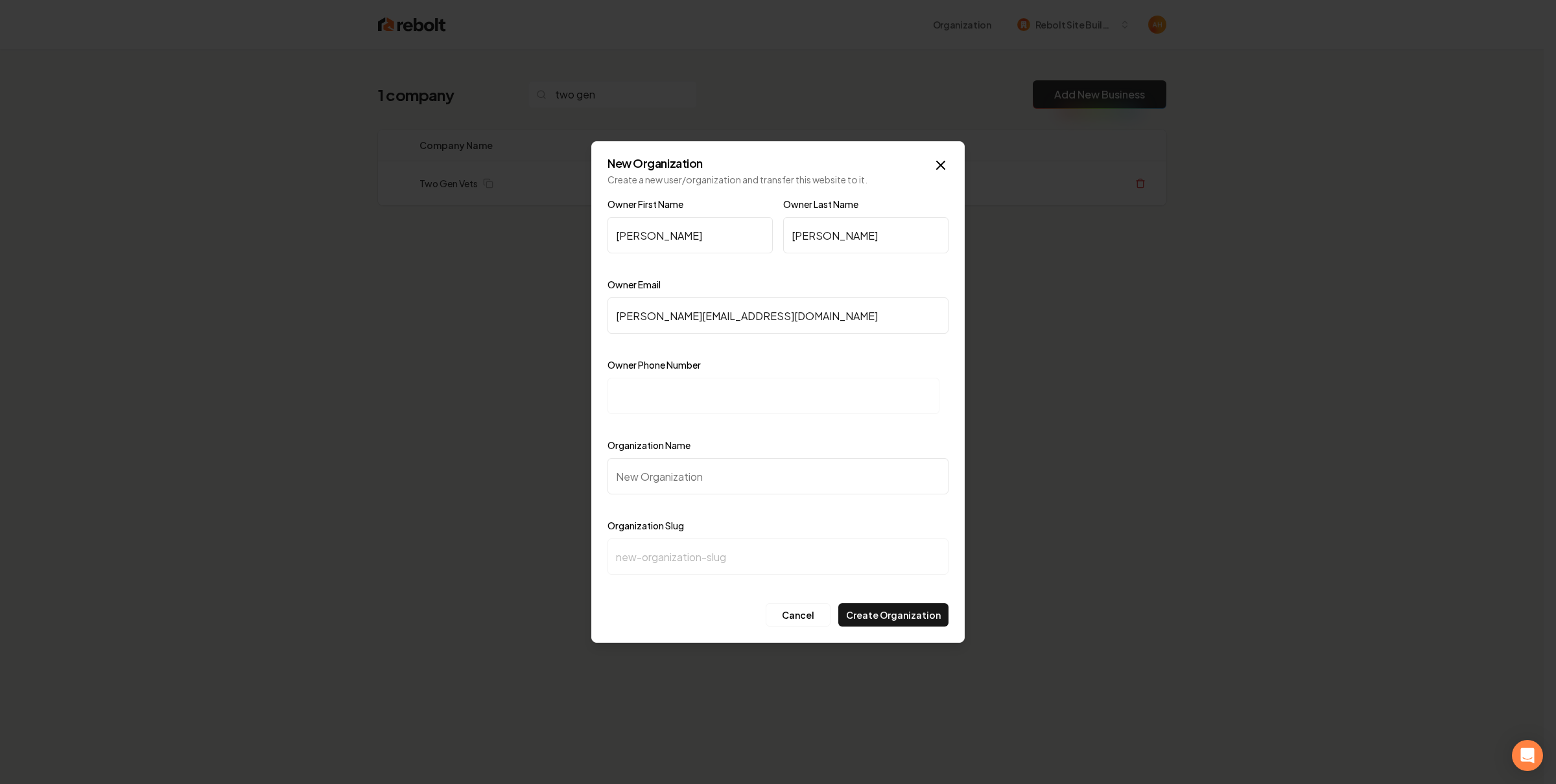
click at [696, 376] on div "Owner Phone Number" at bounding box center [778, 395] width 341 height 75
click at [687, 388] on input at bounding box center [773, 395] width 332 height 36
paste input "+1 (865) 279-6740"
click at [761, 460] on input "Organization Name" at bounding box center [778, 476] width 341 height 36
drag, startPoint x: 630, startPoint y: 388, endPoint x: 639, endPoint y: 380, distance: 12.0
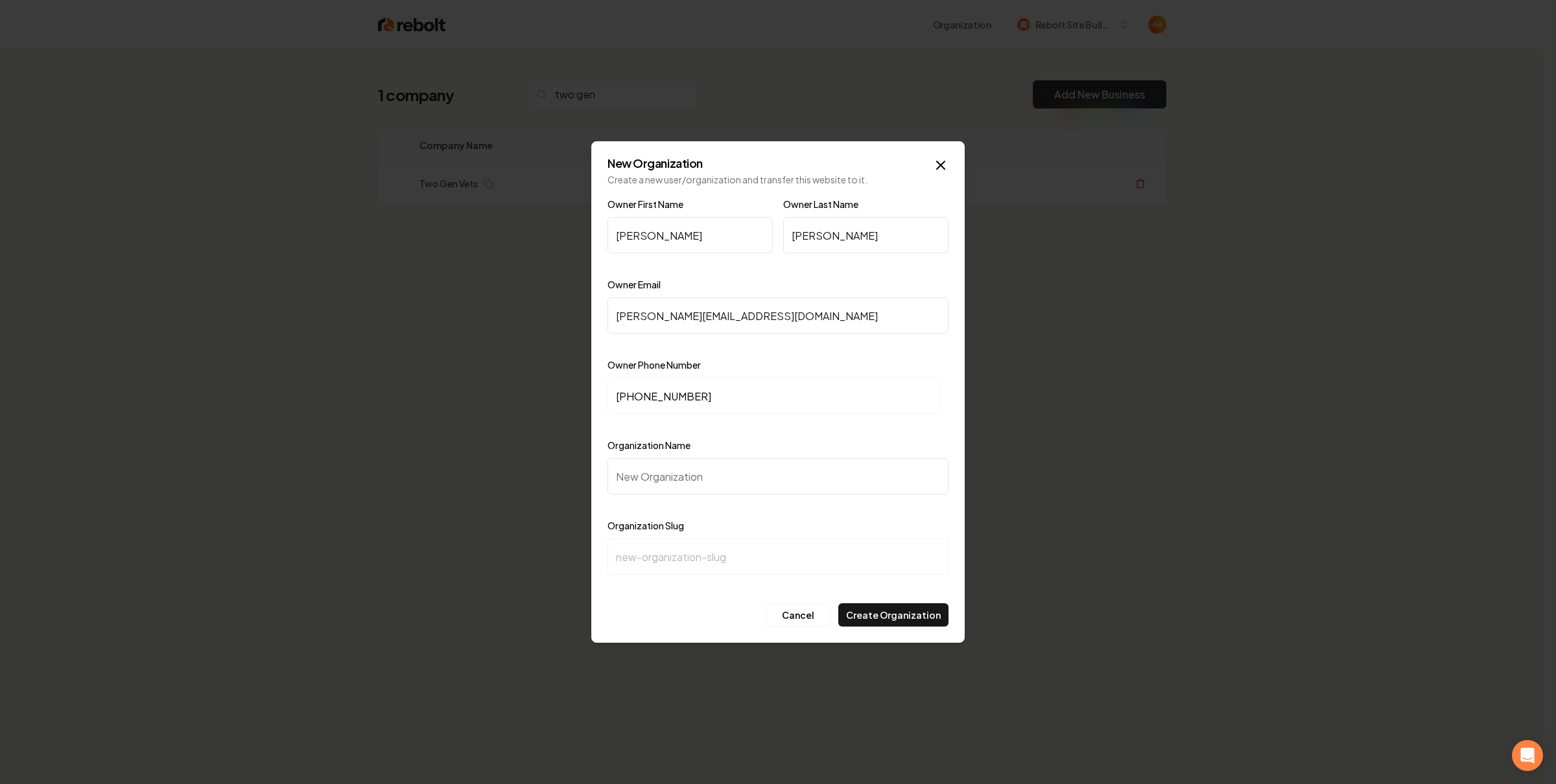
click at [629, 388] on input "+1 (865) 279-6740" at bounding box center [773, 395] width 332 height 36
type input "+1 (865) 279-6740"
click at [704, 485] on input "Organization Name" at bounding box center [778, 476] width 341 height 36
type input "T"
type input "t"
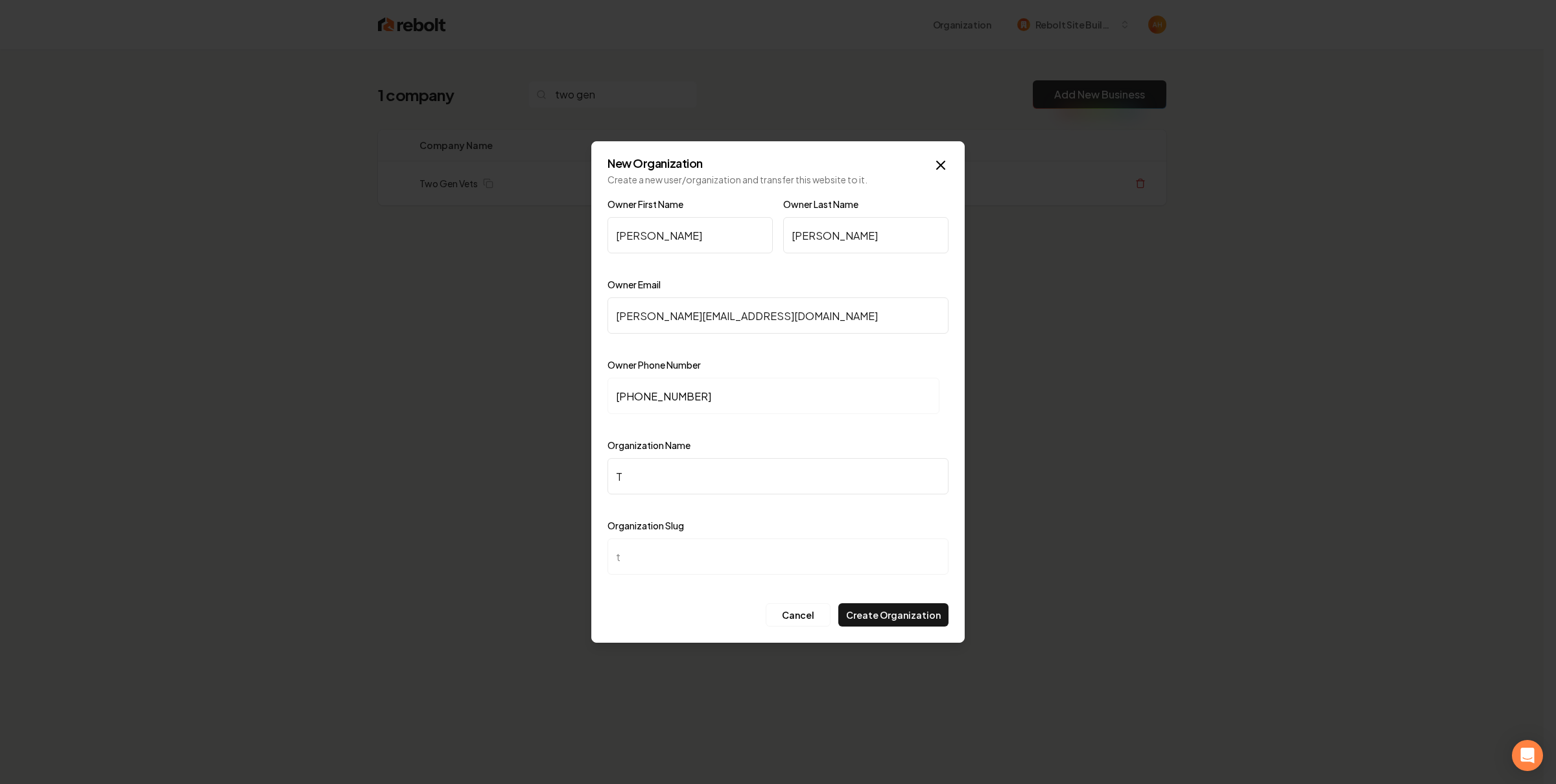
type input "Tw"
type input "tw"
type input "Two"
type input "two"
type input "Two G"
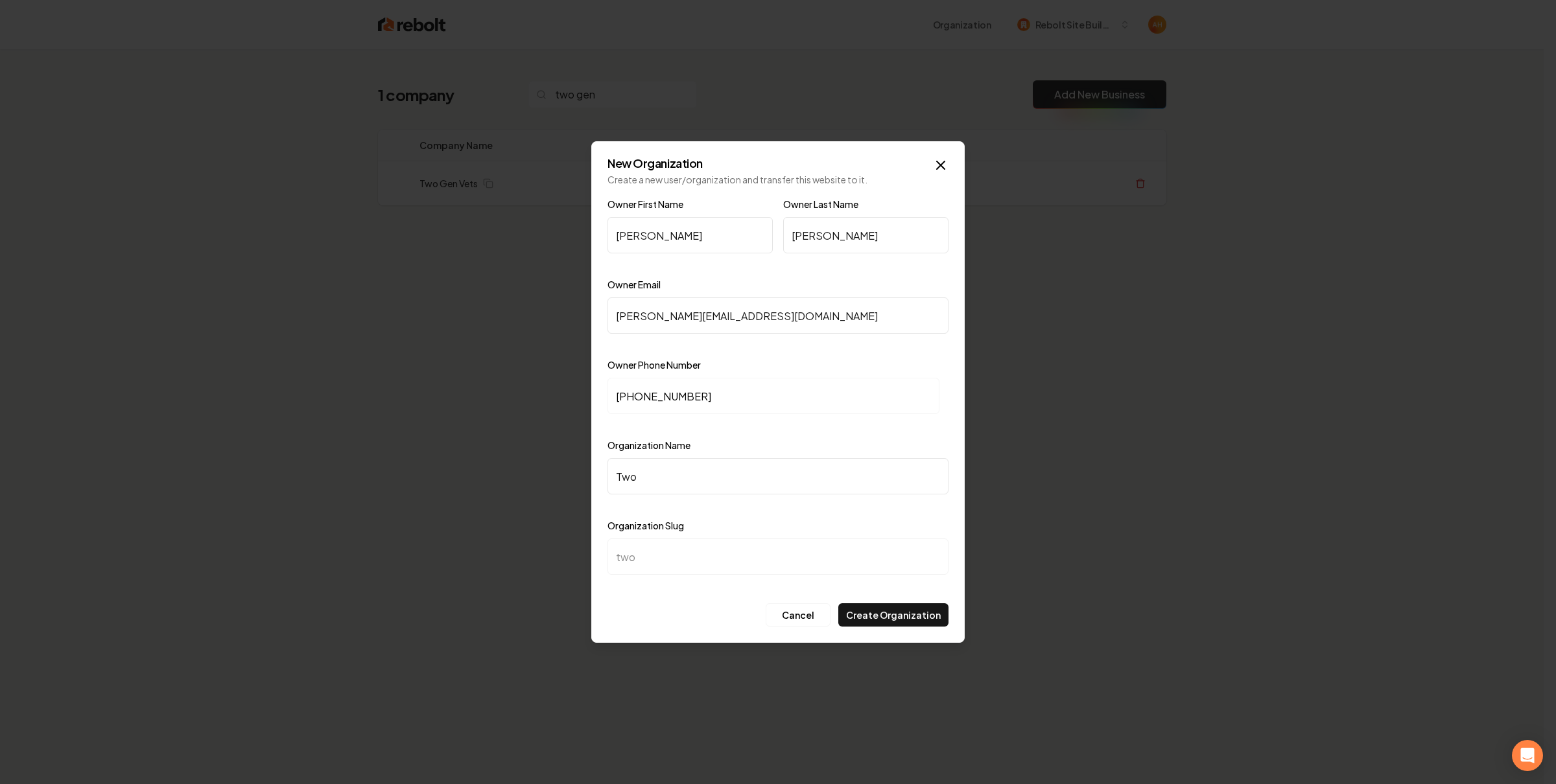
type input "two-g"
type input "Two Ge"
type input "two-ge"
type input "Two Gen"
type input "two-gen"
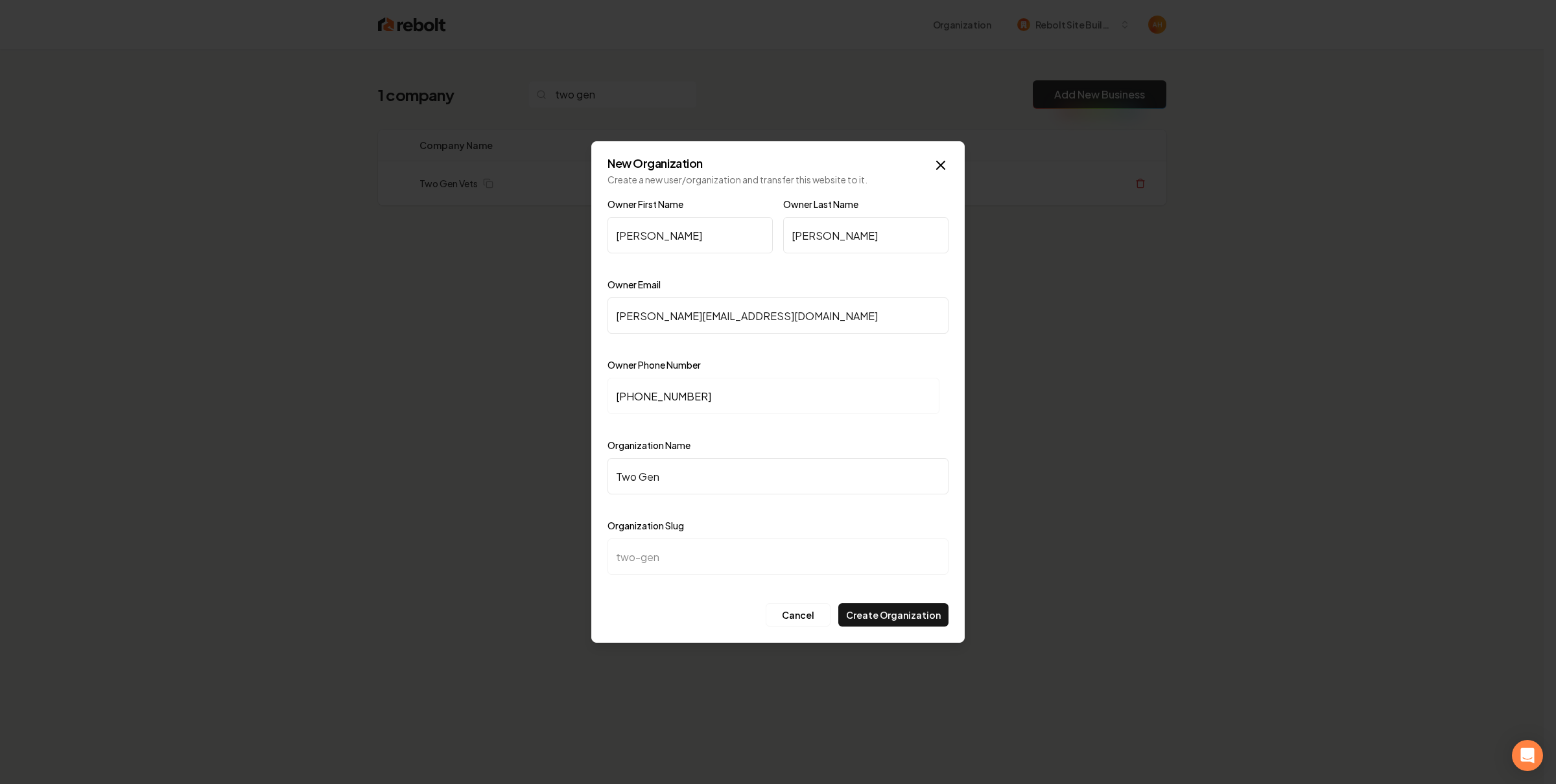
type input "Two Gen V"
type input "two-gen-v"
type input "Two Gen Ve"
type input "two-gen-ve"
type input "Two Gen Vet"
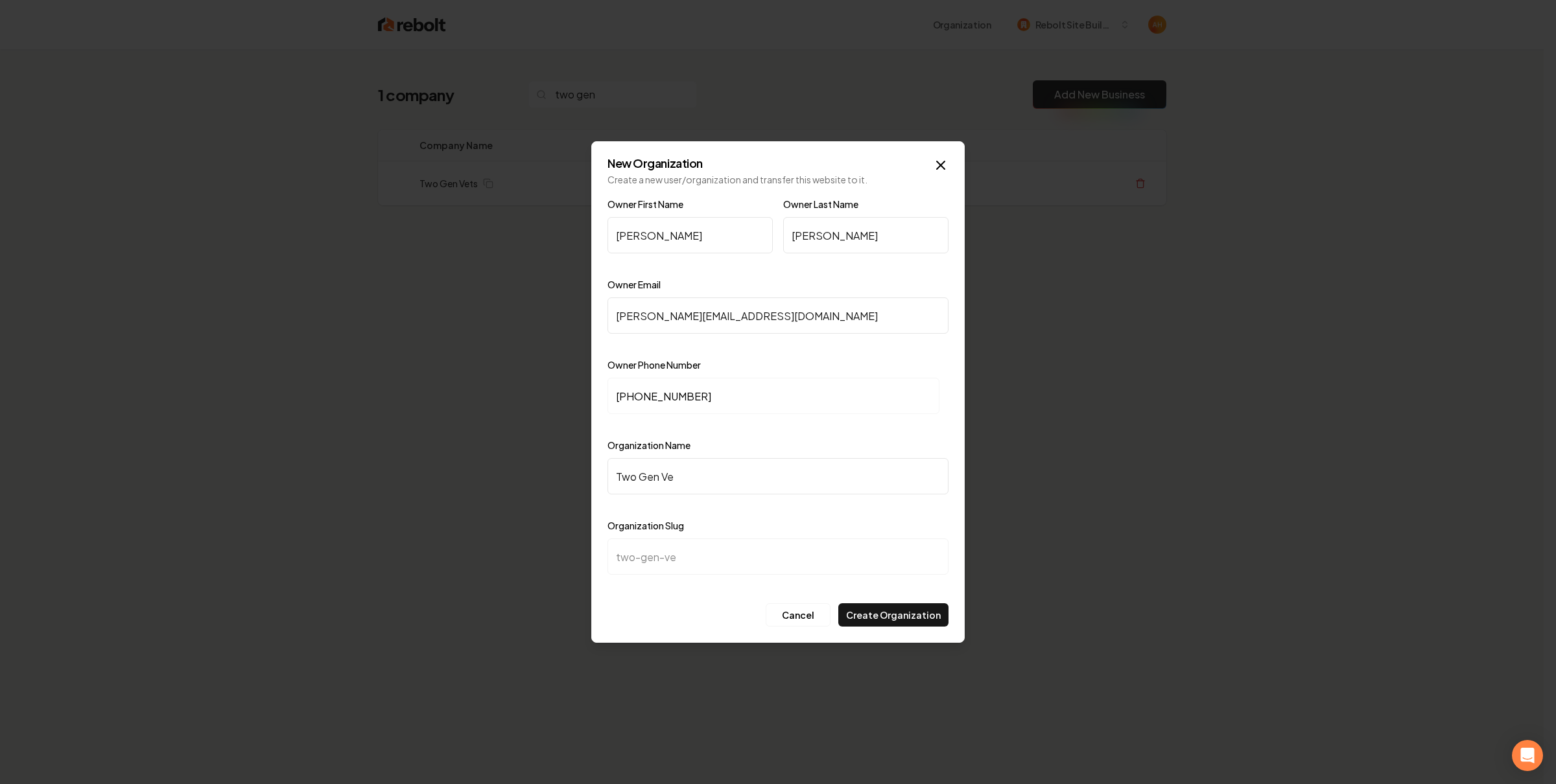
type input "two-gen-vet"
type input "Two Gen Vets"
type input "two-gen-vets"
type input "Two Gen Vets"
click at [917, 612] on button "Create Organization" at bounding box center [894, 615] width 110 height 23
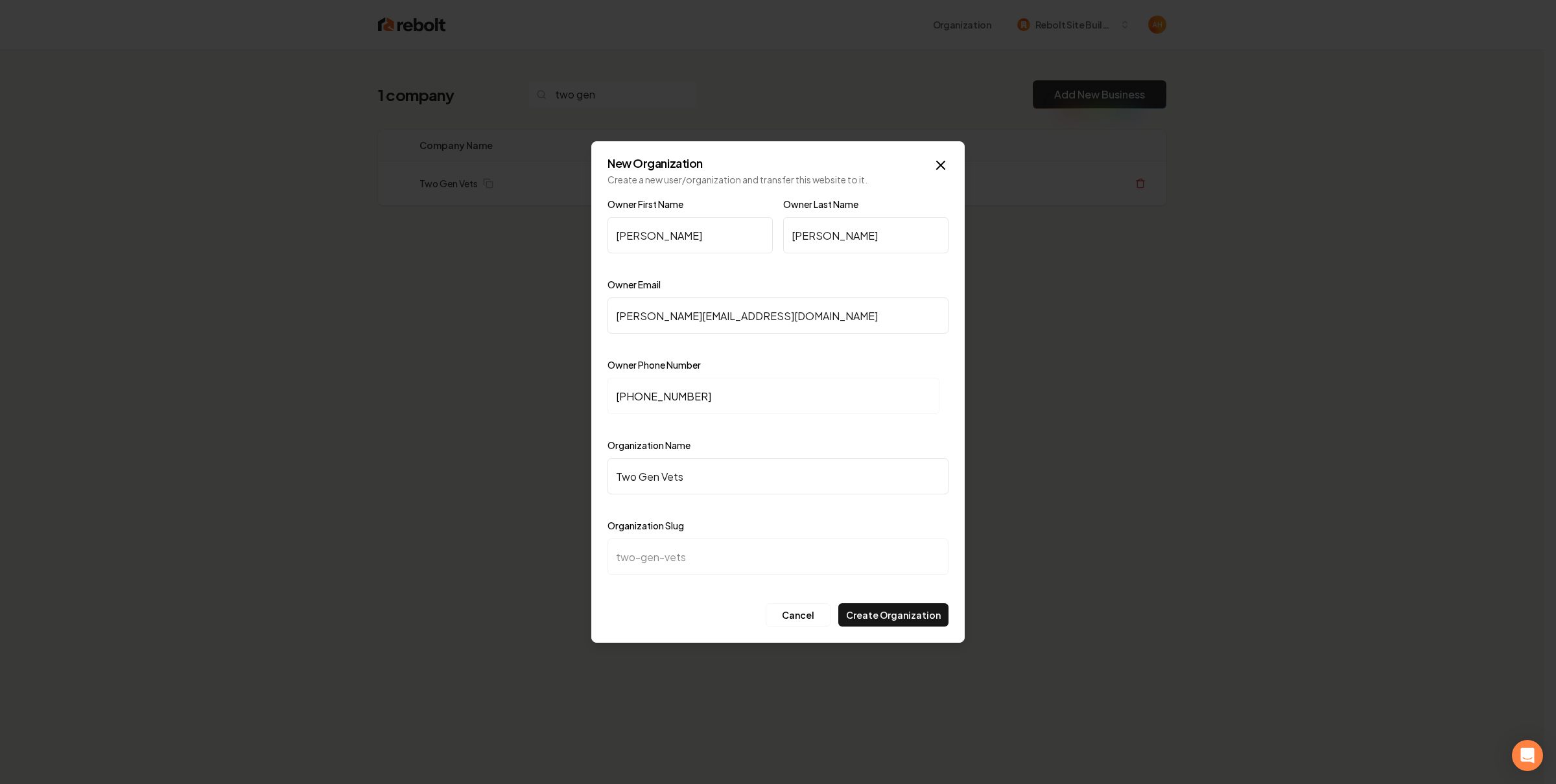
click at [740, 317] on input "nick@twogenvets.com" at bounding box center [778, 315] width 341 height 36
drag, startPoint x: 743, startPoint y: 299, endPoint x: 861, endPoint y: 282, distance: 119.2
click at [743, 299] on input "nick@twogenvets.com" at bounding box center [778, 315] width 341 height 36
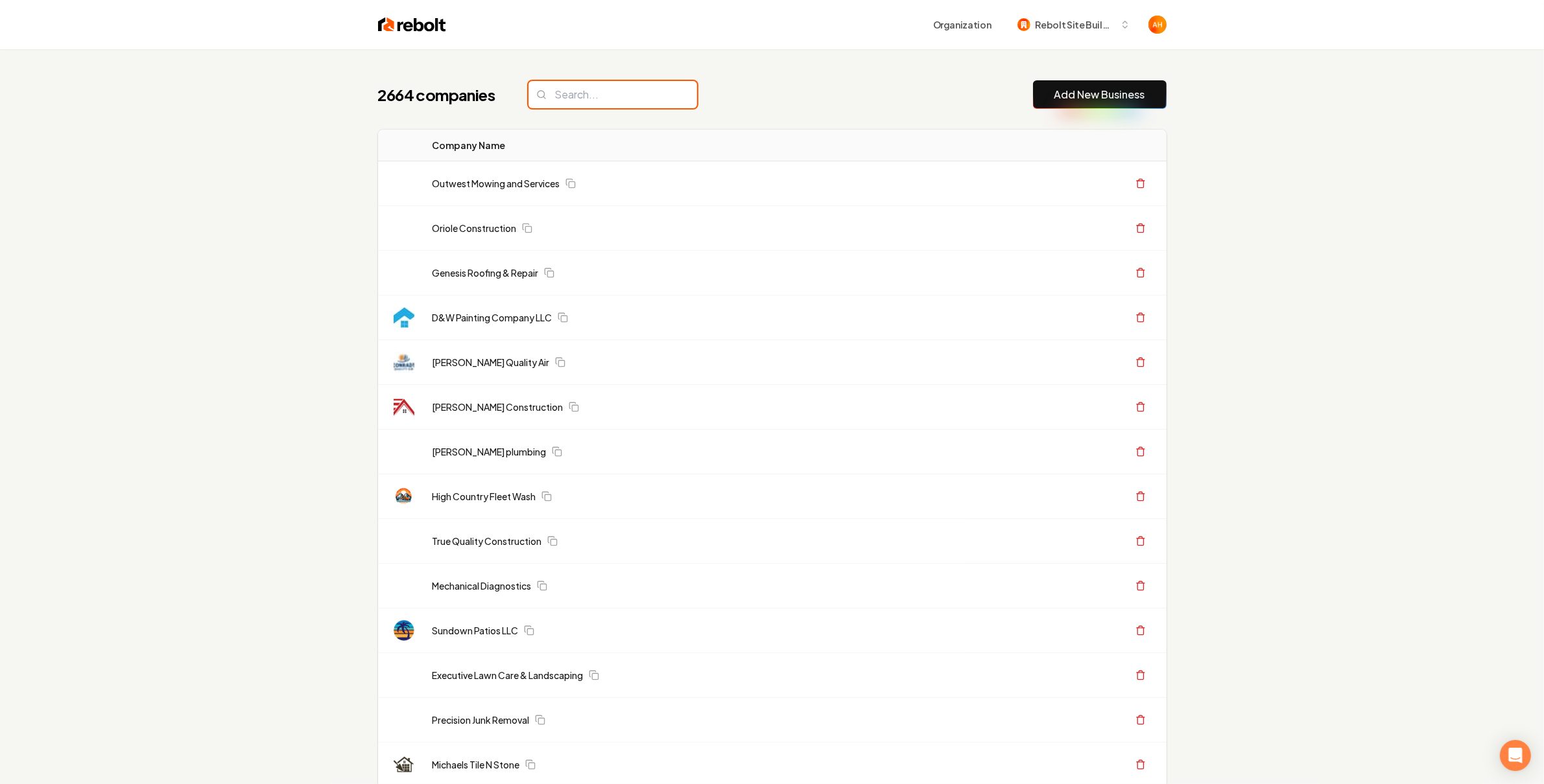
click at [616, 94] on input "search" at bounding box center [613, 94] width 169 height 27
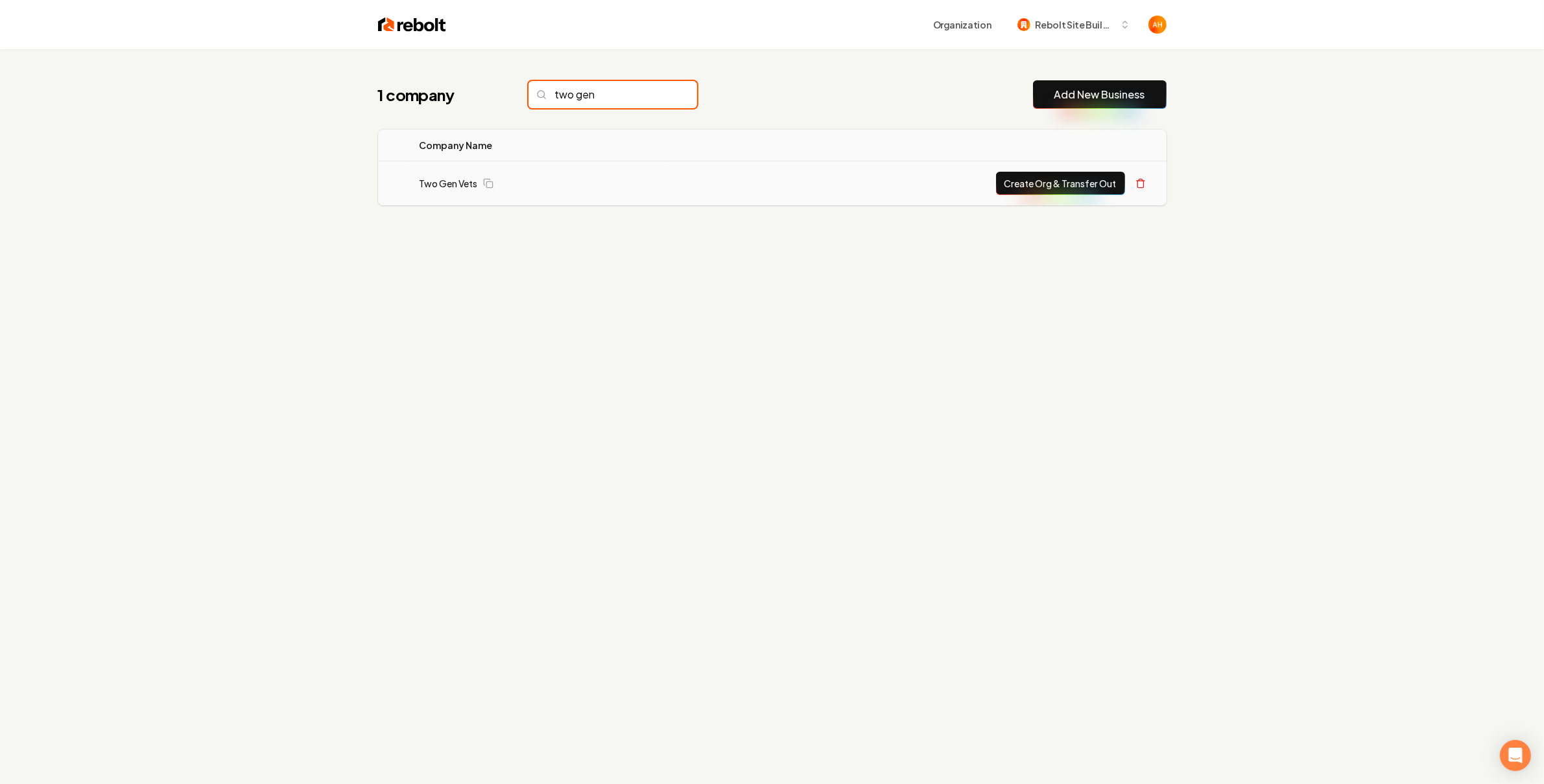
type input "two gen"
click at [1071, 177] on button "Create Org & Transfer Out" at bounding box center [1061, 183] width 129 height 23
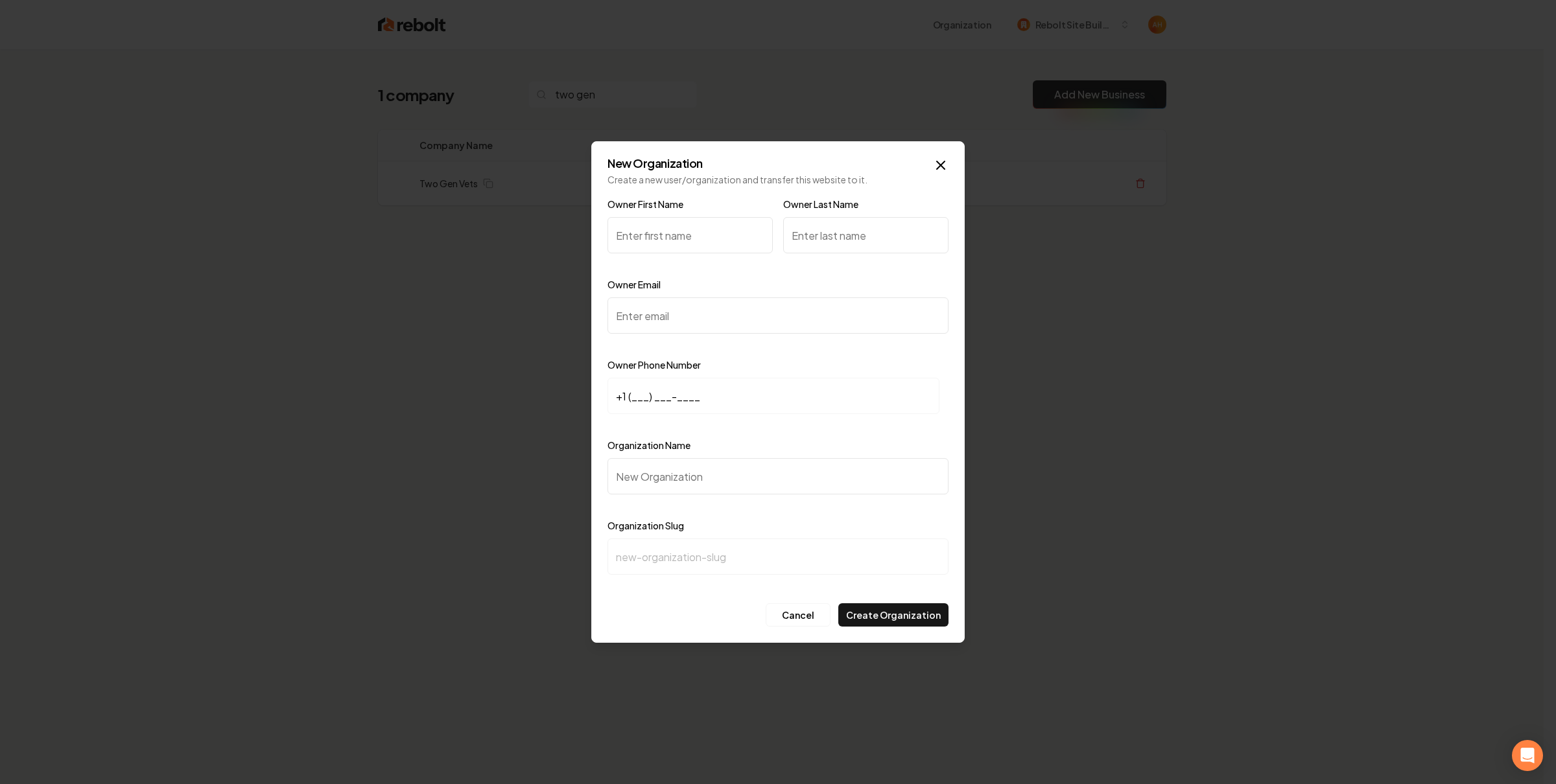
type input "N"
type input "Nick"
type input "Richards"
paste input
paste input "nick@twogenvets.com"
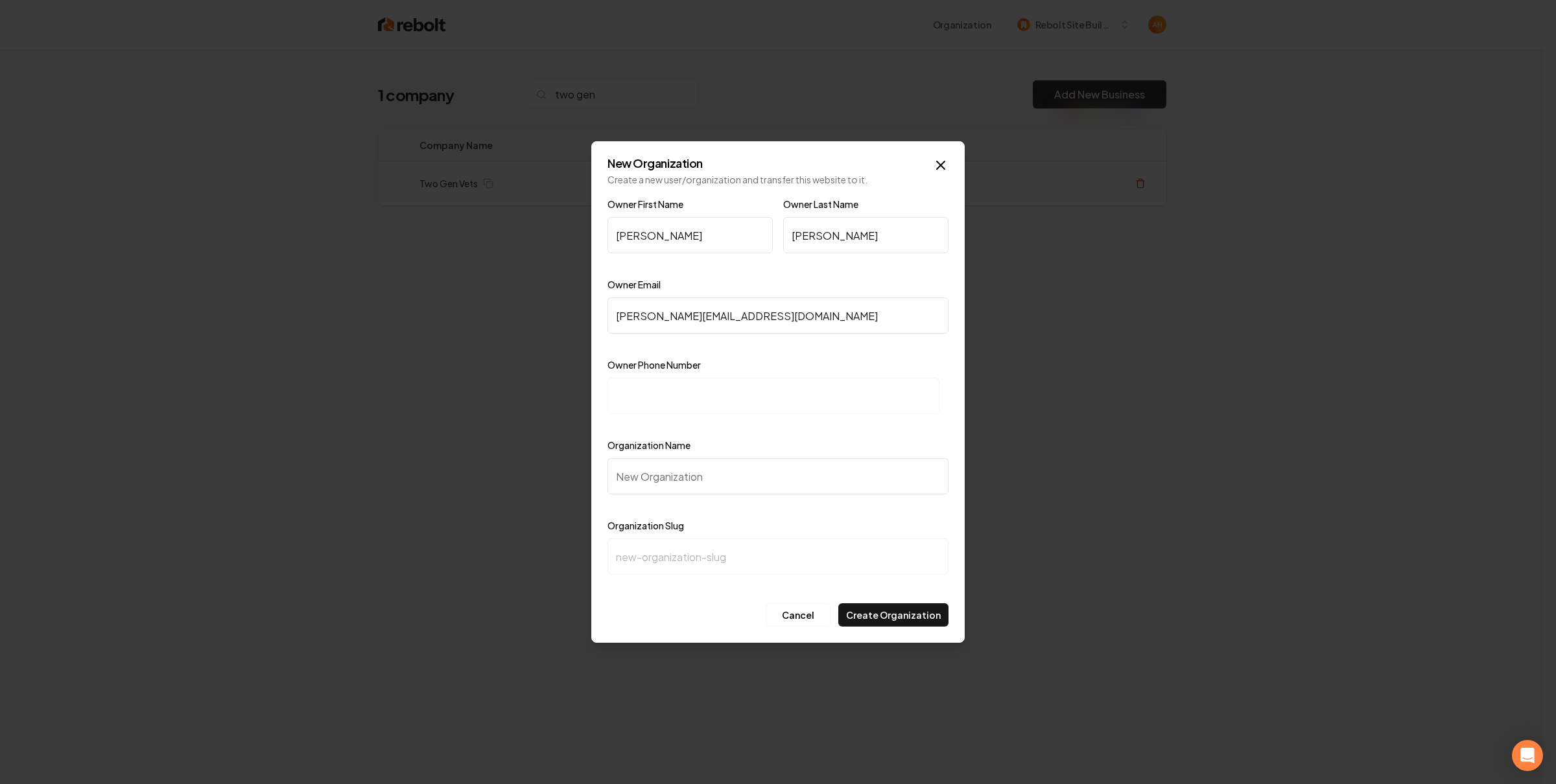
type input "nick@twogenvets.com"
paste input "+1 (865) 279-6740"
type input "+1 (865) 279-6740"
click at [716, 479] on input "Organization Name" at bounding box center [778, 476] width 341 height 36
type input "T"
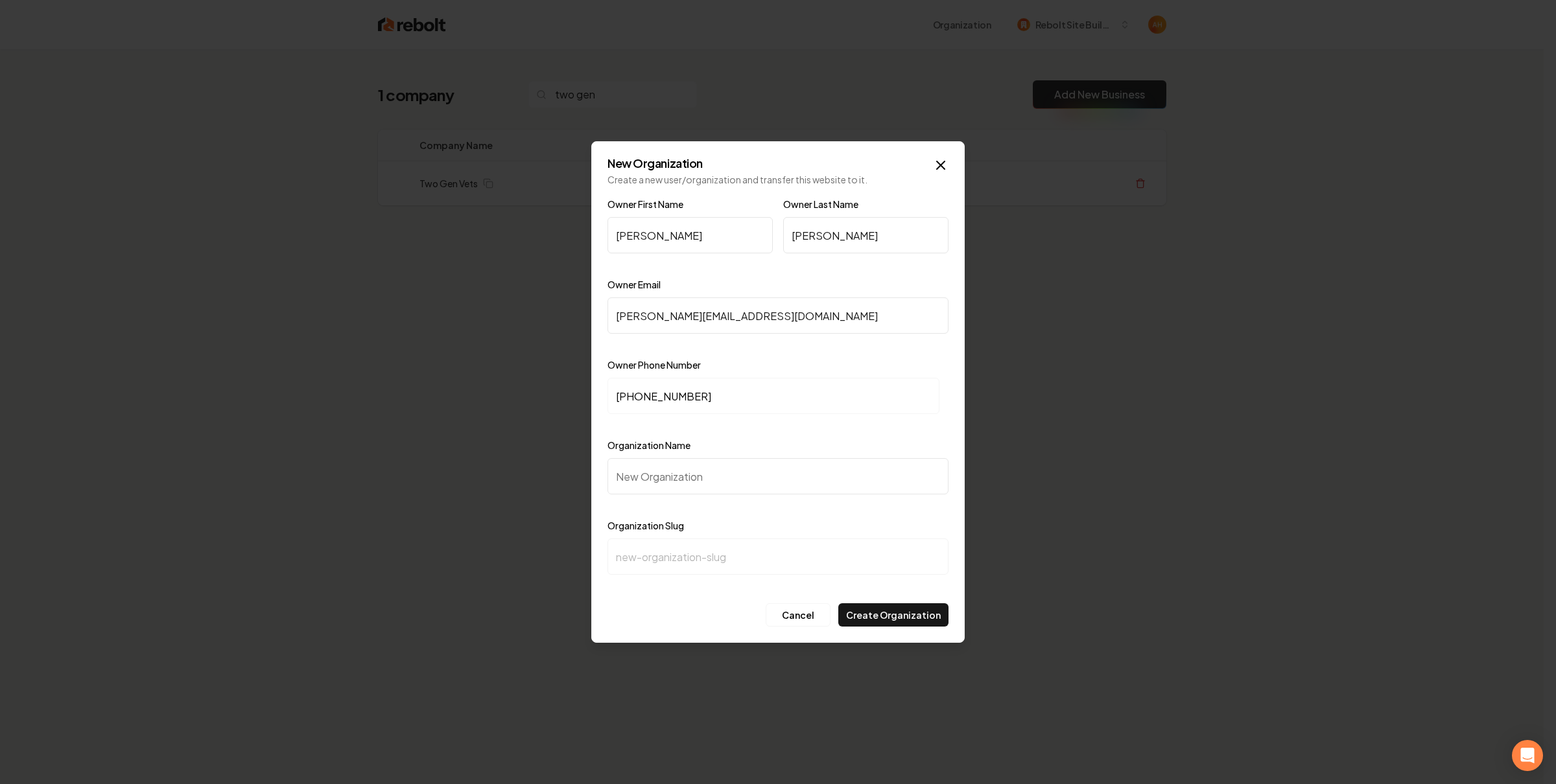
type input "t"
type input "Tw"
type input "tw"
type input "Two"
type input "two"
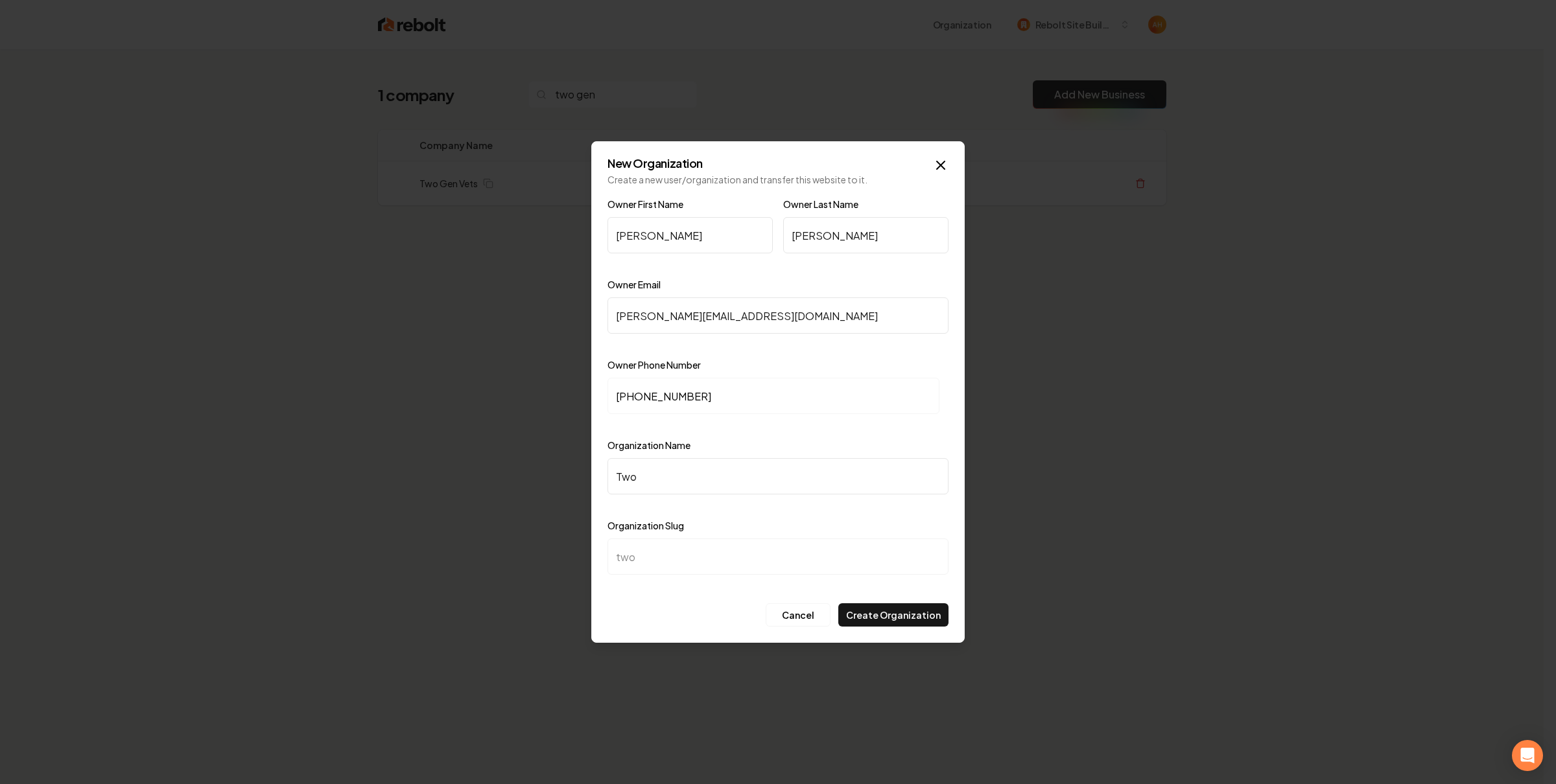
type input "Two G"
type input "two-g"
type input "Two Ge"
type input "two-ge"
type input "Two Gen"
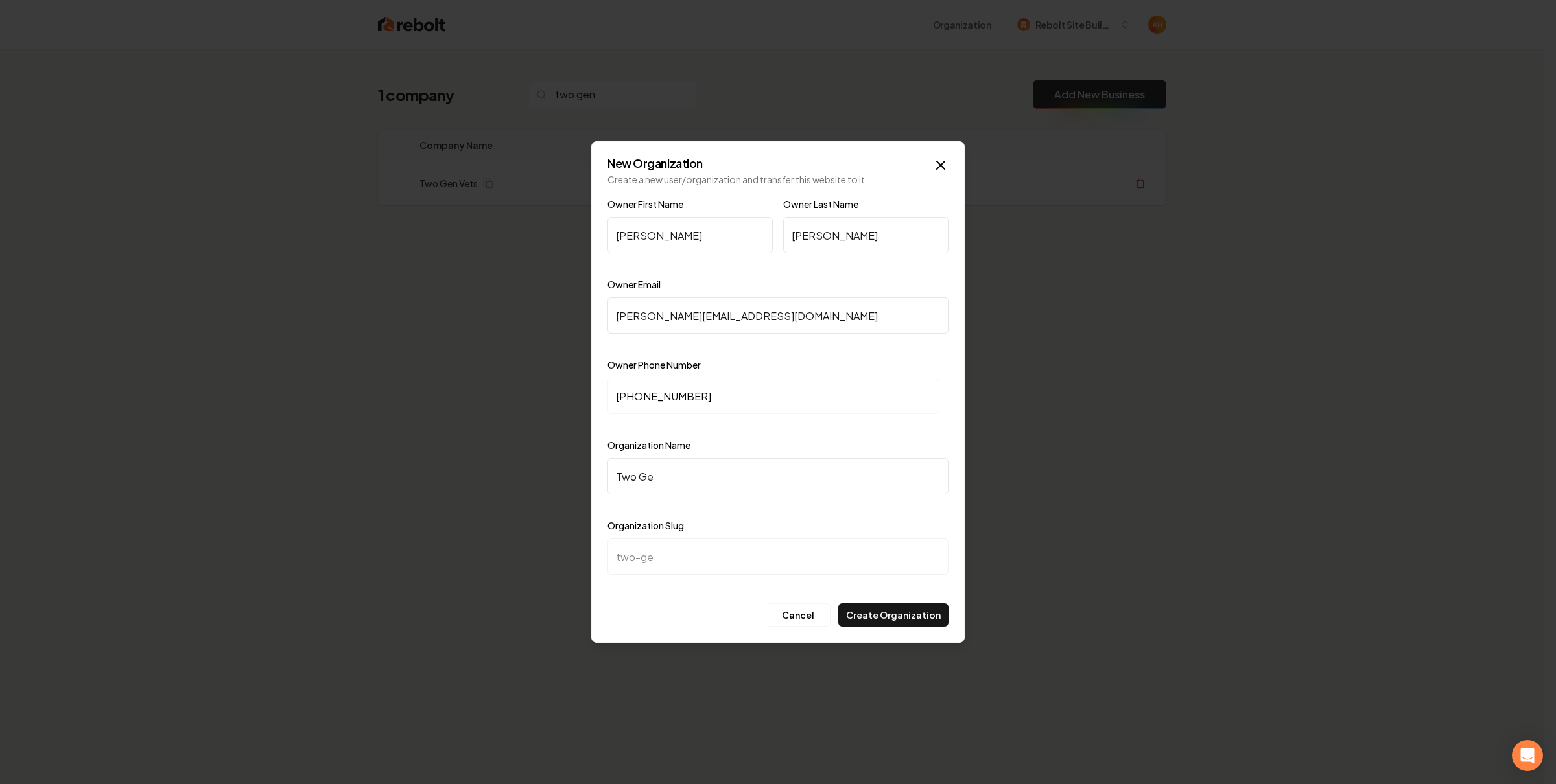
type input "two-gen"
type input "Two Gen V"
type input "two-gen-v"
type input "Two Gen Ve"
type input "two-gen-ve"
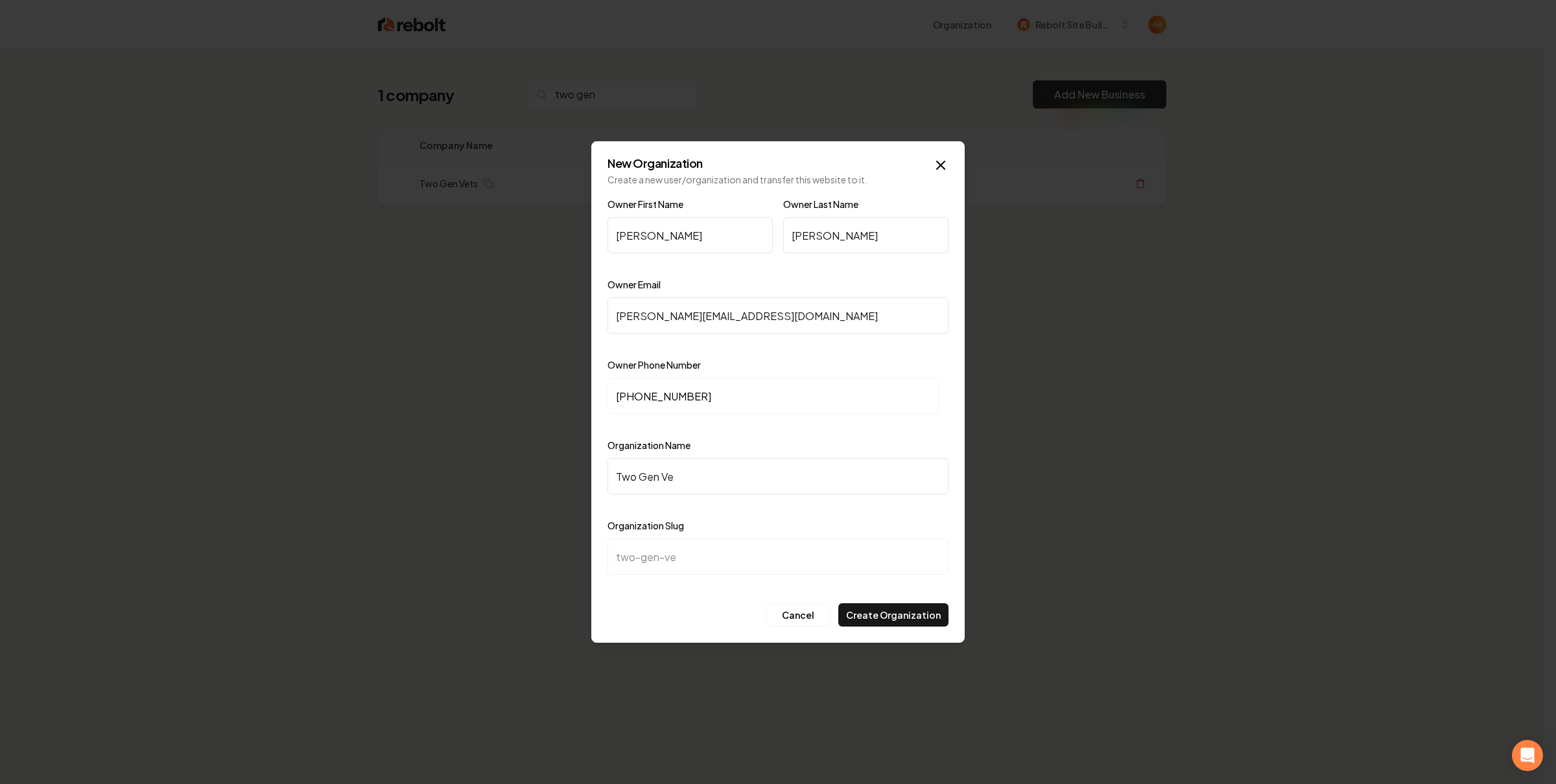
type input "Two Gen Vet"
type input "two-gen-vet"
type input "Two Gen Vets"
type input "two-gen-vets"
type input "Two Gen Vets"
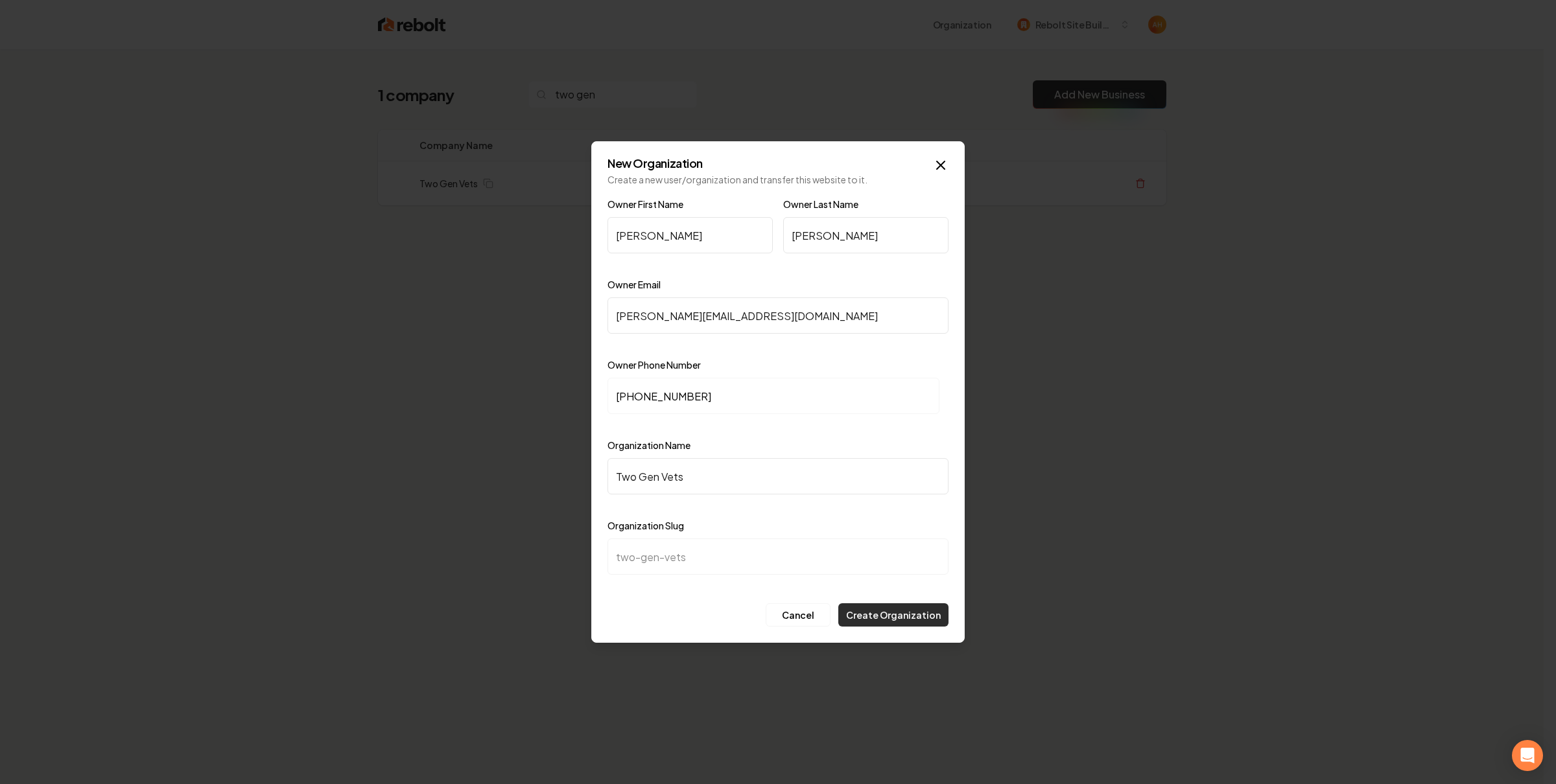
click at [936, 606] on button "Create Organization" at bounding box center [894, 615] width 110 height 23
drag, startPoint x: 766, startPoint y: 298, endPoint x: 775, endPoint y: 317, distance: 21.0
click at [766, 299] on input "nick@twogenvets.com" at bounding box center [778, 315] width 341 height 36
click at [885, 607] on button "Create Organization" at bounding box center [894, 615] width 110 height 23
drag, startPoint x: 723, startPoint y: 400, endPoint x: 630, endPoint y: 401, distance: 93.0
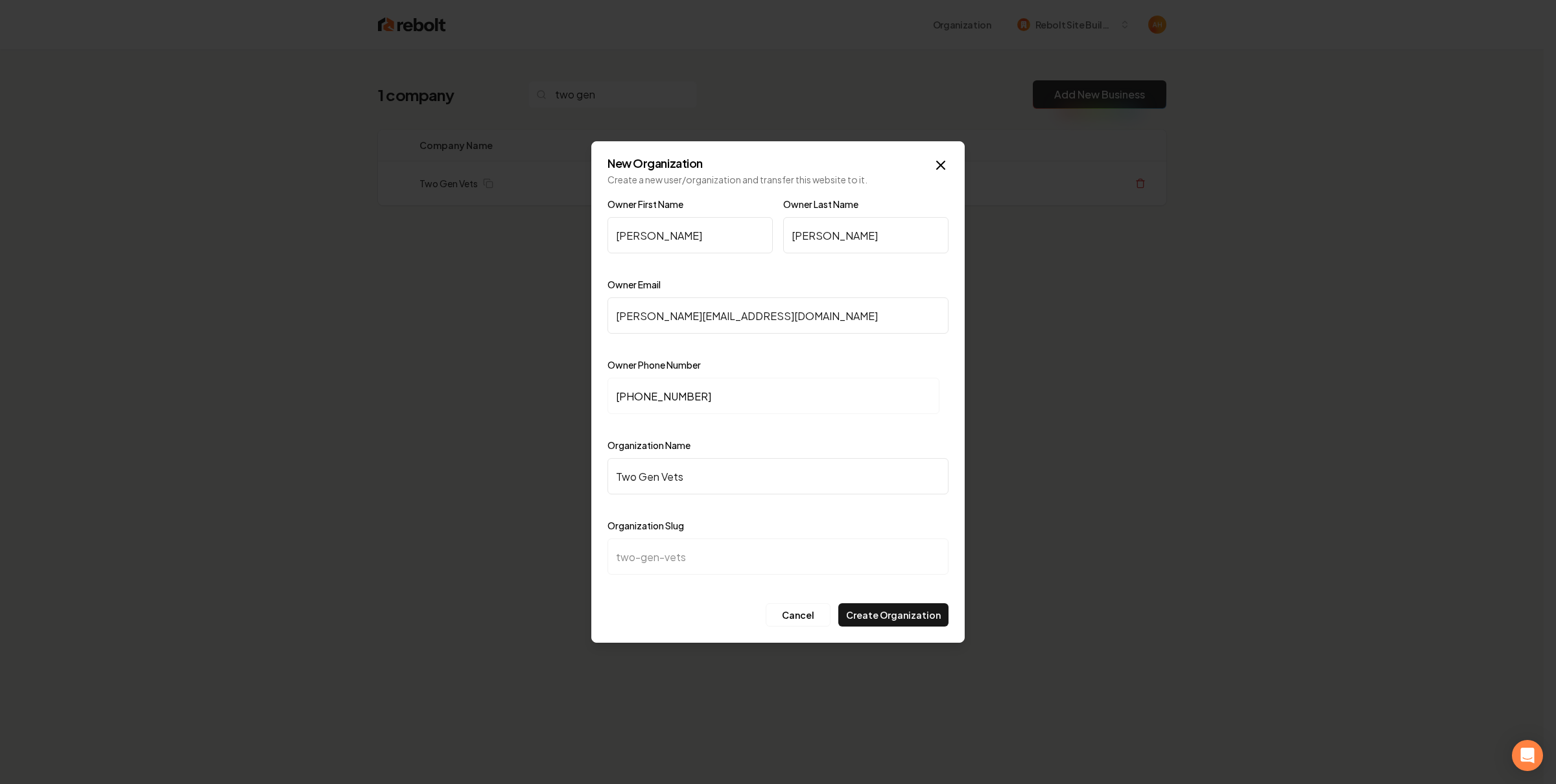
click at [630, 401] on input "+1 (865) 279-6740" at bounding box center [773, 395] width 332 height 36
paste input "737-5043"
type input "+1 (865) 737-5043"
click at [911, 607] on button "Create Organization" at bounding box center [894, 615] width 110 height 23
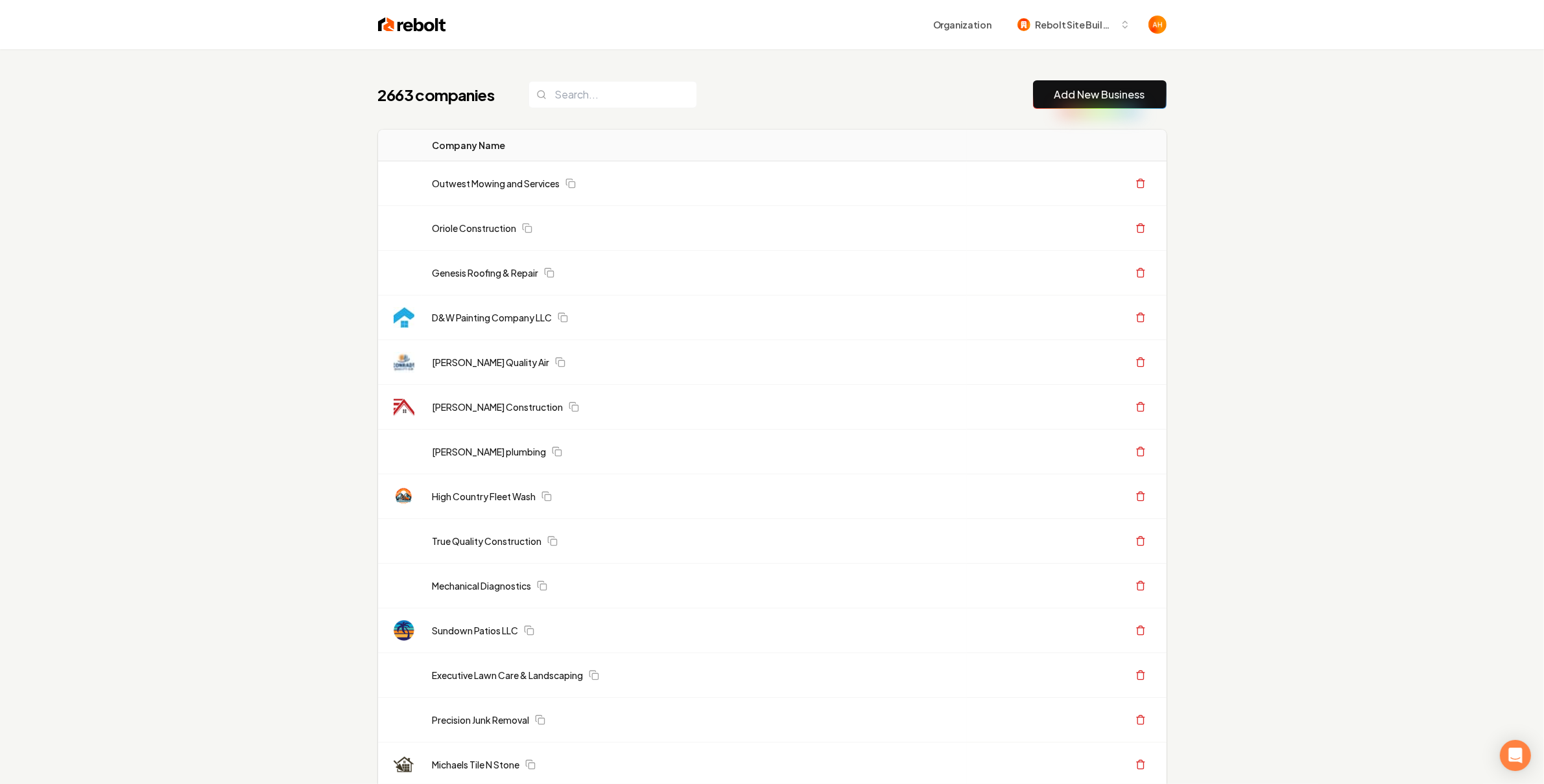
click at [758, 106] on div "2663 companies Add New Business" at bounding box center [772, 94] width 789 height 28
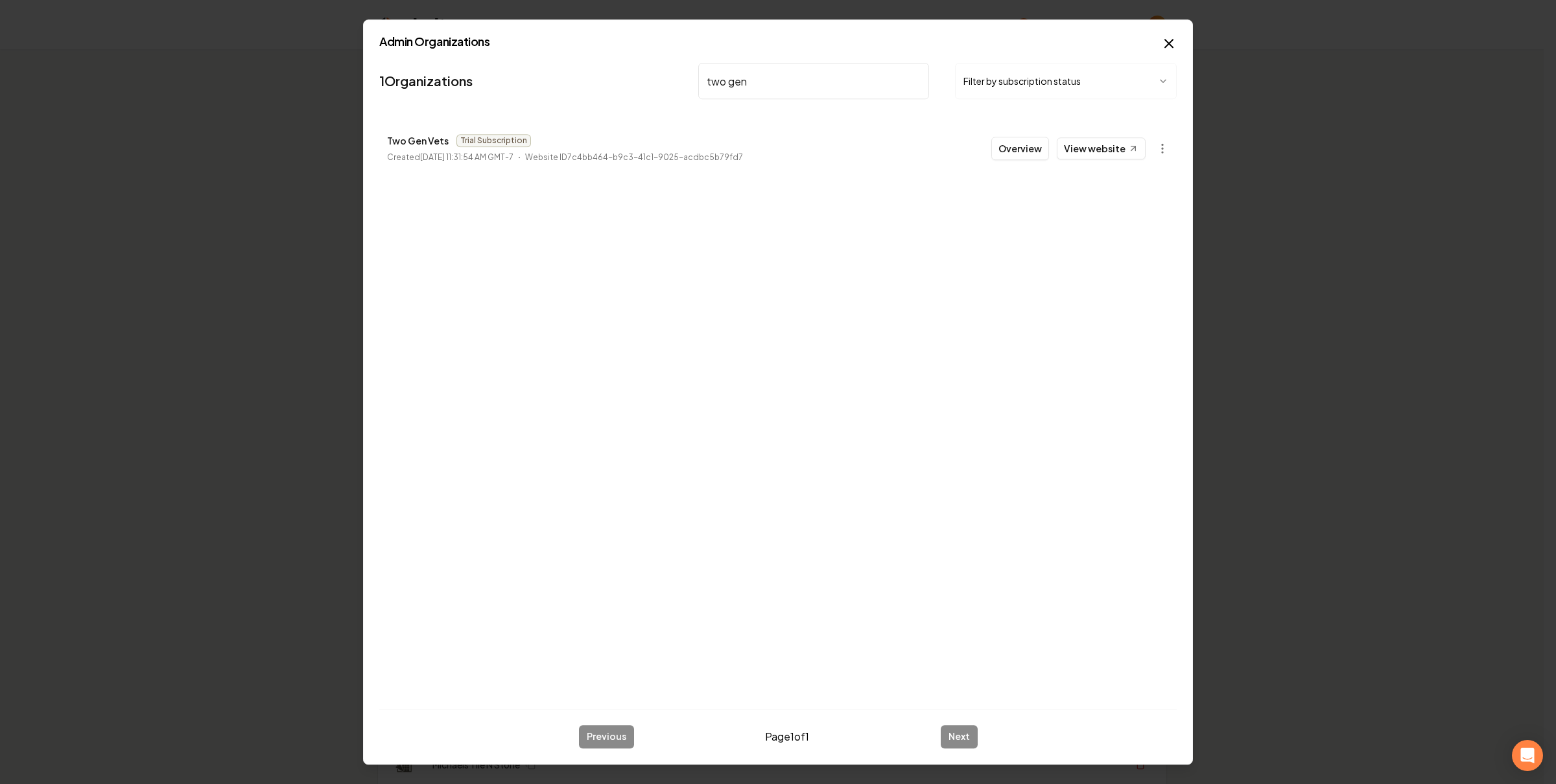
type input "two gen"
click at [1159, 143] on body "Organization Rebolt Site Builder 2663 companies Add New Business Logo Company N…" at bounding box center [772, 392] width 1544 height 784
click at [1134, 205] on div "Get Payment Link" at bounding box center [1130, 199] width 83 height 21
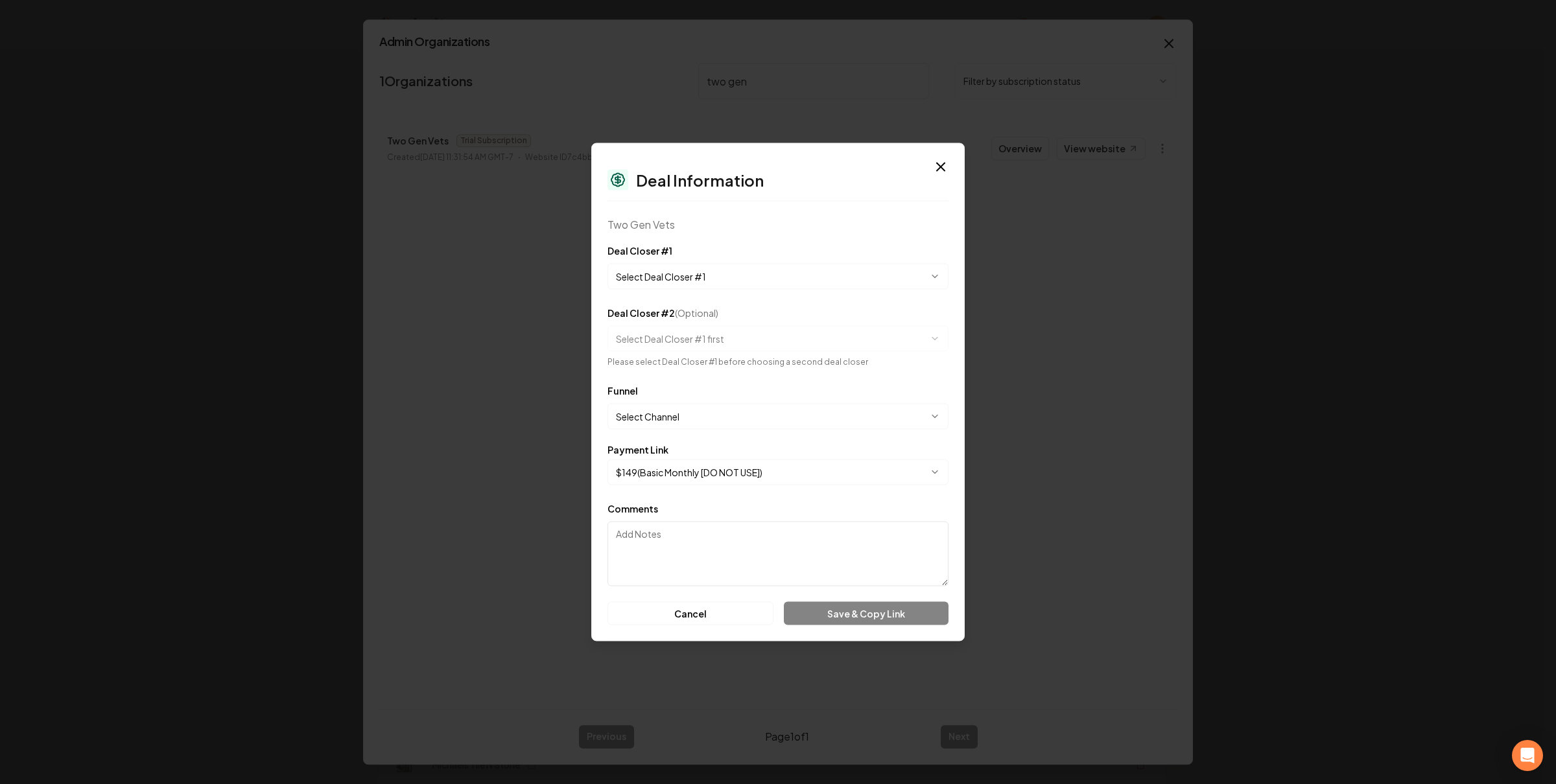
click at [718, 274] on body "Organization Rebolt Site Builder 2663 companies Add New Business Logo Company N…" at bounding box center [772, 392] width 1544 height 784
select select "**********"
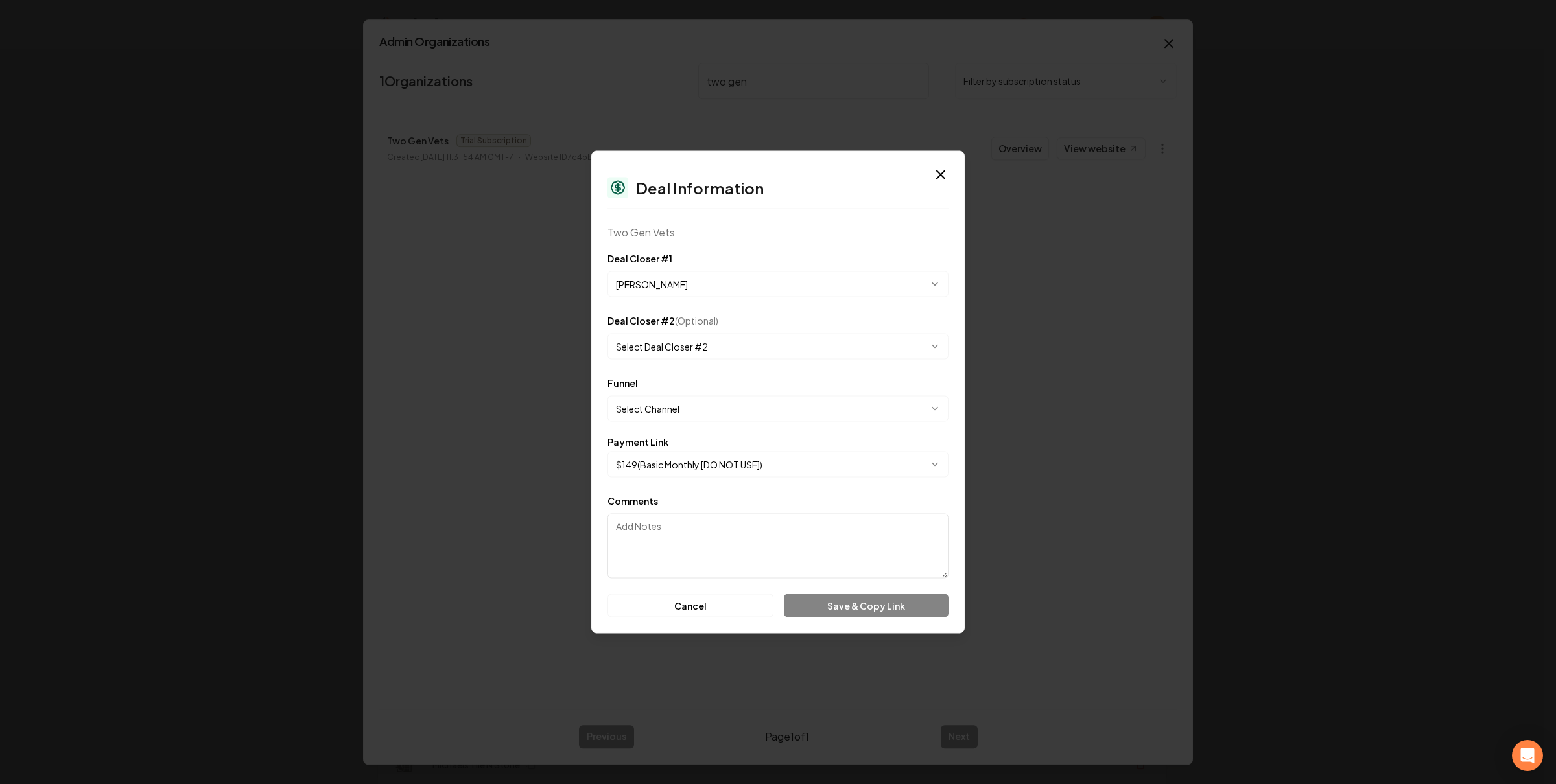
click at [688, 396] on body "Organization Rebolt Site Builder 2663 companies Add New Business Logo Company N…" at bounding box center [772, 392] width 1544 height 784
select select "**********"
click at [717, 462] on body "Organization Rebolt Site Builder 2663 companies Add New Business Logo Company N…" at bounding box center [772, 392] width 1544 height 784
click at [748, 537] on textarea "Comments" at bounding box center [778, 546] width 341 height 65
click at [859, 598] on button "Save & Copy Link" at bounding box center [866, 606] width 165 height 23
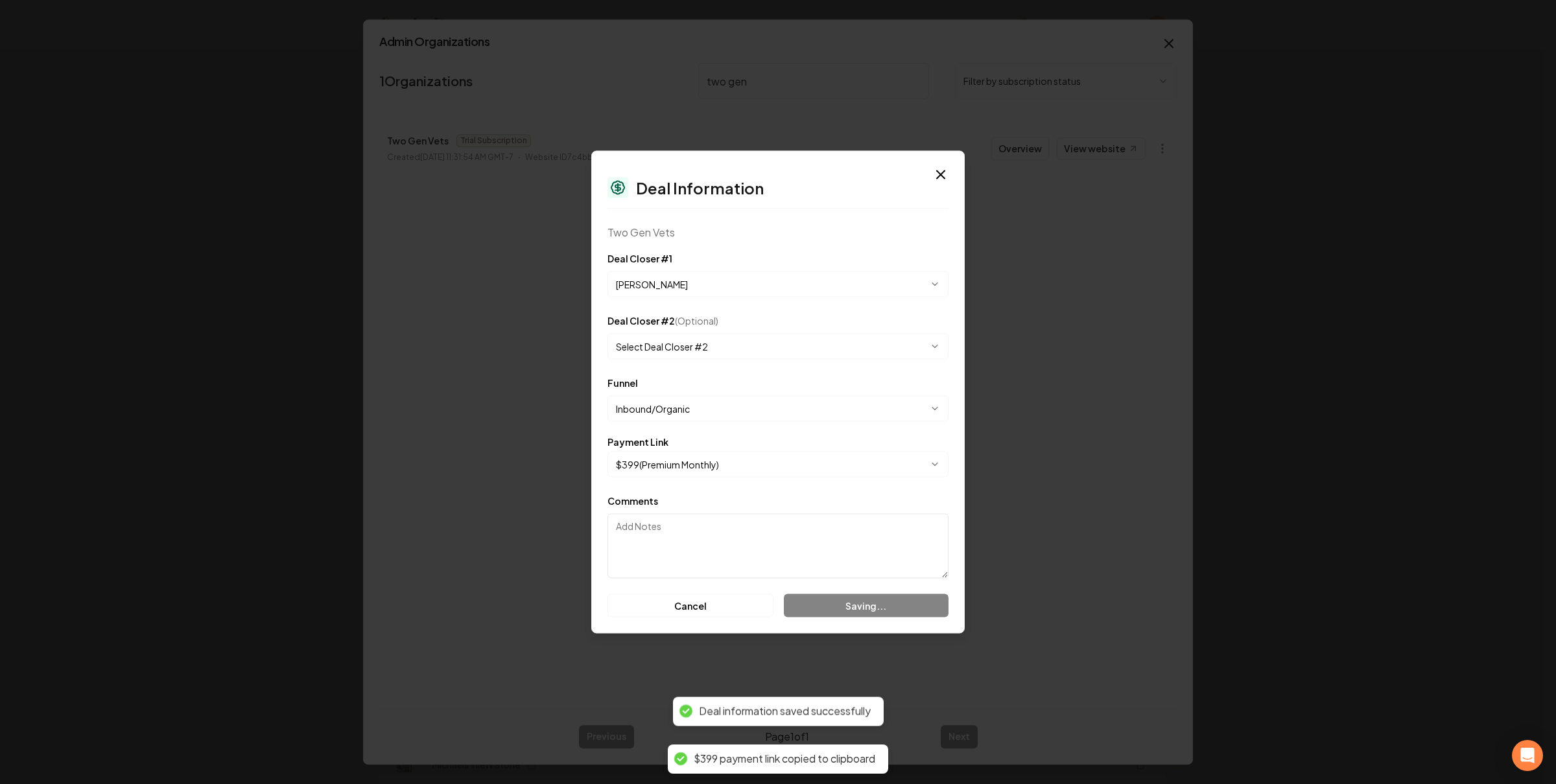
select select "**********"
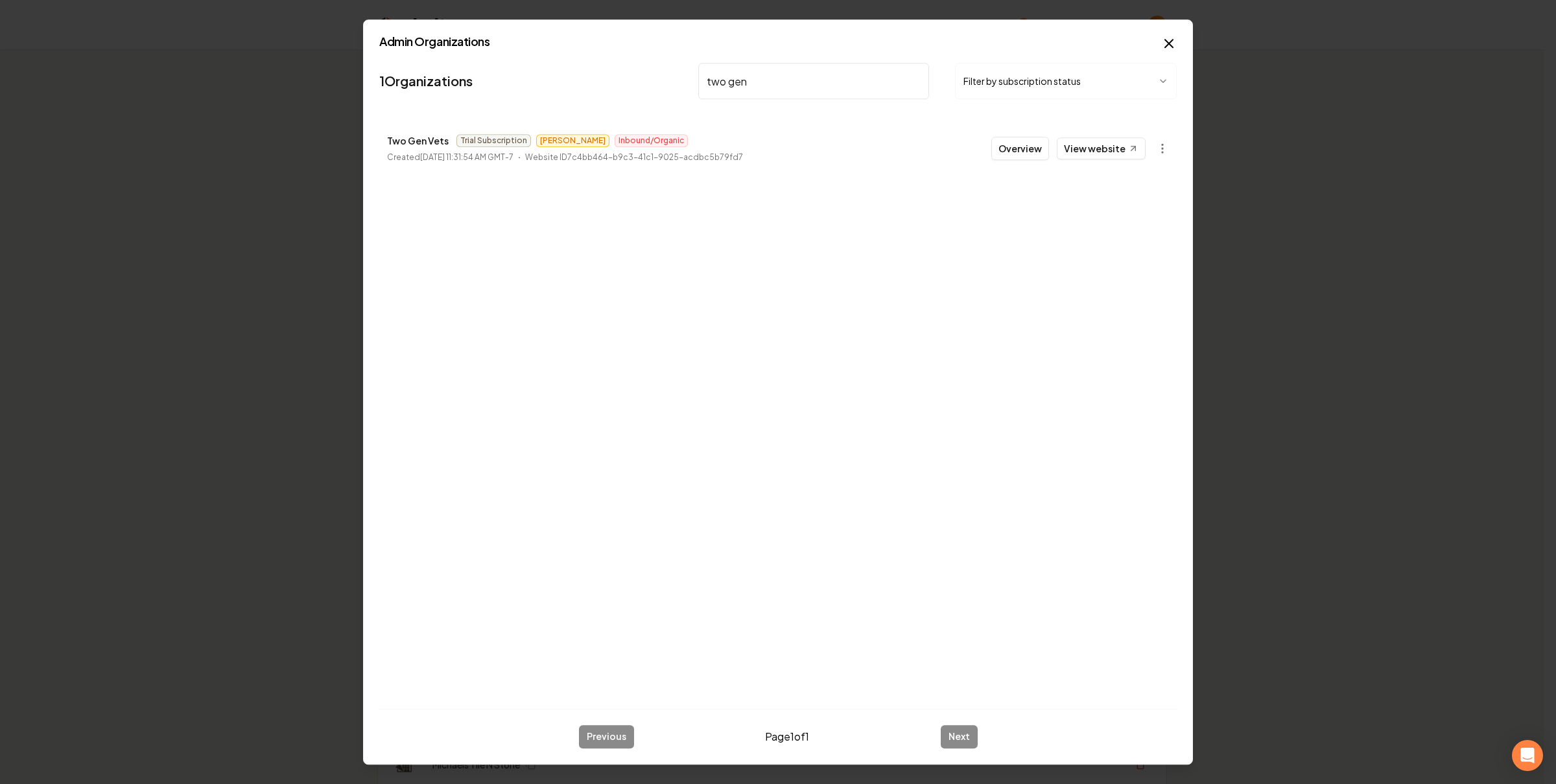
click at [1163, 152] on body "Organization Rebolt Site Builder 2663 companies Add New Business Logo Company N…" at bounding box center [772, 392] width 1544 height 784
click at [1145, 200] on div "Get Payment Link" at bounding box center [1130, 199] width 83 height 21
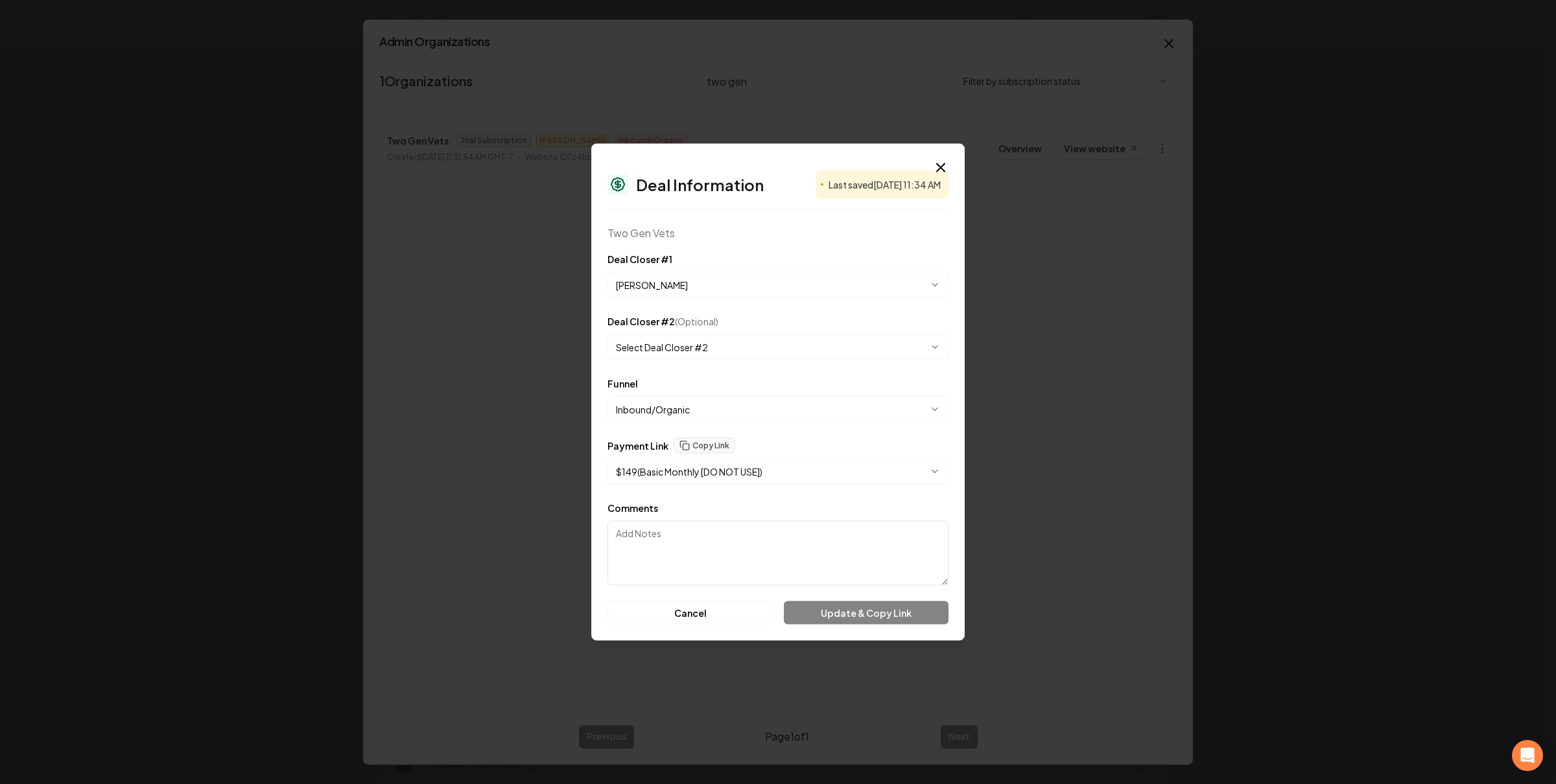
click at [778, 473] on body "Organization Rebolt Site Builder 2663 companies Add New Business Logo Company N…" at bounding box center [772, 392] width 1544 height 784
click at [853, 613] on button "Update & Copy Link" at bounding box center [866, 612] width 165 height 23
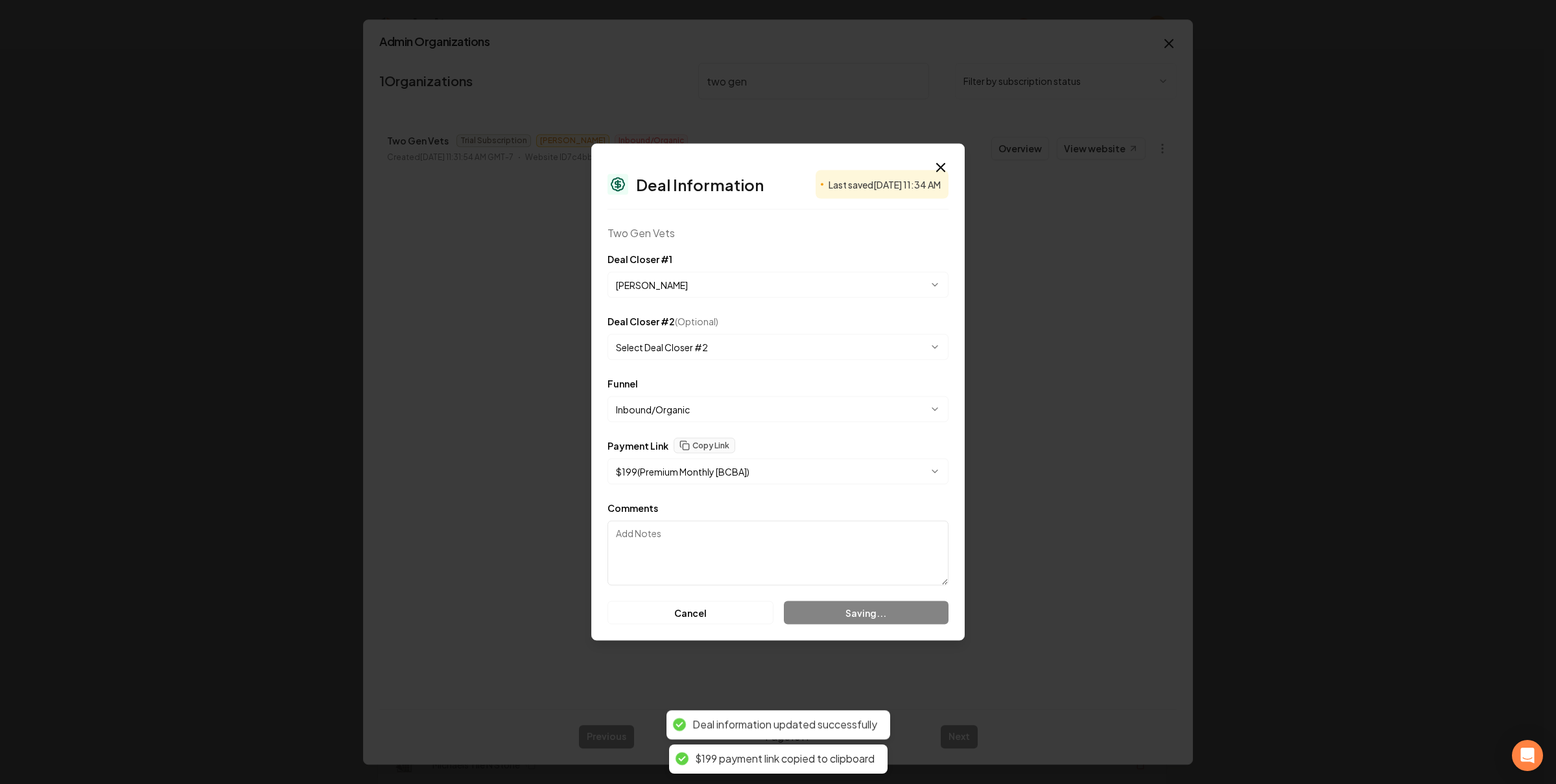
select select "**********"
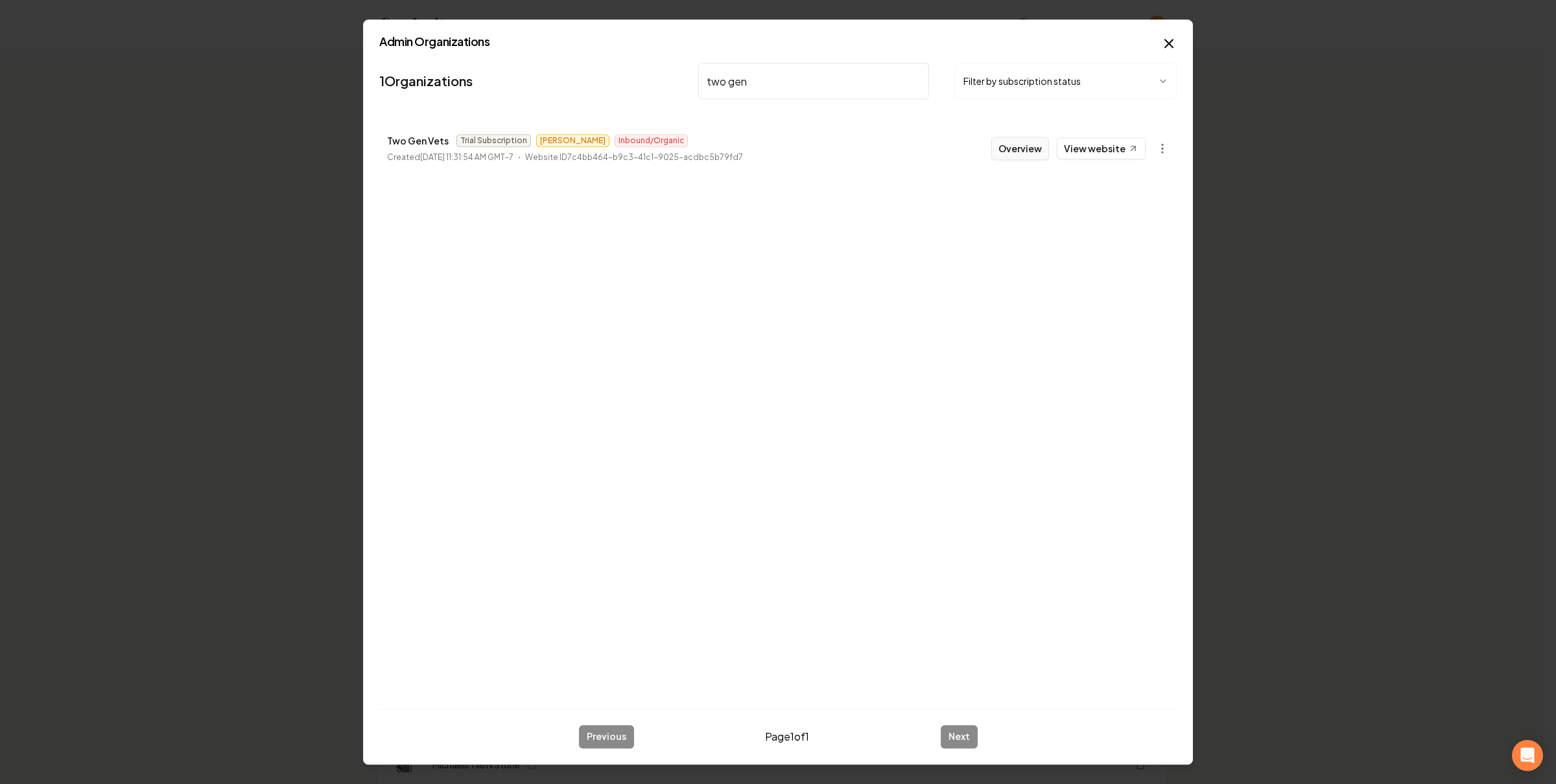
click at [790, 161] on li "Two Gen Vets Trial Subscription Anthony Inbound/Organic Created October 13, 202…" at bounding box center [778, 148] width 798 height 57
click at [1030, 146] on button "Overview" at bounding box center [1021, 148] width 58 height 23
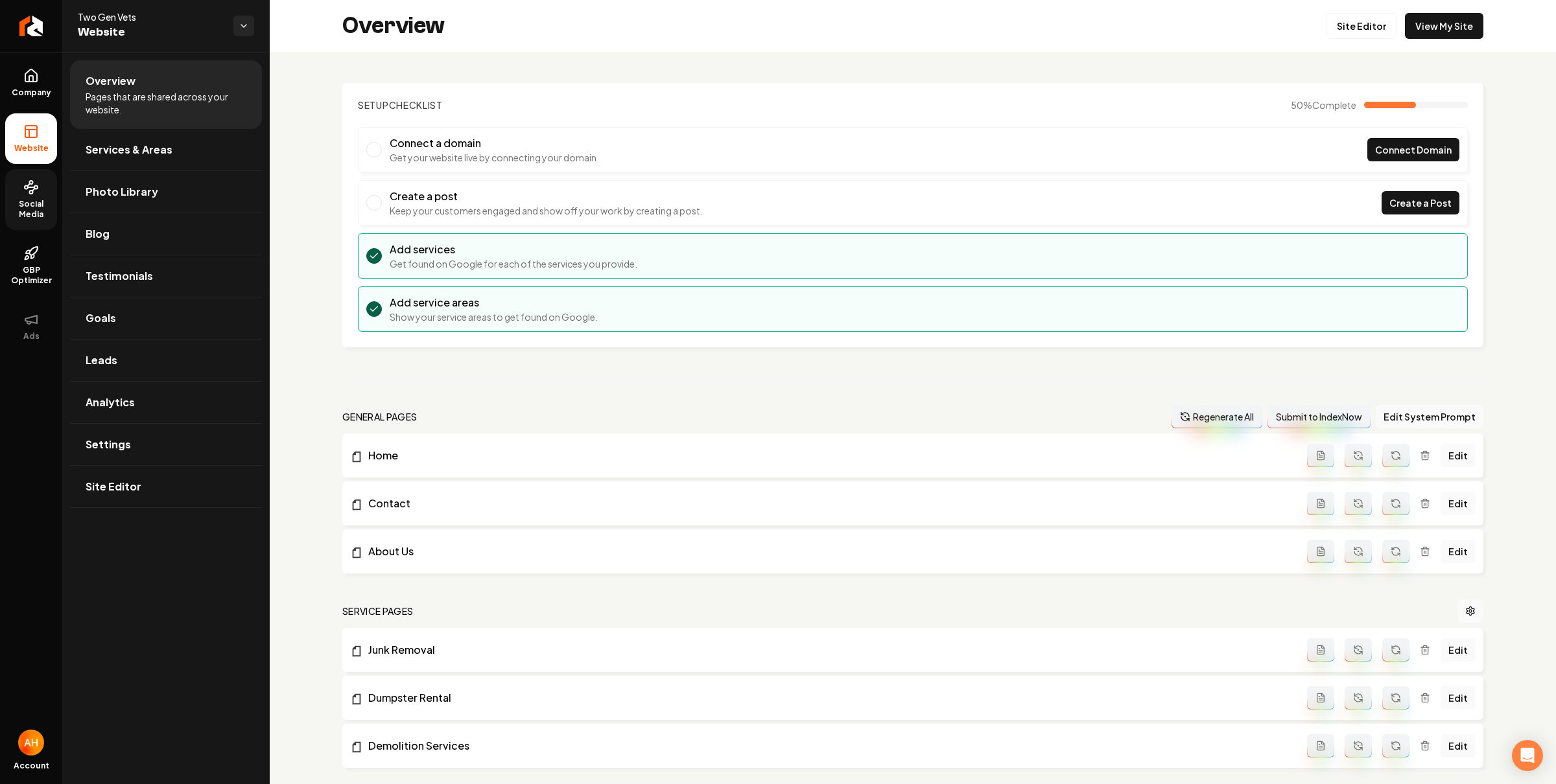
click at [42, 196] on link "Social Media" at bounding box center [31, 200] width 52 height 61
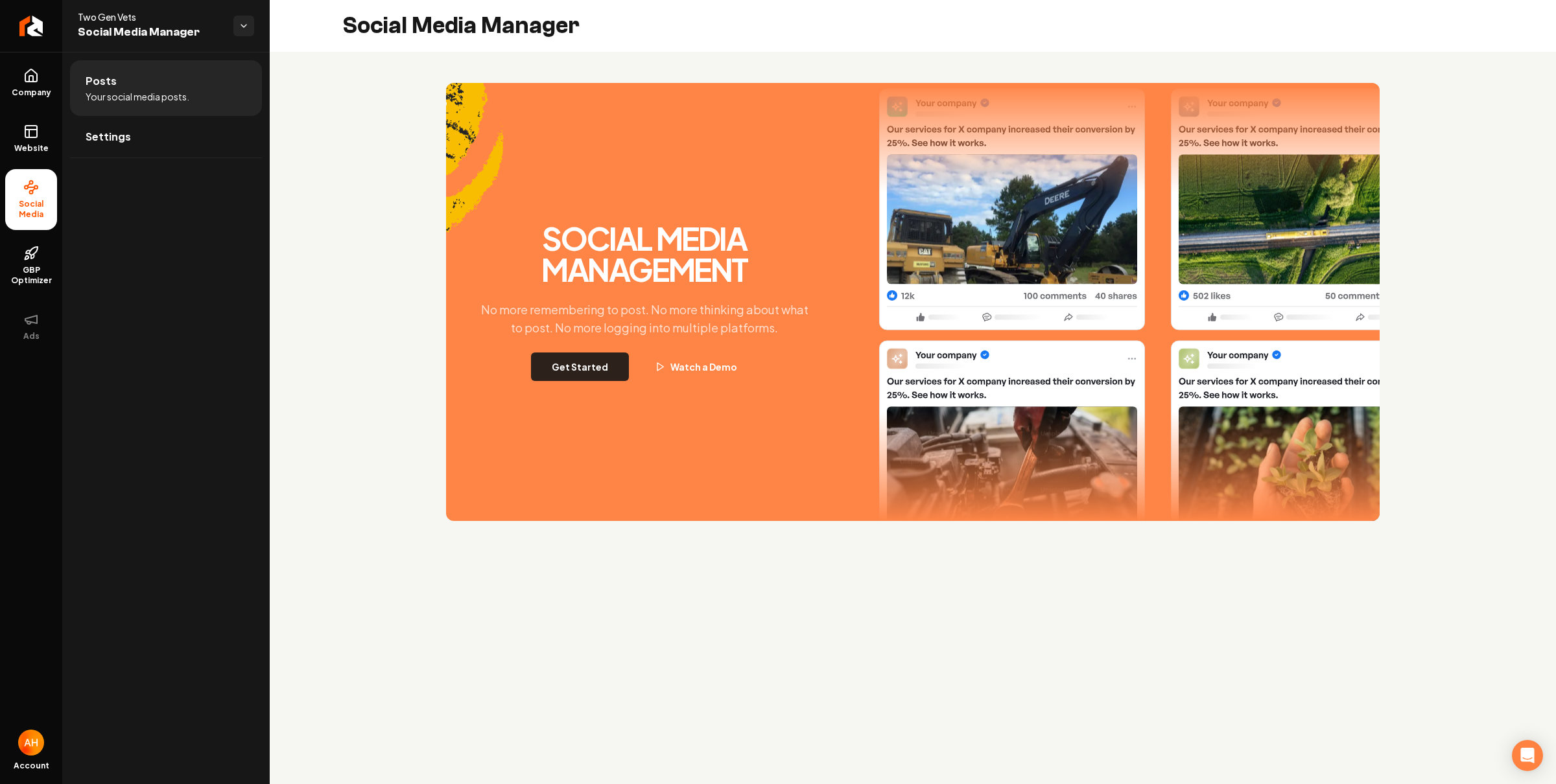
click at [578, 371] on button "Get Started" at bounding box center [580, 366] width 98 height 28
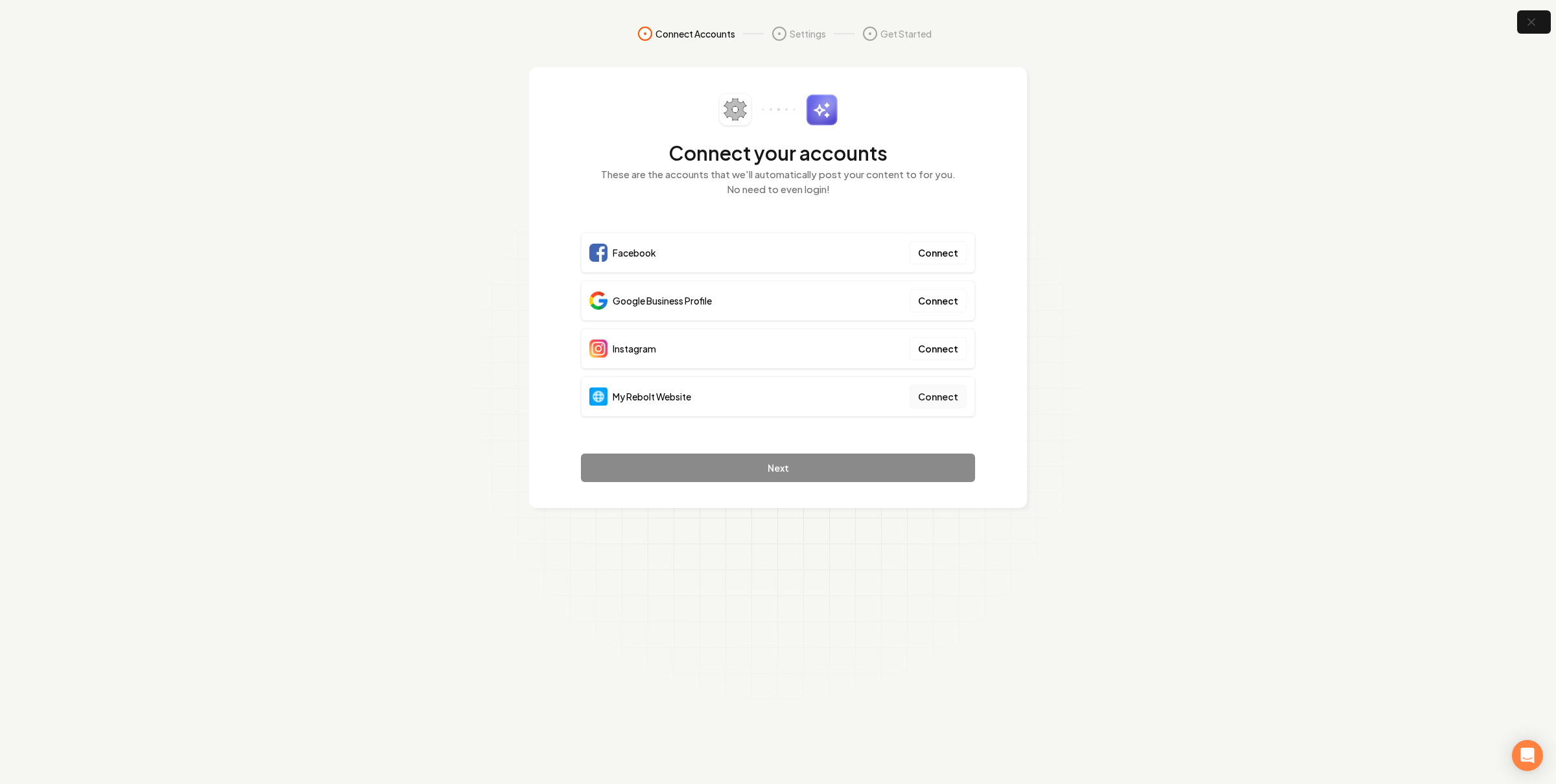
click at [943, 395] on button "Connect" at bounding box center [938, 396] width 57 height 23
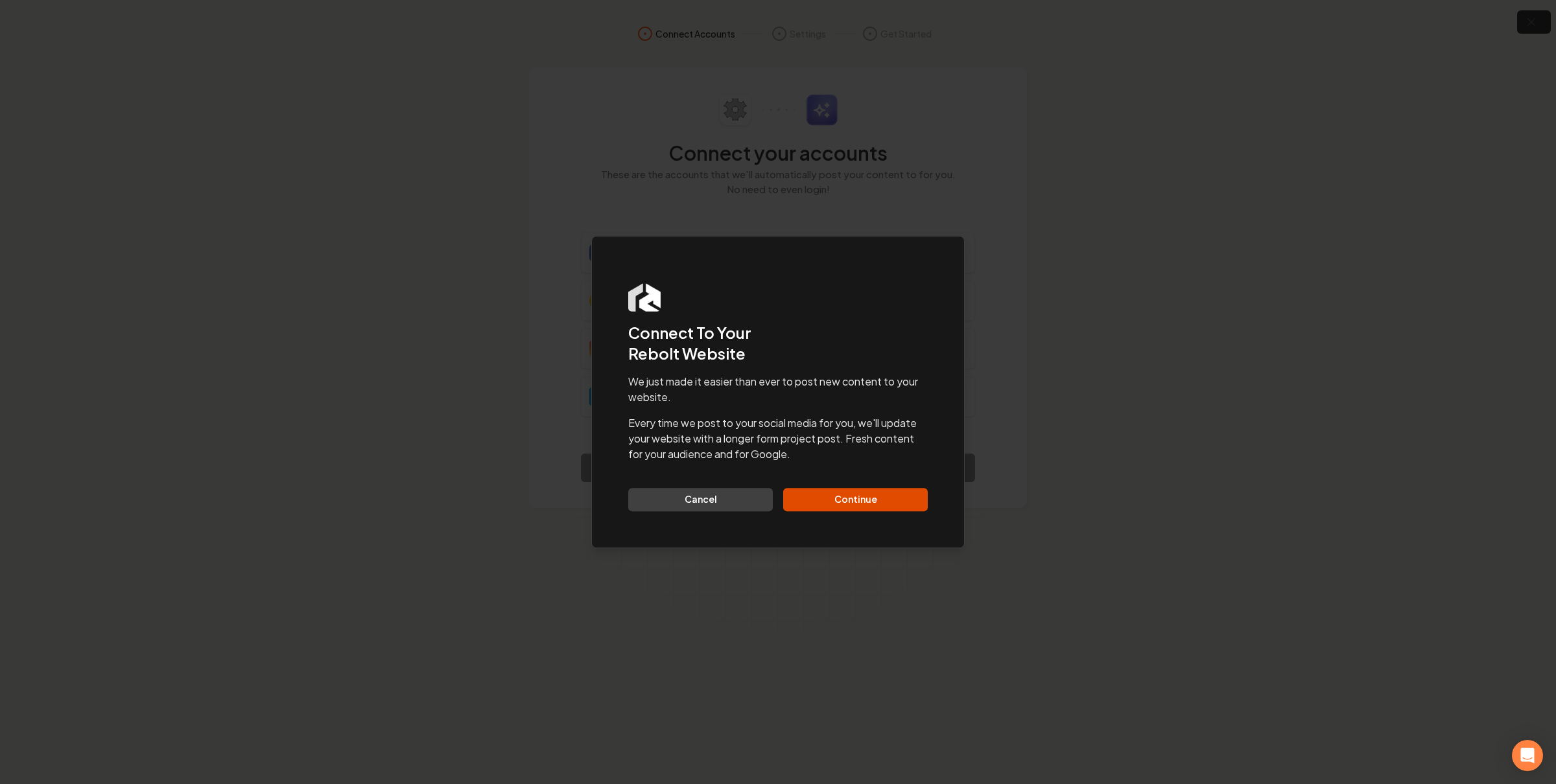
click at [855, 496] on button "Continue" at bounding box center [856, 499] width 144 height 23
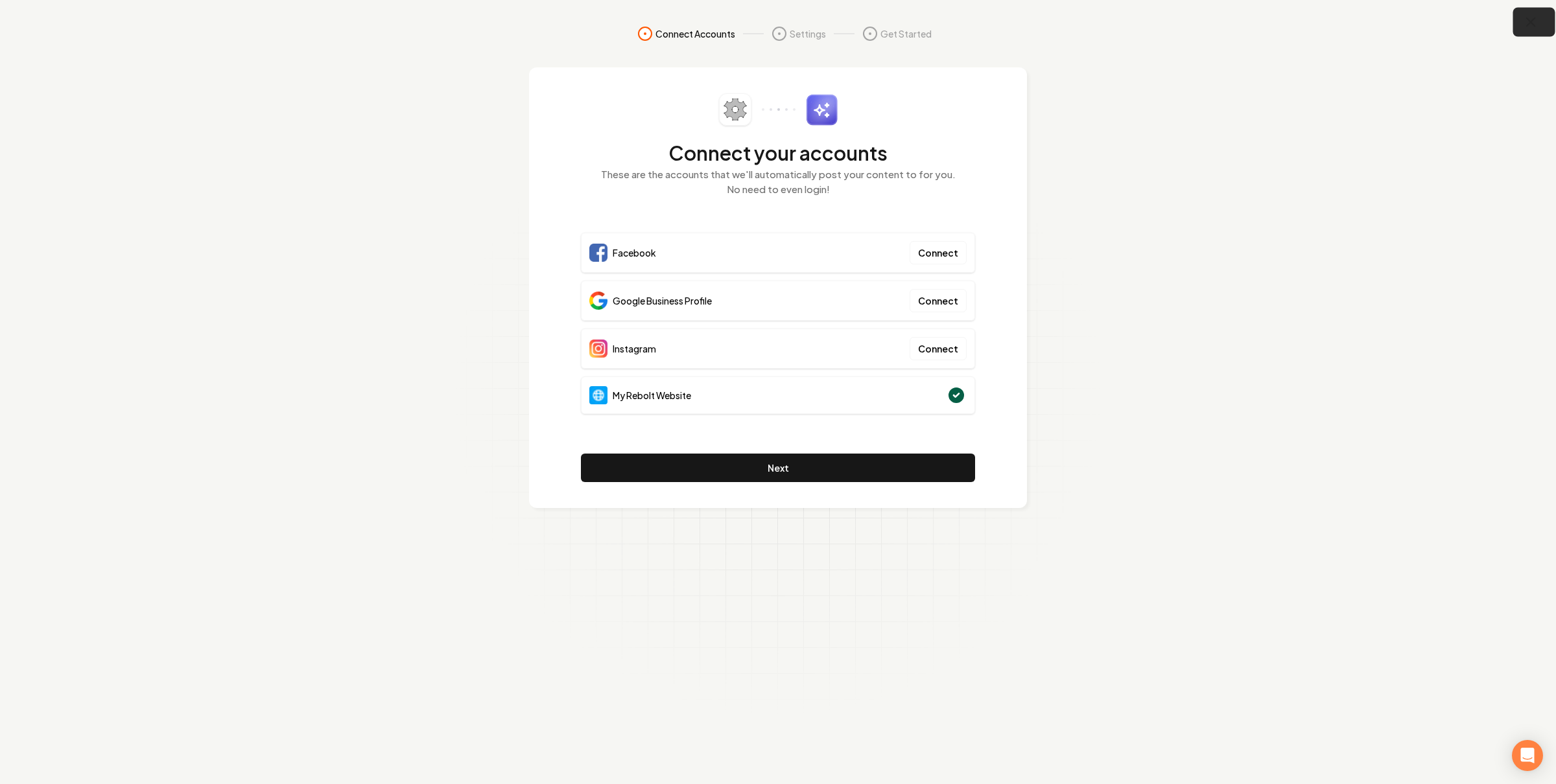
click at [1530, 22] on icon "button" at bounding box center [1531, 22] width 8 height 8
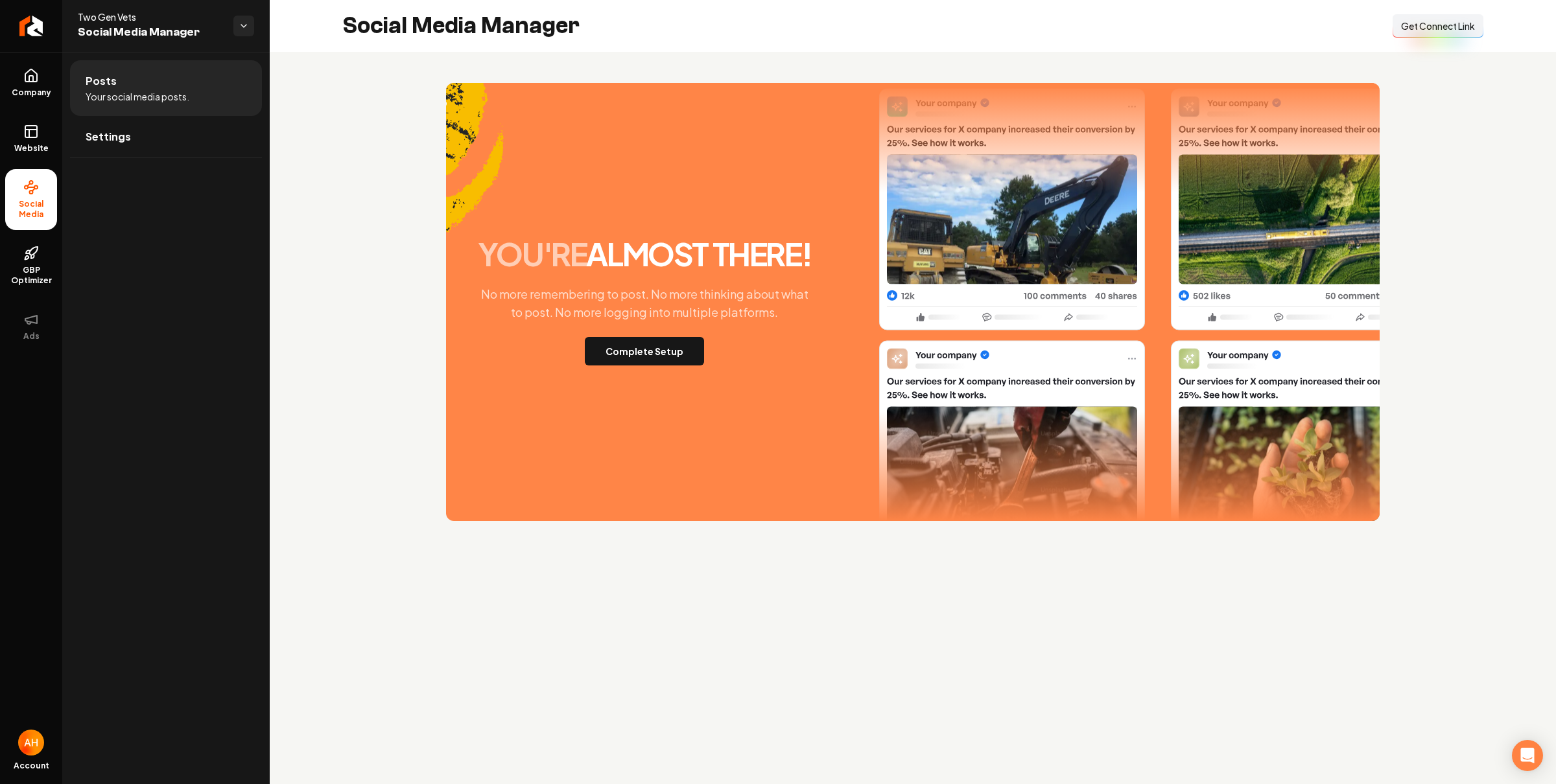
click at [1425, 23] on span "Get Connect Link" at bounding box center [1438, 25] width 74 height 13
click at [37, 151] on span "Website" at bounding box center [31, 149] width 45 height 10
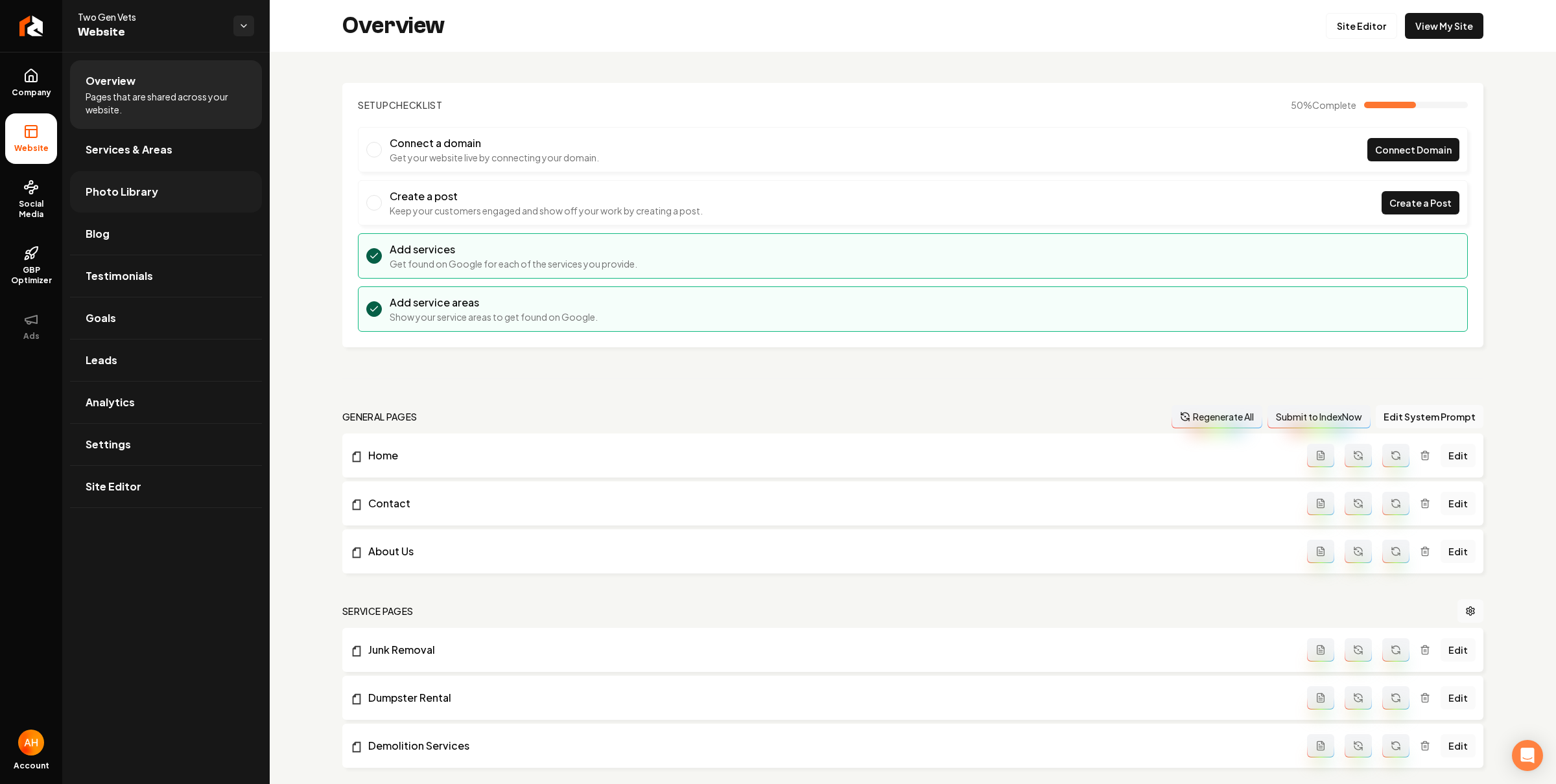
click at [157, 193] on link "Photo Library" at bounding box center [166, 192] width 192 height 42
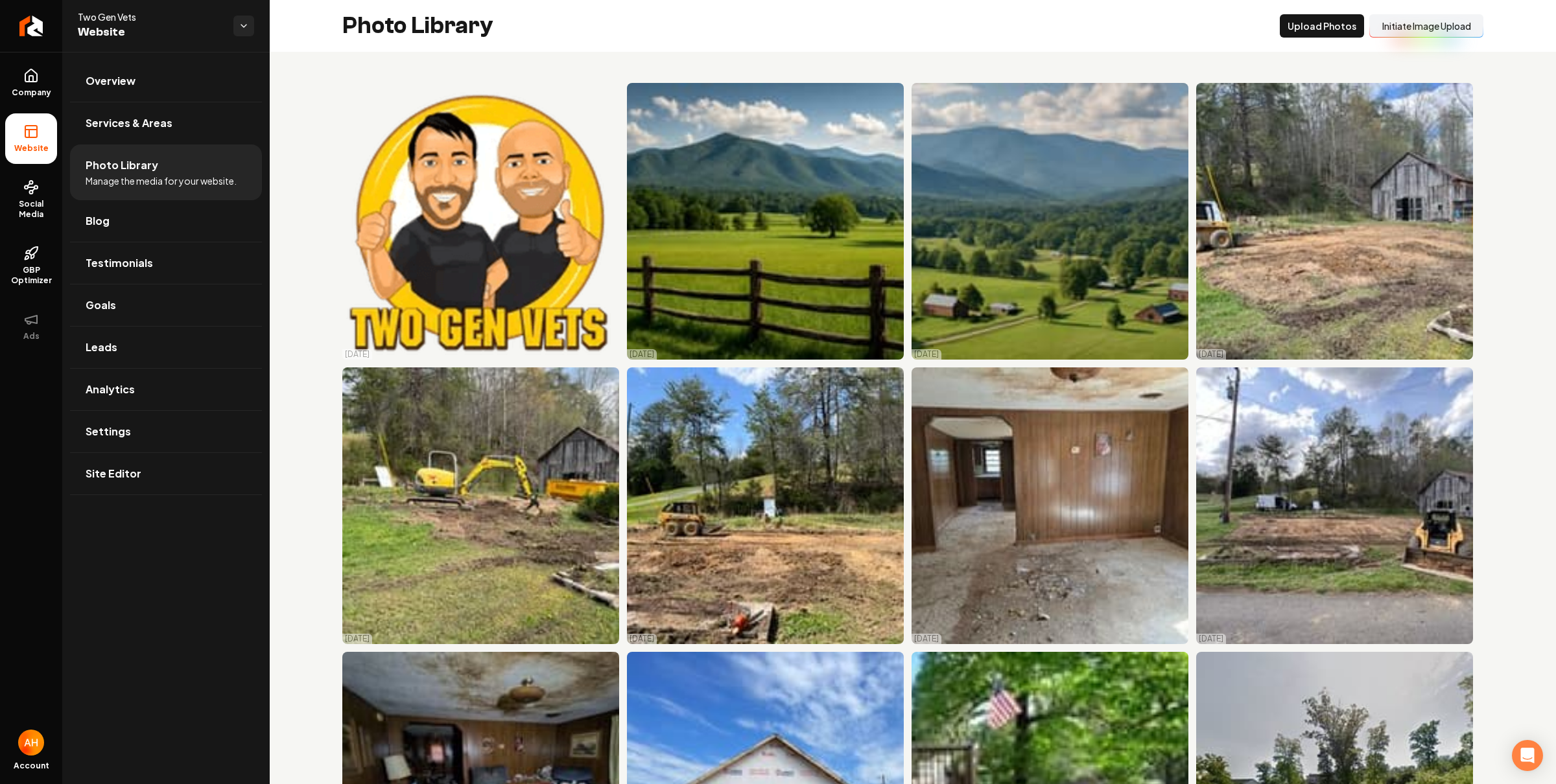
click at [1444, 26] on button "Initiate Image Upload" at bounding box center [1427, 25] width 114 height 23
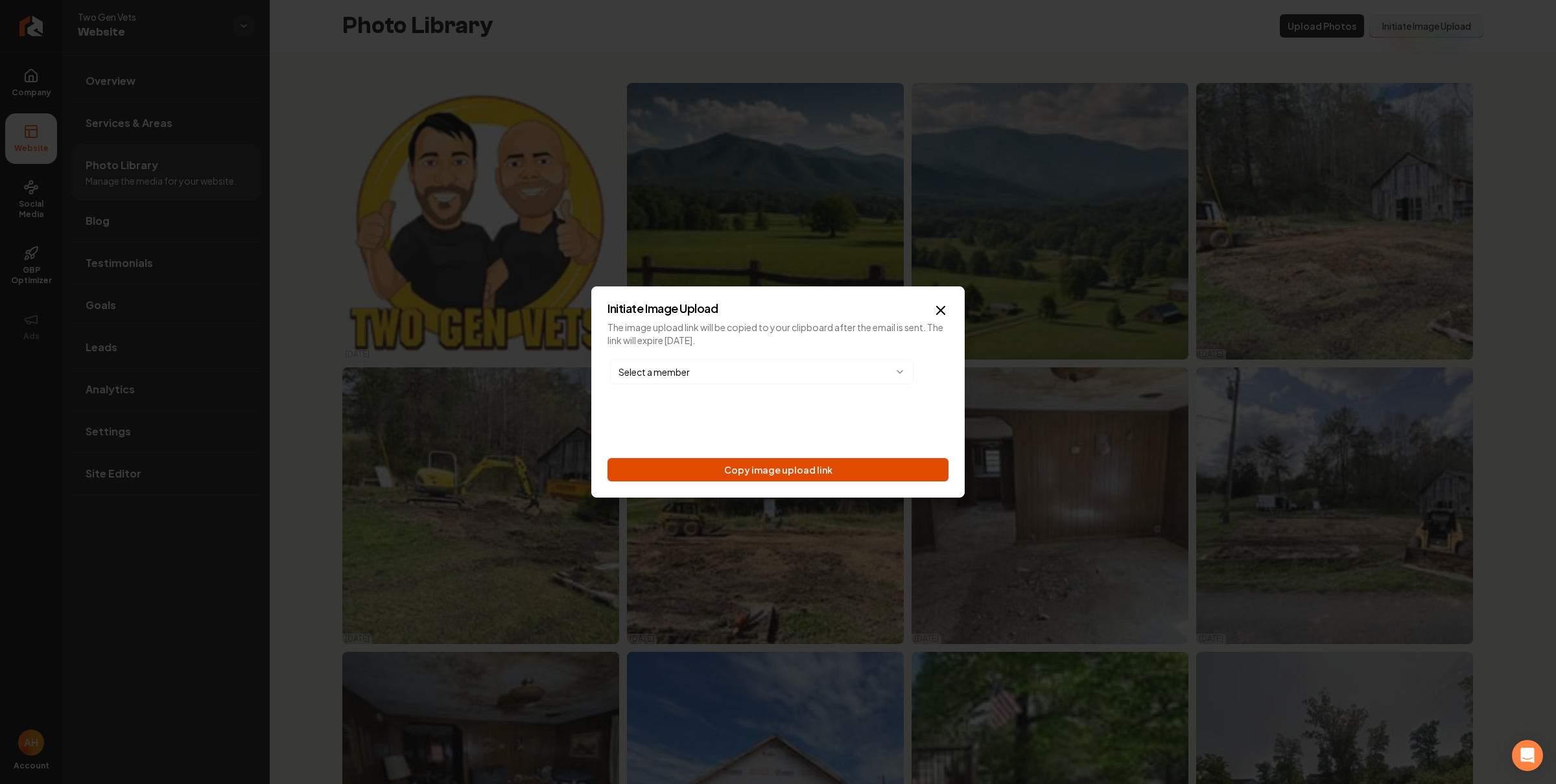
click at [832, 470] on button "Copy image upload link" at bounding box center [778, 470] width 341 height 23
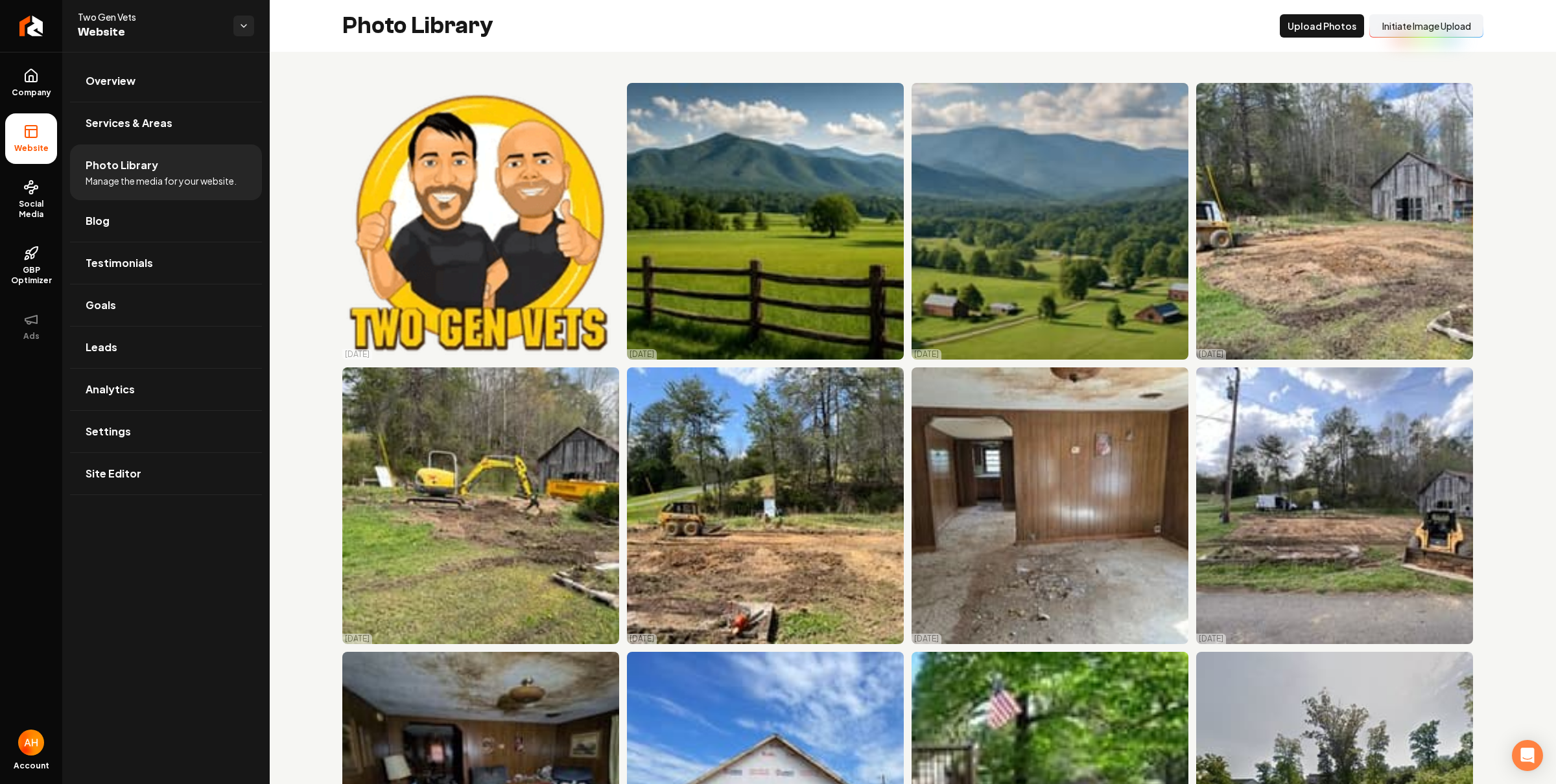
click at [407, 63] on div "10/13/25 10/13/25 10/13/25 10/13/25 10/13/25 10/13/25 10/13/25 10/13/25 10/13/2…" at bounding box center [913, 506] width 1286 height 908
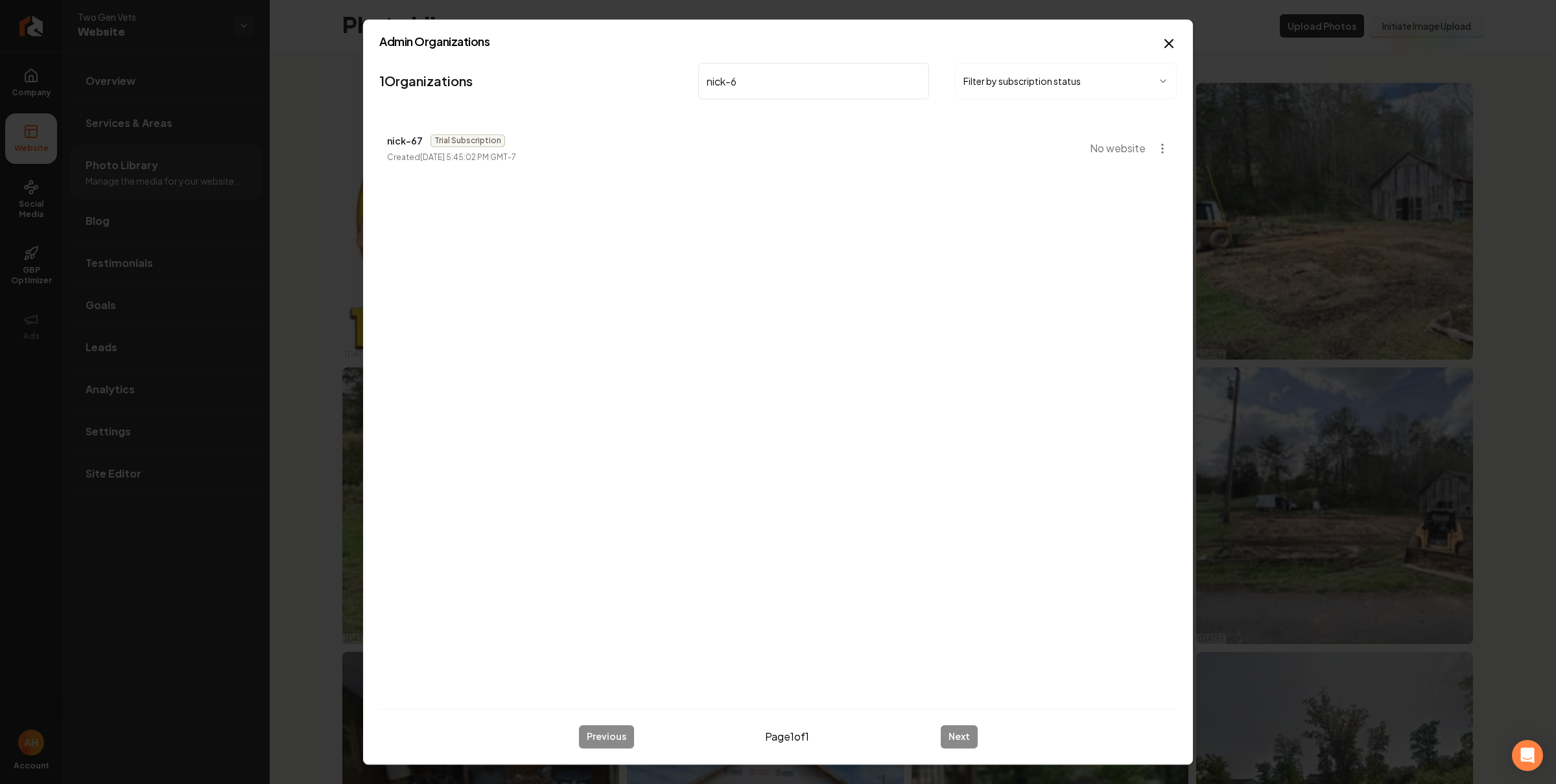
type input "nick-6"
click at [981, 163] on li "nick-67 Trial Subscription Created August 3, 2025, 5:45:02 PM GMT-7 No website" at bounding box center [778, 148] width 798 height 57
drag, startPoint x: 1172, startPoint y: 42, endPoint x: 1159, endPoint y: 30, distance: 17.7
click at [1172, 42] on icon "button" at bounding box center [1169, 43] width 16 height 16
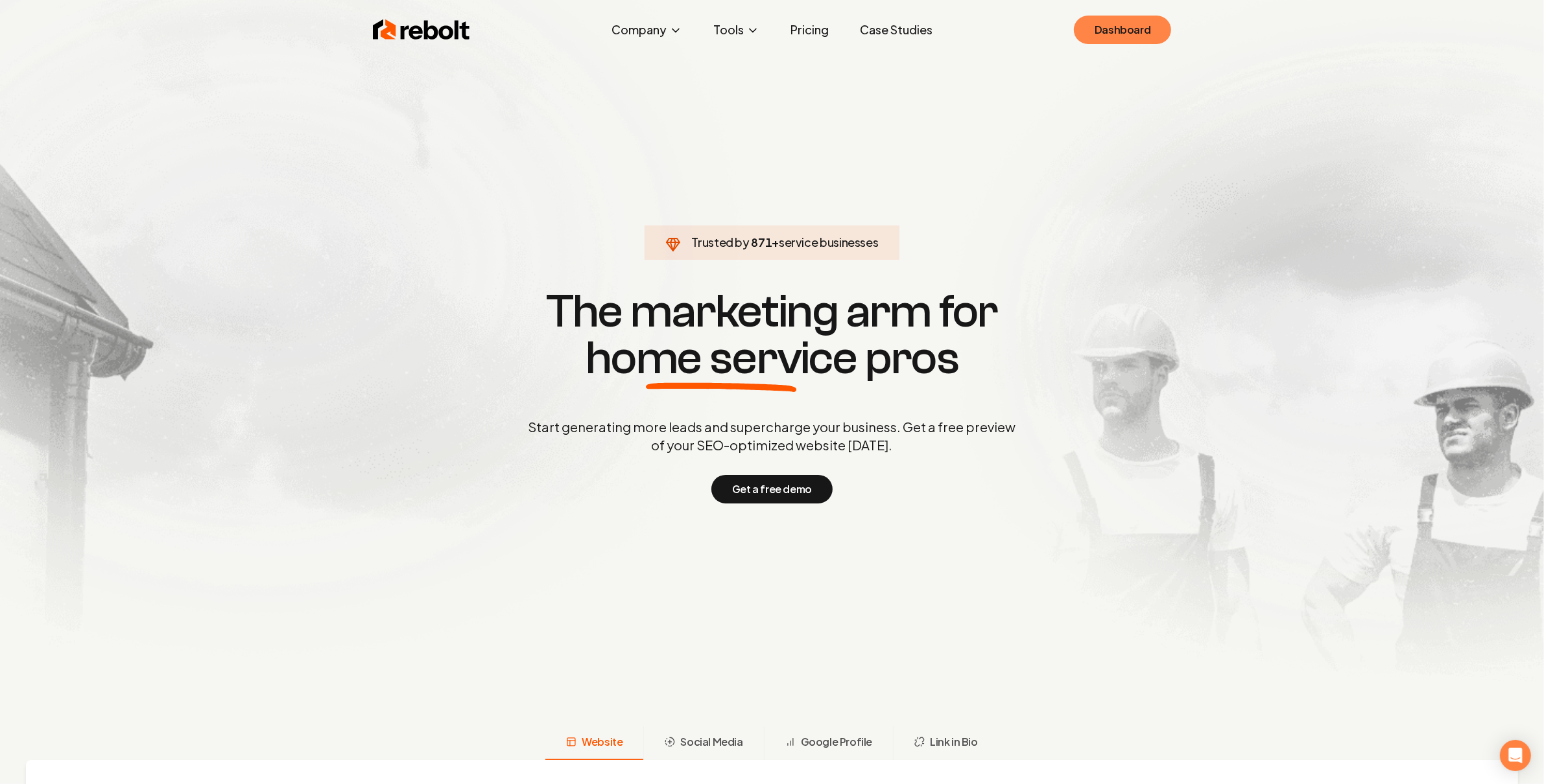
click at [1140, 33] on link "Dashboard" at bounding box center [1122, 30] width 97 height 28
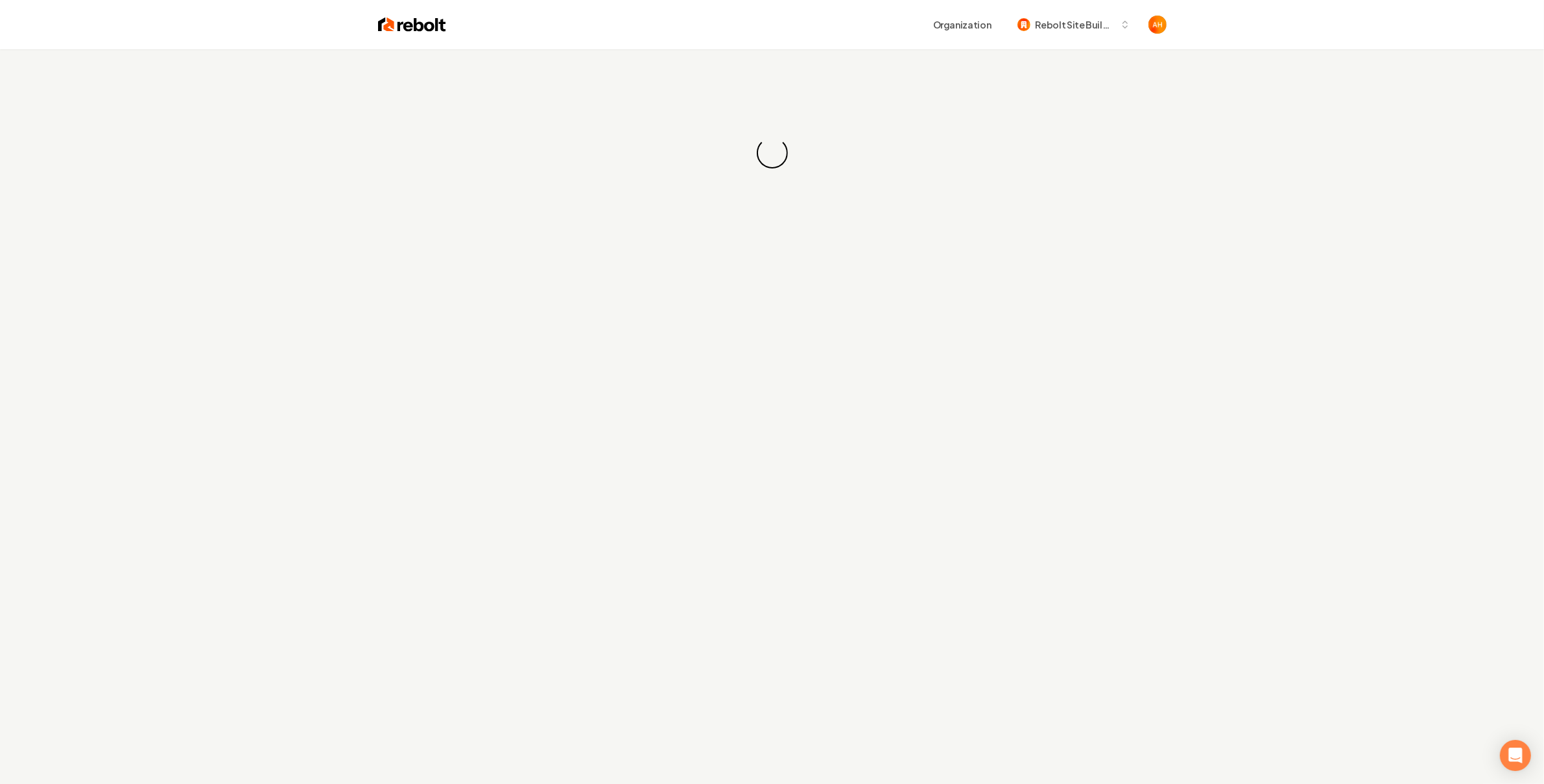
click at [834, 33] on div "Organization Rebolt Site Builder" at bounding box center [806, 24] width 720 height 23
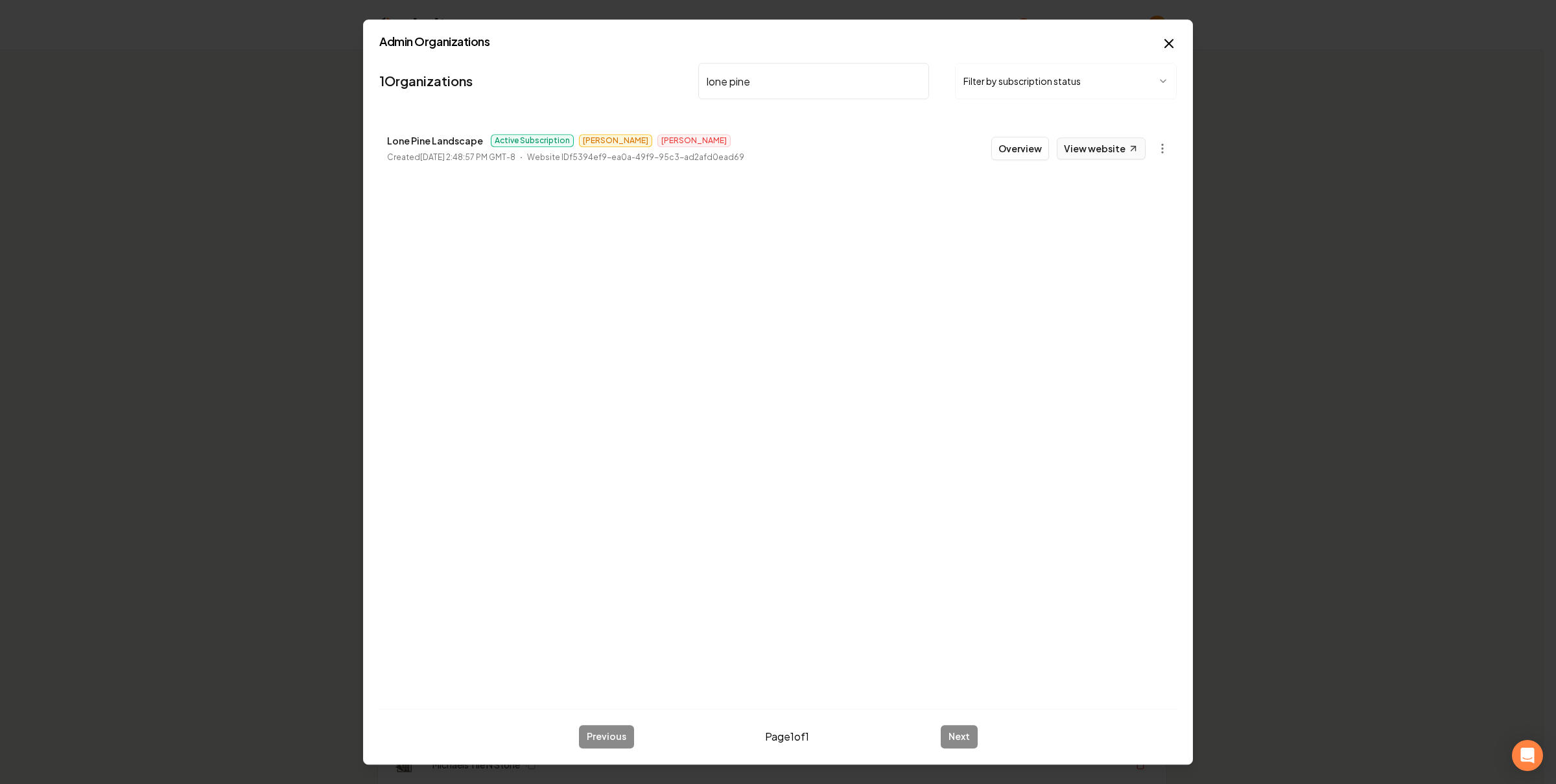
type input "lone pine"
click at [1068, 149] on link "View website" at bounding box center [1101, 149] width 88 height 22
click at [1039, 153] on button "Overview" at bounding box center [1021, 148] width 58 height 23
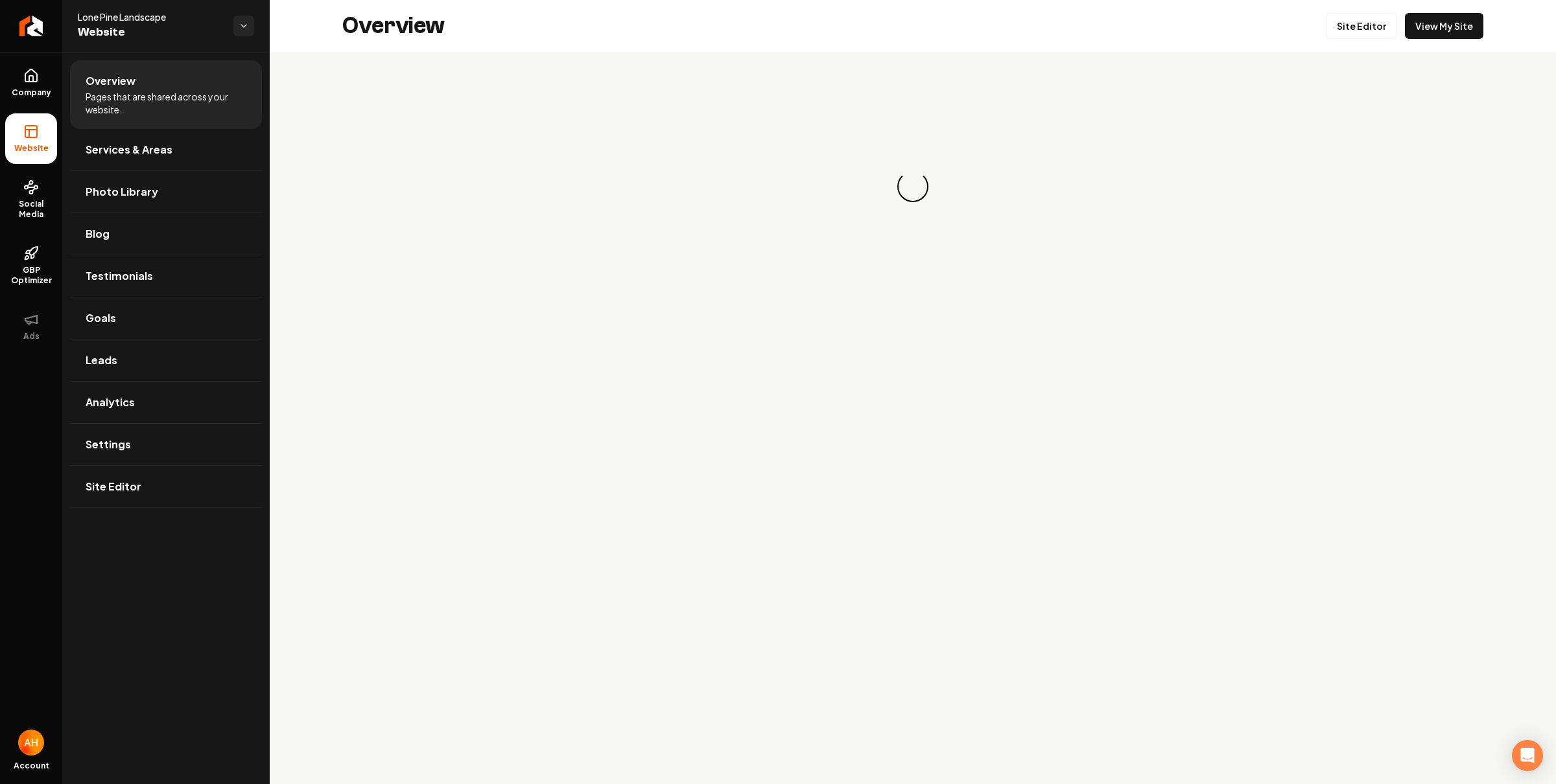
click at [38, 206] on span "Social Media" at bounding box center [31, 210] width 52 height 21
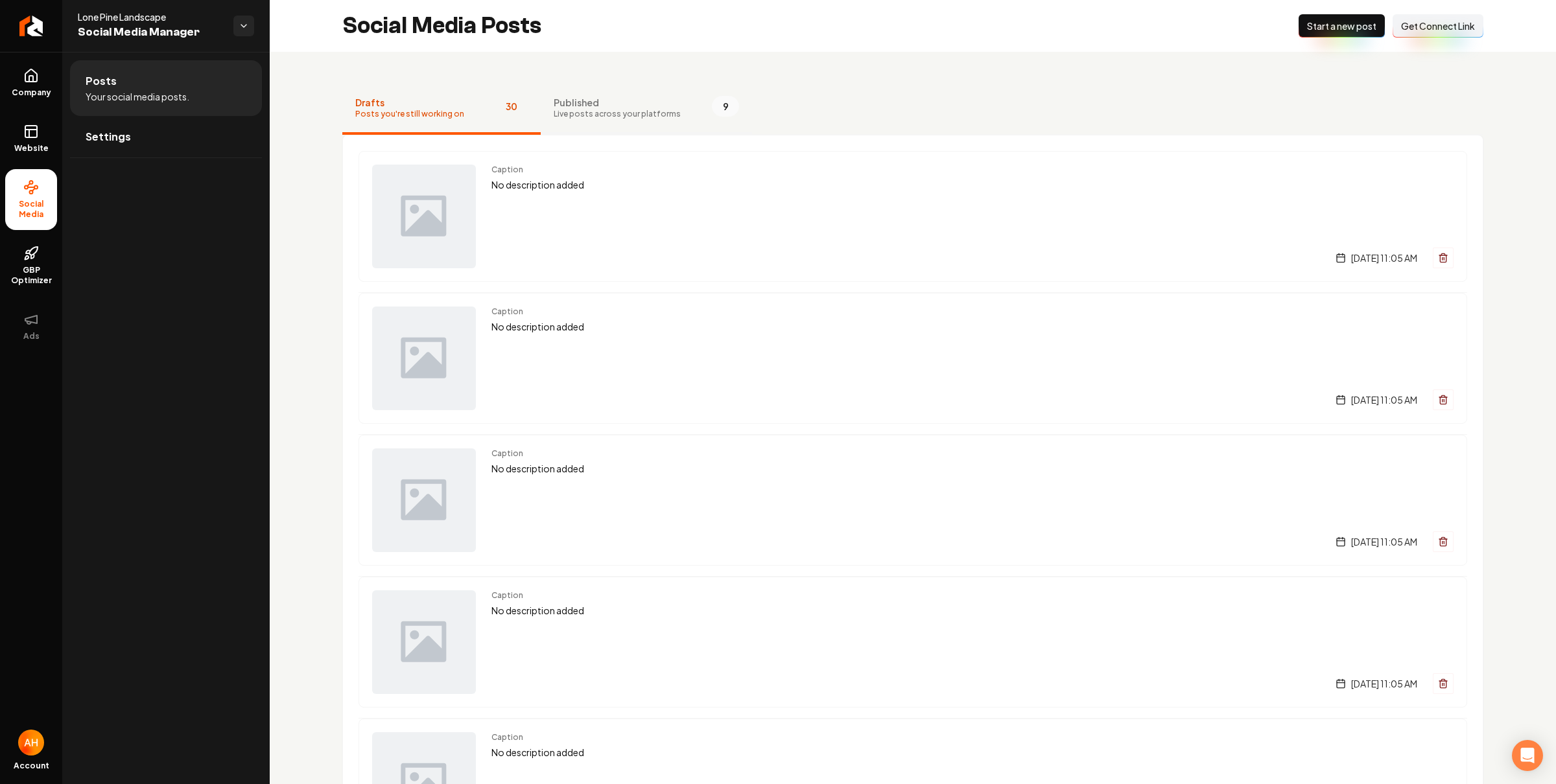
click at [594, 114] on span "Live posts across your platforms" at bounding box center [617, 114] width 127 height 10
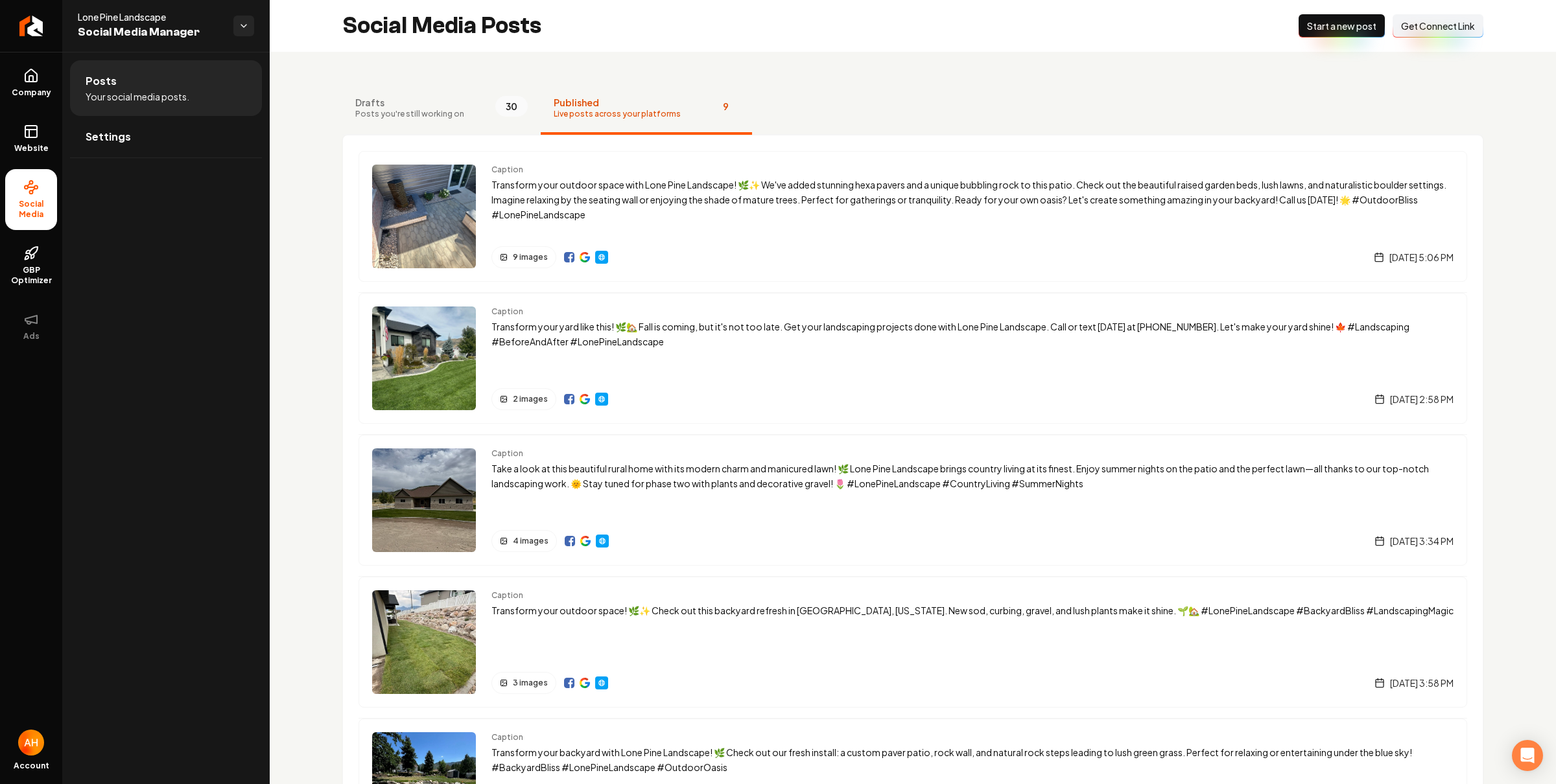
click at [1071, 59] on div "Drafts Posts you're still working on 30 Published Live posts across your platfo…" at bounding box center [913, 775] width 1286 height 1447
